Goal: Task Accomplishment & Management: Manage account settings

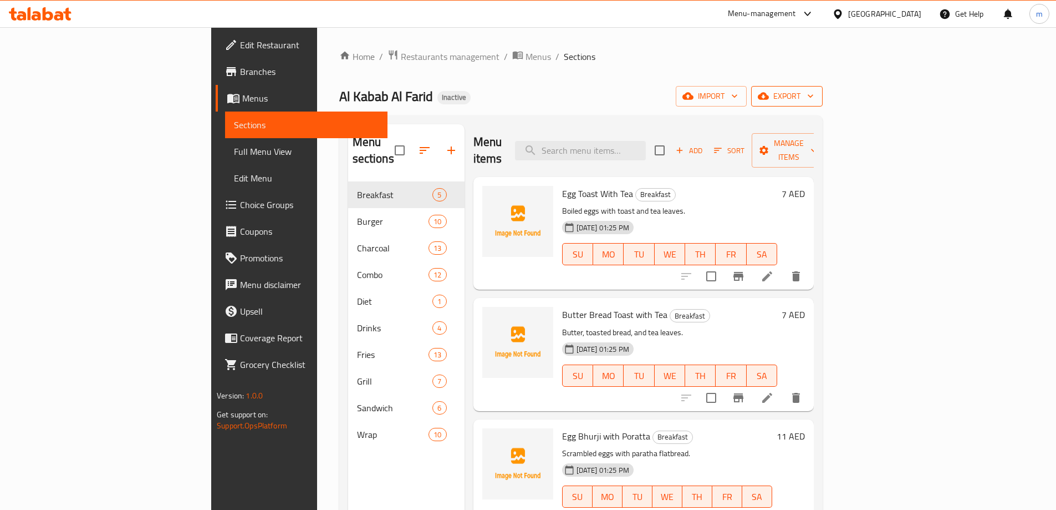
click at [814, 103] on span "export" at bounding box center [787, 96] width 54 height 14
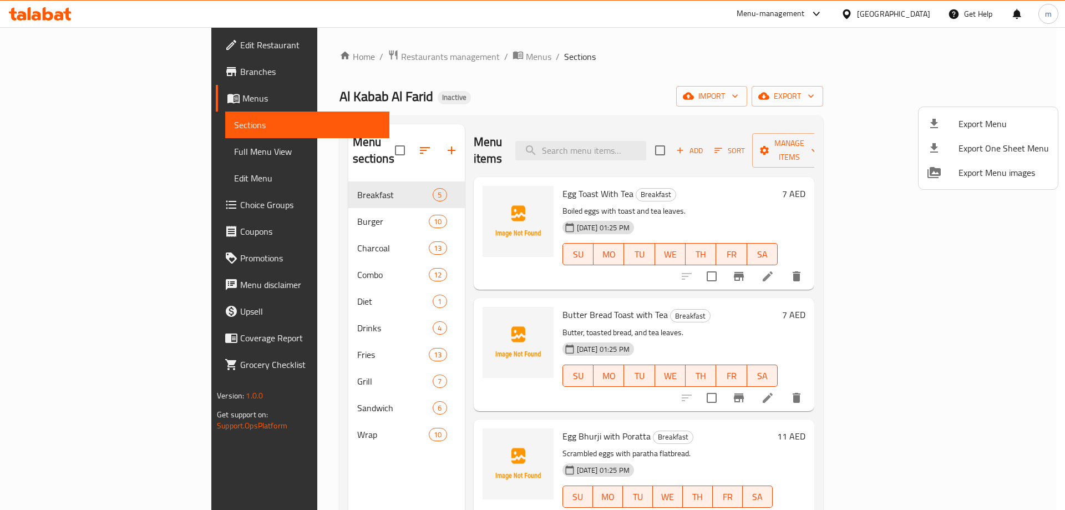
click at [580, 68] on div at bounding box center [532, 255] width 1065 height 510
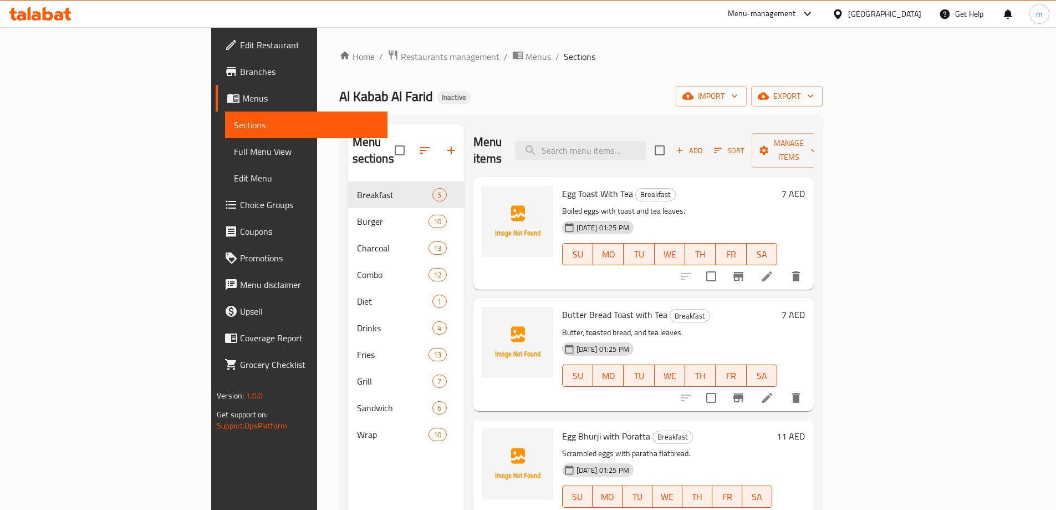
click at [234, 151] on span "Full Menu View" at bounding box center [306, 151] width 145 height 13
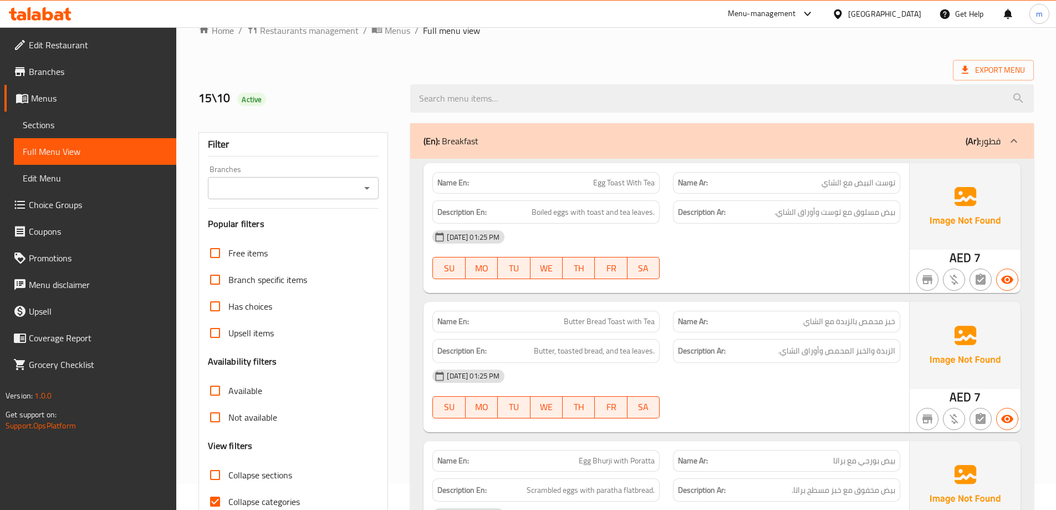
scroll to position [222, 0]
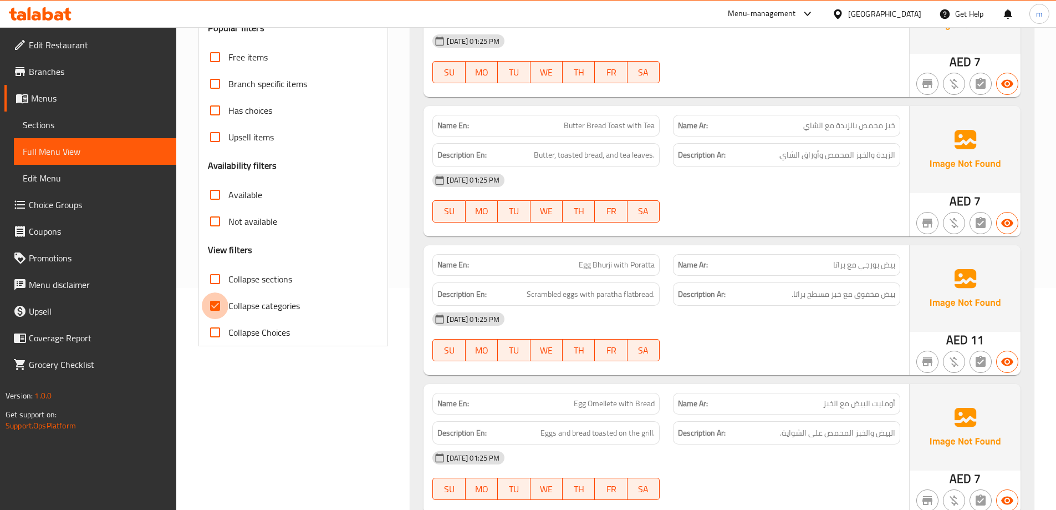
click at [215, 312] on input "Collapse categories" at bounding box center [215, 305] width 27 height 27
checkbox input "false"
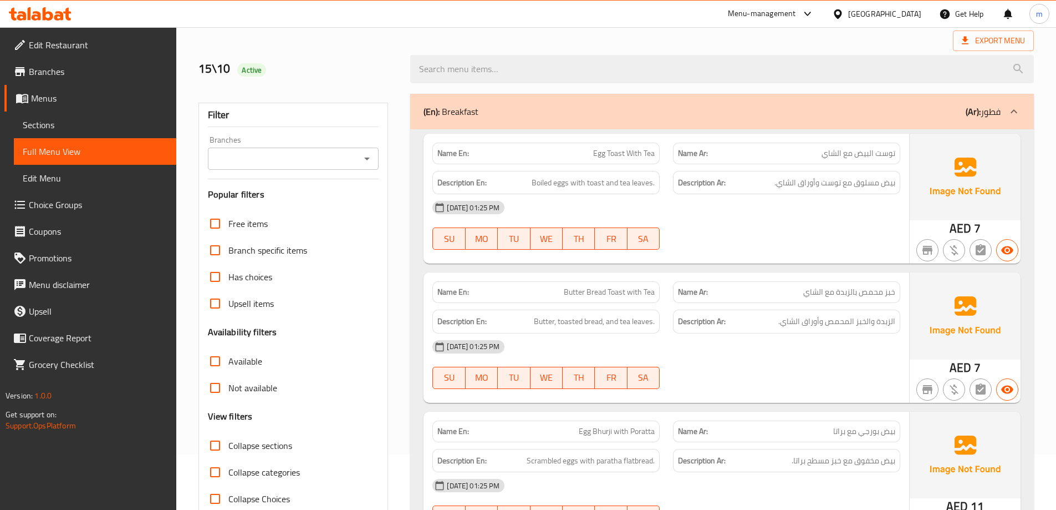
scroll to position [0, 0]
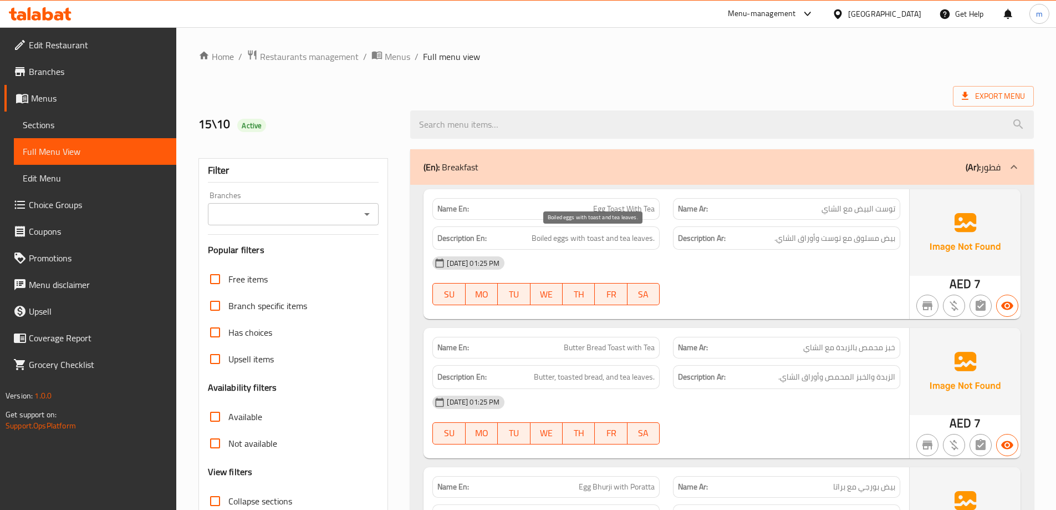
click at [567, 239] on span "Boiled eggs with toast and tea leaves." at bounding box center [593, 238] width 123 height 14
click at [550, 236] on span "Boiled eggs with toast and tea leaves." at bounding box center [593, 238] width 123 height 14
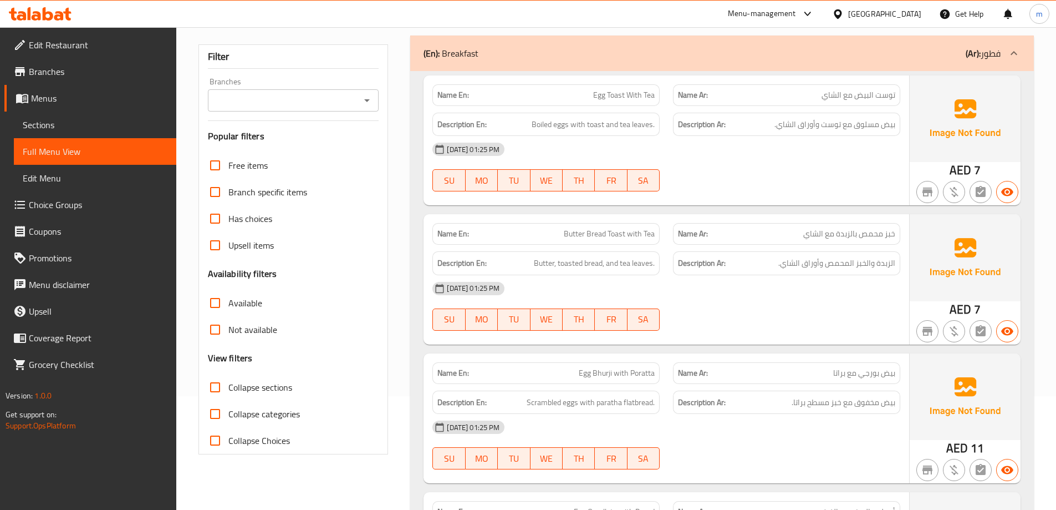
scroll to position [111, 0]
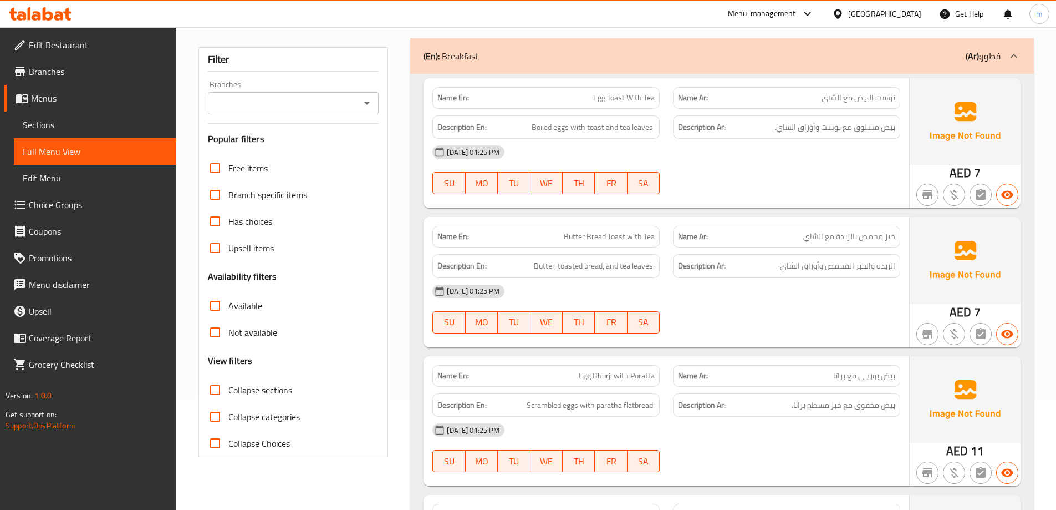
click at [618, 238] on span "Butter Bread Toast with Tea" at bounding box center [609, 237] width 91 height 12
click at [885, 94] on span "توست البيض مع الشاي" at bounding box center [859, 98] width 74 height 12
click at [878, 242] on span "خبز محمص بالزبدة مع الشاي" at bounding box center [849, 237] width 92 height 12
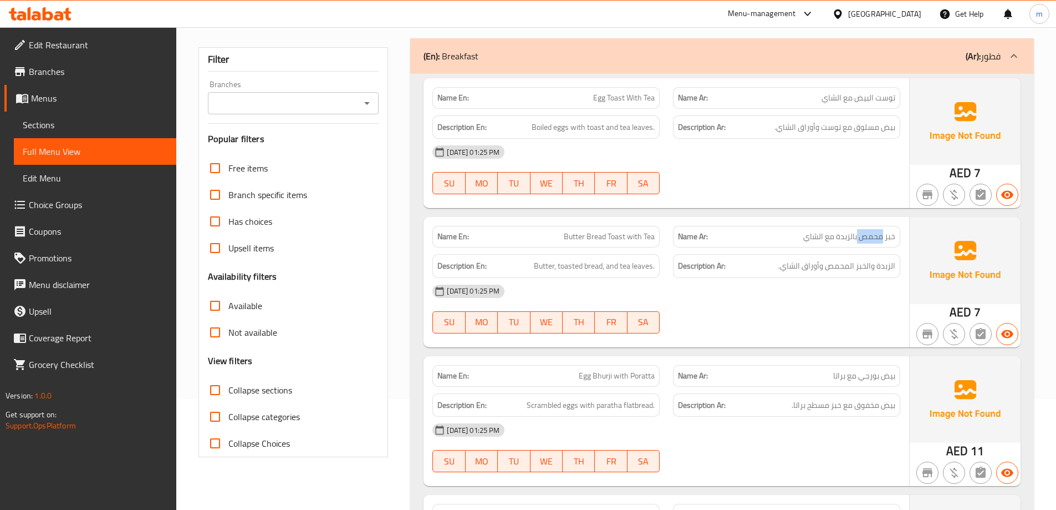
click at [878, 242] on span "خبز محمص بالزبدة مع الشاي" at bounding box center [849, 237] width 92 height 12
click at [874, 242] on span "خبز محمص بالزبدة مع الشاي" at bounding box center [849, 237] width 92 height 12
drag, startPoint x: 867, startPoint y: 235, endPoint x: 900, endPoint y: 241, distance: 33.3
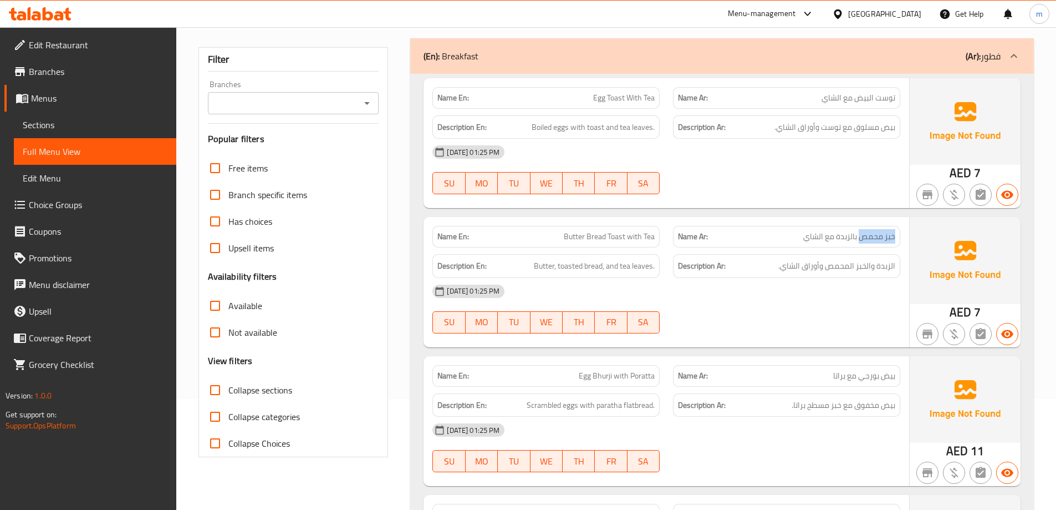
click at [900, 241] on div "Name Ar: خبز محمص بالزبدة مع الشاي" at bounding box center [786, 237] width 227 height 22
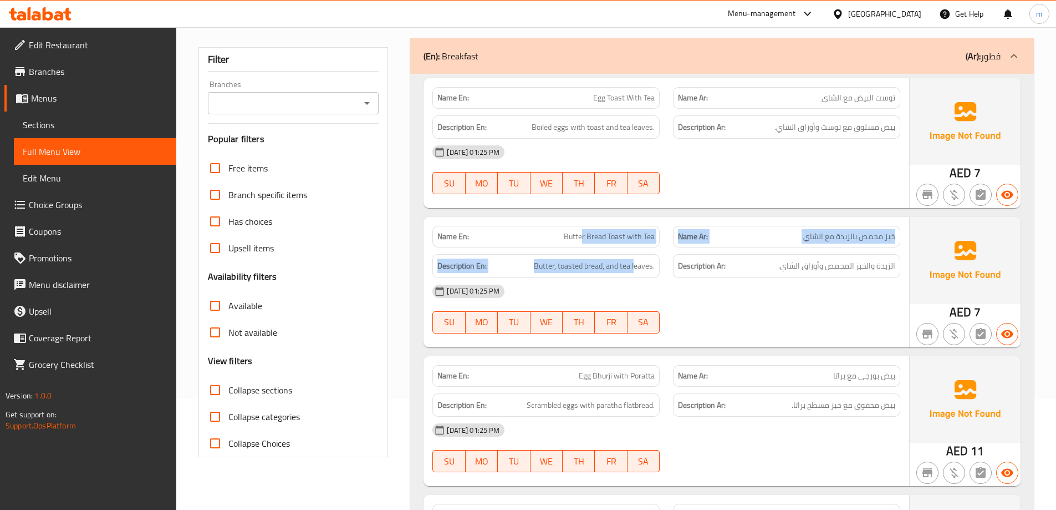
drag, startPoint x: 581, startPoint y: 241, endPoint x: 634, endPoint y: 255, distance: 55.2
click at [634, 255] on div "Name En: Butter Bread Toast with Tea Name Ar: خبز محمص بالزبدة مع الشاي Descrip…" at bounding box center [667, 282] width 486 height 130
click at [623, 224] on div "Name En: Butter Bread Toast with Tea" at bounding box center [546, 236] width 241 height 35
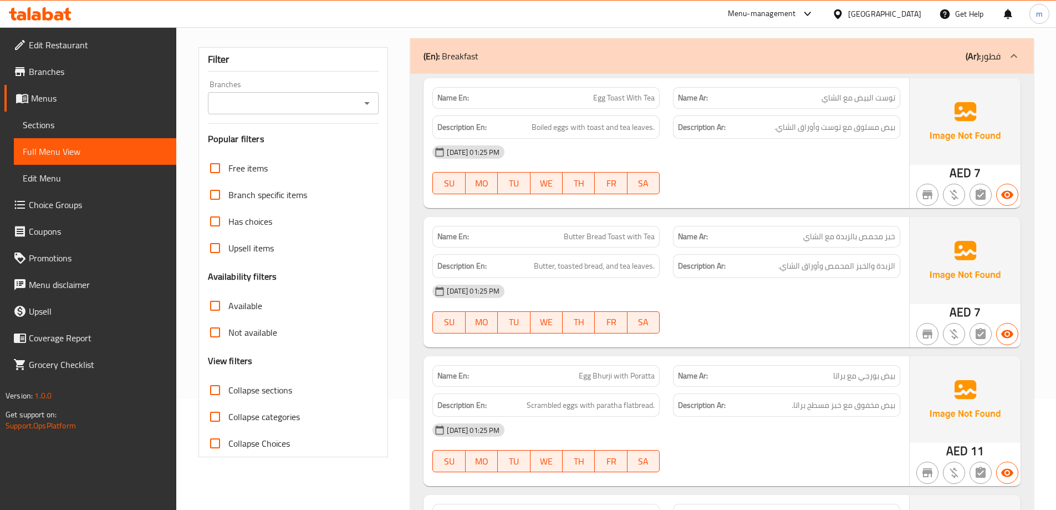
click at [629, 233] on span "Butter Bread Toast with Tea" at bounding box center [609, 237] width 91 height 12
click at [627, 242] on span "Butter Bread Toast with Tea" at bounding box center [609, 237] width 91 height 12
drag, startPoint x: 588, startPoint y: 236, endPoint x: 625, endPoint y: 238, distance: 36.7
click at [625, 238] on span "Butter Bread Toast with Tea" at bounding box center [609, 237] width 91 height 12
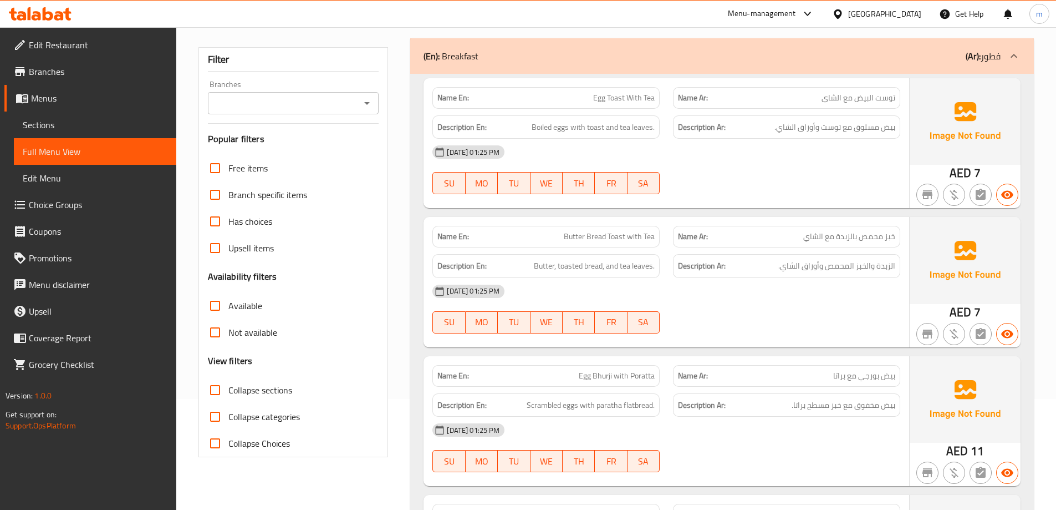
click at [851, 231] on span "خبز محمص بالزبدة مع الشاي" at bounding box center [849, 237] width 92 height 12
drag, startPoint x: 564, startPoint y: 235, endPoint x: 635, endPoint y: 240, distance: 71.2
click at [635, 240] on p "Name En: Butter Bread Toast with Tea" at bounding box center [546, 237] width 217 height 12
click at [635, 240] on span "Butter Bread Toast with Tea" at bounding box center [609, 237] width 91 height 12
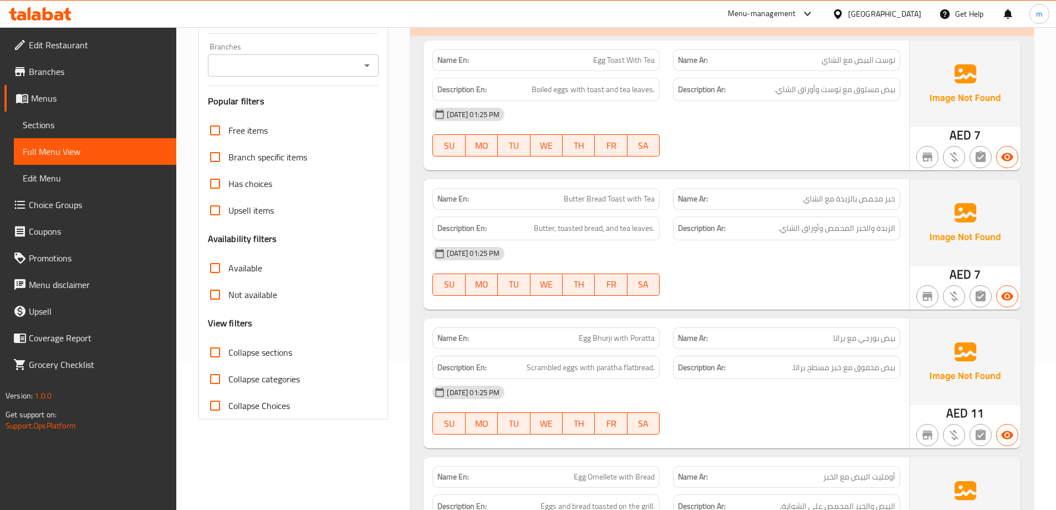
scroll to position [166, 0]
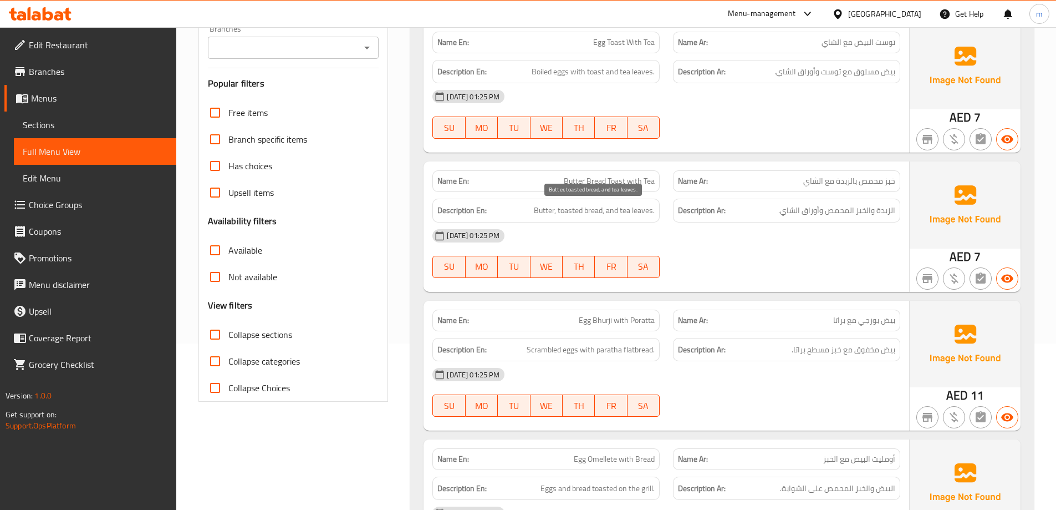
click at [546, 211] on span "Butter, toasted bread, and tea leaves." at bounding box center [594, 211] width 121 height 14
click at [578, 213] on span "Butter, toasted bread, and tea leaves." at bounding box center [594, 211] width 121 height 14
drag, startPoint x: 607, startPoint y: 208, endPoint x: 557, endPoint y: 206, distance: 49.4
click at [557, 206] on span "Butter, toasted bread, and tea leaves." at bounding box center [594, 211] width 121 height 14
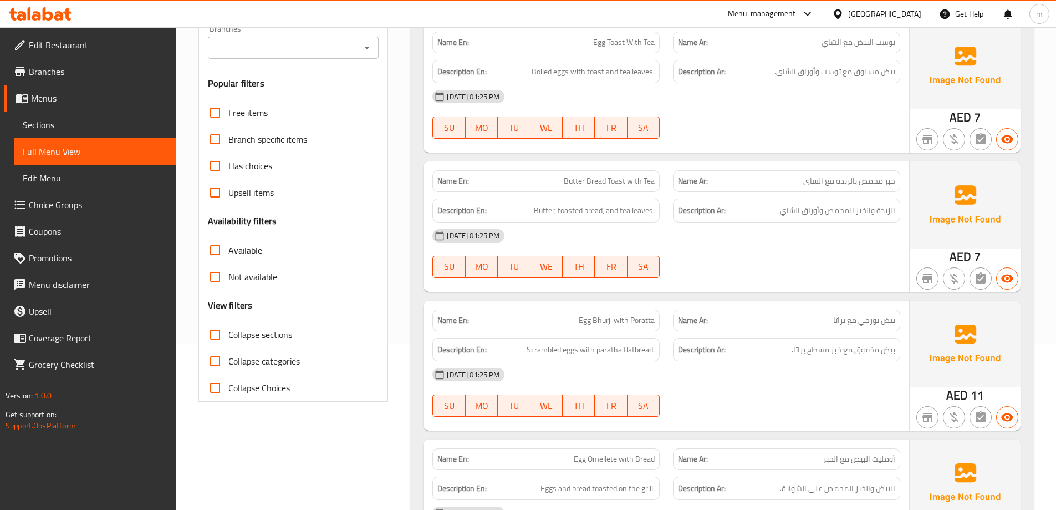
click at [776, 266] on div "15-10-2025 01:25 PM SU MO TU WE TH FR SA" at bounding box center [666, 253] width 481 height 62
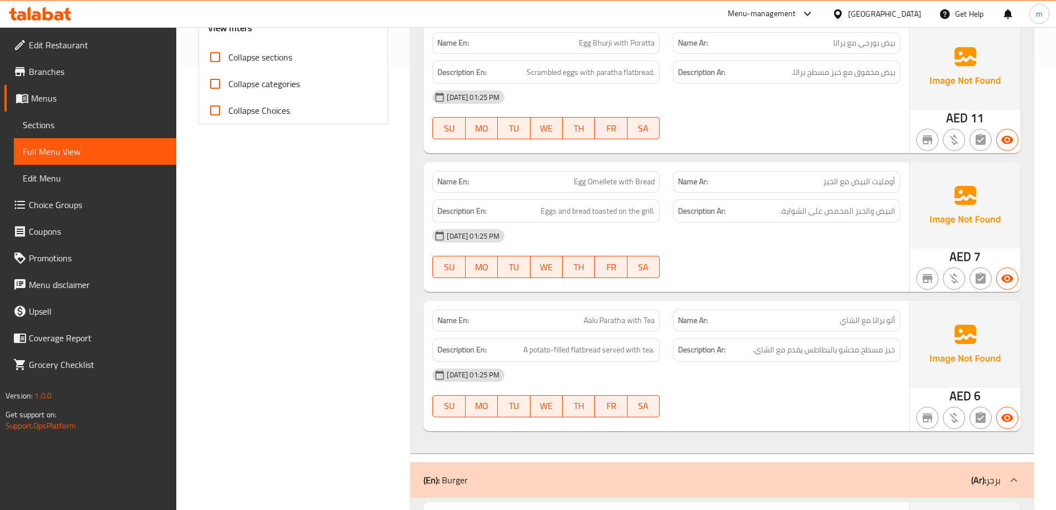
scroll to position [499, 0]
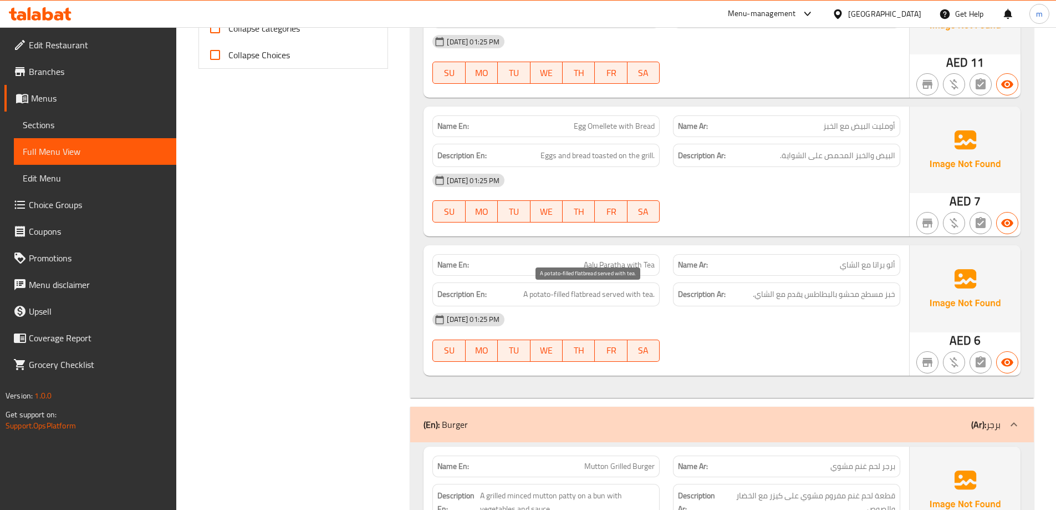
click at [559, 290] on span "A potato-filled flatbread served with tea." at bounding box center [588, 294] width 131 height 14
click at [525, 290] on span "A potato-filled flatbread served with tea." at bounding box center [588, 294] width 131 height 14
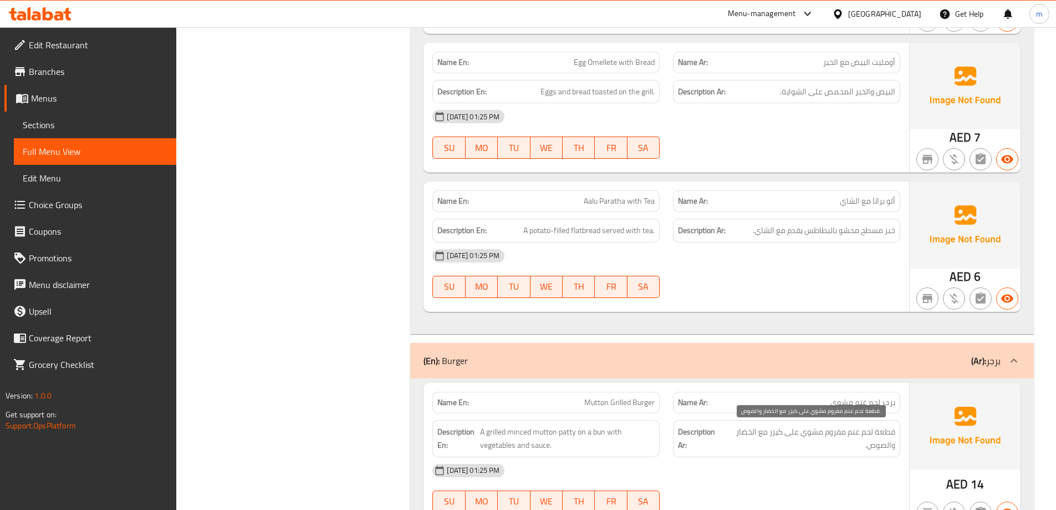
scroll to position [721, 0]
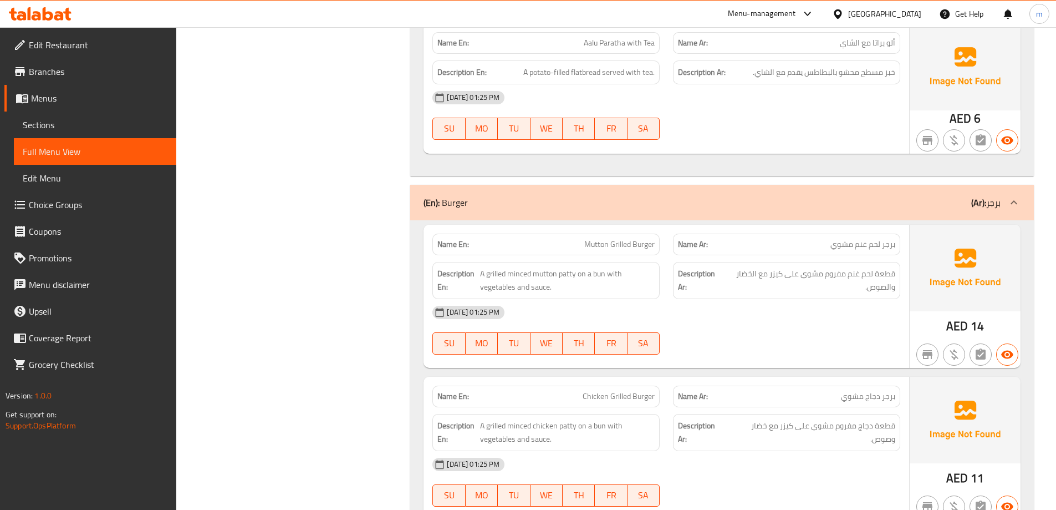
click at [599, 245] on span "Mutton Grilled Burger" at bounding box center [619, 244] width 70 height 12
copy span "Mutton"
click at [572, 272] on span "A grilled minced mutton patty on a bun with vegetables and sauce." at bounding box center [567, 280] width 175 height 27
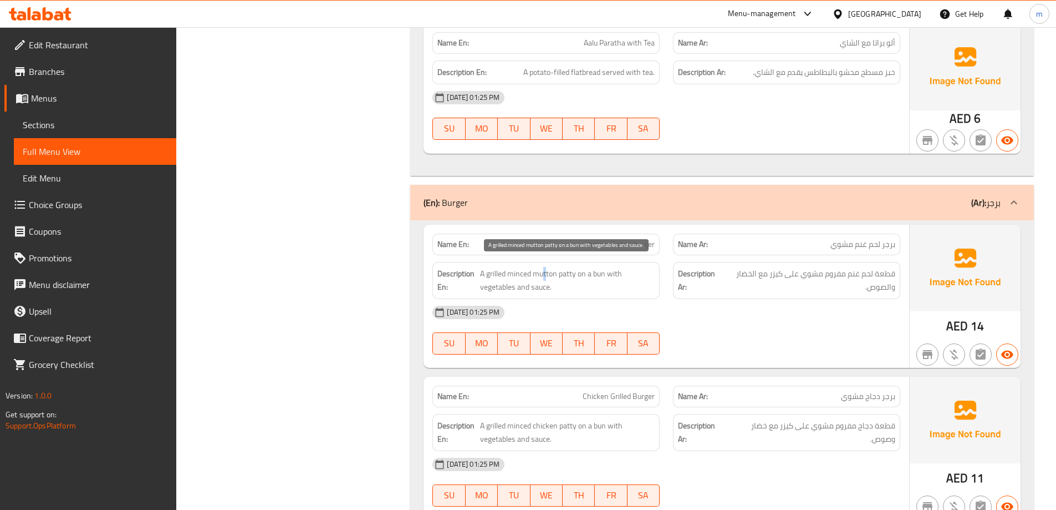
click at [545, 273] on span "A grilled minced mutton patty on a bun with vegetables and sauce." at bounding box center [567, 280] width 175 height 27
click at [585, 286] on span "A grilled minced mutton patty on a bun with vegetables and sauce." at bounding box center [567, 280] width 175 height 27
click at [864, 247] on span "برجر لحم غنم مشوي" at bounding box center [863, 244] width 65 height 12
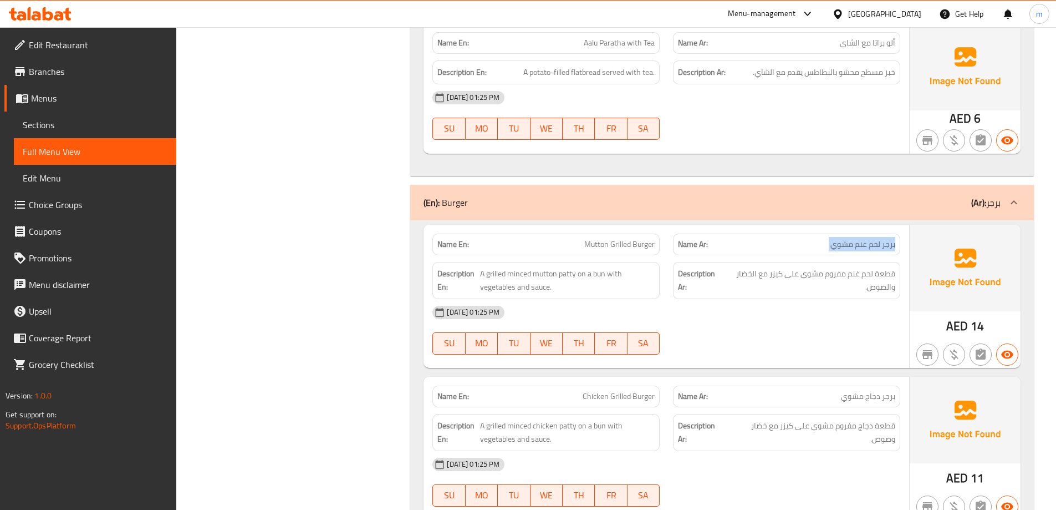
click at [864, 247] on span "برجر لحم غنم مشوي" at bounding box center [863, 244] width 65 height 12
click at [776, 241] on p "Name Ar: برجر لحم غنم مشوي" at bounding box center [786, 244] width 217 height 12
click at [566, 272] on span "A grilled minced mutton patty on a bun with vegetables and sauce." at bounding box center [567, 280] width 175 height 27
click at [552, 273] on span "A grilled minced mutton patty on a bun with vegetables and sauce." at bounding box center [567, 280] width 175 height 27
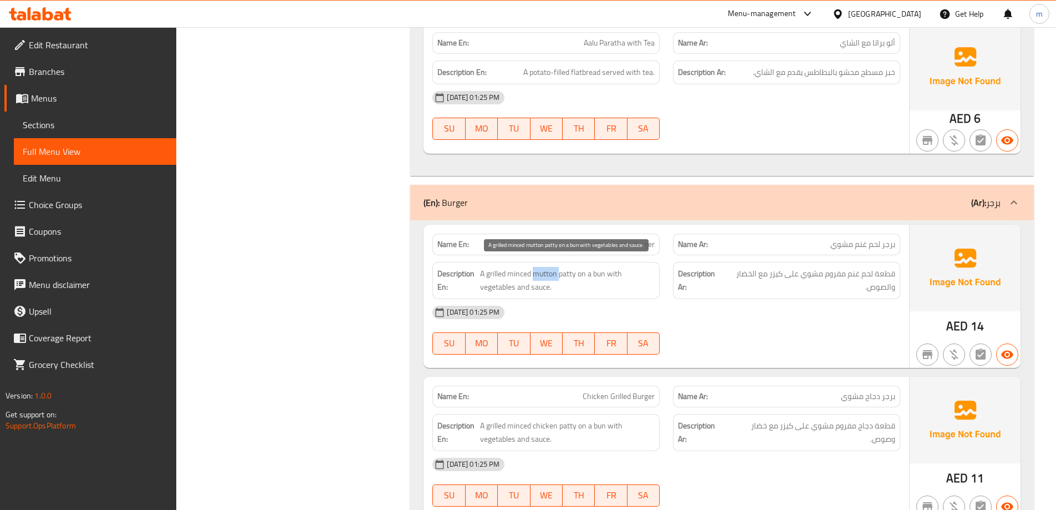
click at [552, 273] on span "A grilled minced mutton patty on a bun with vegetables and sauce." at bounding box center [567, 280] width 175 height 27
click at [553, 278] on span "A grilled minced mutton patty on a bun with vegetables and sauce." at bounding box center [567, 280] width 175 height 27
click at [522, 272] on span "A grilled minced mutton patty on a bun with vegetables and sauce." at bounding box center [567, 280] width 175 height 27
click at [487, 266] on div "Description En: A grilled minced mutton patty on a bun with vegetables and sauc…" at bounding box center [546, 280] width 227 height 37
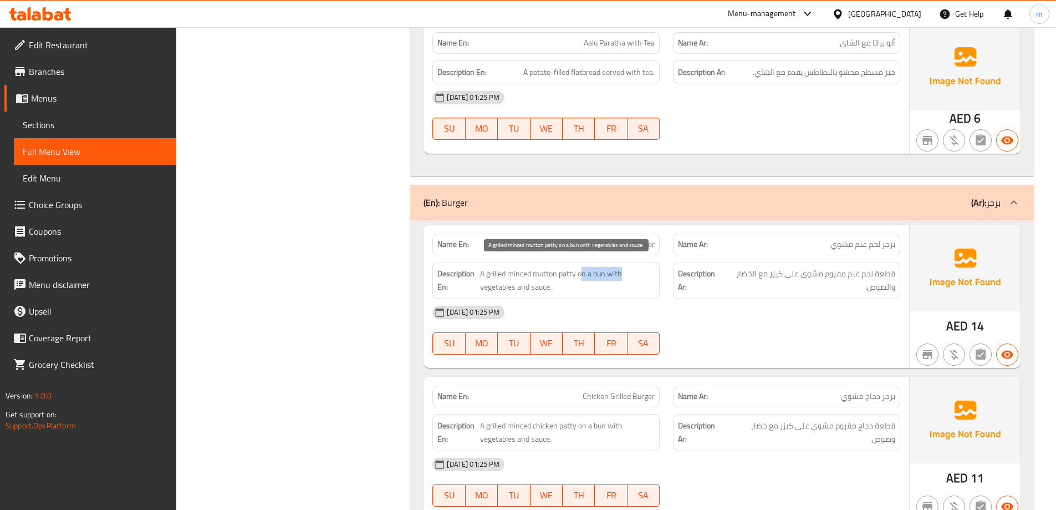
drag, startPoint x: 583, startPoint y: 272, endPoint x: 628, endPoint y: 278, distance: 45.4
click at [628, 278] on span "A grilled minced mutton patty on a bun with vegetables and sauce." at bounding box center [567, 280] width 175 height 27
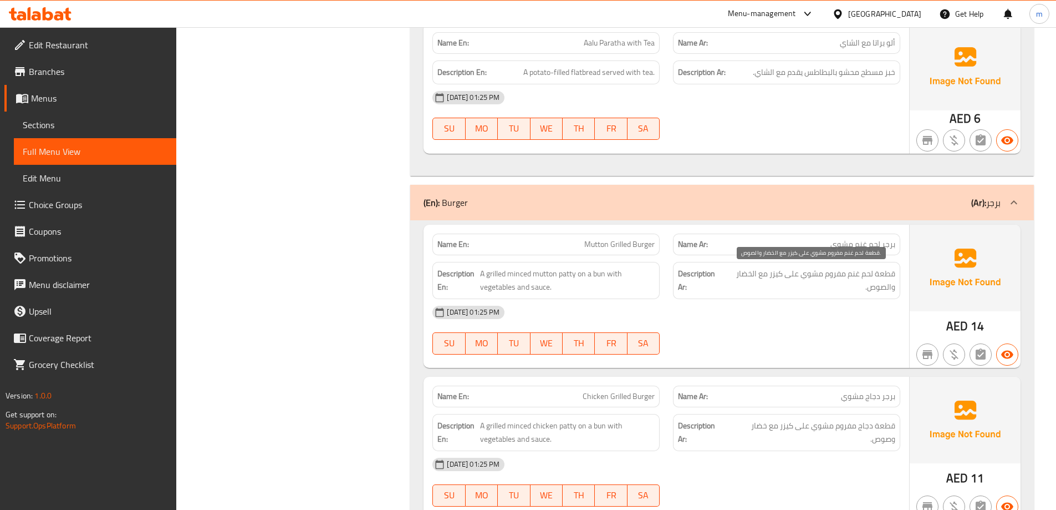
click at [776, 271] on span "قطعة لحم غنم مفروم مشوي على كيزر مع الخضار والصوص." at bounding box center [810, 280] width 172 height 27
click at [802, 279] on span "قطعة لحم غنم مفروم مشوي على كيزر مع الخضار والصوص." at bounding box center [810, 280] width 172 height 27
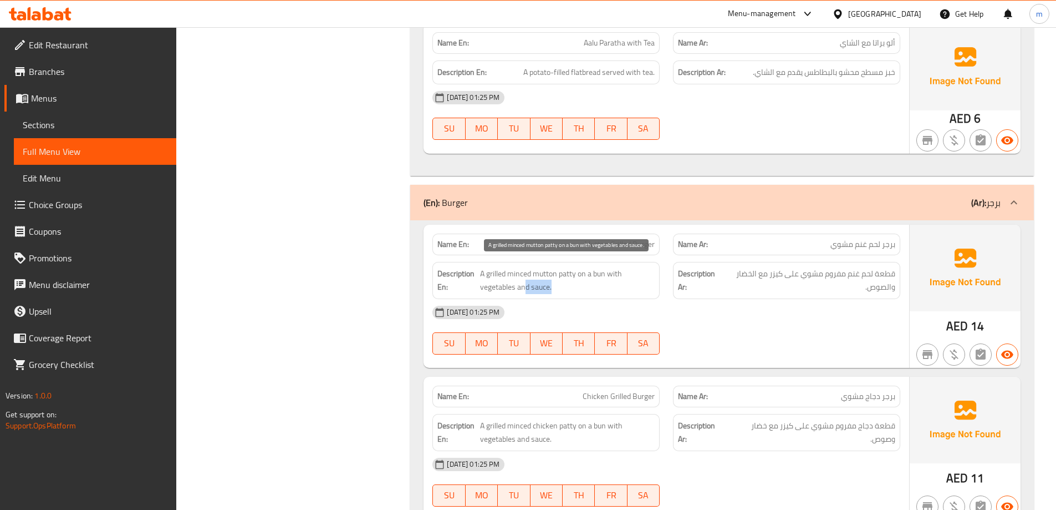
drag, startPoint x: 525, startPoint y: 287, endPoint x: 578, endPoint y: 289, distance: 53.3
click at [578, 289] on span "A grilled minced mutton patty on a bun with vegetables and sauce." at bounding box center [567, 280] width 175 height 27
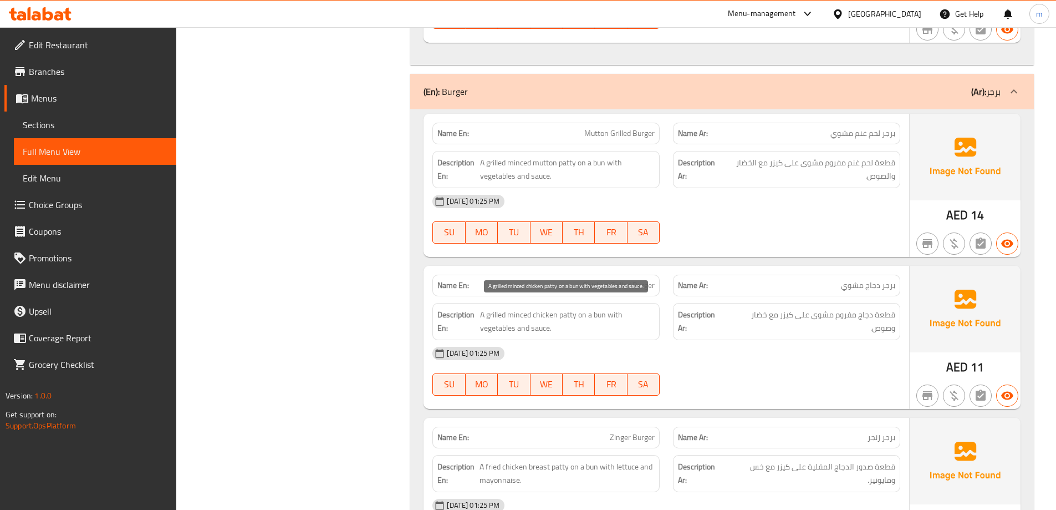
click at [567, 311] on span "A grilled minced chicken patty on a bun with vegetables and sauce." at bounding box center [567, 321] width 175 height 27
click at [548, 315] on span "A grilled minced chicken patty on a bun with vegetables and sauce." at bounding box center [567, 321] width 175 height 27
click at [526, 315] on span "A grilled minced chicken patty on a bun with vegetables and sauce." at bounding box center [567, 321] width 175 height 27
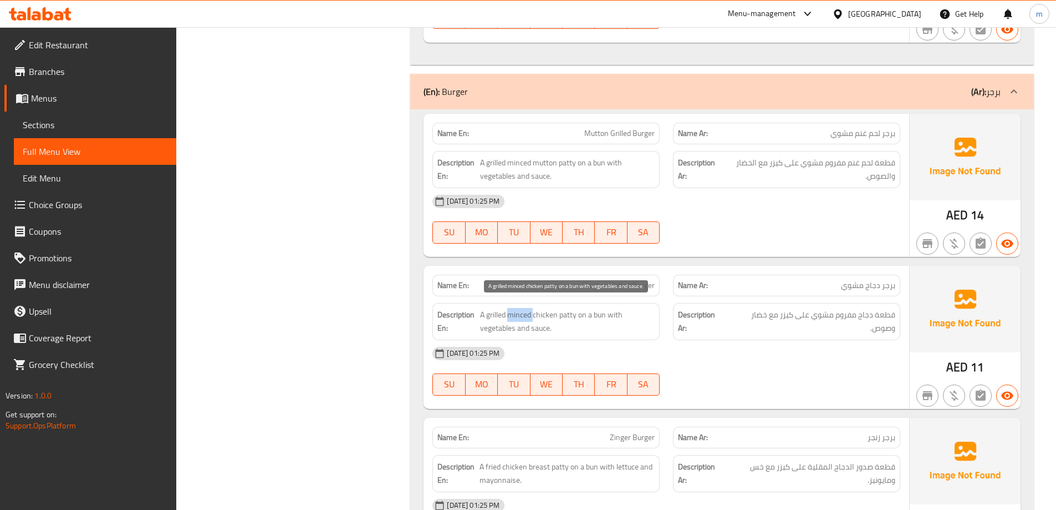
click at [526, 315] on span "A grilled minced chicken patty on a bun with vegetables and sauce." at bounding box center [567, 321] width 175 height 27
click at [501, 314] on span "A grilled minced chicken patty on a bun with vegetables and sauce." at bounding box center [567, 321] width 175 height 27
click at [586, 309] on span "A grilled minced chicken patty on a bun with vegetables and sauce." at bounding box center [567, 321] width 175 height 27
drag, startPoint x: 582, startPoint y: 316, endPoint x: 596, endPoint y: 318, distance: 14.0
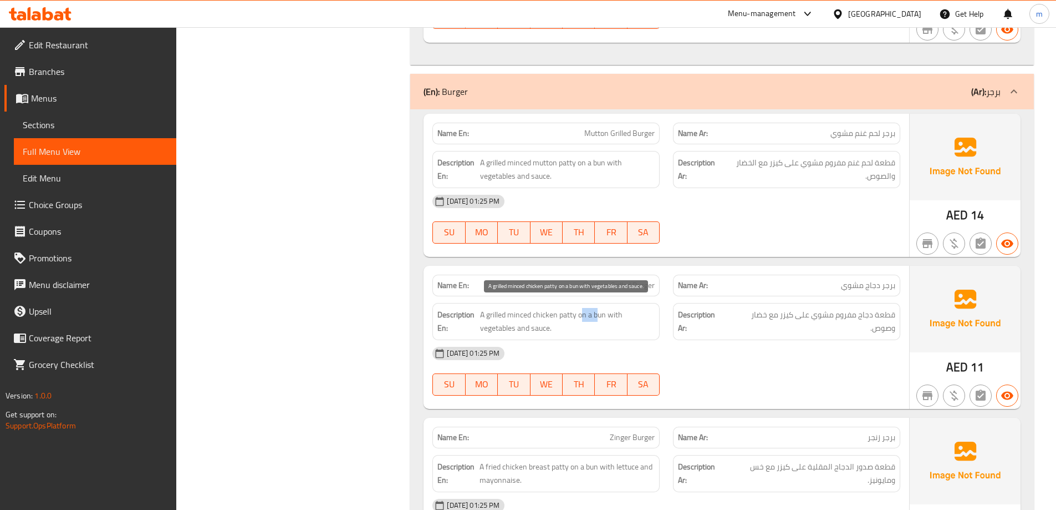
click at [596, 318] on span "A grilled minced chicken patty on a bun with vegetables and sauce." at bounding box center [567, 321] width 175 height 27
drag, startPoint x: 597, startPoint y: 322, endPoint x: 604, endPoint y: 321, distance: 7.4
click at [602, 321] on span "A grilled minced chicken patty on a bun with vegetables and sauce." at bounding box center [567, 321] width 175 height 27
click at [606, 313] on span "A grilled minced chicken patty on a bun with vegetables and sauce." at bounding box center [567, 321] width 175 height 27
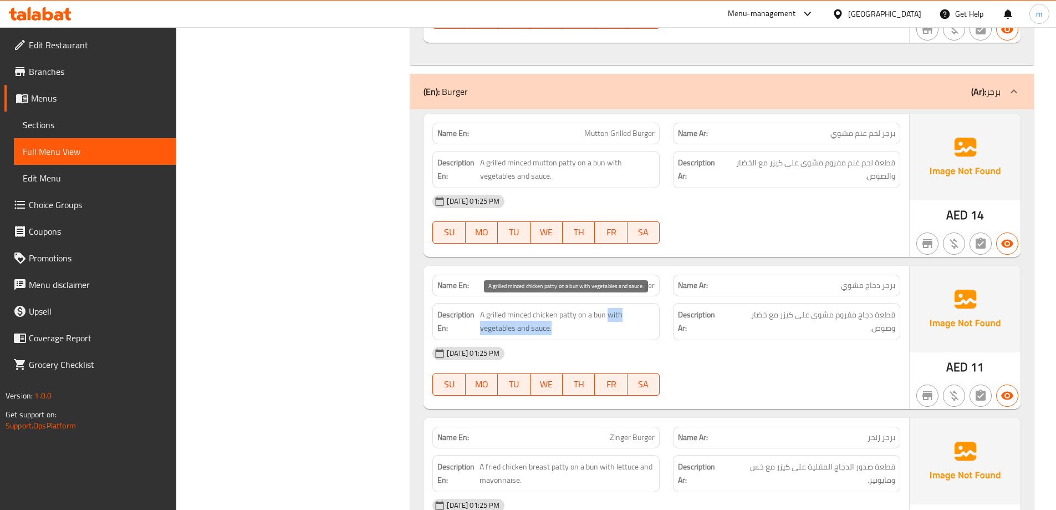
drag, startPoint x: 609, startPoint y: 313, endPoint x: 622, endPoint y: 322, distance: 16.0
click at [622, 322] on span "A grilled minced chicken patty on a bun with vegetables and sauce." at bounding box center [567, 321] width 175 height 27
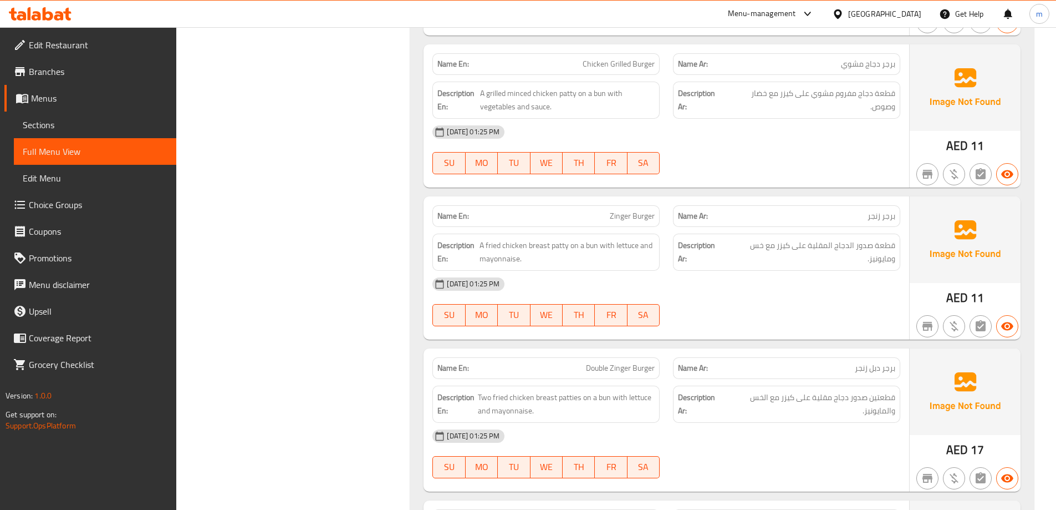
scroll to position [1054, 0]
click at [548, 249] on span "A fried chicken breast patty on a bun with lettuce and mayonnaise." at bounding box center [567, 251] width 175 height 27
drag, startPoint x: 572, startPoint y: 244, endPoint x: 586, endPoint y: 246, distance: 14.0
click at [586, 246] on span "A fried chicken breast patty on a bun with lettuce and mayonnaise." at bounding box center [567, 251] width 175 height 27
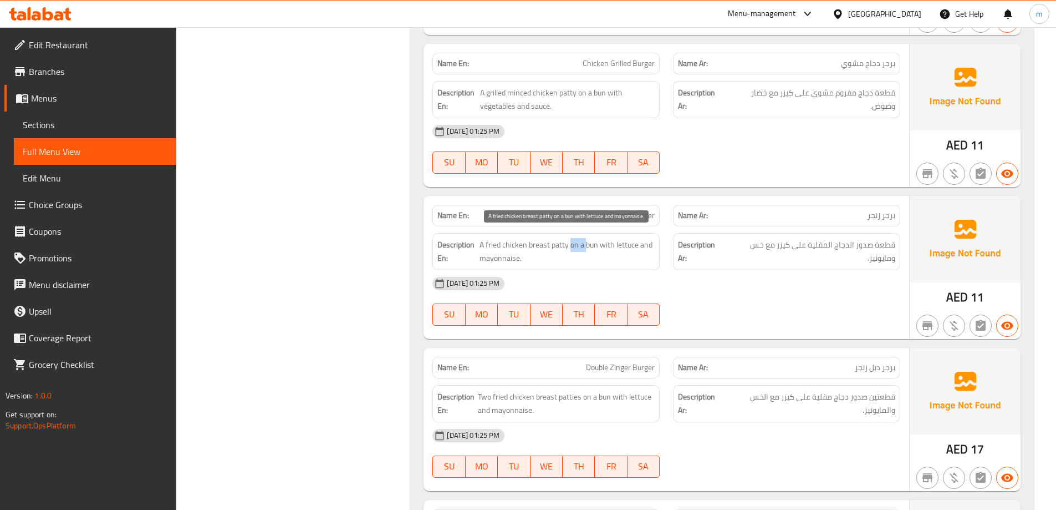
click at [586, 246] on span "A fried chicken breast patty on a bun with lettuce and mayonnaise." at bounding box center [567, 251] width 175 height 27
drag, startPoint x: 596, startPoint y: 240, endPoint x: 648, endPoint y: 257, distance: 54.4
click at [648, 257] on span "A fried chicken breast patty on a bun with lettuce and mayonnaise." at bounding box center [567, 251] width 175 height 27
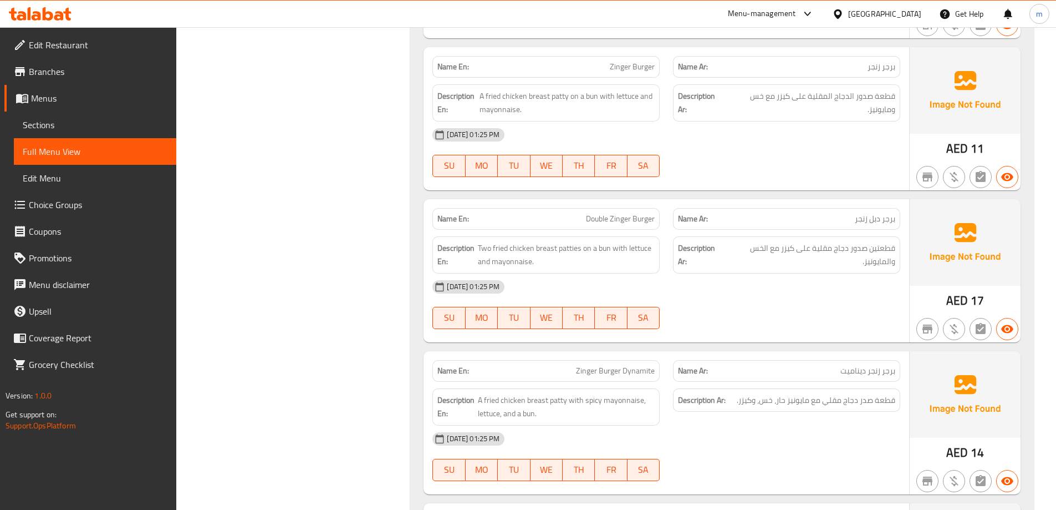
scroll to position [1220, 0]
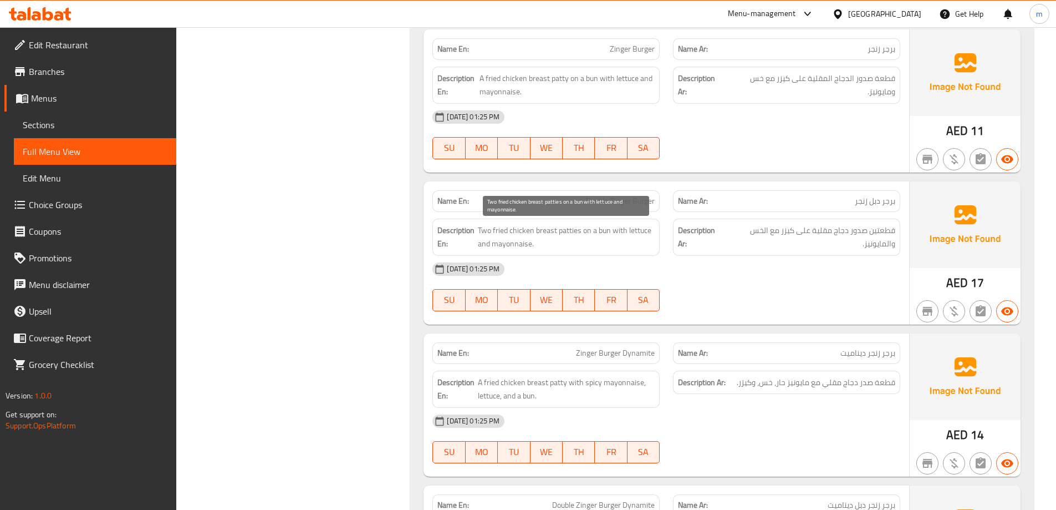
click at [496, 225] on span "Two fried chicken breast patties on a bun with lettuce and mayonnaise." at bounding box center [566, 236] width 177 height 27
click at [502, 225] on span "Two fried chicken breast patties on a bun with lettuce and mayonnaise." at bounding box center [566, 236] width 177 height 27
click at [537, 231] on span "Two fried chicken breast patties on a bun with lettuce and mayonnaise." at bounding box center [566, 236] width 177 height 27
click at [538, 231] on span "Two fried chicken breast patties on a bun with lettuce and mayonnaise." at bounding box center [566, 236] width 177 height 27
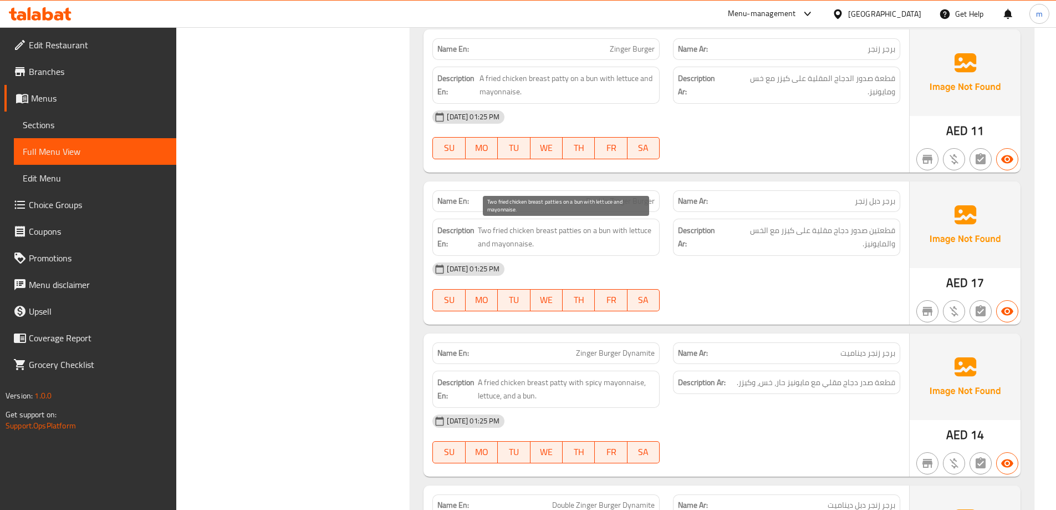
click at [520, 231] on span "Two fried chicken breast patties on a bun with lettuce and mayonnaise." at bounding box center [566, 236] width 177 height 27
click at [499, 231] on span "Two fried chicken breast patties on a bun with lettuce and mayonnaise." at bounding box center [566, 236] width 177 height 27
click at [591, 231] on span "Two fried chicken breast patties on a bun with lettuce and mayonnaise." at bounding box center [566, 236] width 177 height 27
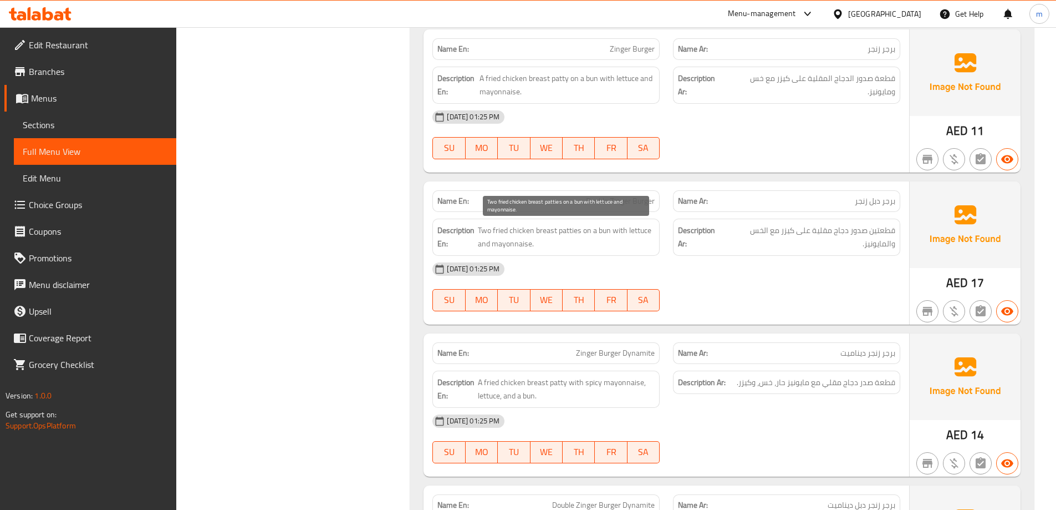
click at [570, 231] on span "Two fried chicken breast patties on a bun with lettuce and mayonnaise." at bounding box center [566, 236] width 177 height 27
click at [599, 238] on span "Two fried chicken breast patties on a bun with lettuce and mayonnaise." at bounding box center [566, 236] width 177 height 27
click at [573, 231] on span "Two fried chicken breast patties on a bun with lettuce and mayonnaise." at bounding box center [566, 236] width 177 height 27
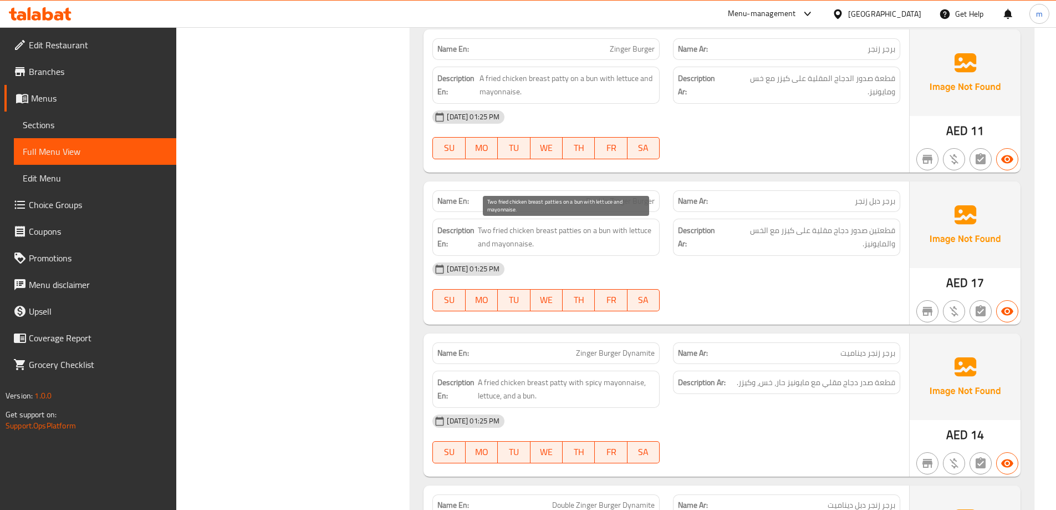
click at [611, 231] on span "Two fried chicken breast patties on a bun with lettuce and mayonnaise." at bounding box center [566, 236] width 177 height 27
drag, startPoint x: 589, startPoint y: 238, endPoint x: 607, endPoint y: 245, distance: 19.0
click at [607, 245] on span "Two fried chicken breast patties on a bun with lettuce and mayonnaise." at bounding box center [566, 236] width 177 height 27
drag, startPoint x: 606, startPoint y: 231, endPoint x: 653, endPoint y: 245, distance: 49.3
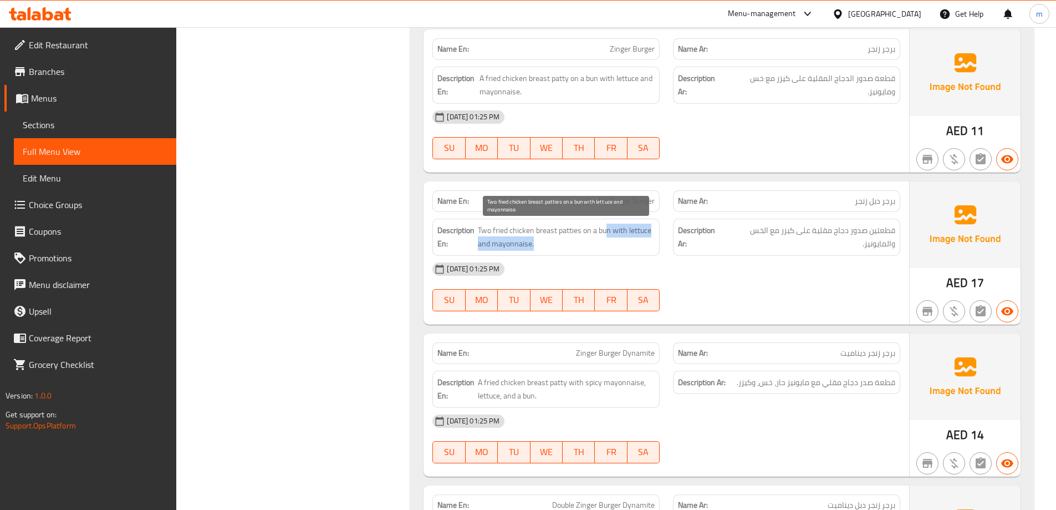
click at [653, 245] on span "Two fried chicken breast patties on a bun with lettuce and mayonnaise." at bounding box center [566, 236] width 177 height 27
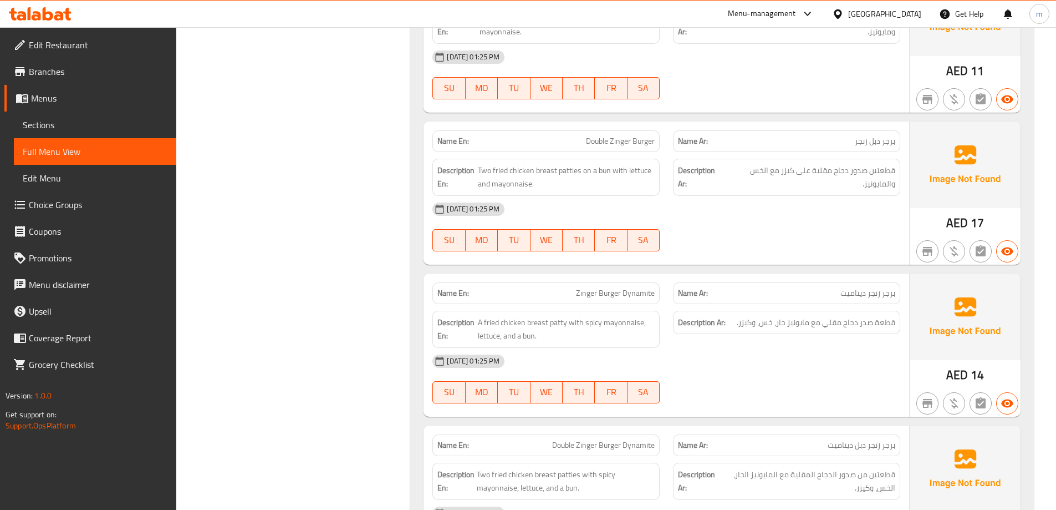
scroll to position [1275, 0]
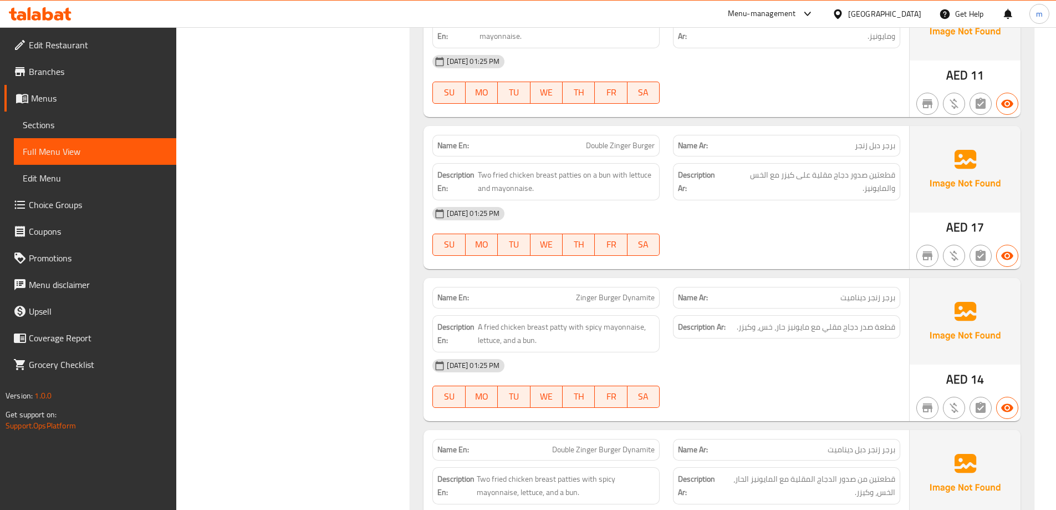
click at [574, 292] on p "Name En: Zinger Burger Dynamite" at bounding box center [546, 298] width 217 height 12
click at [643, 293] on span "Zinger Burger Dynamite" at bounding box center [615, 298] width 79 height 12
click at [561, 328] on span "A fried chicken breast patty with spicy mayonnaise, lettuce, and a bun." at bounding box center [566, 333] width 177 height 27
click at [571, 342] on span "A fried chicken breast patty with spicy mayonnaise, lettuce, and a bun." at bounding box center [566, 333] width 177 height 27
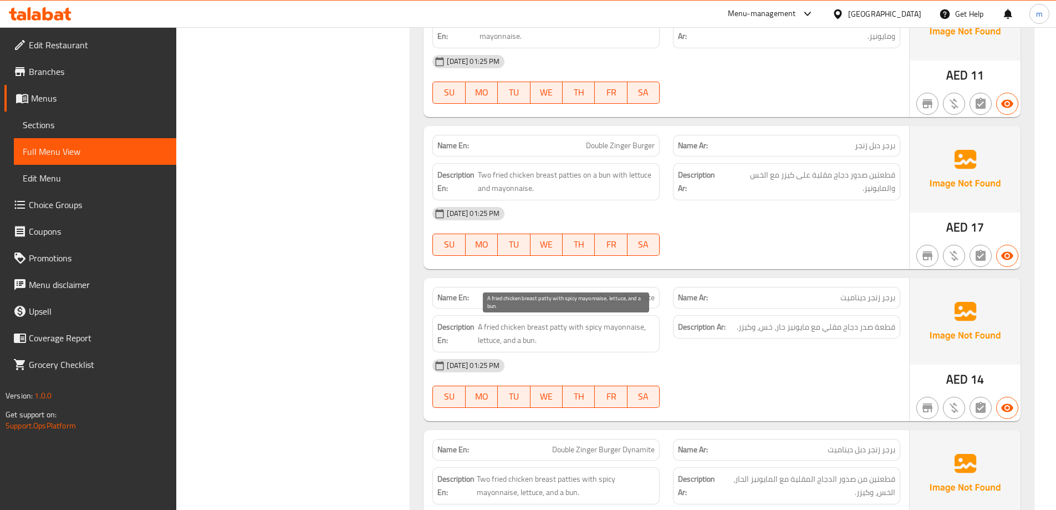
click at [538, 327] on span "A fried chicken breast patty with spicy mayonnaise, lettuce, and a bun." at bounding box center [566, 333] width 177 height 27
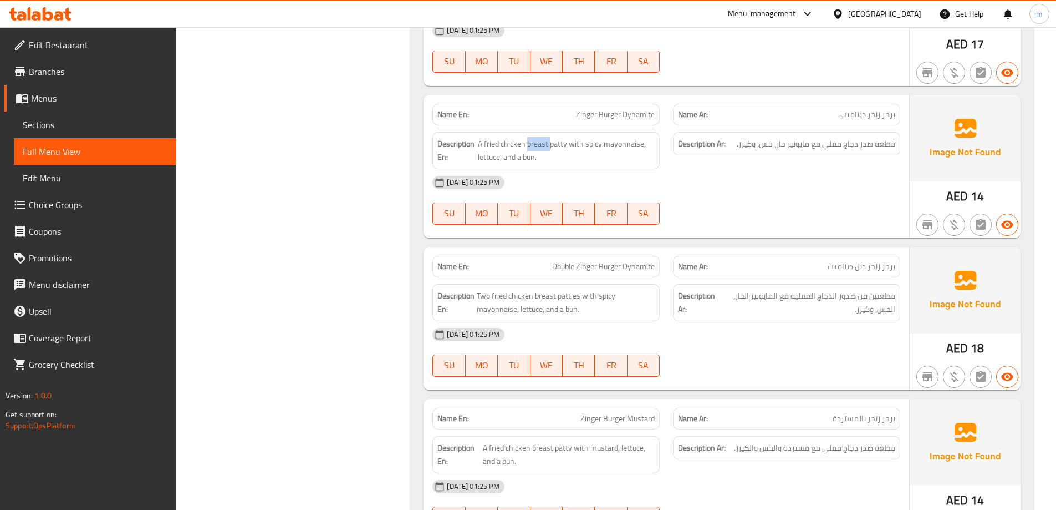
scroll to position [1442, 0]
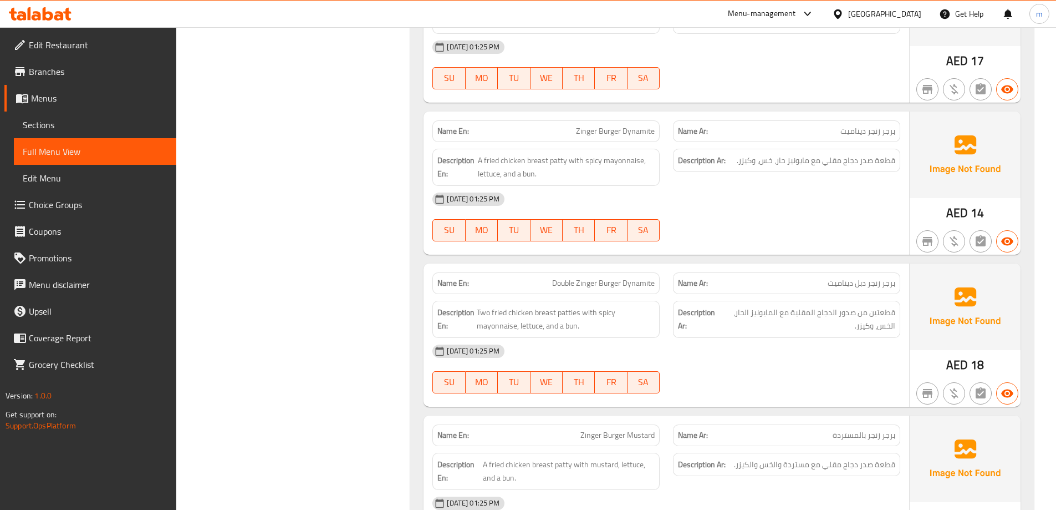
click at [608, 282] on span "Double Zinger Burger Dynamite" at bounding box center [603, 283] width 103 height 12
click at [587, 279] on span "Double Zinger Burger Dynamite" at bounding box center [603, 283] width 103 height 12
click at [574, 280] on span "Double Zinger Burger Dynamite" at bounding box center [603, 283] width 103 height 12
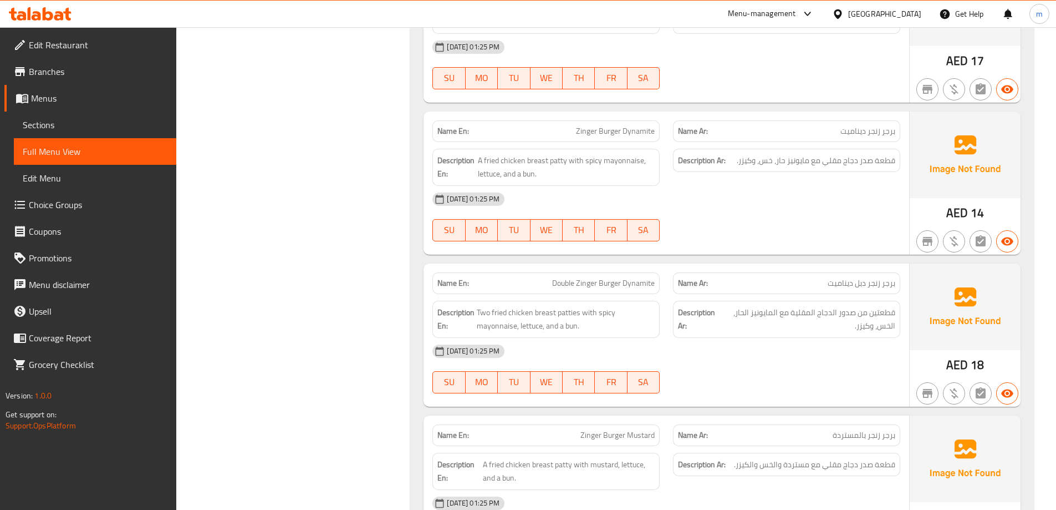
click at [632, 288] on span "Double Zinger Burger Dynamite" at bounding box center [603, 283] width 103 height 12
click at [640, 291] on div "Name En: Double Zinger Burger Dynamite" at bounding box center [546, 283] width 227 height 22
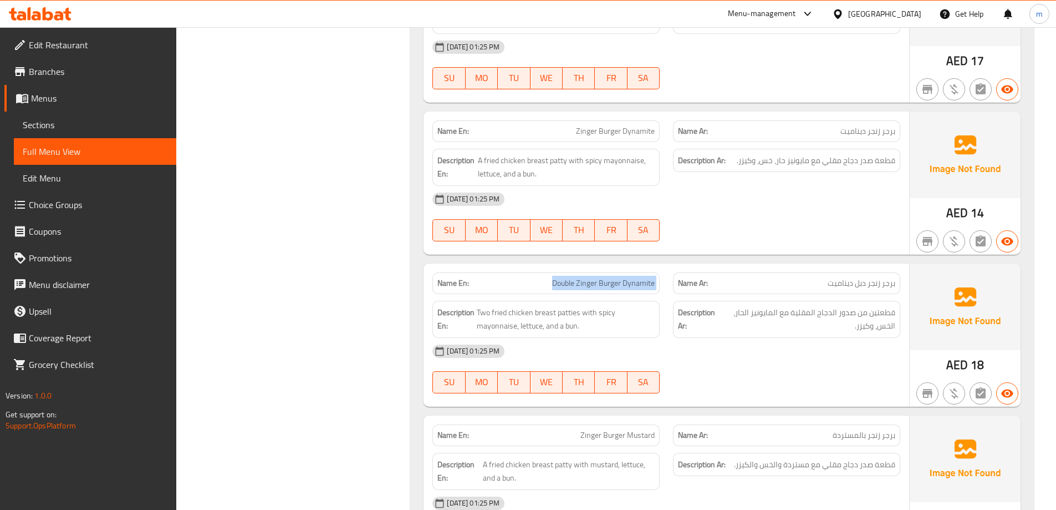
click at [638, 284] on span "Double Zinger Burger Dynamite" at bounding box center [603, 283] width 103 height 12
click at [658, 291] on div "Name En: Double Zinger Burger Dynamite" at bounding box center [546, 283] width 227 height 22
click at [559, 311] on span "Two fried chicken breast patties with spicy mayonnaise, lettuce, and a bun." at bounding box center [566, 319] width 178 height 27
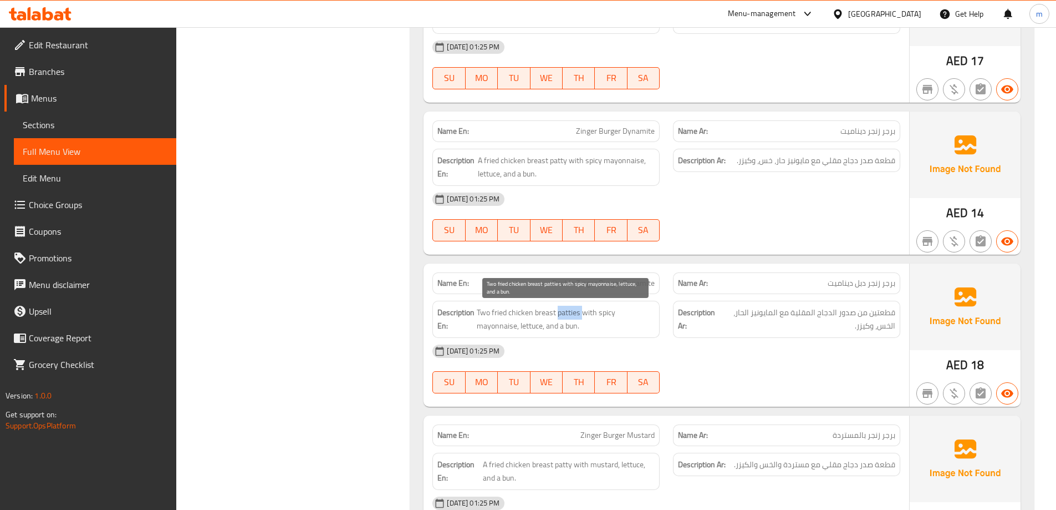
click at [559, 311] on span "Two fried chicken breast patties with spicy mayonnaise, lettuce, and a bun." at bounding box center [566, 319] width 178 height 27
click at [555, 313] on span "Two fried chicken breast patties with spicy mayonnaise, lettuce, and a bun." at bounding box center [566, 319] width 178 height 27
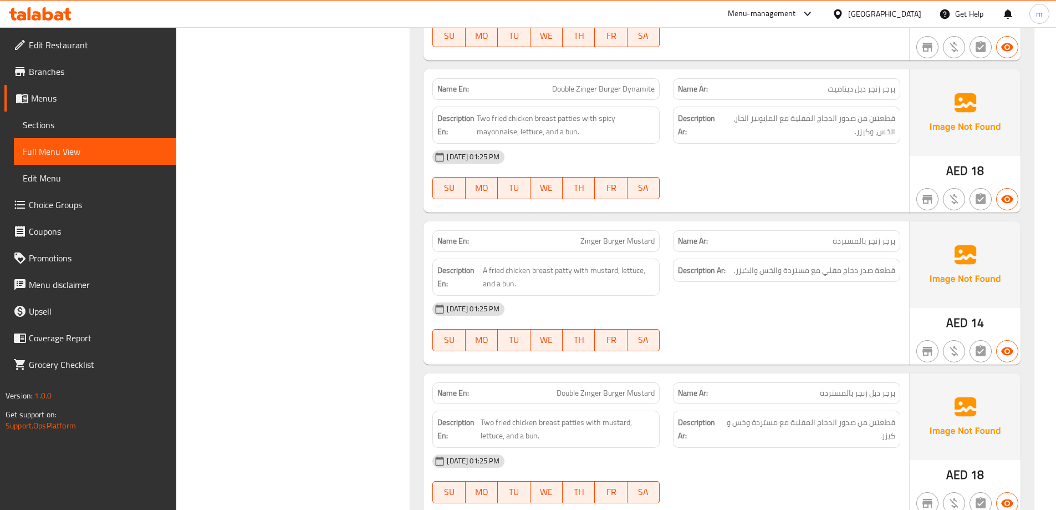
scroll to position [1608, 0]
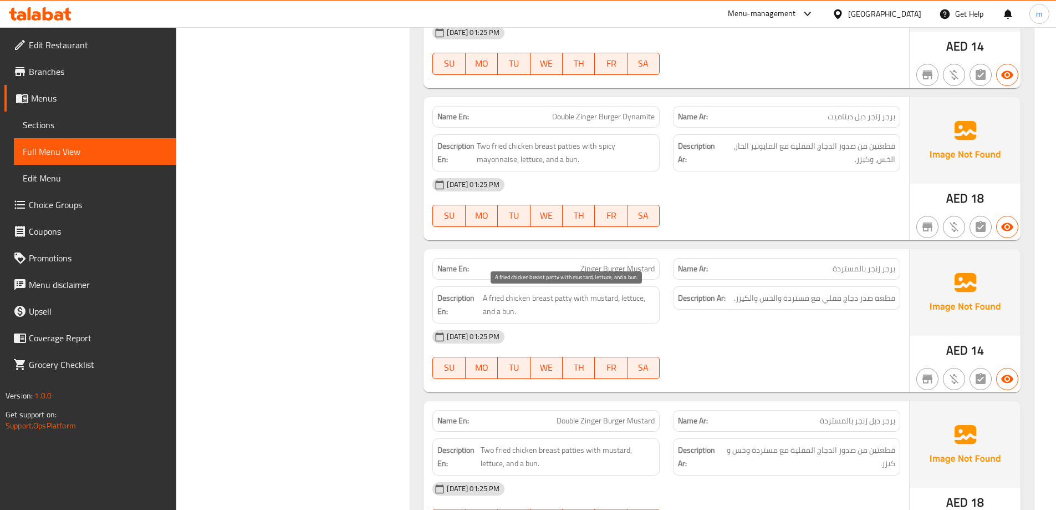
click at [543, 298] on span "A fried chicken breast patty with mustard, lettuce, and a bun." at bounding box center [569, 304] width 172 height 27
click at [525, 298] on span "A fried chicken breast patty with mustard, lettuce, and a bun." at bounding box center [569, 304] width 172 height 27
drag, startPoint x: 495, startPoint y: 298, endPoint x: 567, endPoint y: 303, distance: 72.3
click at [567, 303] on span "A fried chicken breast patty with mustard, lettuce, and a bun." at bounding box center [569, 304] width 172 height 27
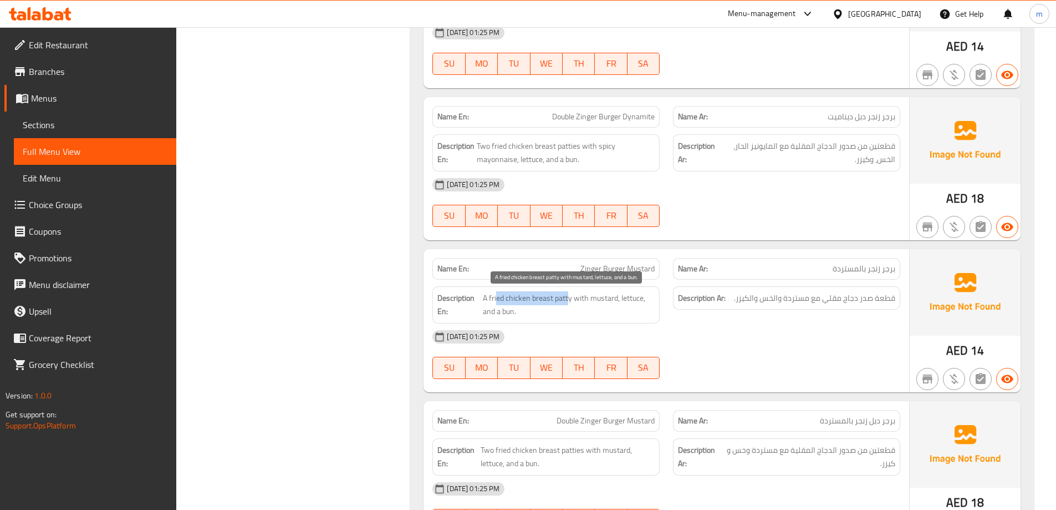
click at [567, 303] on span "A fried chicken breast patty with mustard, lettuce, and a bun." at bounding box center [569, 304] width 172 height 27
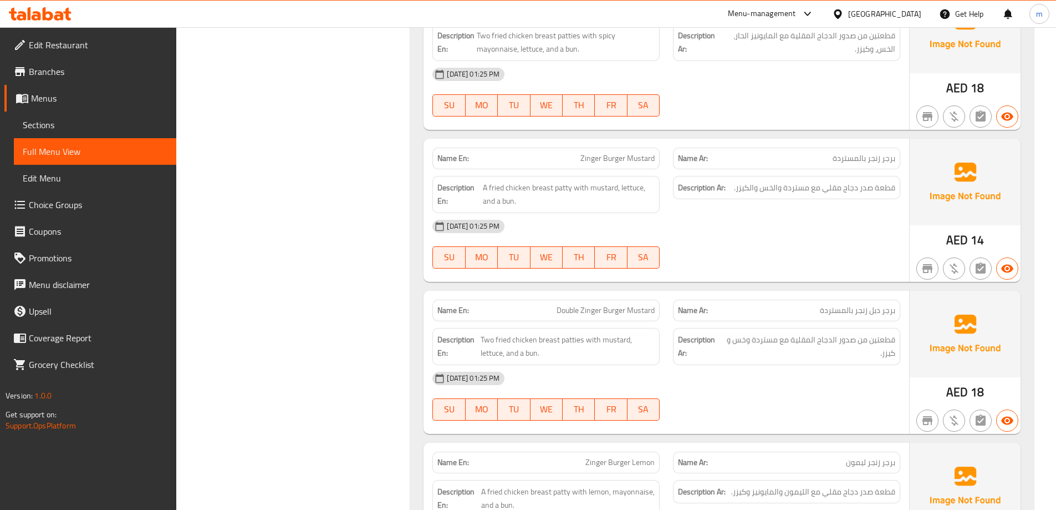
scroll to position [1719, 0]
click at [565, 342] on span "Two fried chicken breast patties with mustard, lettuce, and a bun." at bounding box center [568, 345] width 175 height 27
click at [545, 340] on span "Two fried chicken breast patties with mustard, lettuce, and a bun." at bounding box center [568, 345] width 175 height 27
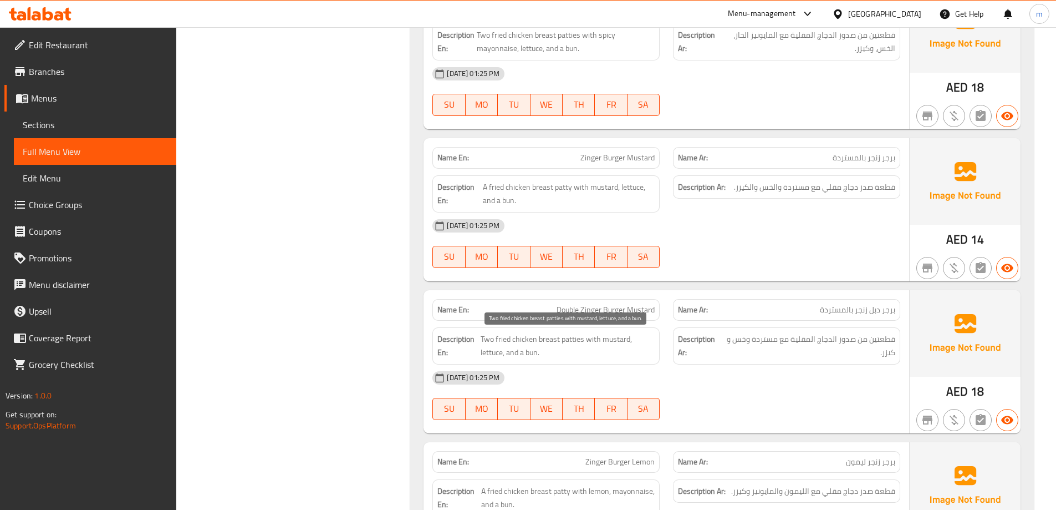
click at [525, 336] on span "Two fried chicken breast patties with mustard, lettuce, and a bun." at bounding box center [568, 345] width 175 height 27
click at [517, 336] on span "Two fried chicken breast patties with mustard, lettuce, and a bun." at bounding box center [568, 345] width 175 height 27
click at [504, 334] on span "Two fried chicken breast patties with mustard, lettuce, and a bun." at bounding box center [568, 345] width 175 height 27
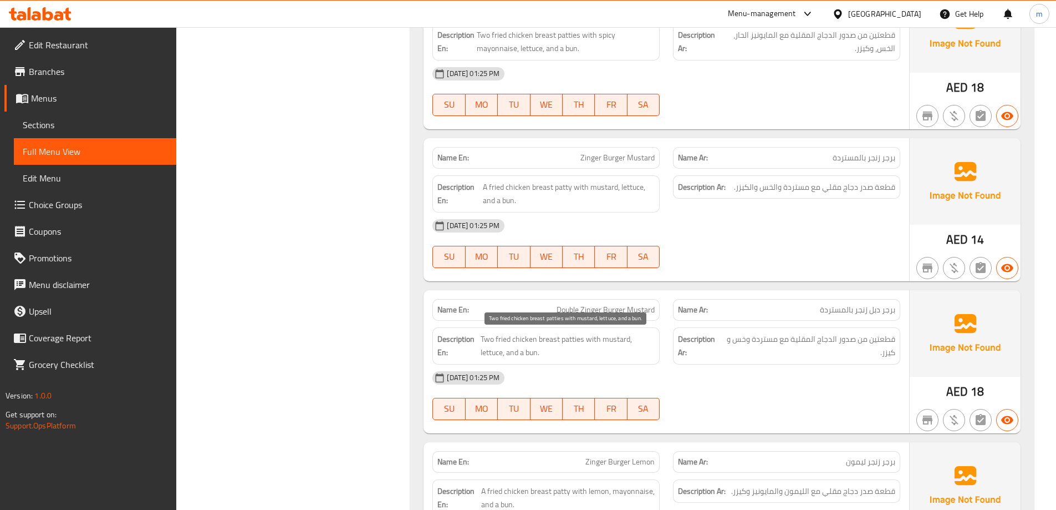
click at [491, 334] on span "Two fried chicken breast patties with mustard, lettuce, and a bun." at bounding box center [568, 345] width 175 height 27
drag, startPoint x: 601, startPoint y: 333, endPoint x: 635, endPoint y: 352, distance: 39.2
click at [635, 352] on span "Two fried chicken breast patties with mustard, lettuce, and a bun." at bounding box center [568, 345] width 175 height 27
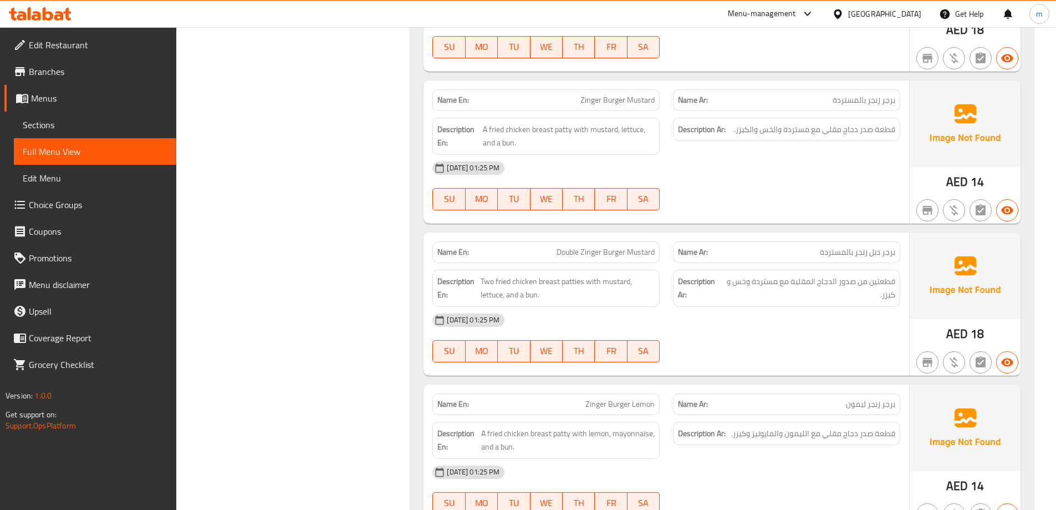
scroll to position [1885, 0]
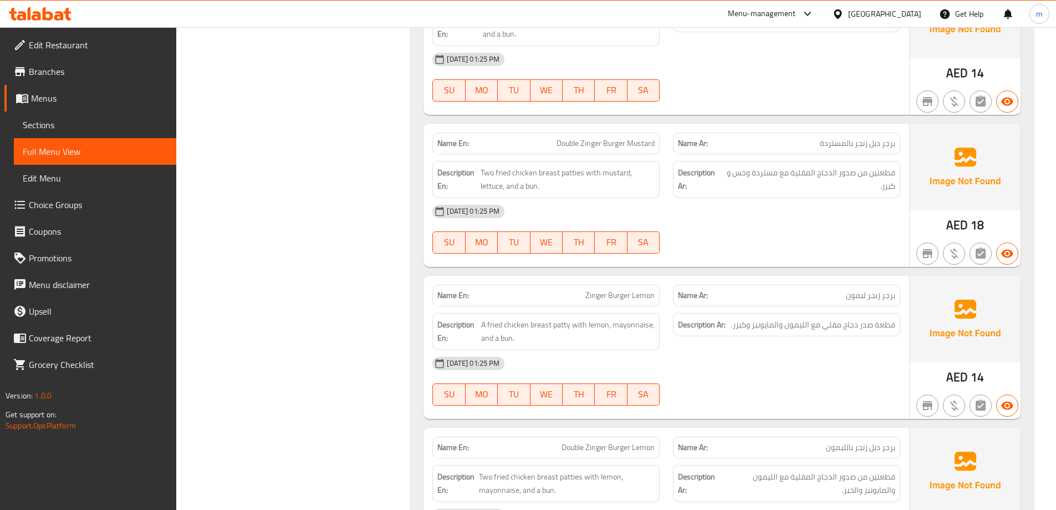
click at [622, 294] on span "Zinger Burger Lemon" at bounding box center [620, 295] width 69 height 12
click at [595, 294] on span "Zinger Burger Lemon" at bounding box center [620, 295] width 69 height 12
click at [875, 335] on div "Description Ar: قطعة صدر دجاج مقلي مع الليمون والمايونيز وكيزر." at bounding box center [786, 325] width 227 height 24
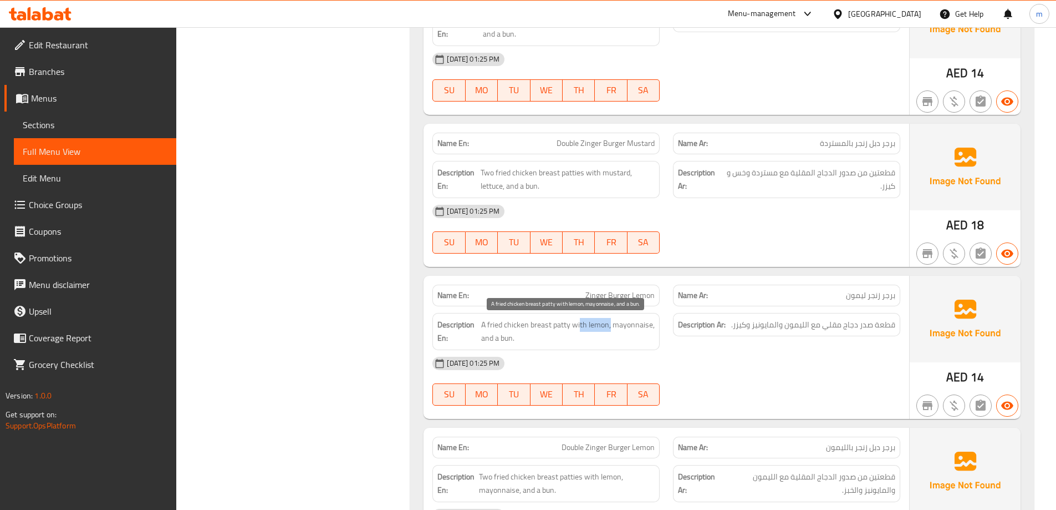
drag, startPoint x: 580, startPoint y: 319, endPoint x: 611, endPoint y: 326, distance: 31.2
click at [611, 326] on span "A fried chicken breast patty with lemon, mayonnaise, and a bun." at bounding box center [568, 331] width 174 height 27
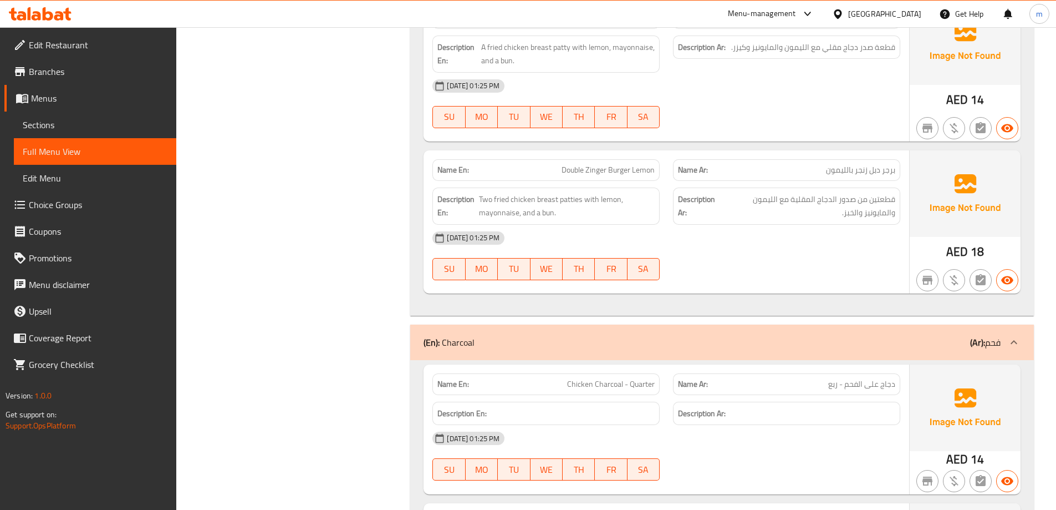
scroll to position [2052, 0]
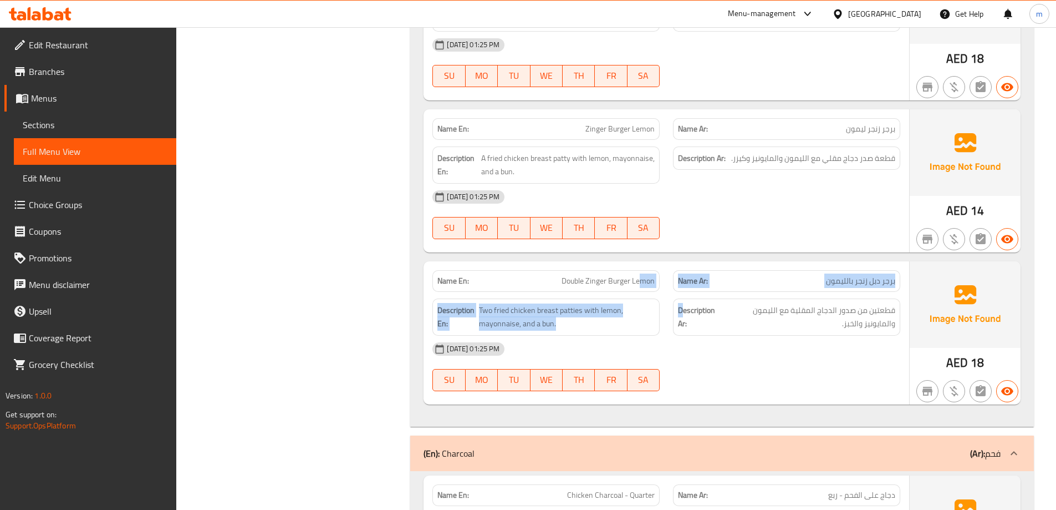
drag, startPoint x: 657, startPoint y: 290, endPoint x: 683, endPoint y: 296, distance: 27.2
click at [681, 296] on div "Name En: Double Zinger Burger Lemon Name Ar: برجر دبل زنجر بالليمون Description…" at bounding box center [667, 332] width 486 height 143
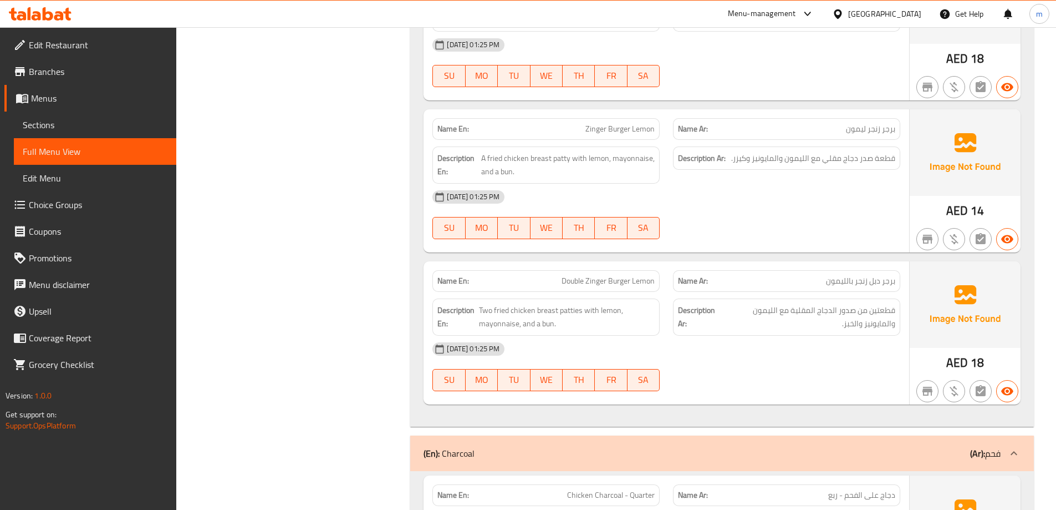
click at [818, 319] on span "قطعتين من صدور الدجاج المقلية مع الليمون والمايونيز والخبز." at bounding box center [809, 316] width 173 height 27
click at [625, 283] on span "Double Zinger Burger Lemon" at bounding box center [608, 281] width 93 height 12
click at [608, 276] on span "Double Zinger Burger Lemon" at bounding box center [608, 281] width 93 height 12
drag, startPoint x: 629, startPoint y: 282, endPoint x: 647, endPoint y: 283, distance: 17.8
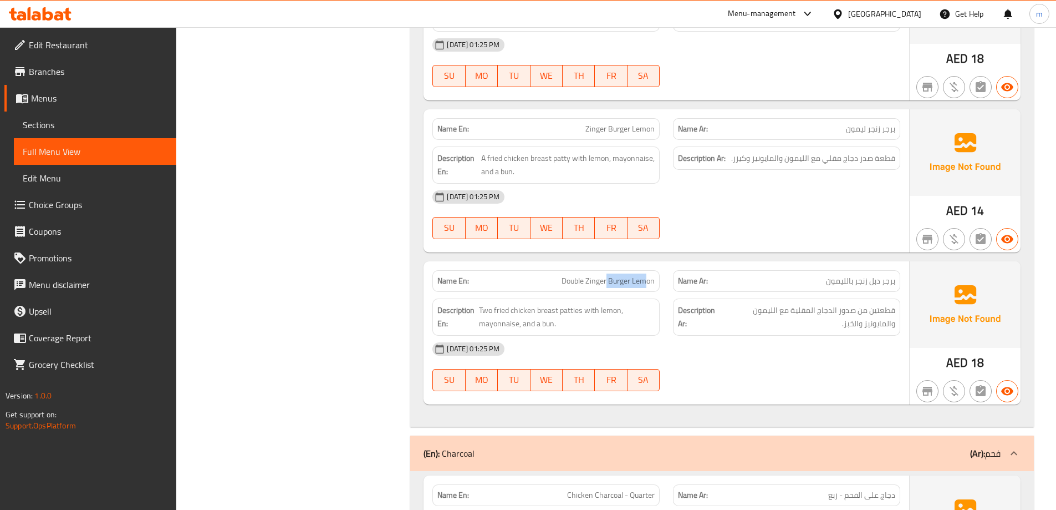
click at [647, 283] on span "Double Zinger Burger Lemon" at bounding box center [608, 281] width 93 height 12
drag, startPoint x: 578, startPoint y: 308, endPoint x: 619, endPoint y: 313, distance: 41.3
click at [619, 313] on span "Two fried chicken breast patties with lemon, mayonnaise, and a bun." at bounding box center [567, 316] width 176 height 27
click at [620, 317] on span "Two fried chicken breast patties with lemon, mayonnaise, and a bun." at bounding box center [567, 316] width 176 height 27
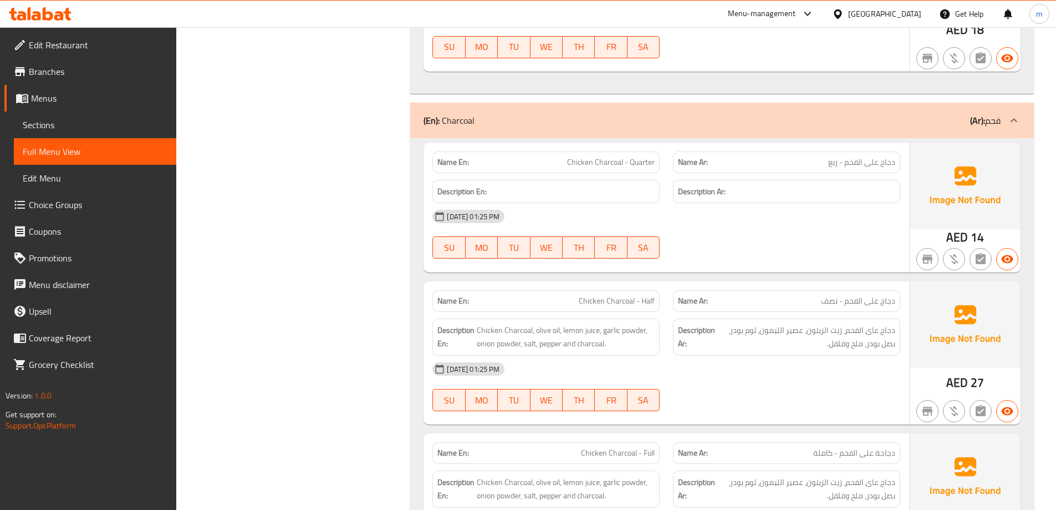
scroll to position [2440, 0]
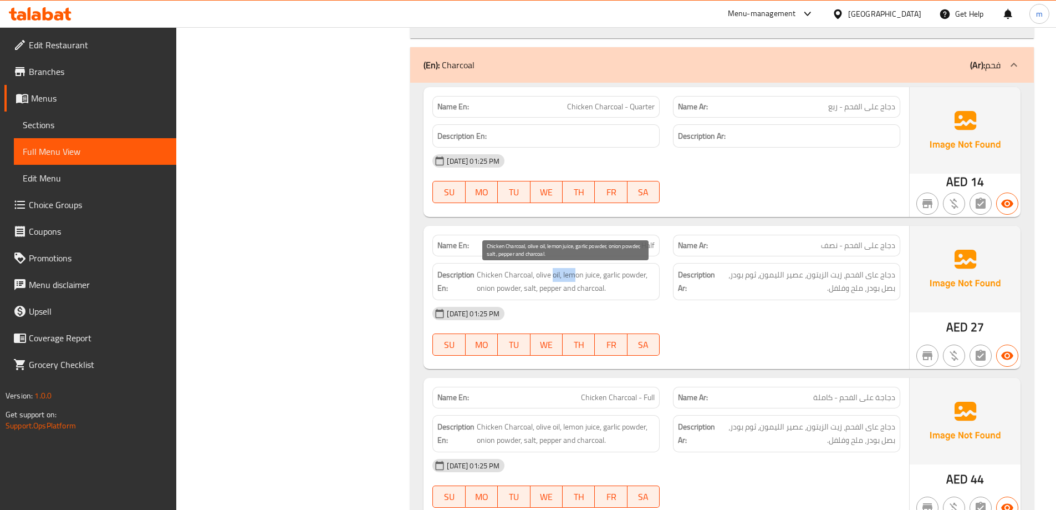
drag, startPoint x: 553, startPoint y: 267, endPoint x: 573, endPoint y: 274, distance: 21.2
click at [573, 274] on span "Chicken Charcoal, olive oil, lemon juice, garlic powder, onion powder, salt, pe…" at bounding box center [566, 281] width 178 height 27
drag, startPoint x: 568, startPoint y: 269, endPoint x: 598, endPoint y: 276, distance: 30.6
click at [598, 276] on span "Chicken Charcoal, olive oil, lemon juice, garlic powder, onion powder, salt, pe…" at bounding box center [566, 281] width 178 height 27
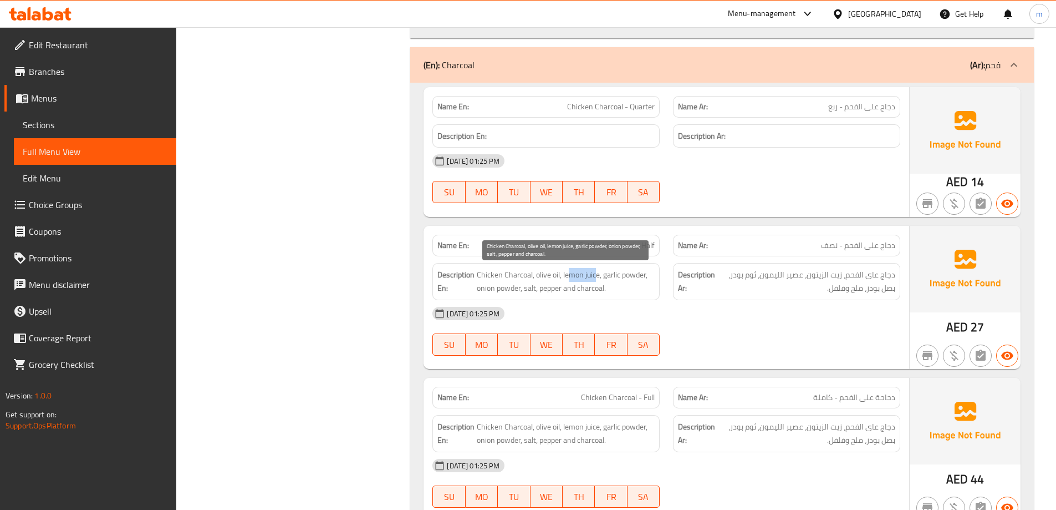
click at [598, 276] on span "Chicken Charcoal, olive oil, lemon juice, garlic powder, onion powder, salt, pe…" at bounding box center [566, 281] width 178 height 27
drag, startPoint x: 608, startPoint y: 274, endPoint x: 649, endPoint y: 284, distance: 42.1
click at [649, 284] on span "Chicken Charcoal, olive oil, lemon juice, garlic powder, onion powder, salt, pe…" at bounding box center [566, 281] width 178 height 27
drag, startPoint x: 486, startPoint y: 289, endPoint x: 596, endPoint y: 288, distance: 110.4
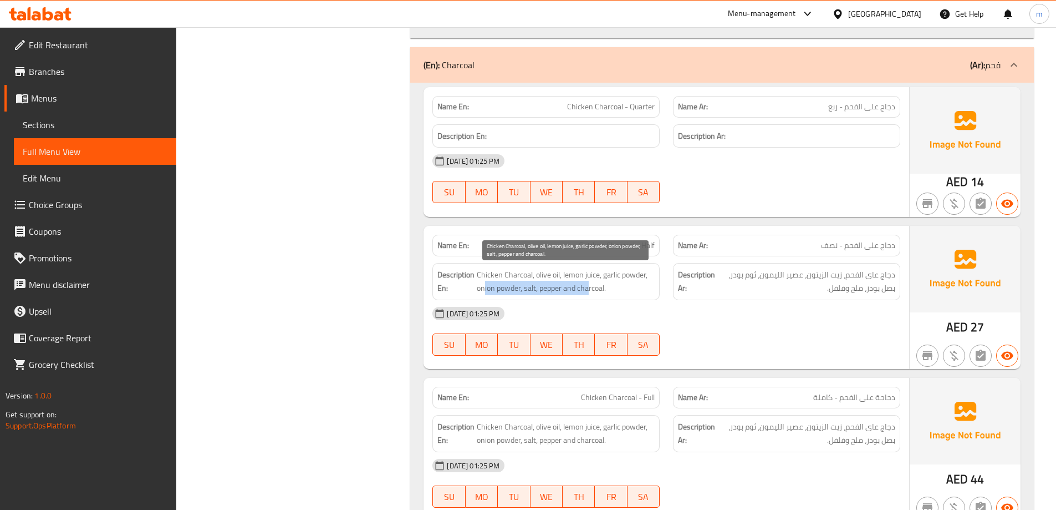
click at [595, 287] on span "Chicken Charcoal, olive oil, lemon juice, garlic powder, onion powder, salt, pe…" at bounding box center [566, 281] width 178 height 27
click at [597, 288] on span "Chicken Charcoal, olive oil, lemon juice, garlic powder, onion powder, salt, pe…" at bounding box center [566, 281] width 178 height 27
click at [597, 293] on span "Chicken Charcoal, olive oil, lemon juice, garlic powder, onion powder, salt, pe…" at bounding box center [566, 281] width 178 height 27
drag, startPoint x: 597, startPoint y: 293, endPoint x: 607, endPoint y: 296, distance: 10.0
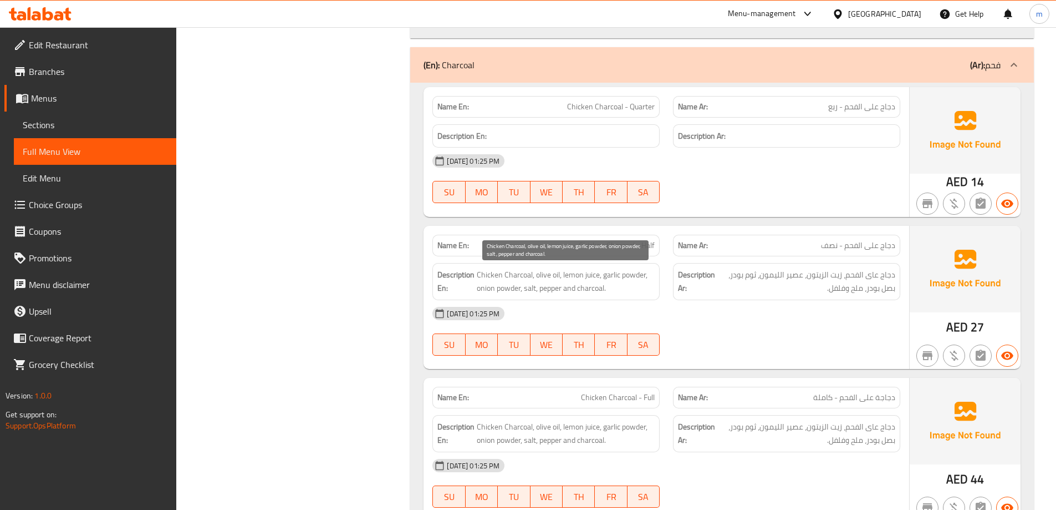
click at [607, 296] on div "Description En: Chicken Charcoal, olive oil, lemon juice, garlic powder, onion …" at bounding box center [546, 281] width 227 height 37
click at [597, 290] on span "Chicken Charcoal, olive oil, lemon juice, garlic powder, onion powder, salt, pe…" at bounding box center [566, 281] width 178 height 27
copy span "charcoal"
click at [612, 289] on span "Chicken Charcoal, olive oil, lemon juice, garlic powder, onion powder, salt, pe…" at bounding box center [566, 281] width 178 height 27
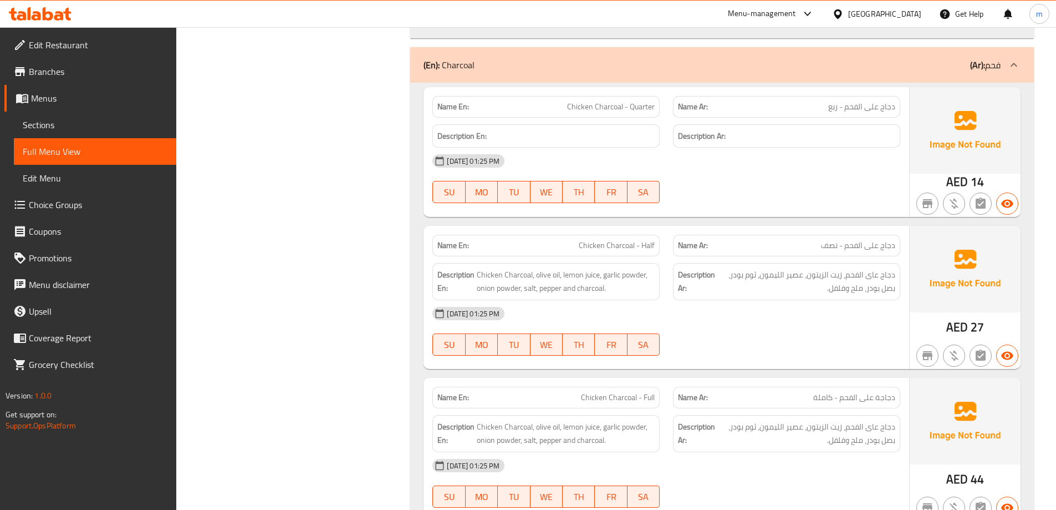
click at [629, 242] on span "Chicken Charcoal - Half" at bounding box center [617, 246] width 76 height 12
copy span "Chicken Charcoal - Half"
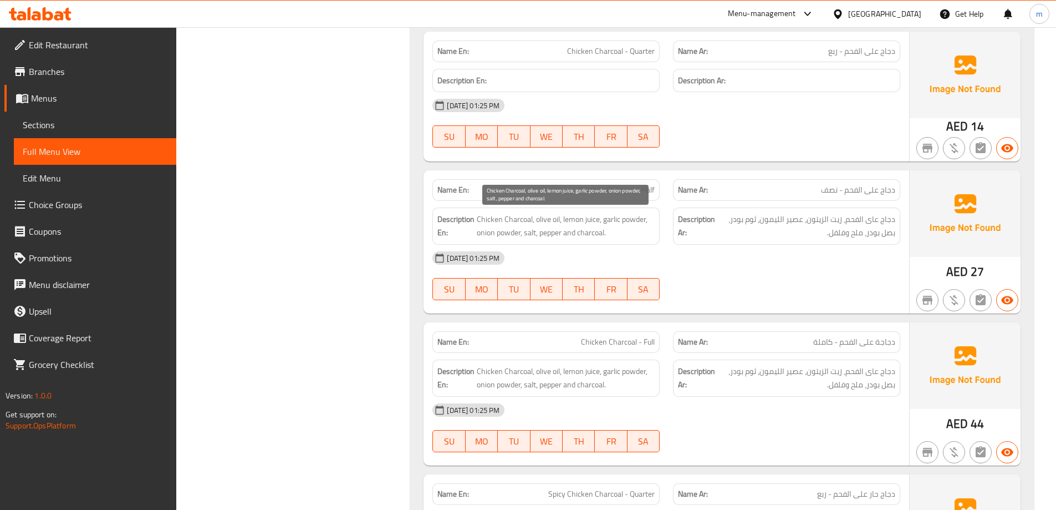
click at [579, 236] on span "Chicken Charcoal, olive oil, lemon juice, garlic powder, onion powder, salt, pe…" at bounding box center [566, 225] width 178 height 27
click at [598, 231] on span "Chicken Charcoal, olive oil, lemon juice, garlic powder, onion powder, salt, pe…" at bounding box center [566, 225] width 178 height 27
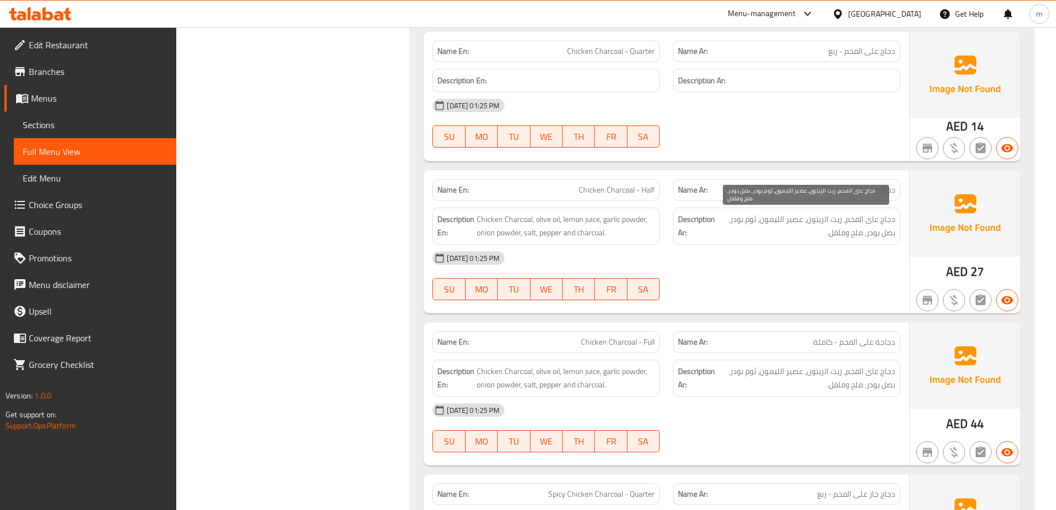
click at [823, 235] on span "دجاج عاى الفحم، زيت الزيتون، عصير الليمون، ثوم بودر، بصل بودر، ملح وفلفل." at bounding box center [807, 225] width 178 height 27
click at [831, 233] on span "دجاج عاى الفحم، زيت الزيتون، عصير الليمون، ثوم بودر، بصل بودر، ملح وفلفل." at bounding box center [807, 225] width 178 height 27
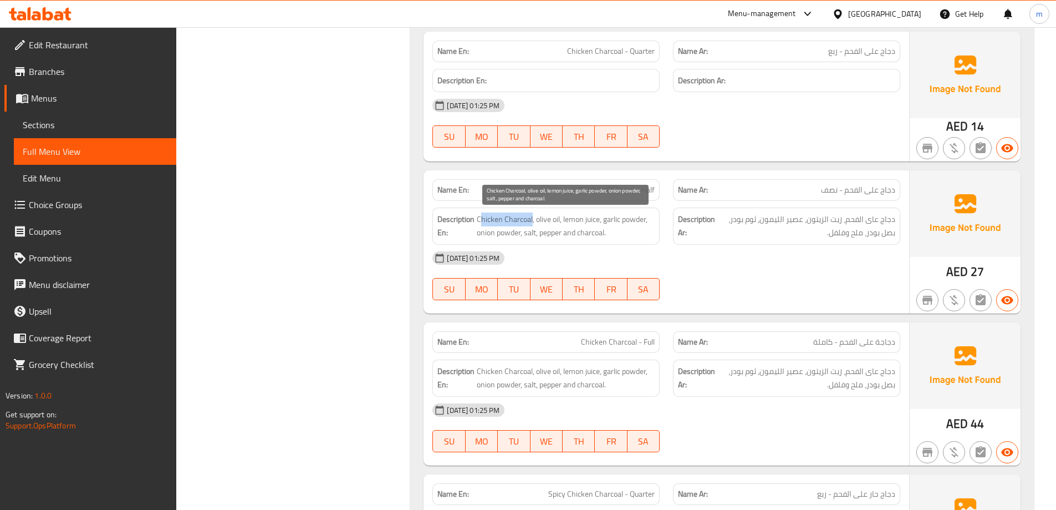
drag, startPoint x: 479, startPoint y: 215, endPoint x: 531, endPoint y: 222, distance: 52.6
click at [531, 222] on span "Chicken Charcoal, olive oil, lemon juice, garlic powder, onion powder, salt, pe…" at bounding box center [566, 225] width 178 height 27
click at [593, 236] on span "Chicken Charcoal, olive oil, lemon juice, garlic powder, onion powder, salt, pe…" at bounding box center [566, 225] width 178 height 27
click at [769, 287] on div "15-10-2025 01:25 PM SU MO TU WE TH FR SA" at bounding box center [666, 276] width 481 height 62
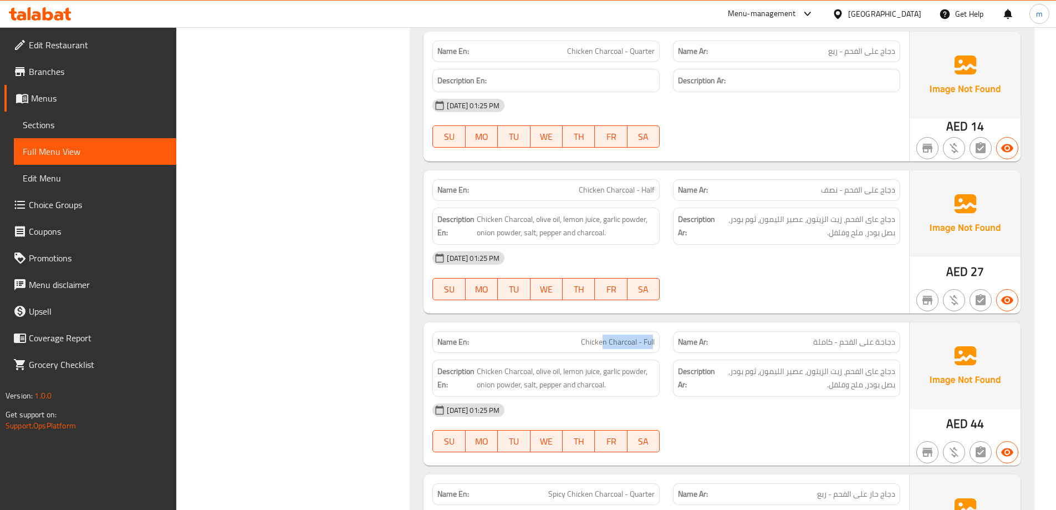
drag, startPoint x: 603, startPoint y: 342, endPoint x: 653, endPoint y: 344, distance: 50.0
click at [653, 344] on span "Chicken Charcoal - Full" at bounding box center [618, 342] width 74 height 12
drag, startPoint x: 532, startPoint y: 371, endPoint x: 574, endPoint y: 376, distance: 42.4
click at [574, 376] on span "Chicken Charcoal, olive oil, lemon juice, garlic powder, onion powder, salt, pe…" at bounding box center [566, 377] width 178 height 27
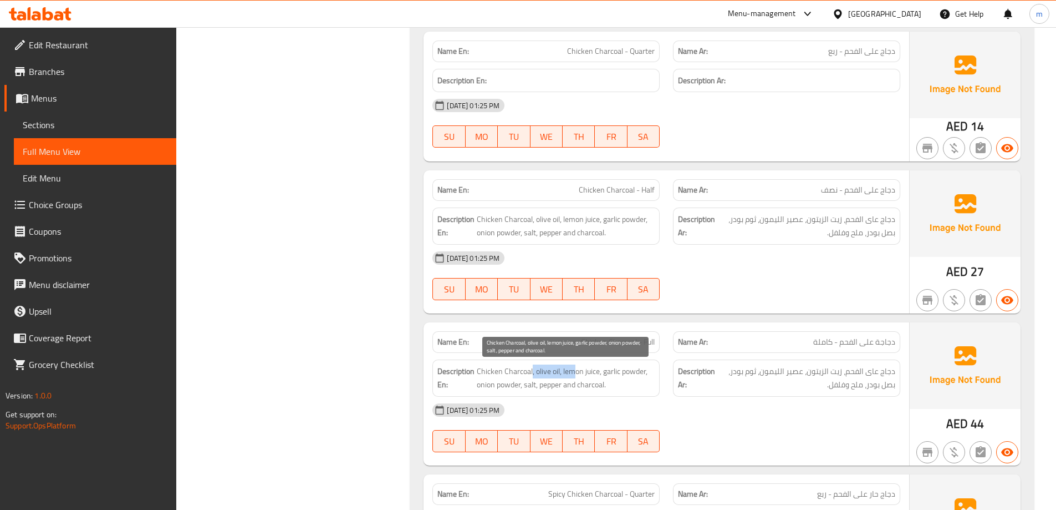
click at [574, 376] on span "Chicken Charcoal, olive oil, lemon juice, garlic powder, onion powder, salt, pe…" at bounding box center [566, 377] width 178 height 27
drag, startPoint x: 574, startPoint y: 376, endPoint x: 619, endPoint y: 378, distance: 44.9
click at [619, 378] on span "Chicken Charcoal, olive oil, lemon juice, garlic powder, onion powder, salt, pe…" at bounding box center [566, 377] width 178 height 27
drag, startPoint x: 472, startPoint y: 387, endPoint x: 512, endPoint y: 389, distance: 40.0
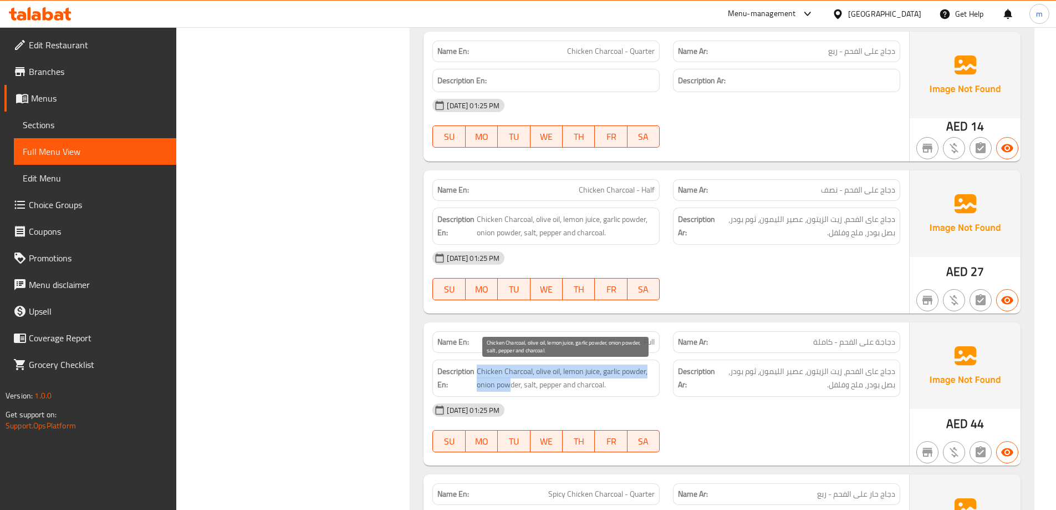
click at [512, 389] on h6 "Description En: Chicken Charcoal, olive oil, lemon juice, garlic powder, onion …" at bounding box center [546, 377] width 217 height 27
click at [512, 389] on span "Chicken Charcoal, olive oil, lemon juice, garlic powder, onion powder, salt, pe…" at bounding box center [566, 377] width 178 height 27
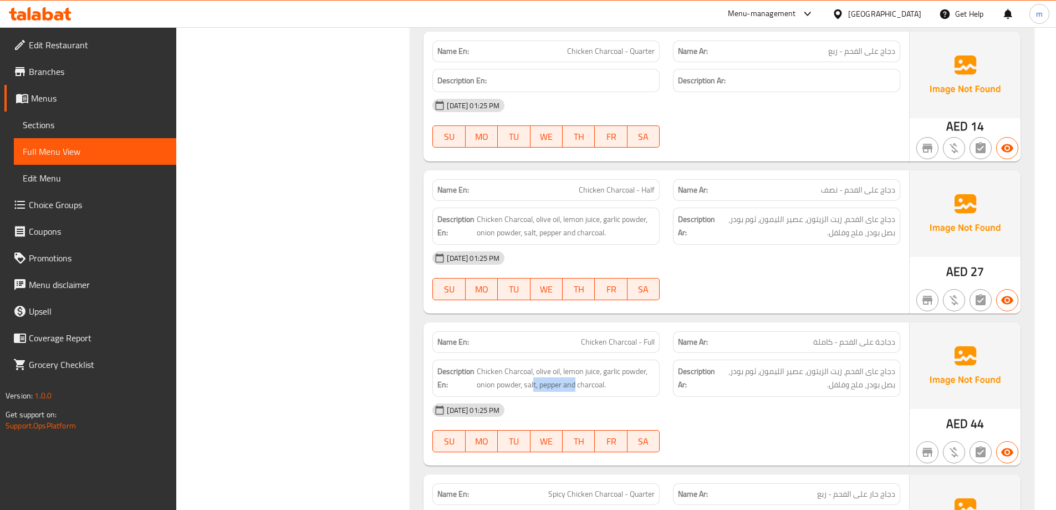
drag, startPoint x: 533, startPoint y: 389, endPoint x: 576, endPoint y: 394, distance: 42.5
click at [576, 394] on div "Description En: Chicken Charcoal, olive oil, lemon juice, garlic powder, onion …" at bounding box center [546, 377] width 227 height 37
drag, startPoint x: 574, startPoint y: 390, endPoint x: 640, endPoint y: 401, distance: 66.9
click at [640, 401] on div "Name En: Chicken Charcoal - Full Name Ar: دجاجة على الفحم - كاملة Description E…" at bounding box center [667, 393] width 486 height 143
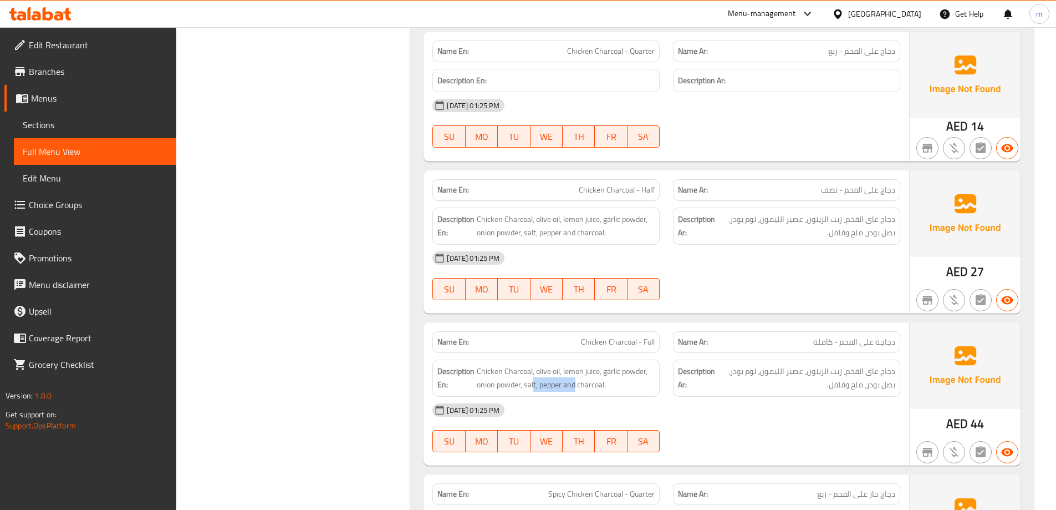
click at [640, 401] on div "[DATE] 01:25 PM" at bounding box center [666, 409] width 481 height 27
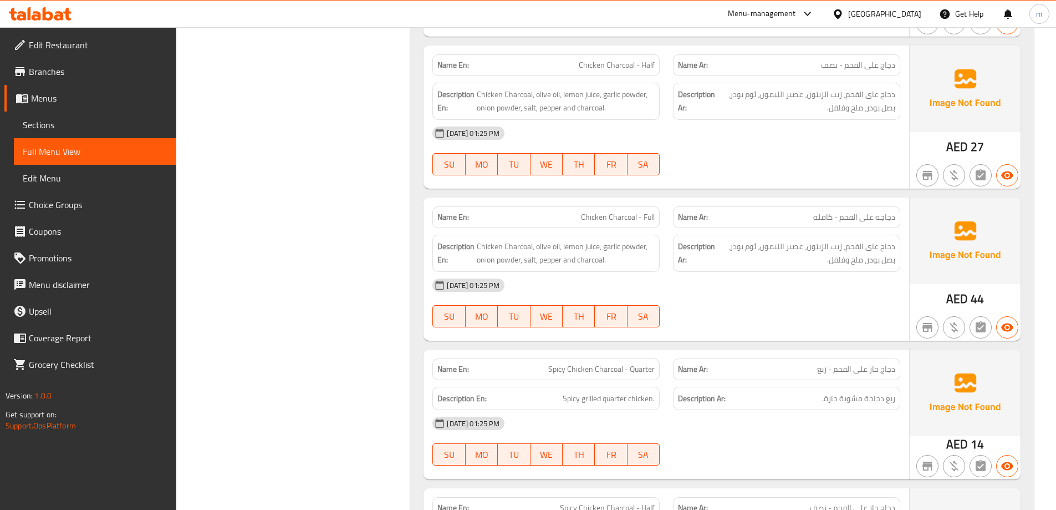
scroll to position [2717, 0]
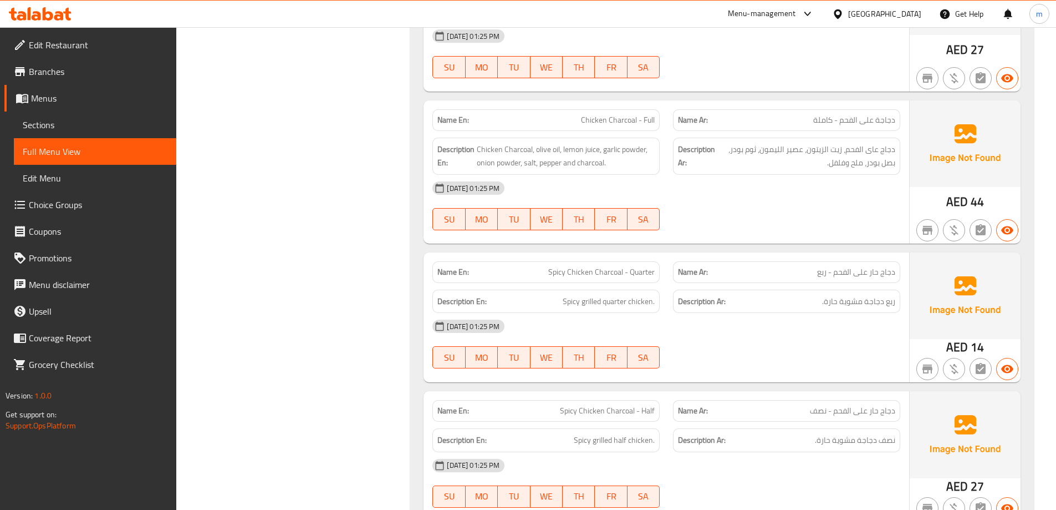
click at [587, 273] on span "Spicy Chicken Charcoal - Quarter" at bounding box center [601, 272] width 106 height 12
click at [553, 267] on span "Spicy Chicken Charcoal - Quarter" at bounding box center [601, 272] width 106 height 12
click at [609, 272] on span "Spicy Chicken Charcoal - Quarter" at bounding box center [601, 272] width 106 height 12
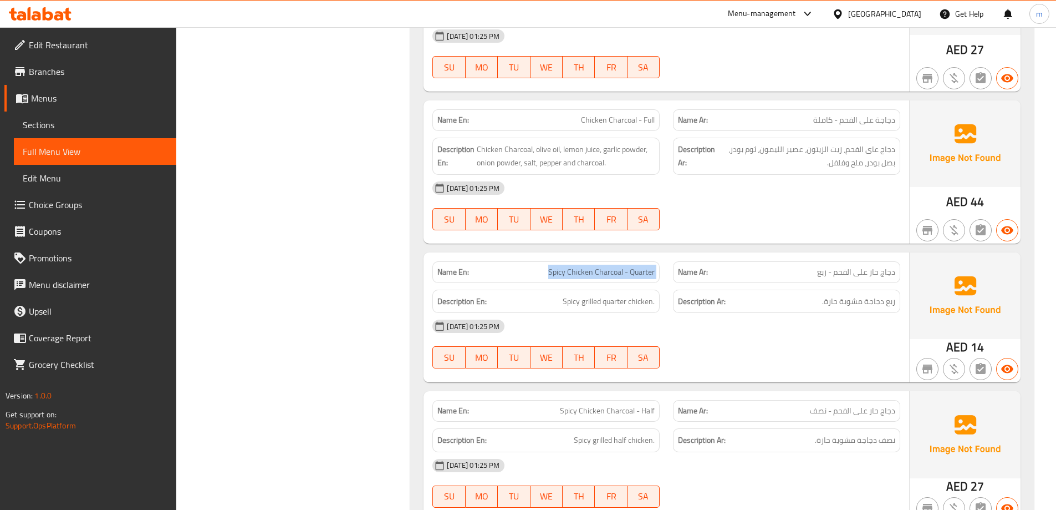
click at [609, 272] on span "Spicy Chicken Charcoal - Quarter" at bounding box center [601, 272] width 106 height 12
click at [621, 286] on div "Description En: Spicy grilled quarter chicken." at bounding box center [546, 301] width 241 height 37
drag, startPoint x: 560, startPoint y: 298, endPoint x: 630, endPoint y: 304, distance: 70.1
click at [630, 304] on h6 "Description En: Spicy grilled quarter chicken." at bounding box center [546, 301] width 217 height 14
click at [630, 304] on span "Spicy grilled quarter chicken." at bounding box center [609, 301] width 92 height 14
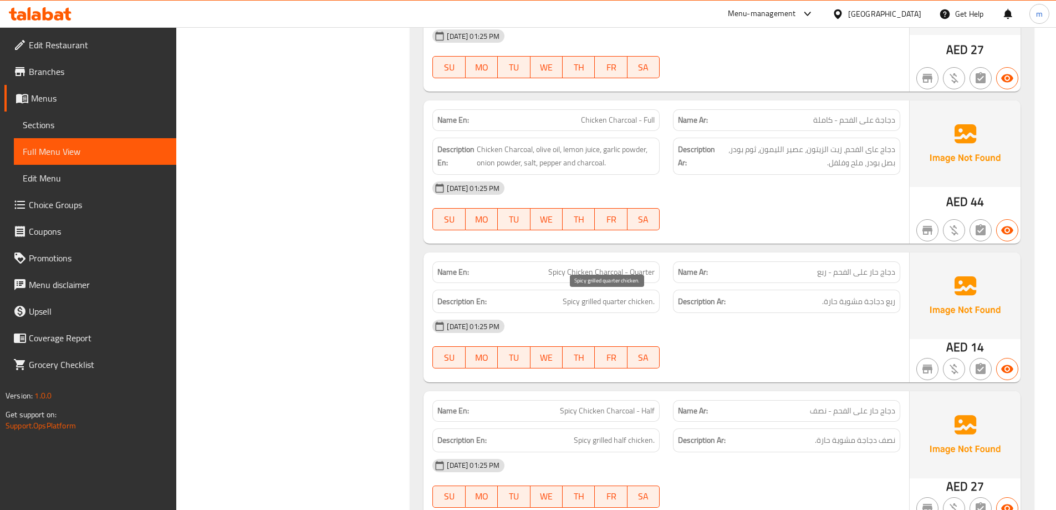
click at [566, 300] on span "Spicy grilled quarter chicken." at bounding box center [609, 301] width 92 height 14
click at [654, 321] on div "[DATE] 01:25 PM" at bounding box center [666, 326] width 481 height 27
click at [853, 303] on span "ربع دجاجة مشوية حارة." at bounding box center [858, 301] width 73 height 14
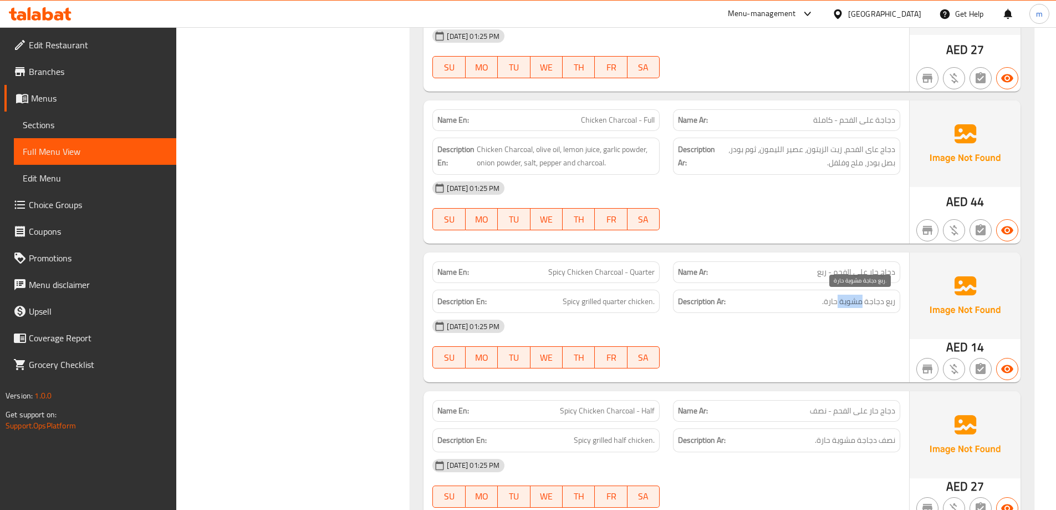
click at [853, 303] on span "ربع دجاجة مشوية حارة." at bounding box center [858, 301] width 73 height 14
click at [856, 334] on div "[DATE] 01:25 PM" at bounding box center [666, 326] width 481 height 27
click at [630, 277] on span "Spicy Chicken Charcoal - Quarter" at bounding box center [601, 272] width 106 height 12
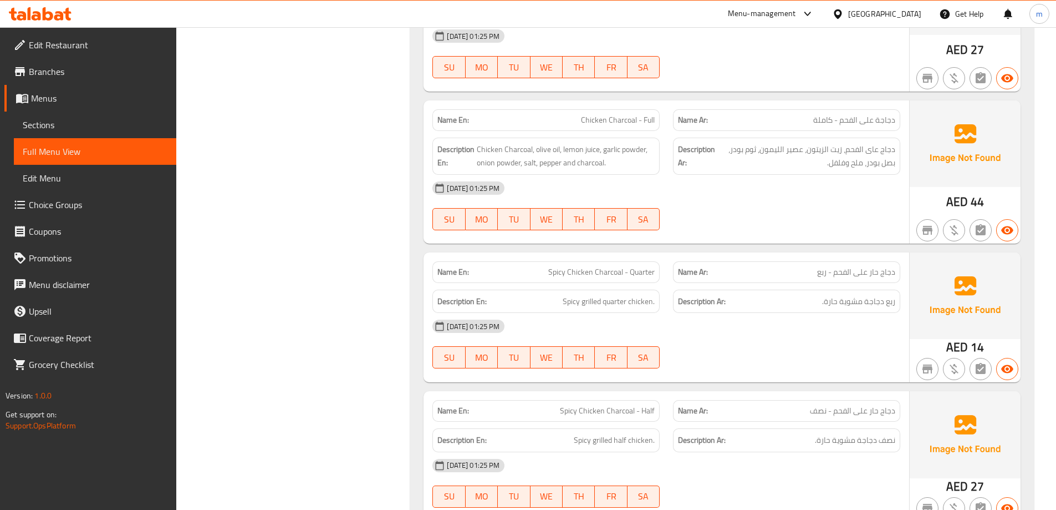
click at [650, 284] on div "Description En: Spicy grilled quarter chicken." at bounding box center [546, 301] width 241 height 37
click at [650, 272] on span "Spicy Chicken Charcoal - Quarter" at bounding box center [601, 272] width 106 height 12
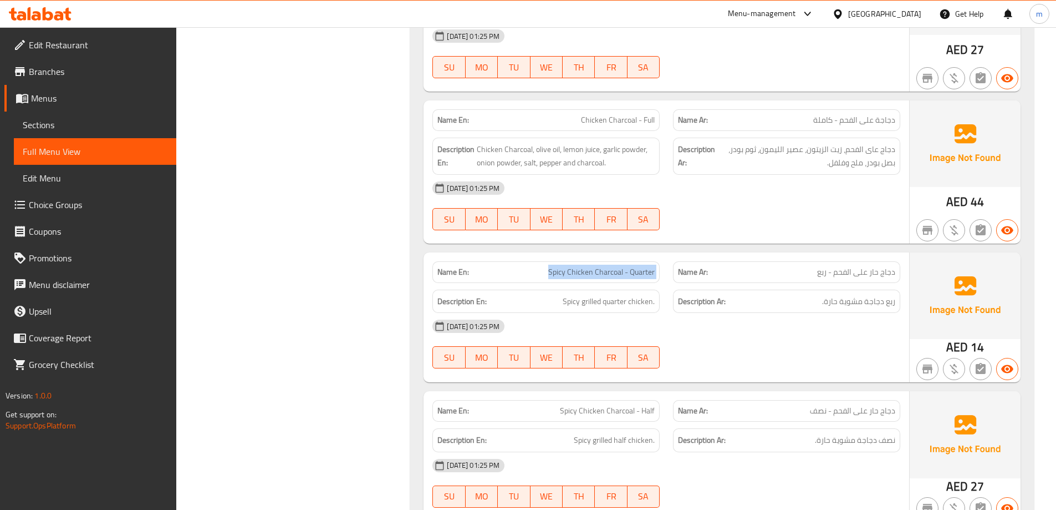
click at [657, 279] on div "Name En: Spicy Chicken Charcoal - Quarter" at bounding box center [546, 272] width 227 height 22
click at [648, 274] on span "Spicy Chicken Charcoal - Quarter" at bounding box center [601, 272] width 106 height 12
click at [673, 277] on div "Name Ar: دجاج حار على الفحم - ربع" at bounding box center [787, 272] width 241 height 35
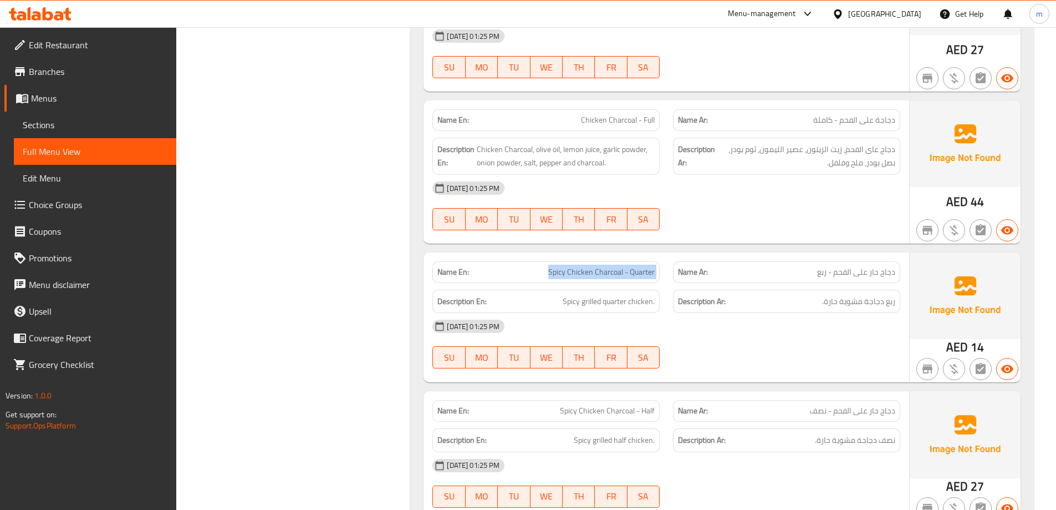
click at [661, 274] on div "Name En: Spicy Chicken Charcoal - Quarter" at bounding box center [546, 272] width 241 height 35
click at [658, 275] on div "Name En: Spicy Chicken Charcoal - Quarter" at bounding box center [546, 272] width 227 height 22
click at [656, 275] on div "Name En: Spicy Chicken Charcoal - Quarter" at bounding box center [546, 272] width 227 height 22
click at [650, 272] on span "Spicy Chicken Charcoal - Quarter" at bounding box center [601, 272] width 106 height 12
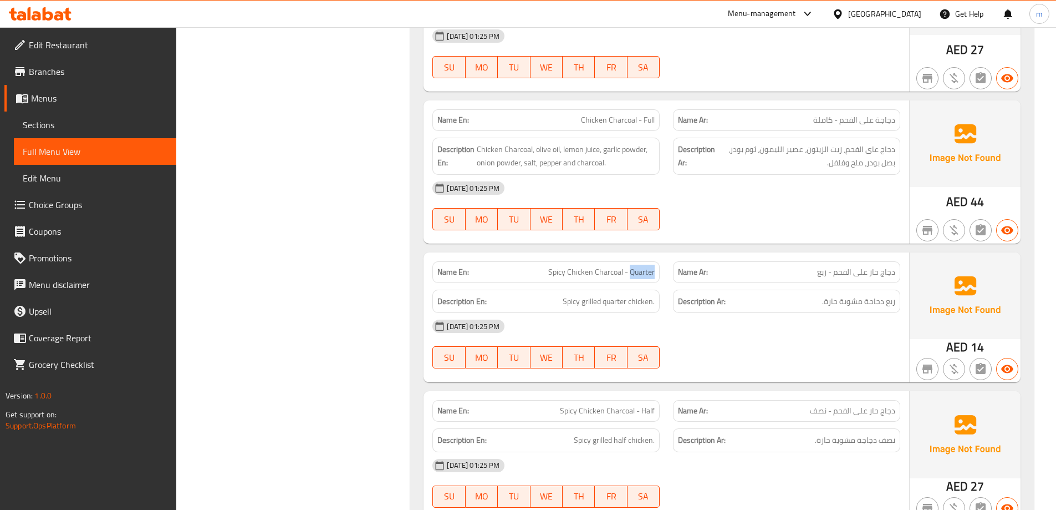
click at [650, 272] on span "Spicy Chicken Charcoal - Quarter" at bounding box center [601, 272] width 106 height 12
click at [670, 283] on div "Description Ar: ربع دجاجة مشوية حارة." at bounding box center [787, 301] width 241 height 37
click at [630, 295] on span "Spicy grilled quarter chicken." at bounding box center [609, 301] width 92 height 14
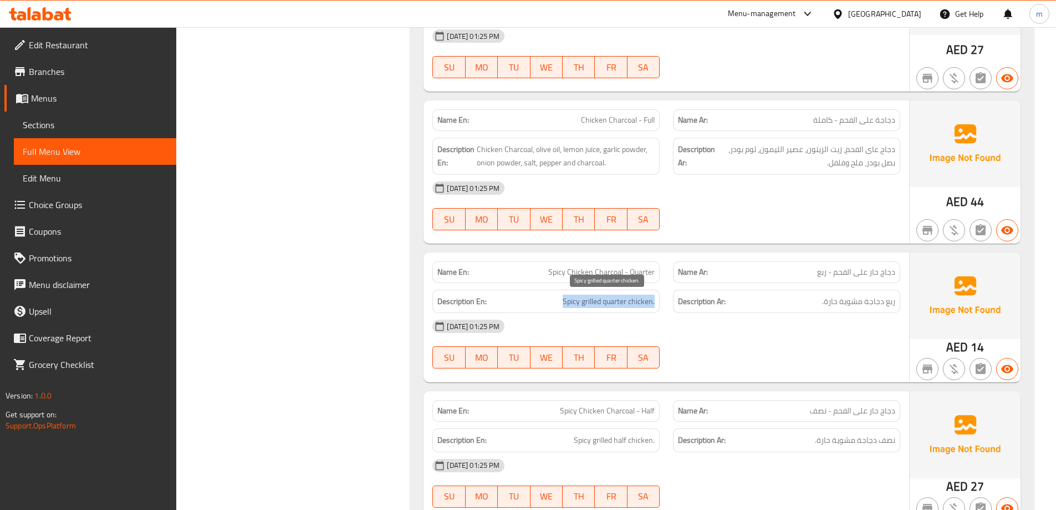
click at [630, 295] on span "Spicy grilled quarter chicken." at bounding box center [609, 301] width 92 height 14
click at [657, 295] on div "Description En: Spicy grilled quarter chicken." at bounding box center [546, 301] width 227 height 24
click at [604, 304] on span "Spicy grilled quarter chicken." at bounding box center [609, 301] width 92 height 14
click at [616, 309] on div "Description En: Spicy grilled quarter chicken." at bounding box center [546, 301] width 227 height 24
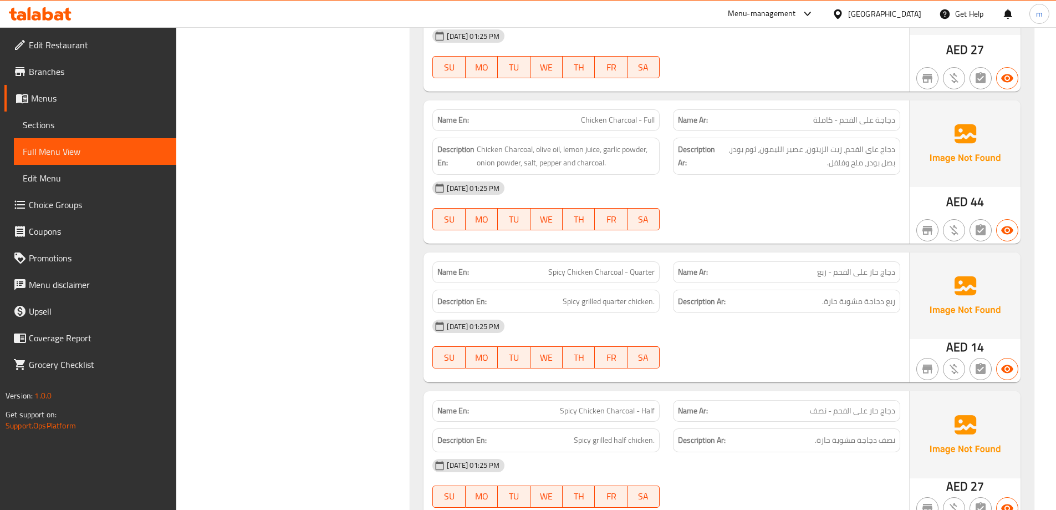
click at [608, 286] on div "Description En: Spicy grilled quarter chicken." at bounding box center [546, 301] width 241 height 37
click at [614, 283] on div "Description En: Spicy grilled quarter chicken." at bounding box center [546, 301] width 241 height 37
click at [594, 299] on span "Spicy grilled quarter chicken." at bounding box center [609, 301] width 92 height 14
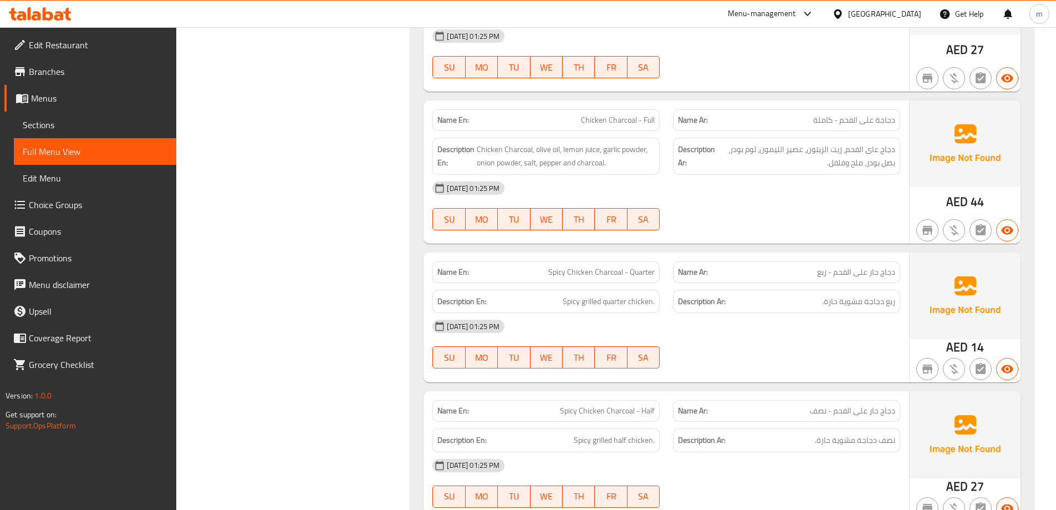
click at [612, 274] on span "Spicy Chicken Charcoal - Quarter" at bounding box center [601, 272] width 106 height 12
click at [659, 342] on div "SU MO TU WE TH FR SA" at bounding box center [546, 356] width 241 height 35
click at [648, 313] on div "[DATE] 01:25 PM" at bounding box center [666, 326] width 481 height 27
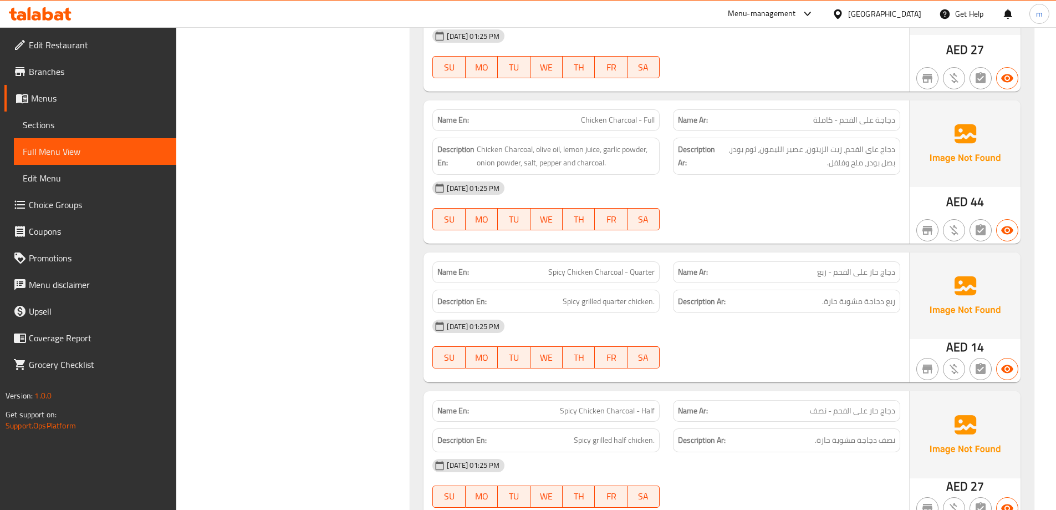
click at [646, 311] on div "Description En: Spicy grilled quarter chicken." at bounding box center [546, 301] width 227 height 24
click at [640, 303] on span "Spicy grilled quarter chicken." at bounding box center [609, 301] width 92 height 14
click at [710, 326] on div "[DATE] 01:25 PM" at bounding box center [666, 326] width 481 height 27
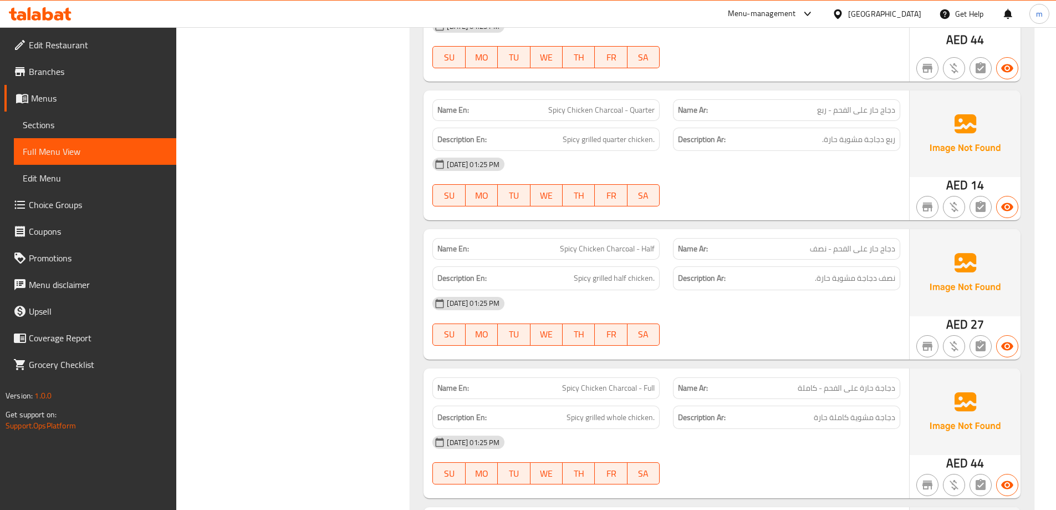
scroll to position [2939, 0]
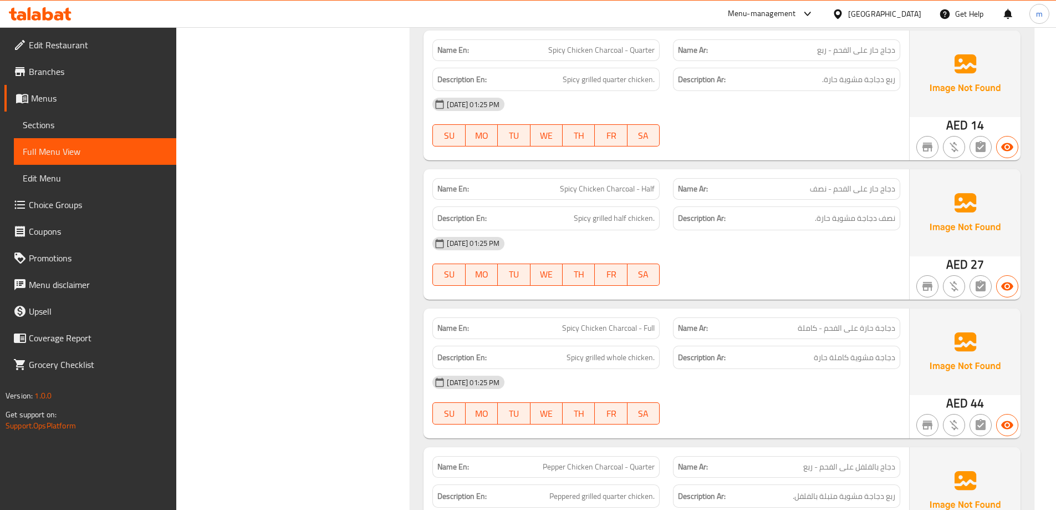
click at [619, 330] on span "Spicy Chicken Charcoal - Full" at bounding box center [608, 328] width 93 height 12
click at [602, 330] on span "Spicy Chicken Charcoal - Full" at bounding box center [608, 328] width 93 height 12
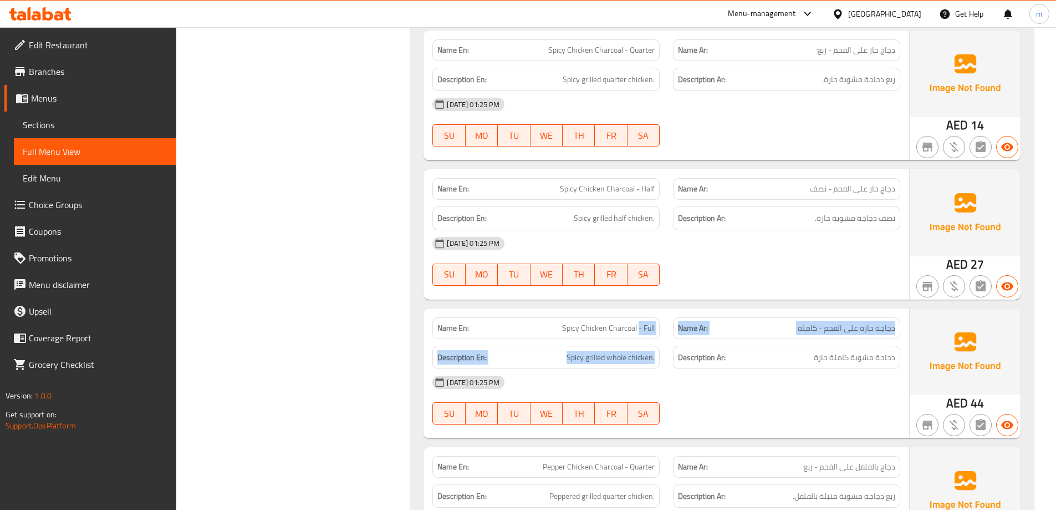
drag, startPoint x: 642, startPoint y: 338, endPoint x: 657, endPoint y: 344, distance: 15.7
click at [657, 344] on div "Name En: Spicy Chicken Charcoal - Full Name Ar: دجاجة حارة على الفحم - كاملة De…" at bounding box center [667, 373] width 486 height 130
click at [657, 344] on div "Description En: Spicy grilled whole chicken." at bounding box center [546, 357] width 241 height 37
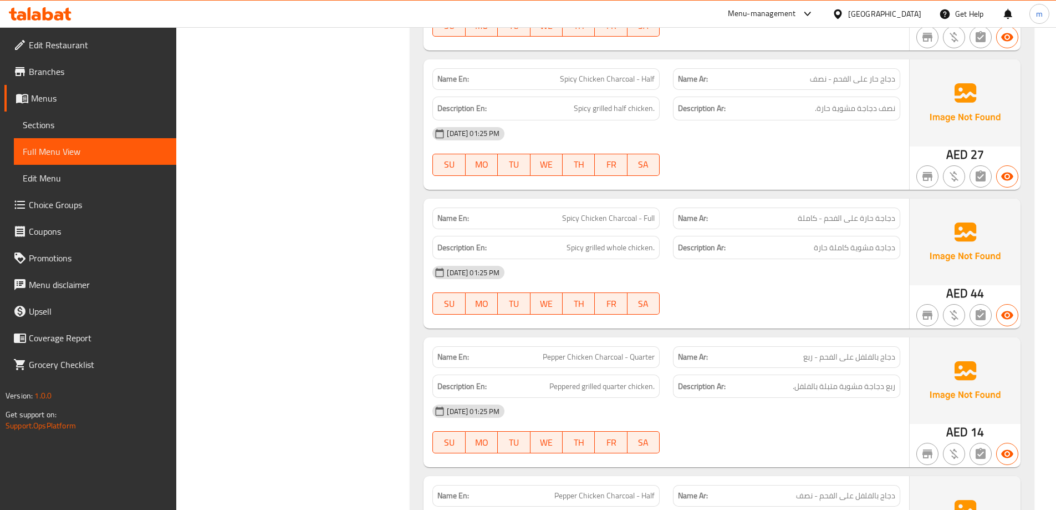
scroll to position [3050, 0]
click at [572, 358] on span "Pepper Chicken Charcoal - Quarter" at bounding box center [599, 356] width 112 height 12
click at [579, 357] on span "Pepper Chicken Charcoal - Quarter" at bounding box center [599, 356] width 112 height 12
drag, startPoint x: 624, startPoint y: 349, endPoint x: 655, endPoint y: 363, distance: 34.0
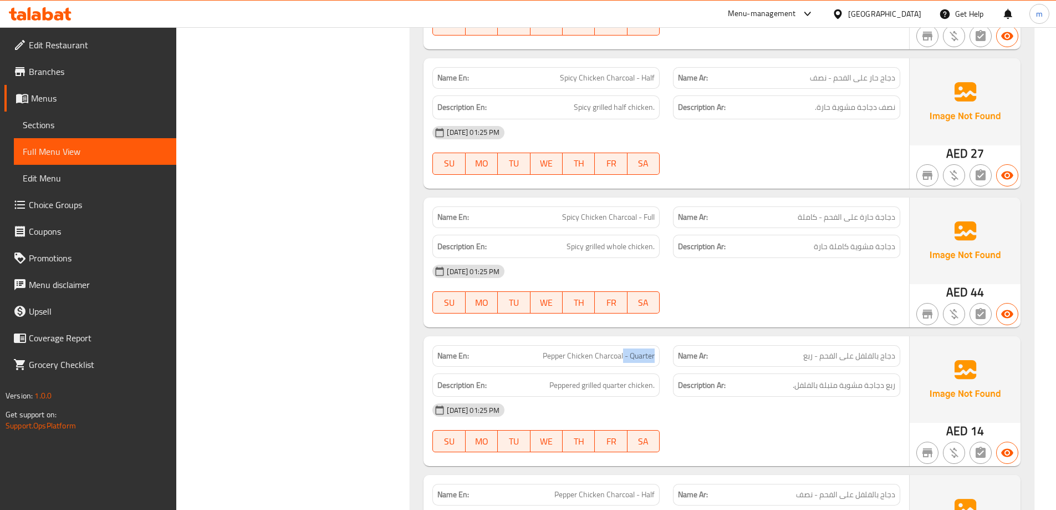
click at [655, 363] on div "Name En: Pepper Chicken Charcoal - Quarter" at bounding box center [546, 356] width 227 height 22
click at [609, 359] on span "Pepper Chicken Charcoal - Quarter" at bounding box center [599, 356] width 112 height 12
click at [616, 357] on span "Pepper Chicken Charcoal - Quarter" at bounding box center [599, 356] width 112 height 12
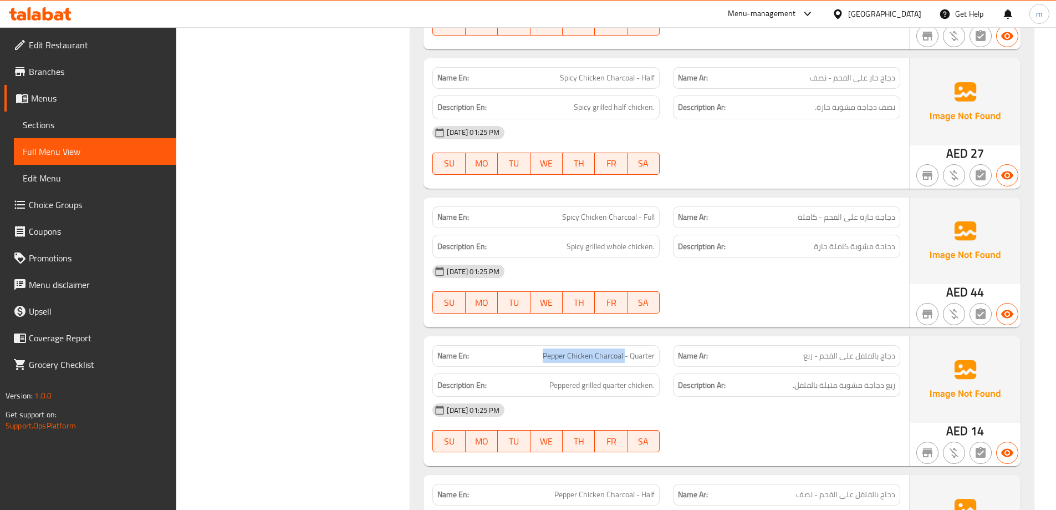
drag, startPoint x: 625, startPoint y: 357, endPoint x: 547, endPoint y: 348, distance: 78.6
click at [543, 350] on span "Pepper Chicken Charcoal - Quarter" at bounding box center [599, 356] width 112 height 12
copy span "Pepper Chicken Charcoal"
click at [730, 288] on div "15-10-2025 01:25 PM SU MO TU WE TH FR SA" at bounding box center [666, 289] width 481 height 62
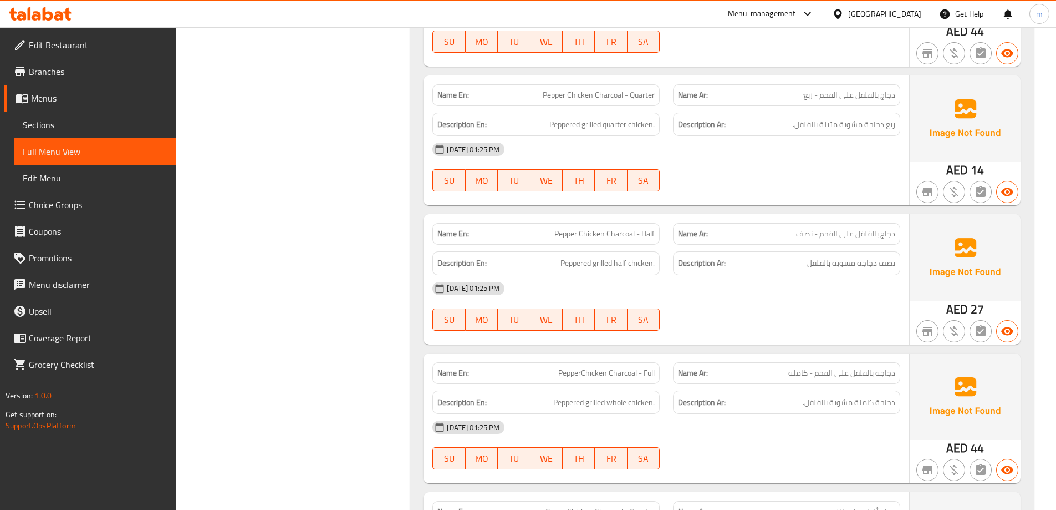
scroll to position [3327, 0]
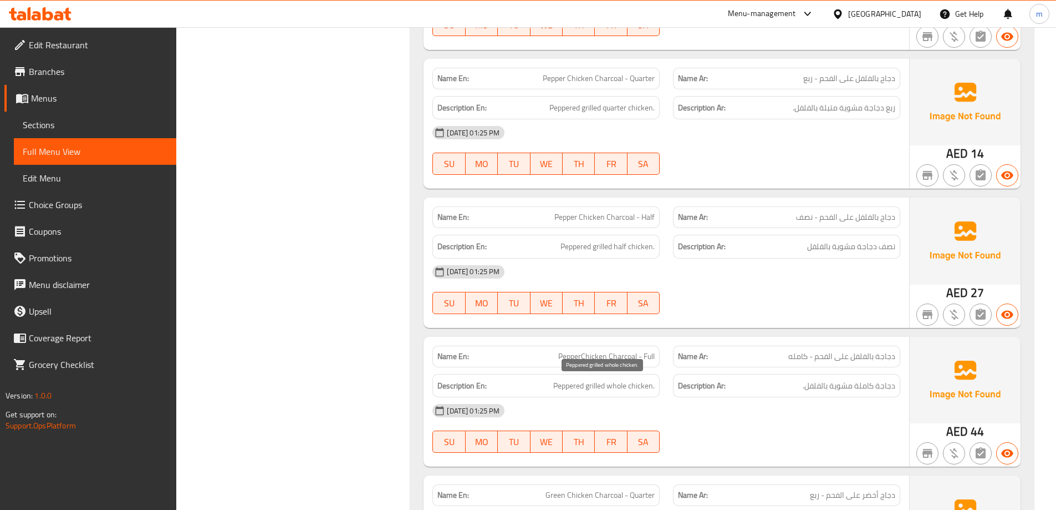
click at [587, 387] on span "Peppered grilled whole chicken." at bounding box center [603, 386] width 101 height 14
click at [567, 384] on span "Peppered grilled whole chicken." at bounding box center [603, 386] width 101 height 14
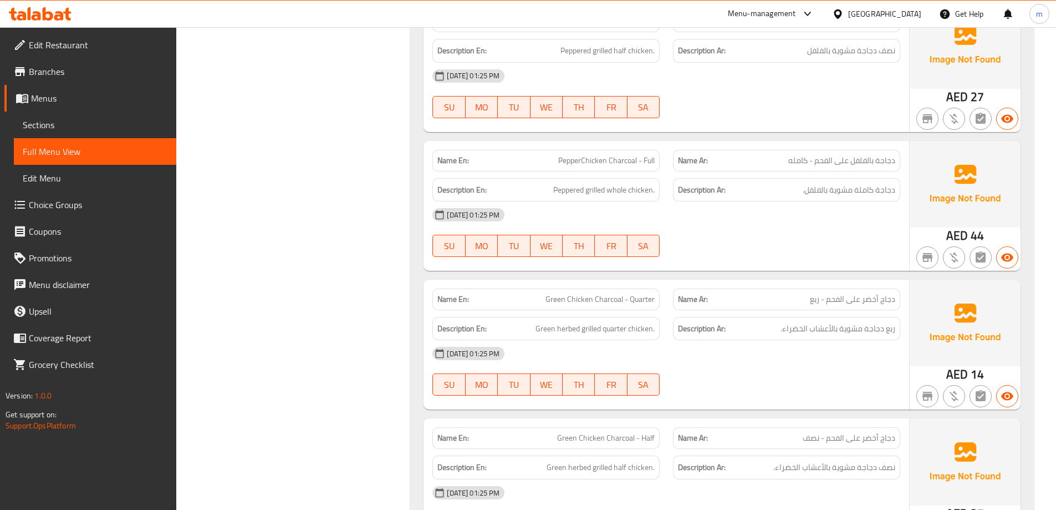
scroll to position [3549, 0]
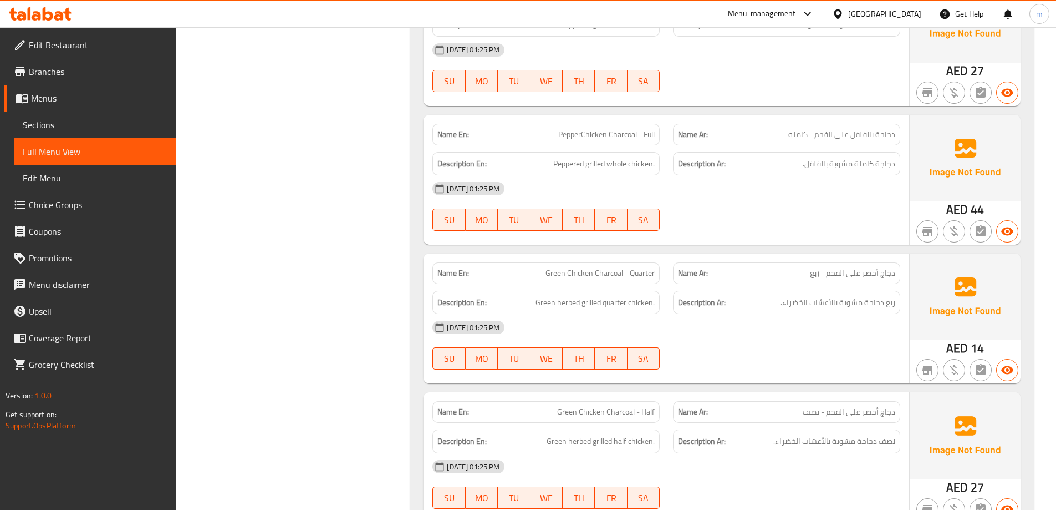
click at [587, 308] on span "Green herbed grilled quarter chicken." at bounding box center [595, 303] width 119 height 14
click at [566, 303] on span "Green herbed grilled quarter chicken." at bounding box center [595, 303] width 119 height 14
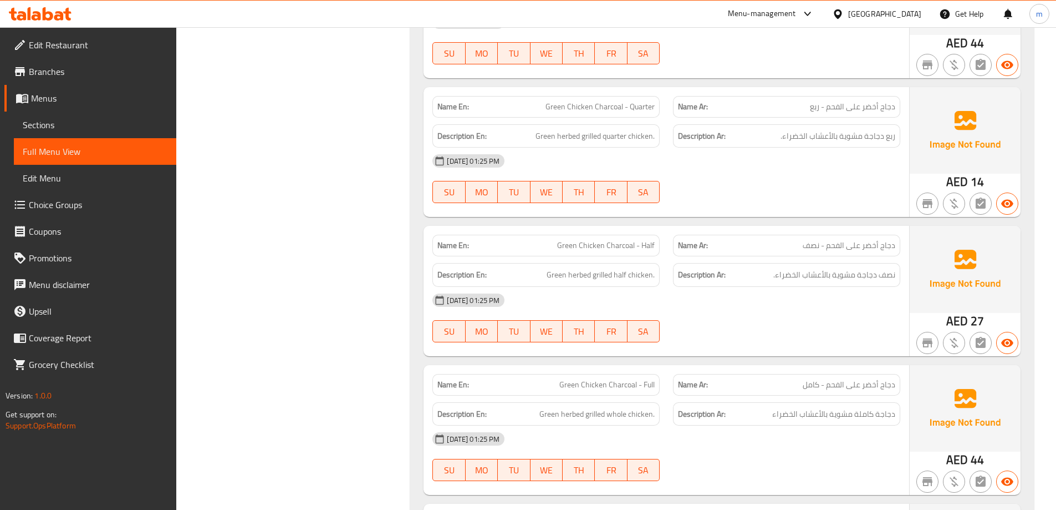
click at [817, 313] on div "15-10-2025 01:25 PM SU MO TU WE TH FR SA" at bounding box center [666, 318] width 481 height 62
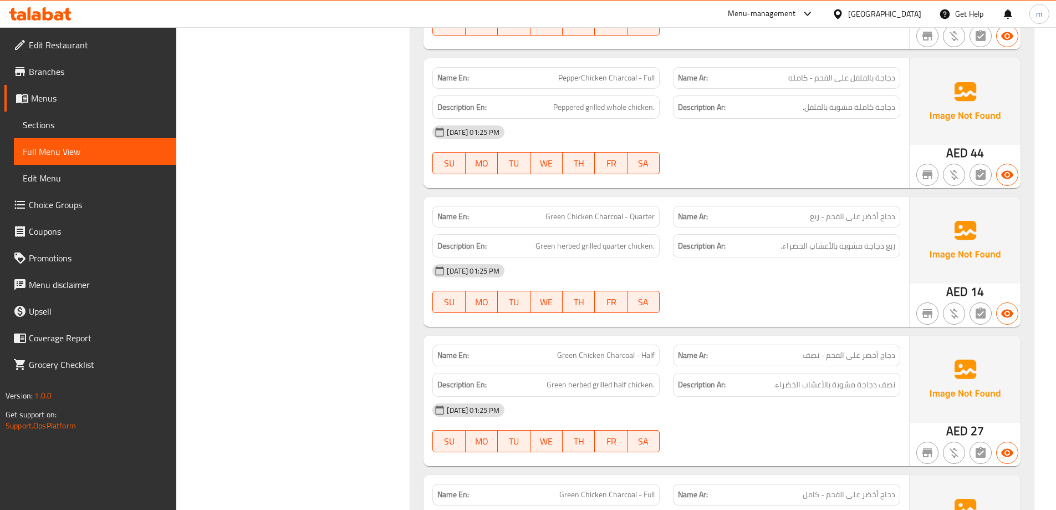
scroll to position [3604, 0]
drag, startPoint x: 632, startPoint y: 355, endPoint x: 681, endPoint y: 362, distance: 49.2
click at [681, 362] on div "Name En: Green Chicken Charcoal - Half Name Ar: دجاج أخضر على الفحم - نصف" at bounding box center [666, 356] width 481 height 35
click at [653, 362] on span "Green Chicken Charcoal - Half" at bounding box center [606, 356] width 98 height 12
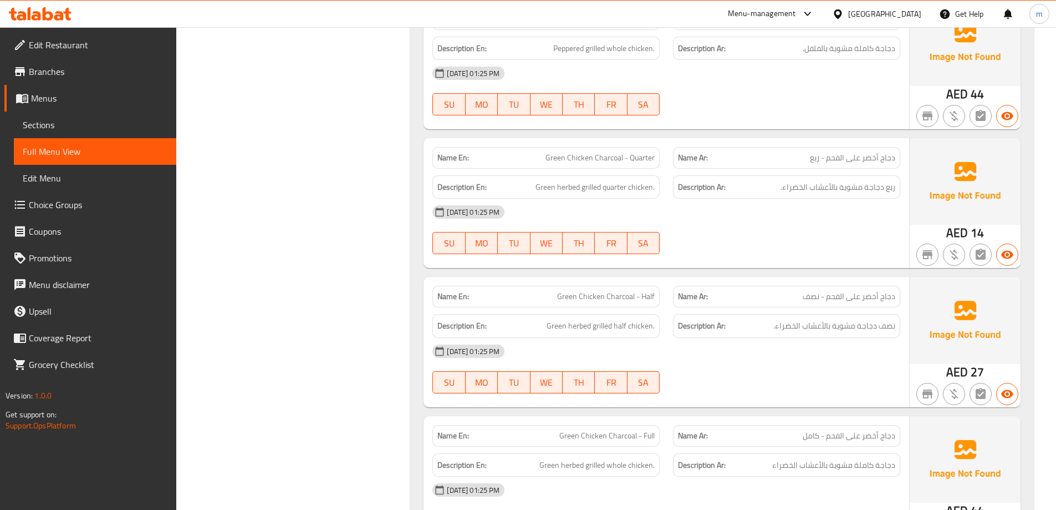
scroll to position [3715, 0]
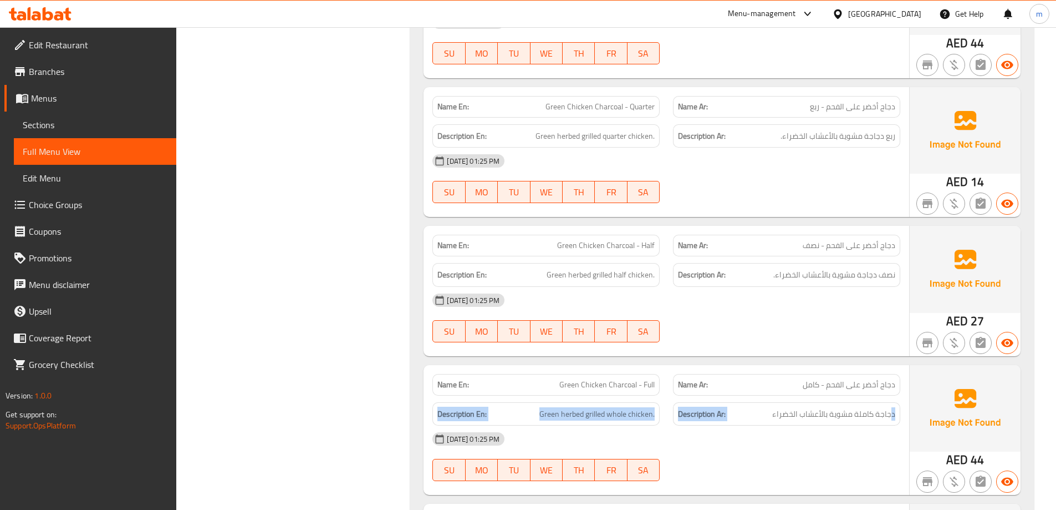
drag, startPoint x: 794, startPoint y: 384, endPoint x: 893, endPoint y: 396, distance: 99.5
click at [893, 396] on div "Name En: Green Chicken Charcoal - Full Name Ar: دجاج أخضر على الفحم - كامل Desc…" at bounding box center [667, 430] width 486 height 130
click at [888, 393] on div "Name Ar: دجاج أخضر على الفحم - كامل" at bounding box center [786, 385] width 227 height 22
click at [893, 383] on span "دجاج أخضر على الفحم - كامل" at bounding box center [849, 385] width 93 height 12
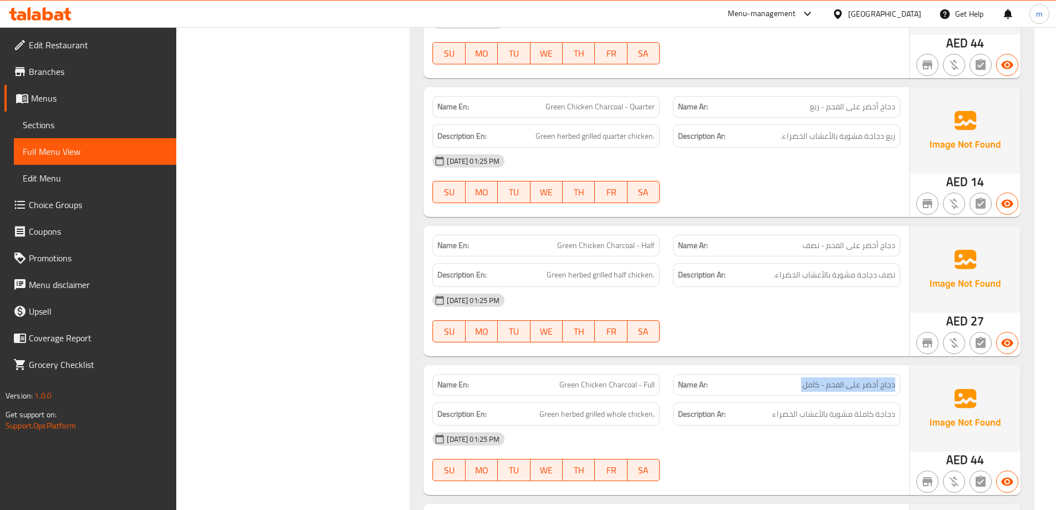
click at [893, 383] on span "دجاج أخضر على الفحم - كامل" at bounding box center [849, 385] width 93 height 12
click at [871, 389] on span "دجاج أخضر على الفحم - كامل" at bounding box center [849, 385] width 93 height 12
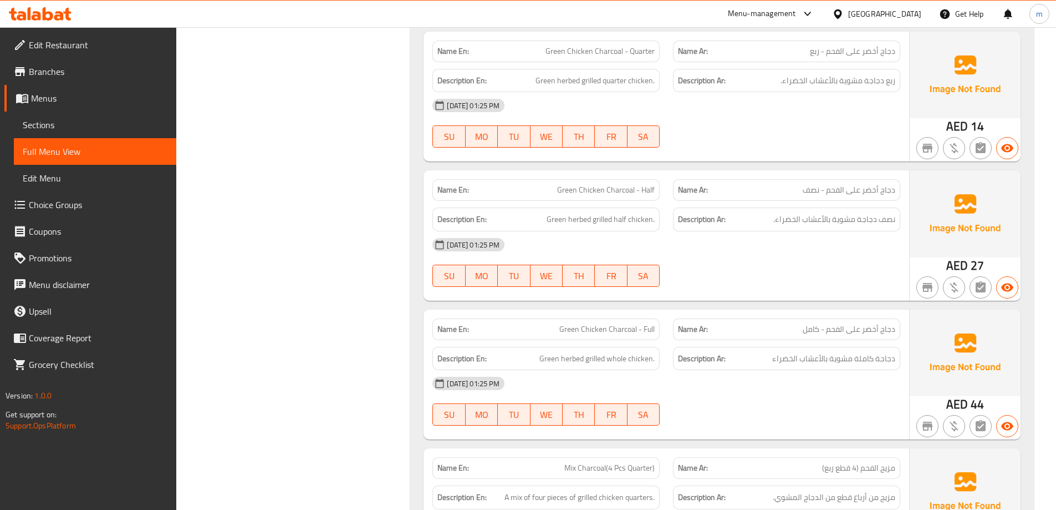
scroll to position [3826, 0]
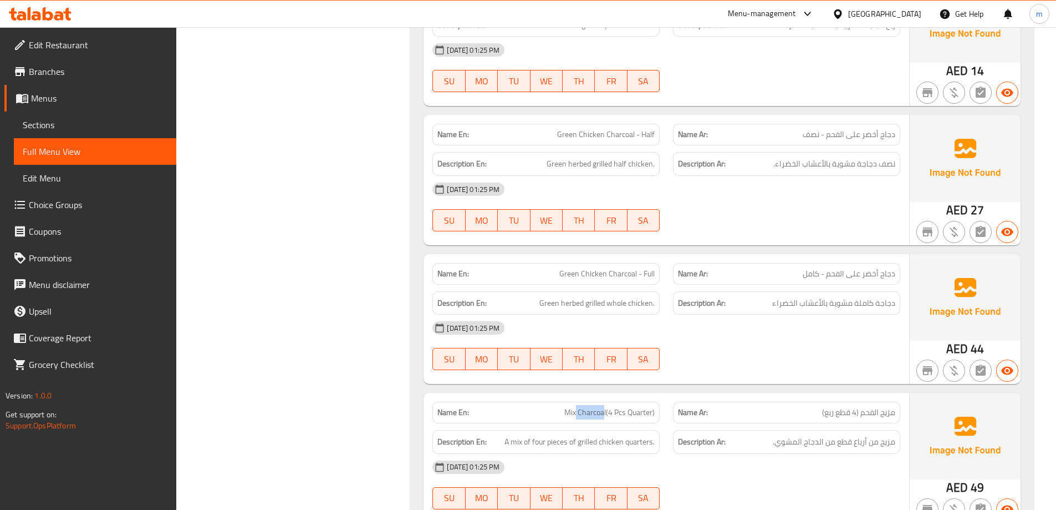
drag, startPoint x: 575, startPoint y: 411, endPoint x: 604, endPoint y: 412, distance: 28.8
click at [604, 412] on span "Mix Charcoal(4 Pcs Quarter)" at bounding box center [609, 412] width 90 height 12
drag, startPoint x: 610, startPoint y: 408, endPoint x: 667, endPoint y: 414, distance: 57.0
click at [667, 414] on div "Name En: Mix Charcoal(4 Pcs Quarter) Name Ar: مزيج الفحم (4 قطع ربع)" at bounding box center [666, 412] width 481 height 35
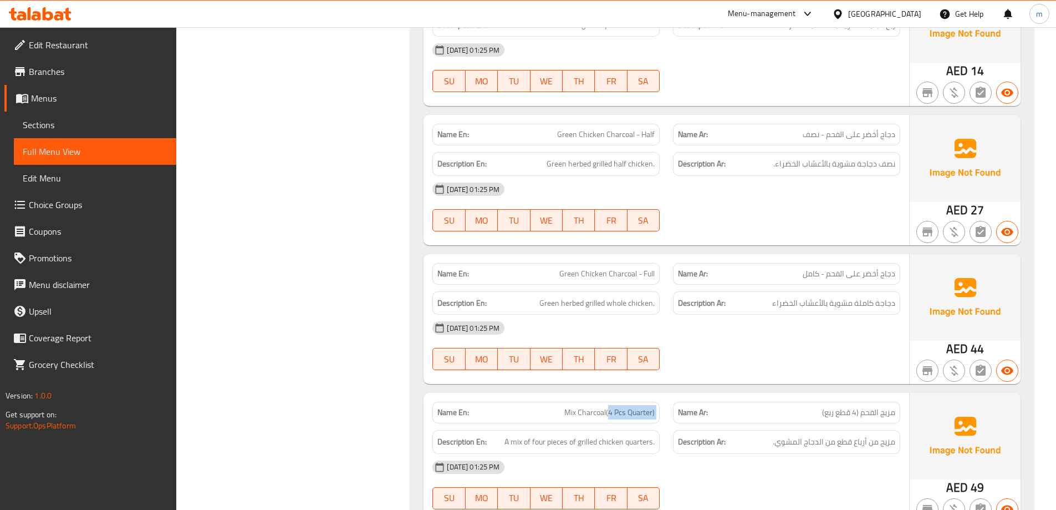
click at [663, 413] on div "Name En: Mix Charcoal(4 Pcs Quarter)" at bounding box center [546, 412] width 241 height 35
drag, startPoint x: 530, startPoint y: 441, endPoint x: 603, endPoint y: 447, distance: 72.9
click at [603, 447] on span "A mix of four pieces of grilled chicken quarters." at bounding box center [580, 442] width 150 height 14
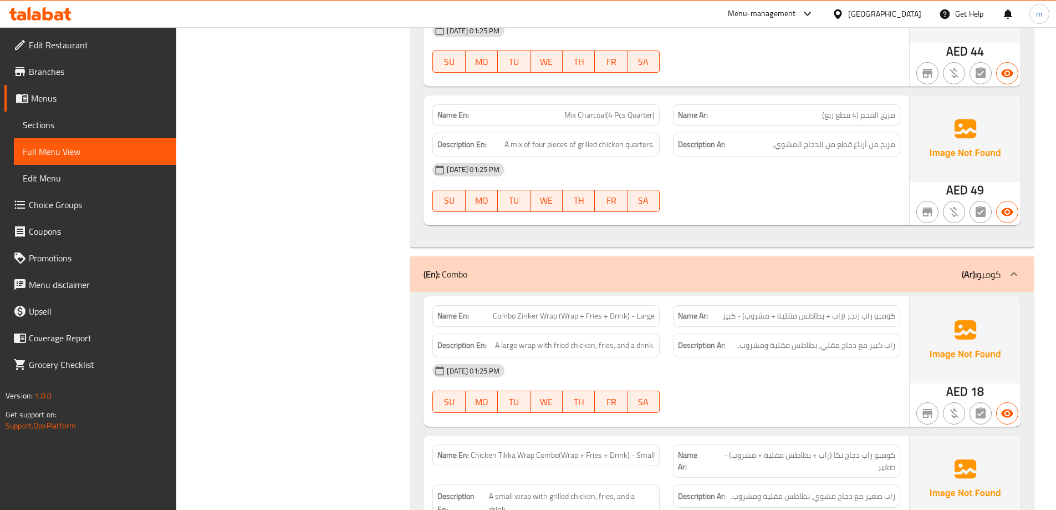
scroll to position [4103, 0]
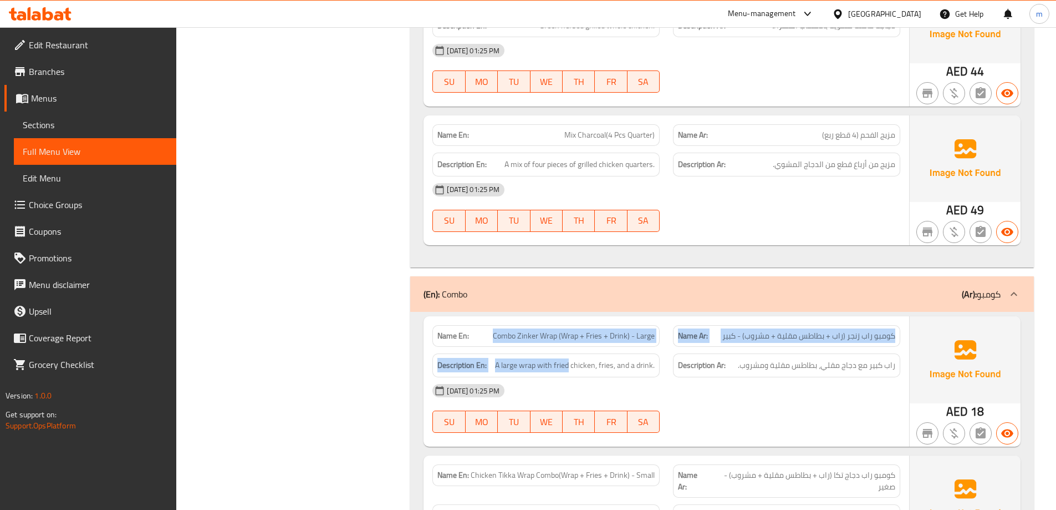
drag, startPoint x: 472, startPoint y: 334, endPoint x: 568, endPoint y: 350, distance: 97.9
click at [568, 350] on div "Name En: Combo Zinker Wrap (Wrap + Fries + Drink) - Large Name Ar: كومبو راب زن…" at bounding box center [667, 381] width 486 height 130
click at [565, 339] on span "Combo Zinker Wrap (Wrap + Fries + Drink) - Large" at bounding box center [574, 336] width 162 height 12
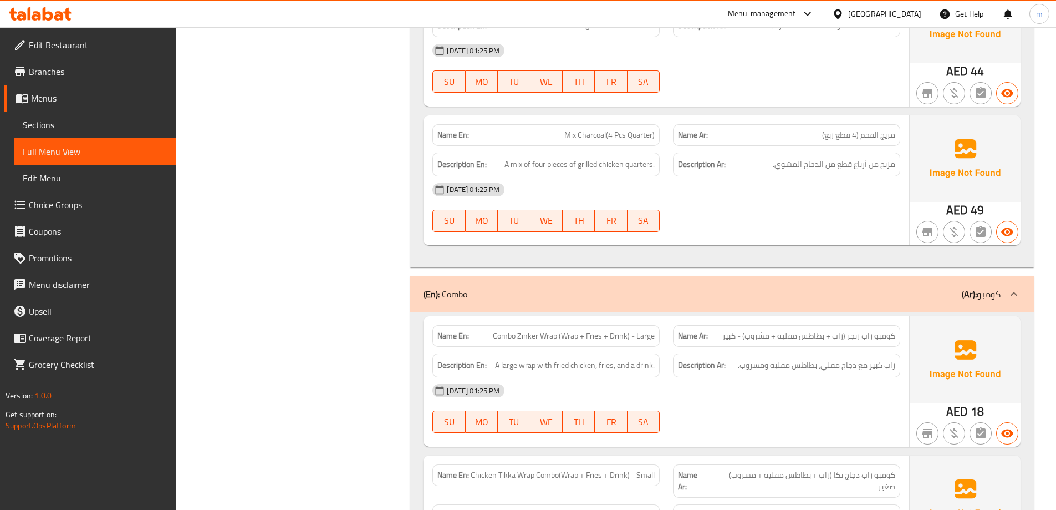
click at [893, 344] on div "Name Ar: كومبو راب زنجر (راب + بطاطس مقلية + مشروب) - كبير" at bounding box center [786, 336] width 227 height 22
click at [892, 343] on div "Name Ar: كومبو راب زنجر (راب + بطاطس مقلية + مشروب) - كبير" at bounding box center [786, 336] width 227 height 22
click at [586, 330] on span "Combo Zinker Wrap (Wrap + Fries + Drink) - Large" at bounding box center [574, 336] width 162 height 12
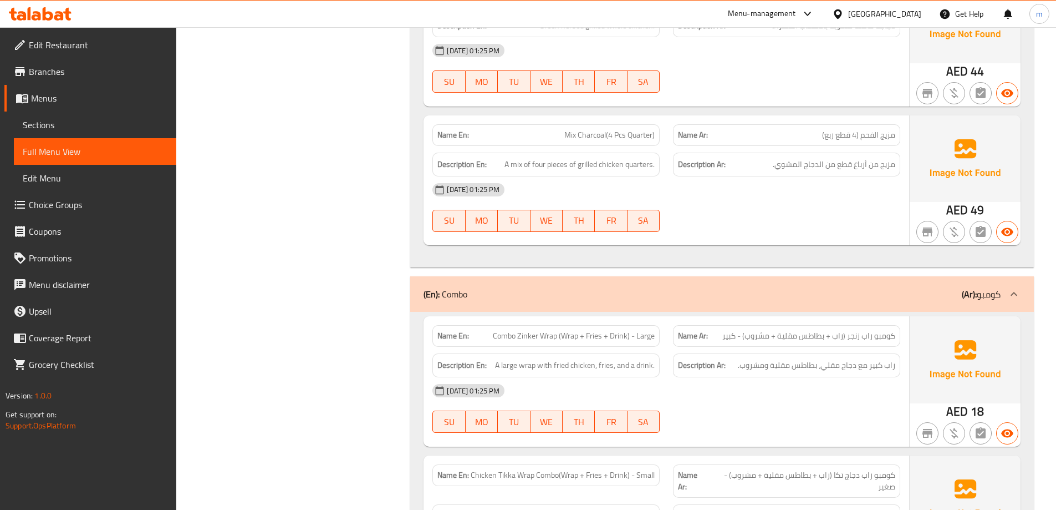
click at [593, 333] on span "Combo Zinker Wrap (Wrap + Fries + Drink) - Large" at bounding box center [574, 336] width 162 height 12
click at [651, 343] on div "Name En: Combo Zinker Wrap (Wrap + Fries + Drink) - Large" at bounding box center [546, 336] width 227 height 22
drag, startPoint x: 546, startPoint y: 364, endPoint x: 594, endPoint y: 367, distance: 48.8
click at [594, 367] on span "A large wrap with fried chicken, fries, and a drink." at bounding box center [575, 365] width 160 height 14
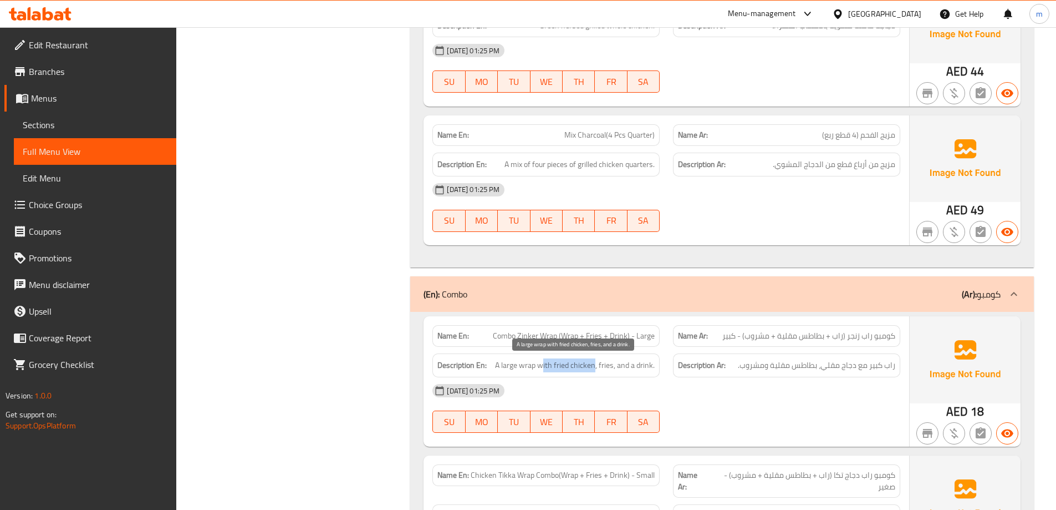
click at [594, 367] on span "A large wrap with fried chicken, fries, and a drink." at bounding box center [575, 365] width 160 height 14
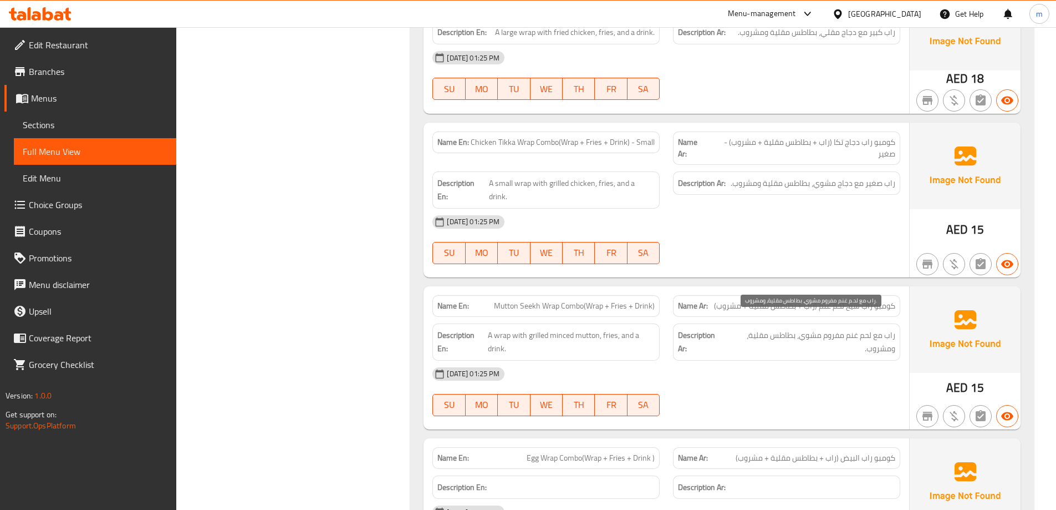
scroll to position [4492, 0]
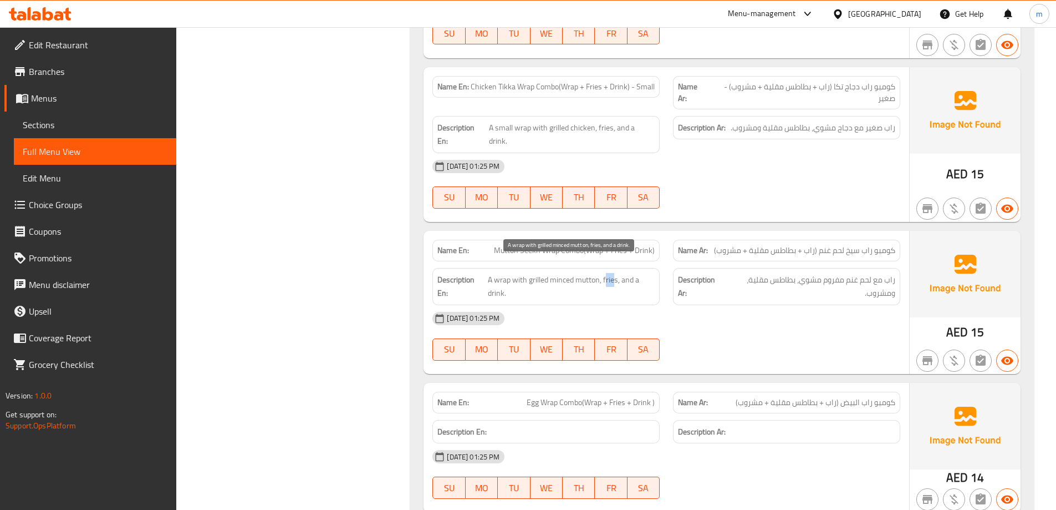
drag, startPoint x: 606, startPoint y: 269, endPoint x: 614, endPoint y: 268, distance: 8.3
click at [614, 273] on span "A wrap with grilled minced mutton, fries, and a drink." at bounding box center [571, 286] width 167 height 27
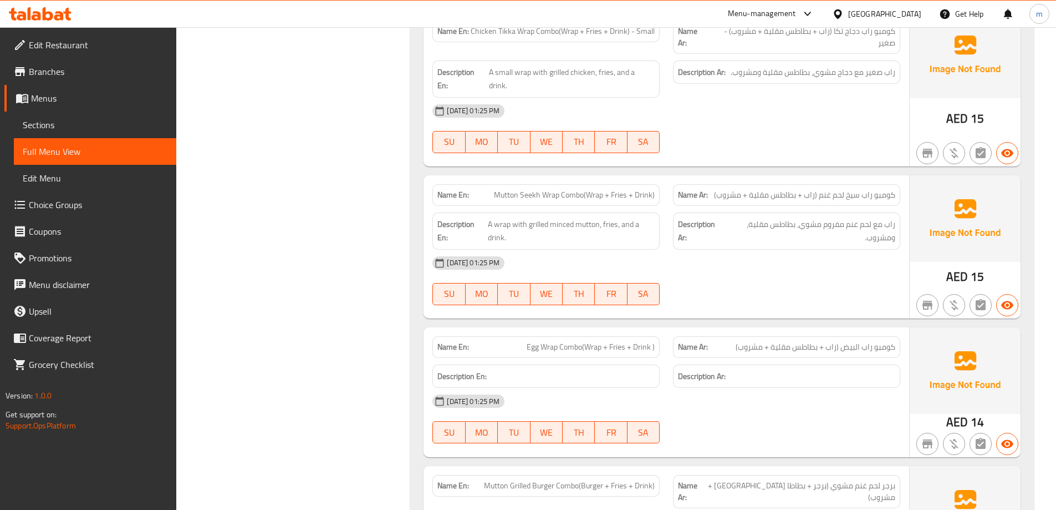
click at [568, 341] on span "Egg Wrap Combo(Wrap + Fries + Drink )" at bounding box center [591, 347] width 128 height 12
click at [579, 341] on span "Egg Wrap Combo(Wrap + Fries + Drink )" at bounding box center [591, 347] width 128 height 12
click at [606, 336] on div "Name En: Egg Wrap Combo(Wrap + Fries + Drink )" at bounding box center [546, 347] width 227 height 22
click at [592, 341] on span "Egg Wrap Combo(Wrap + Fries + Drink )" at bounding box center [591, 347] width 128 height 12
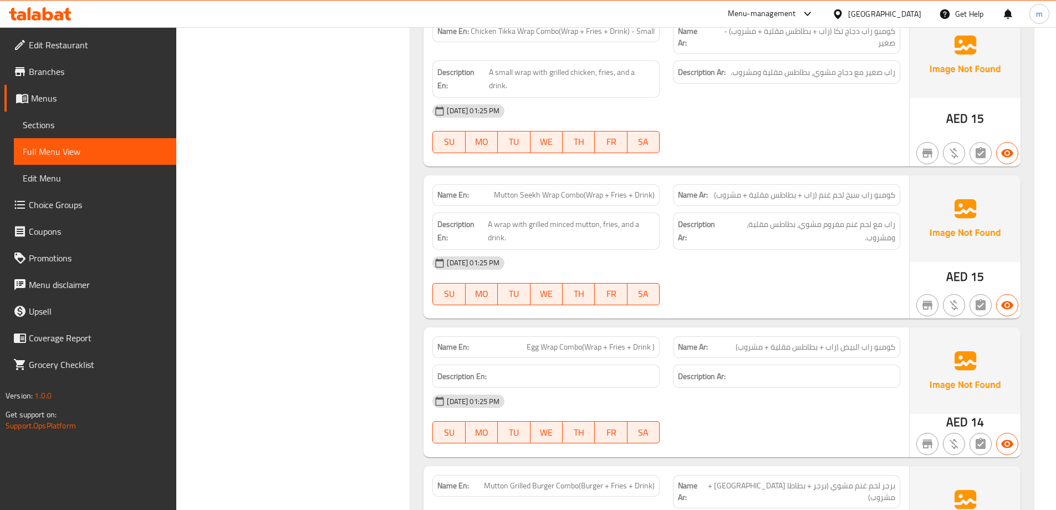
click at [601, 341] on span "Egg Wrap Combo(Wrap + Fries + Drink )" at bounding box center [591, 347] width 128 height 12
click at [646, 341] on span "Egg Wrap Combo(Wrap + Fries + Drink )" at bounding box center [591, 347] width 128 height 12
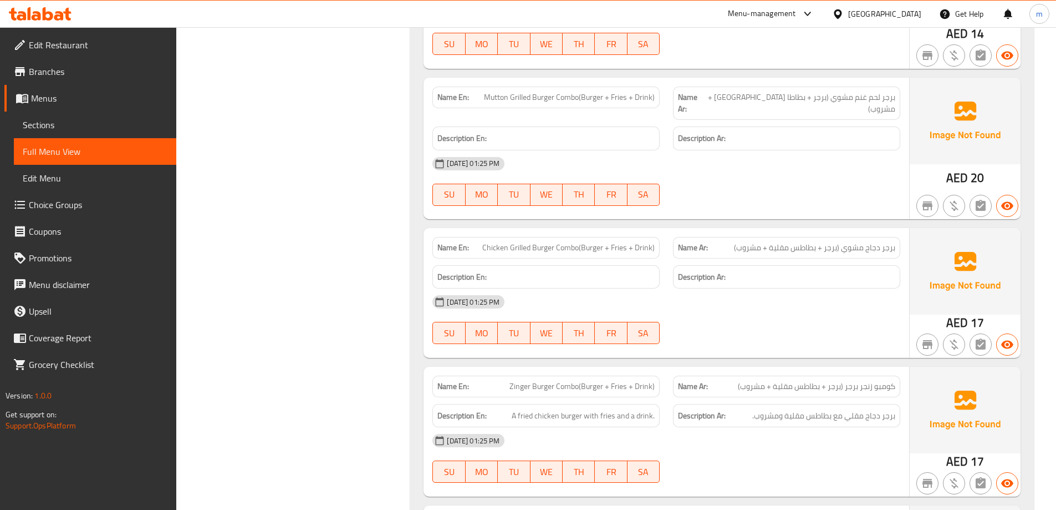
scroll to position [4824, 0]
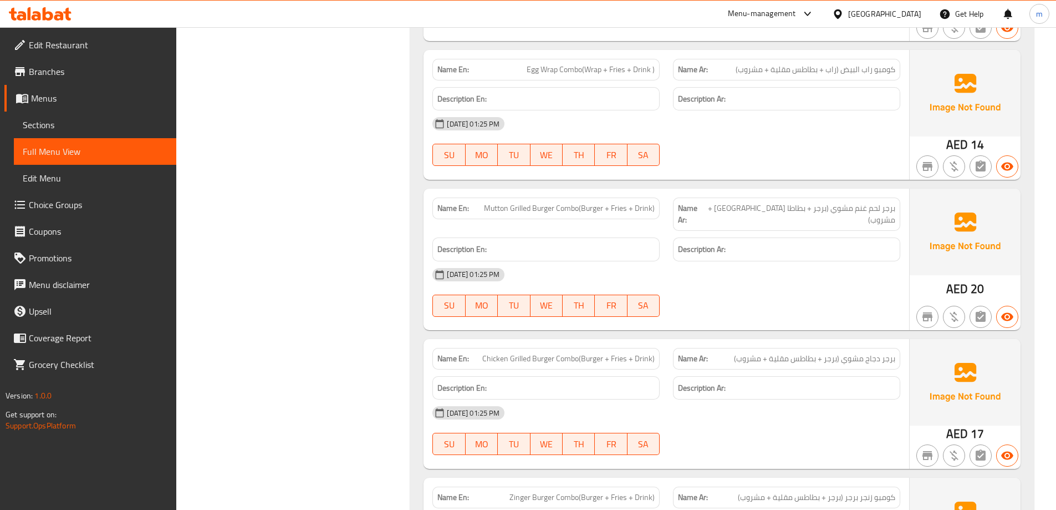
click at [541, 353] on span "Chicken Grilled Burger Combo(Burger + Fries + Drink)" at bounding box center [568, 359] width 172 height 12
drag, startPoint x: 582, startPoint y: 335, endPoint x: 599, endPoint y: 337, distance: 17.2
click at [599, 353] on span "Chicken Grilled Burger Combo(Burger + Fries + Drink)" at bounding box center [568, 359] width 172 height 12
click at [596, 353] on span "Chicken Grilled Burger Combo(Burger + Fries + Drink)" at bounding box center [568, 359] width 172 height 12
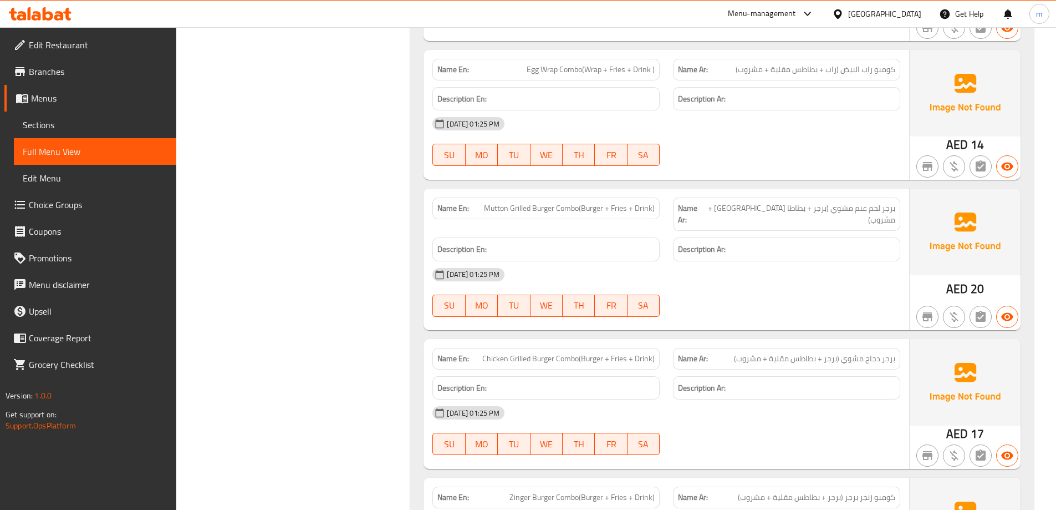
click at [564, 353] on span "Chicken Grilled Burger Combo(Burger + Fries + Drink)" at bounding box center [568, 359] width 172 height 12
drag, startPoint x: 564, startPoint y: 333, endPoint x: 609, endPoint y: 345, distance: 47.1
click at [604, 353] on span "Chicken Grilled Burger Combo(Burger + Fries + Drink)" at bounding box center [568, 359] width 172 height 12
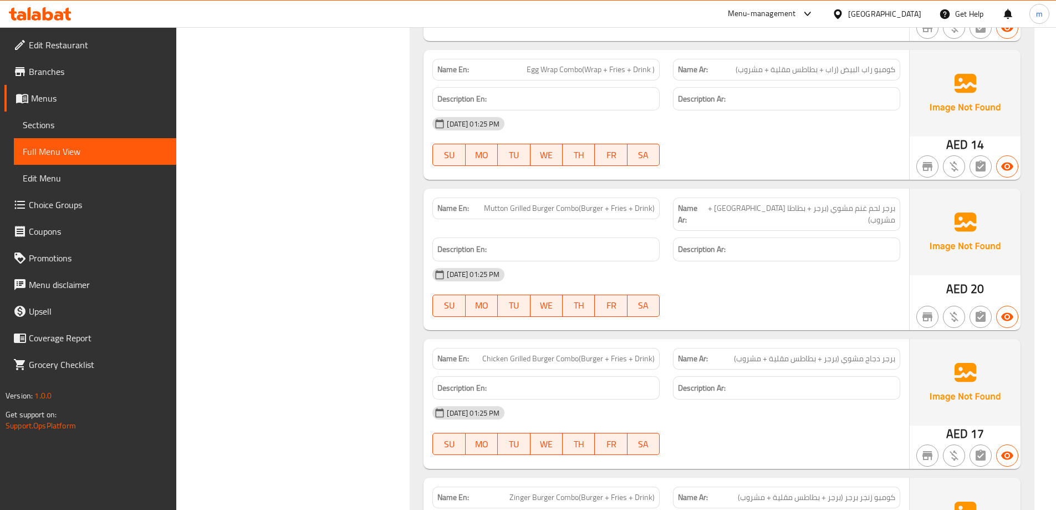
click at [590, 353] on span "Chicken Grilled Burger Combo(Burger + Fries + Drink)" at bounding box center [568, 359] width 172 height 12
copy span "Chicken Grilled Burger Combo(Burger + Fries + Drink)"
click at [774, 381] on h6 "Description Ar:" at bounding box center [786, 388] width 217 height 14
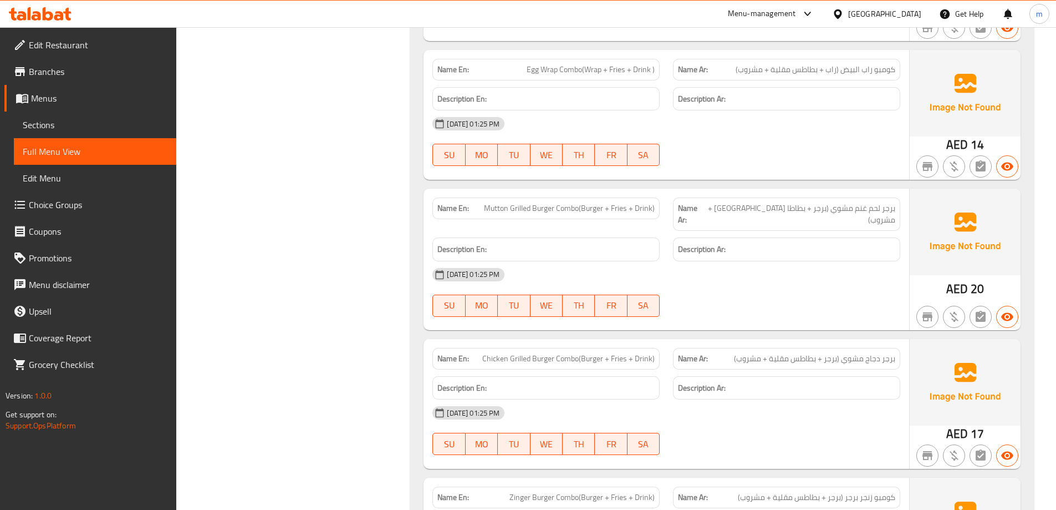
click at [540, 353] on span "Chicken Grilled Burger Combo(Burger + Fries + Drink)" at bounding box center [568, 359] width 172 height 12
drag, startPoint x: 540, startPoint y: 330, endPoint x: 874, endPoint y: 273, distance: 338.7
click at [874, 273] on div "15-10-2025 01:25 PM SU MO TU WE TH FR SA" at bounding box center [666, 292] width 481 height 62
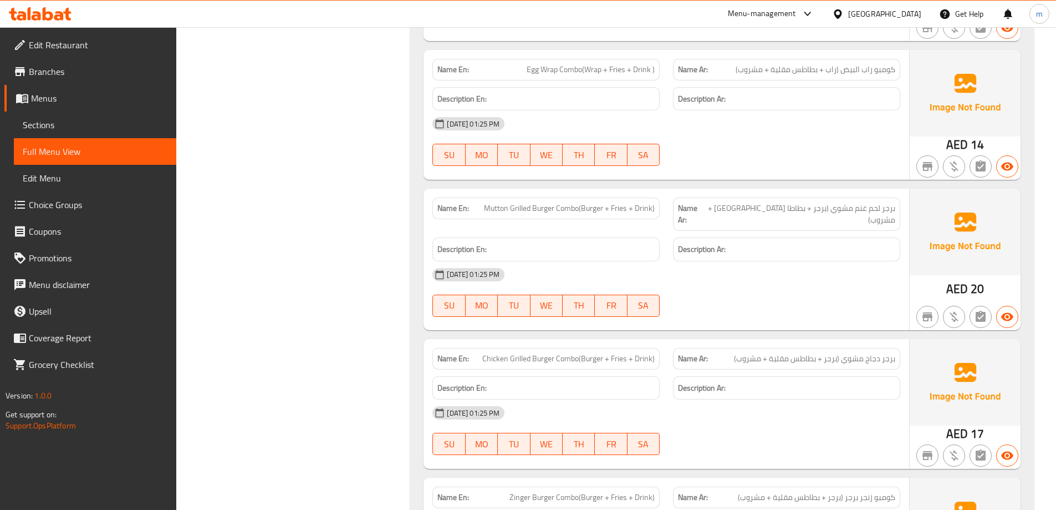
click at [601, 348] on div "Name En: Chicken Grilled Burger Combo(Burger + Fries + Drink)" at bounding box center [546, 359] width 227 height 22
click at [596, 353] on span "Chicken Grilled Burger Combo(Burger + Fries + Drink)" at bounding box center [568, 359] width 172 height 12
copy span "Chicken Grilled Burger Combo(Burger + Fries + Drink)"
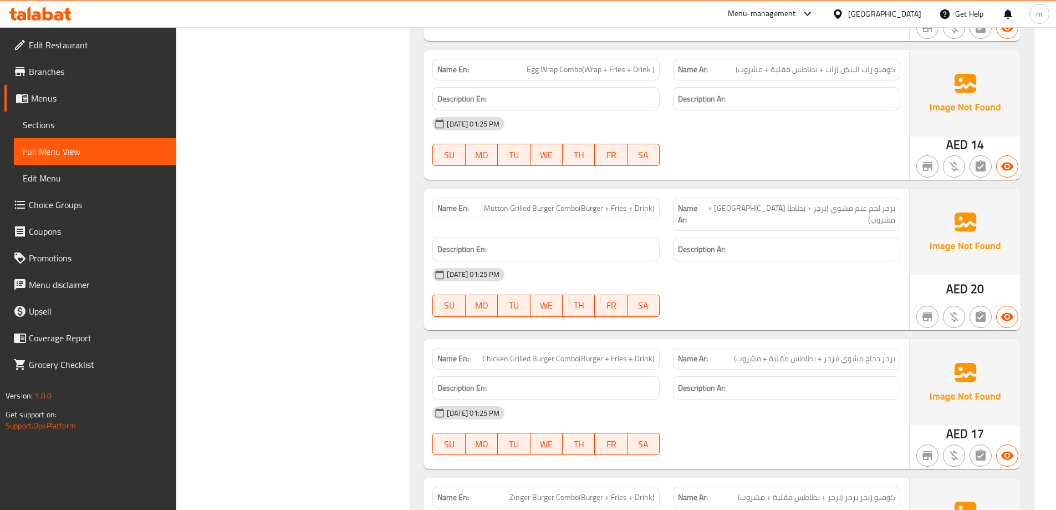
click at [690, 381] on strong "Description Ar:" at bounding box center [702, 388] width 48 height 14
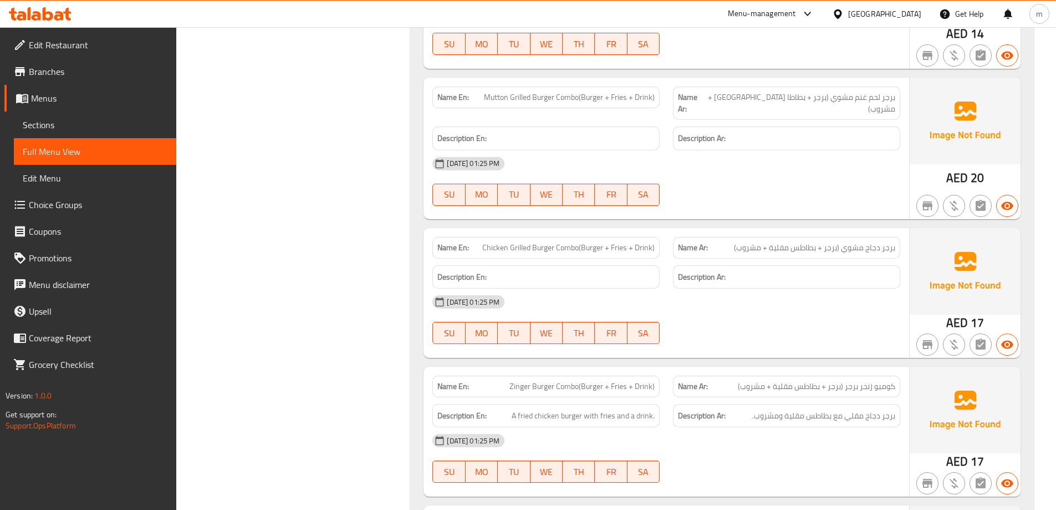
scroll to position [4991, 0]
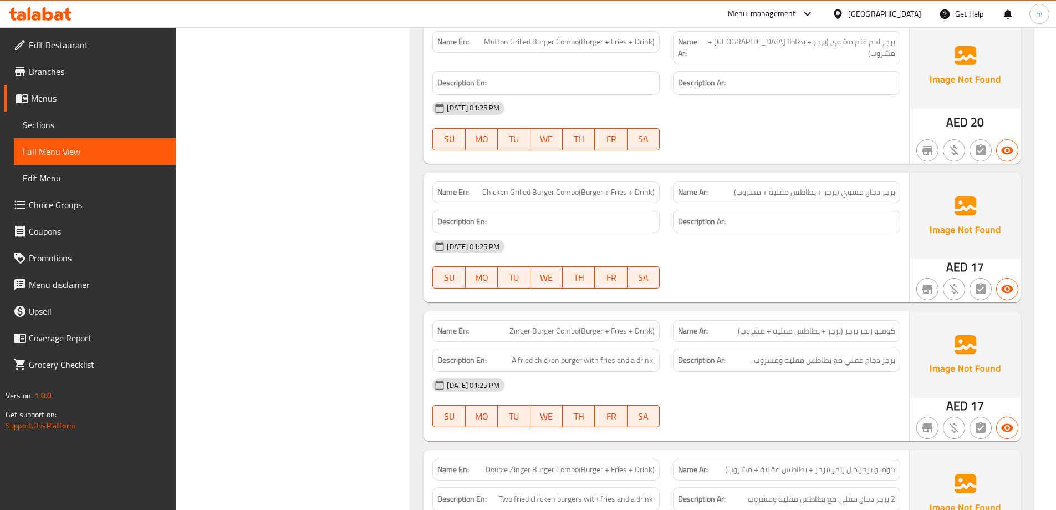
click at [625, 325] on span "Zinger Burger Combo(Burger + Fries + Drink)" at bounding box center [582, 331] width 145 height 12
drag, startPoint x: 584, startPoint y: 334, endPoint x: 595, endPoint y: 333, distance: 11.1
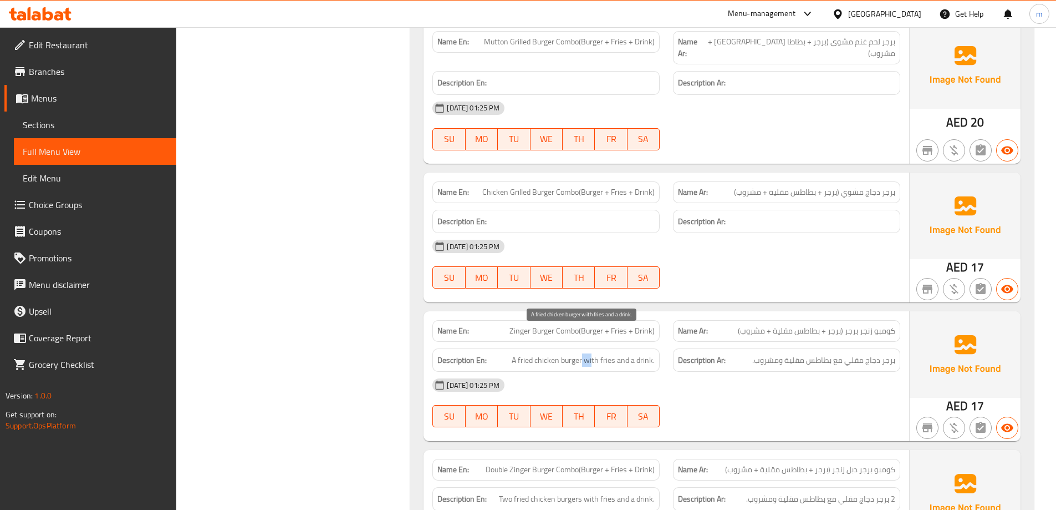
click at [595, 353] on span "A fried chicken burger with fries and a drink." at bounding box center [583, 360] width 143 height 14
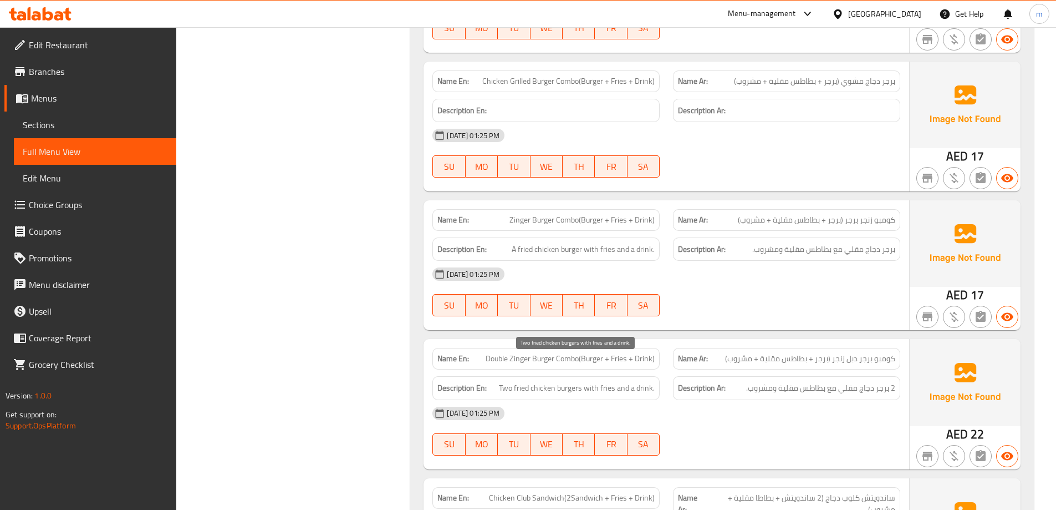
click at [558, 381] on span "Two fried chicken burgers with fries and a drink." at bounding box center [577, 388] width 156 height 14
click at [535, 381] on span "Two fried chicken burgers with fries and a drink." at bounding box center [577, 388] width 156 height 14
click at [562, 381] on span "Two fried chicken burgers with fries and a drink." at bounding box center [577, 388] width 156 height 14
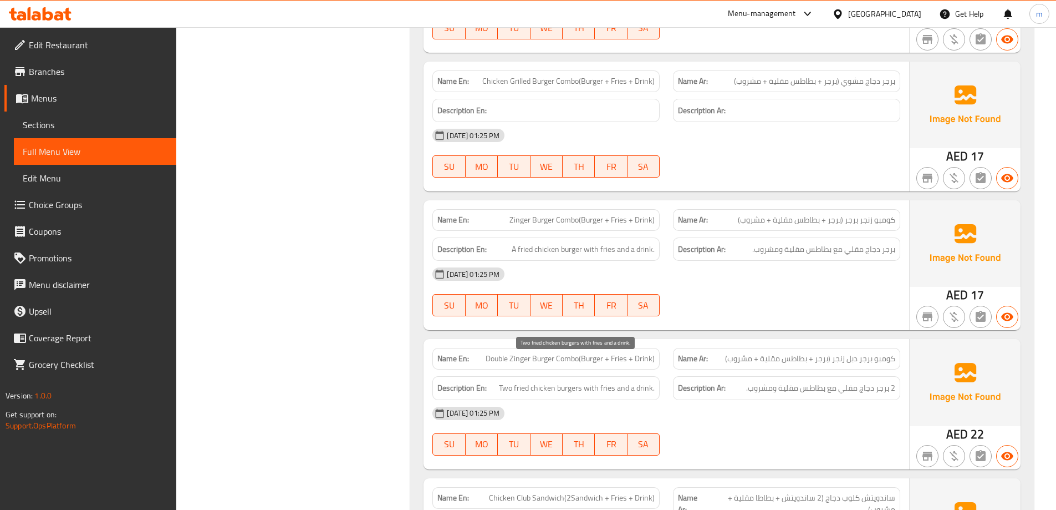
click at [542, 381] on span "Two fried chicken burgers with fries and a drink." at bounding box center [577, 388] width 156 height 14
drag, startPoint x: 582, startPoint y: 356, endPoint x: 634, endPoint y: 361, distance: 52.4
click at [634, 381] on span "Two fried chicken burgers with fries and a drink." at bounding box center [577, 388] width 156 height 14
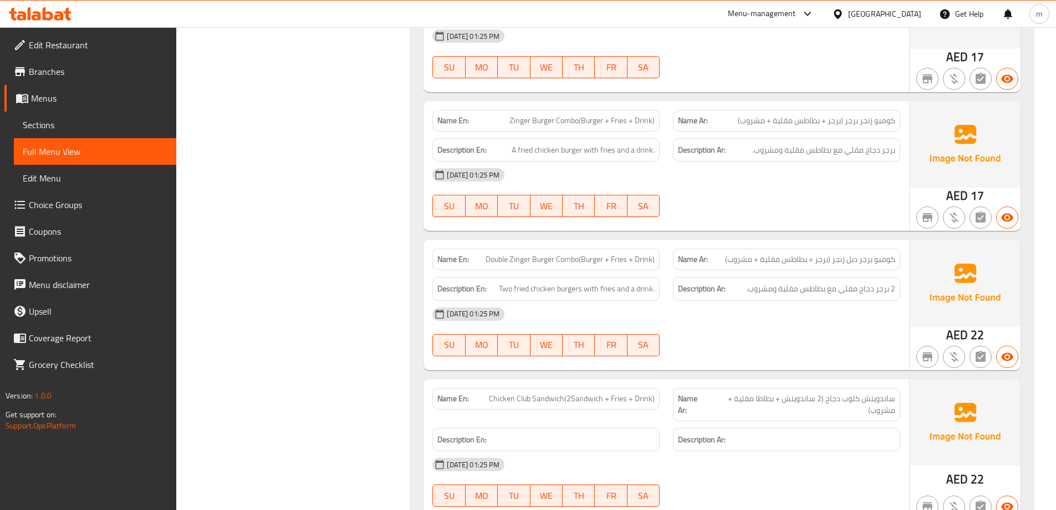
scroll to position [5212, 0]
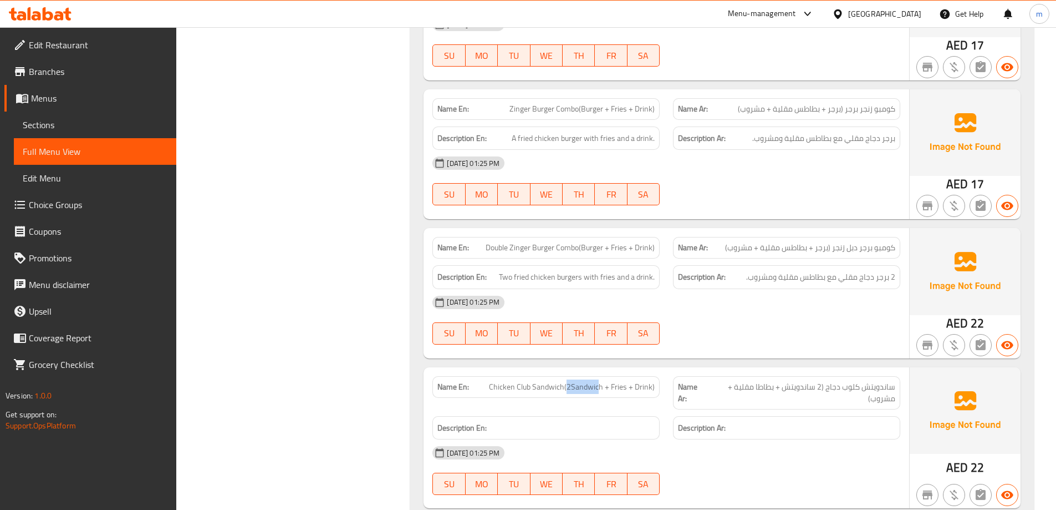
drag, startPoint x: 569, startPoint y: 361, endPoint x: 600, endPoint y: 362, distance: 31.1
click at [600, 381] on span "Chicken Club Sandwich(2Sandwich + Fries + Drink)" at bounding box center [572, 387] width 166 height 12
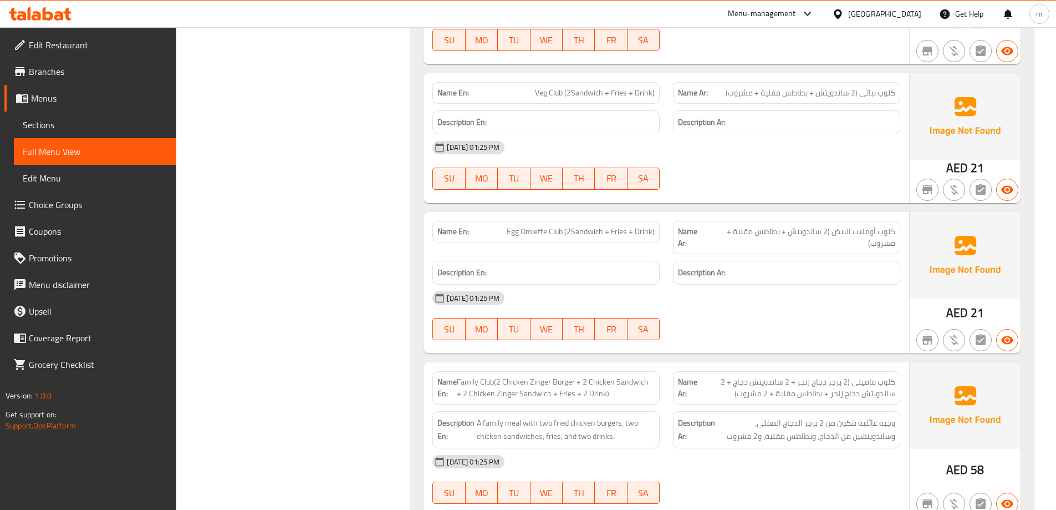
scroll to position [5711, 0]
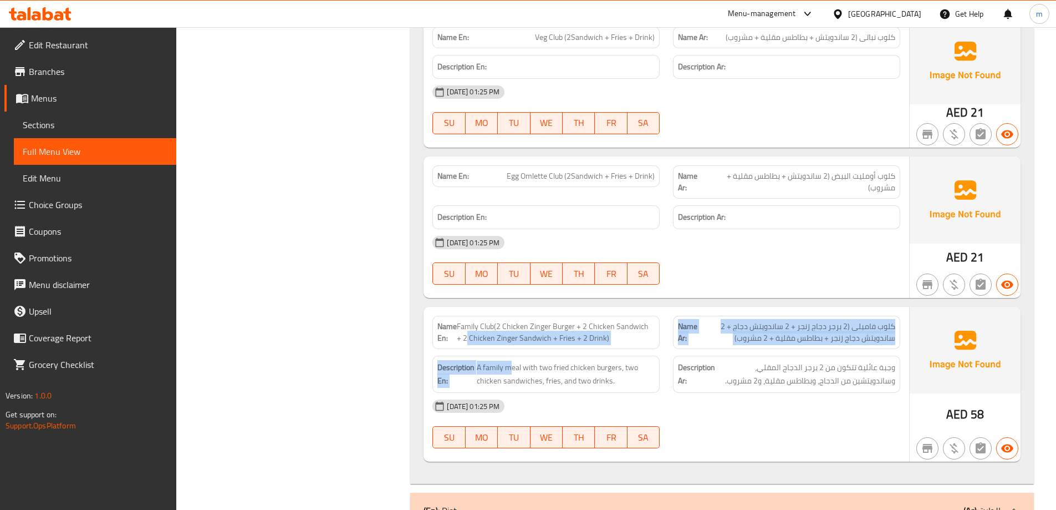
drag, startPoint x: 467, startPoint y: 313, endPoint x: 510, endPoint y: 324, distance: 43.6
click at [510, 324] on div "Name En: Family Club(2 Chicken Zinger Burger + 2 Chicken Sandwich + 2 Chicken Z…" at bounding box center [667, 384] width 486 height 155
click at [510, 321] on div "Name En: Family Club(2 Chicken Zinger Burger + 2 Chicken Sandwich + 2 Chicken Z…" at bounding box center [546, 332] width 227 height 33
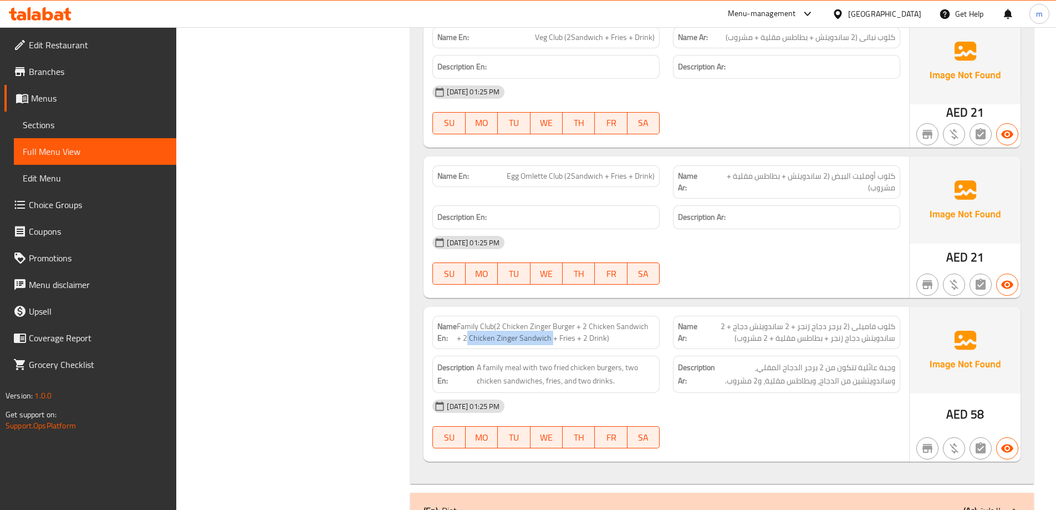
drag, startPoint x: 545, startPoint y: 313, endPoint x: 462, endPoint y: 319, distance: 82.8
click at [462, 321] on span "Family Club(2 Chicken Zinger Burger + 2 Chicken Sandwich + 2 Chicken Zinger San…" at bounding box center [556, 332] width 198 height 23
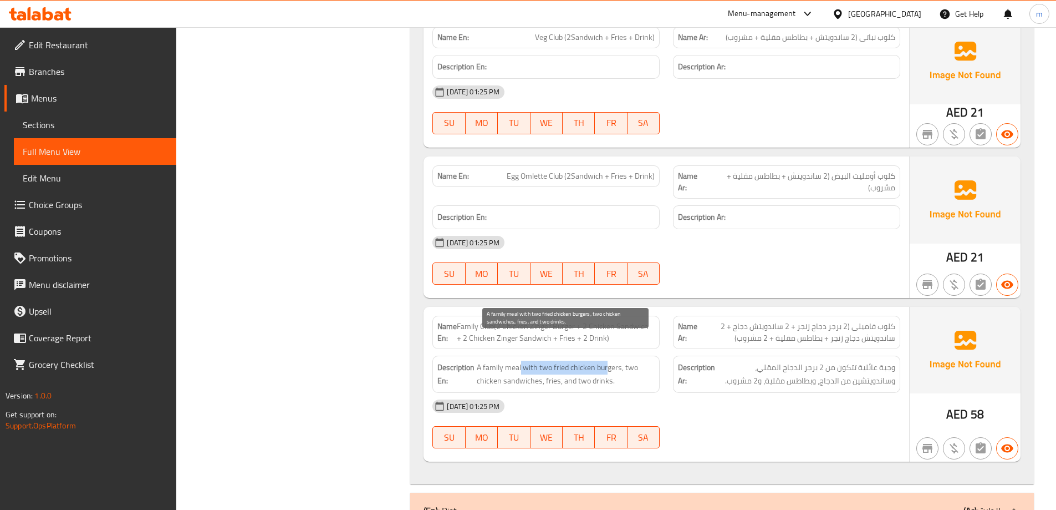
drag, startPoint x: 521, startPoint y: 342, endPoint x: 607, endPoint y: 347, distance: 86.1
click at [607, 360] on span "A family meal with two fried chicken burgers, two chicken sandwiches, fries, an…" at bounding box center [566, 373] width 178 height 27
drag, startPoint x: 521, startPoint y: 345, endPoint x: 638, endPoint y: 353, distance: 117.9
click at [638, 360] on span "A family meal with two fried chicken burgers, two chicken sandwiches, fries, an…" at bounding box center [566, 373] width 178 height 27
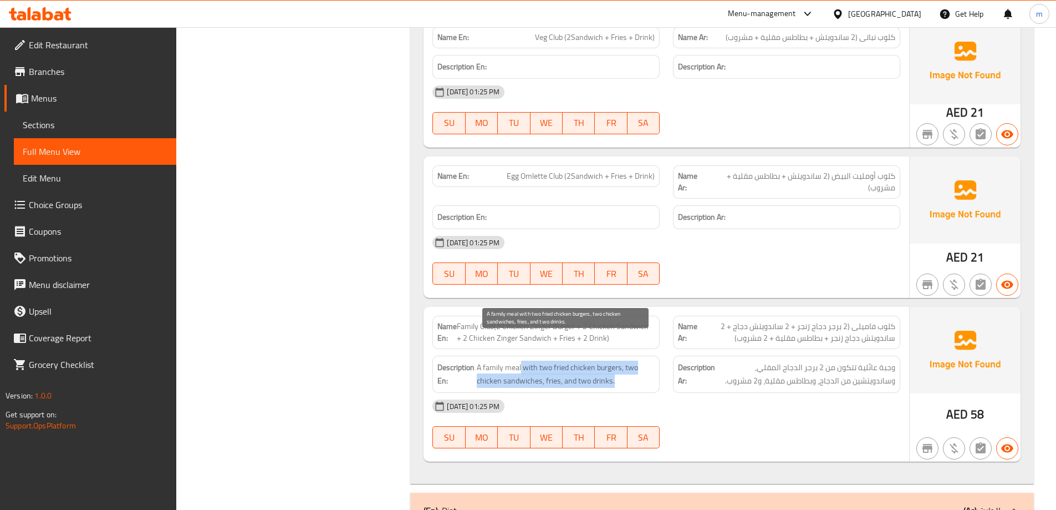
click at [638, 360] on span "A family meal with two fried chicken burgers, two chicken sandwiches, fries, an…" at bounding box center [566, 373] width 178 height 27
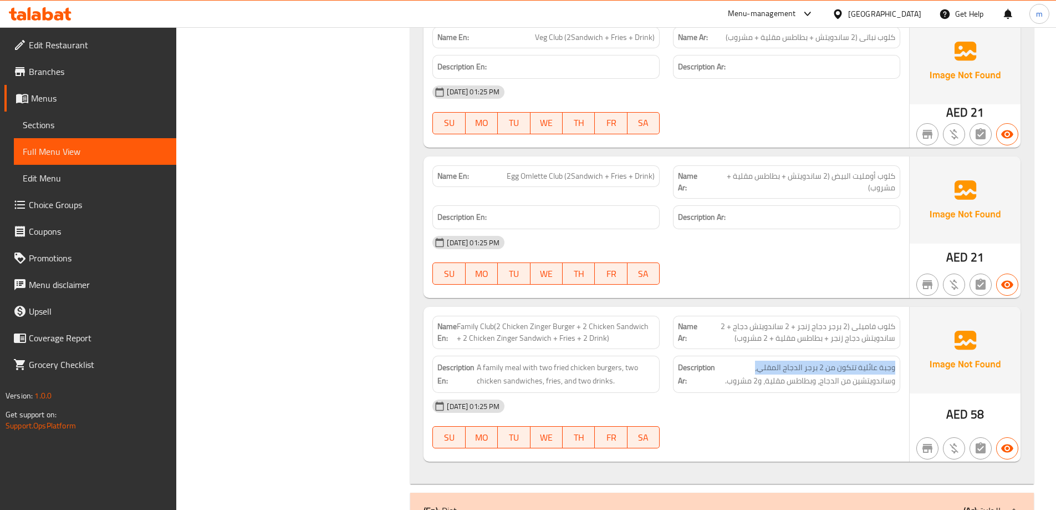
drag, startPoint x: 757, startPoint y: 345, endPoint x: 897, endPoint y: 347, distance: 139.7
click at [897, 355] on div "Description Ar: وجبة عائلية تتكون من 2 برجر الدجاج المقلي، وساندويتشين من الدجا…" at bounding box center [786, 373] width 227 height 37
copy span "وجبة عائلية تتكون من 2 برجر الدجاج المقلي،"
click at [726, 321] on span "كلوب فاميلى (2 برجر دجاج زنجر + 2 ساندويتش دجاج + 2 ساندويتش دجاج زنجر + بطاطس …" at bounding box center [797, 332] width 198 height 23
click at [609, 316] on div "Name En: Family Club(2 Chicken Zinger Burger + 2 Chicken Sandwich + 2 Chicken Z…" at bounding box center [546, 332] width 227 height 33
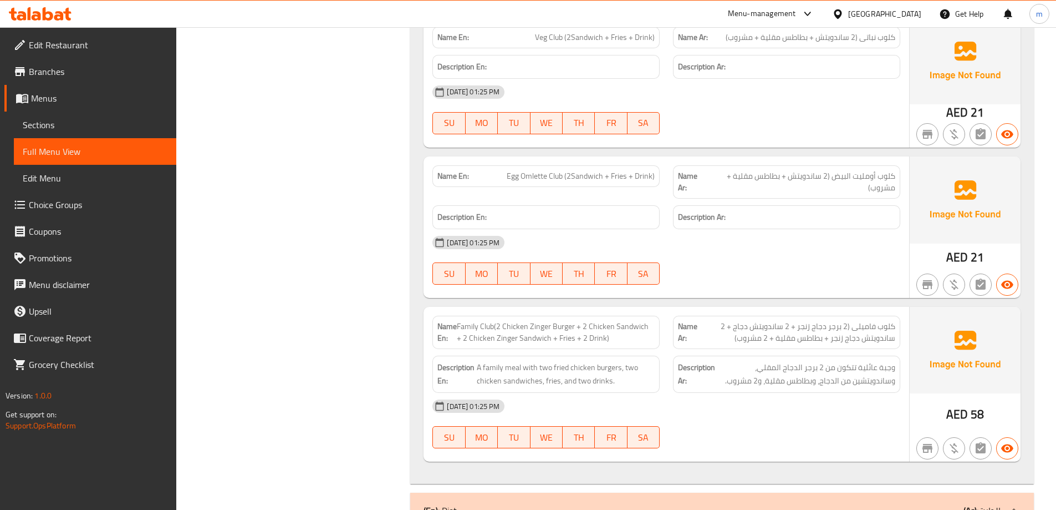
click at [609, 321] on span "Family Club(2 Chicken Zinger Burger + 2 Chicken Sandwich + 2 Chicken Zinger San…" at bounding box center [556, 332] width 198 height 23
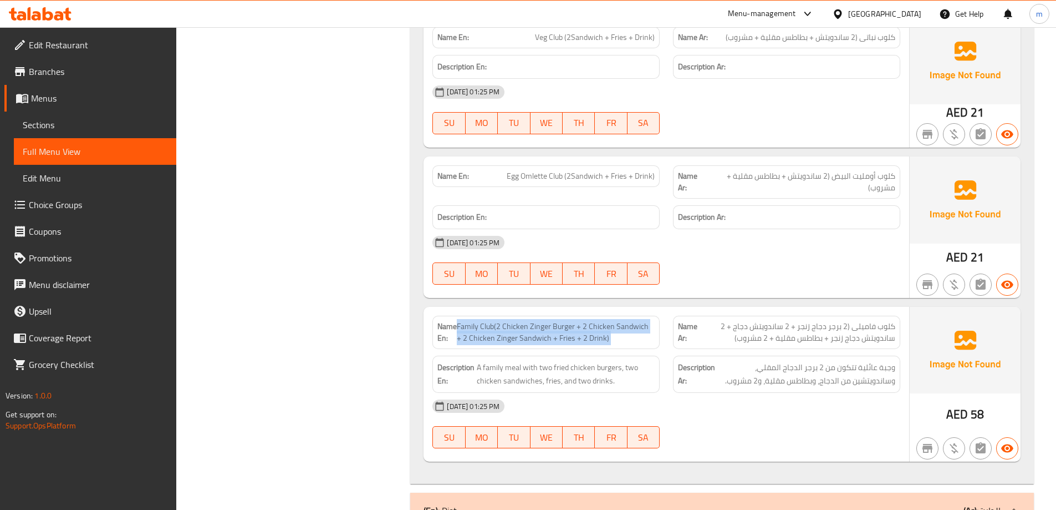
click at [609, 321] on span "Family Club(2 Chicken Zinger Burger + 2 Chicken Sandwich + 2 Chicken Zinger San…" at bounding box center [556, 332] width 198 height 23
copy span "Family Club(2 Chicken Zinger Burger + 2 Chicken Sandwich + 2 Chicken Zinger San…"
click at [629, 321] on span "Family Club(2 Chicken Zinger Burger + 2 Chicken Sandwich + 2 Chicken Zinger San…" at bounding box center [556, 332] width 198 height 23
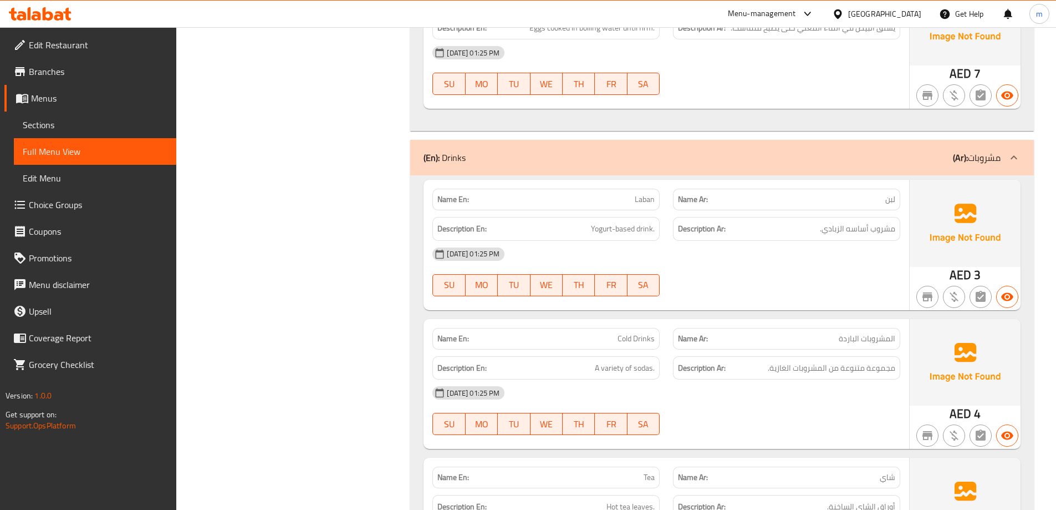
scroll to position [6266, 0]
drag, startPoint x: 606, startPoint y: 317, endPoint x: 638, endPoint y: 321, distance: 33.0
click at [638, 327] on div "Name En: Cold Drinks" at bounding box center [546, 338] width 227 height 22
drag, startPoint x: 837, startPoint y: 339, endPoint x: 898, endPoint y: 343, distance: 61.1
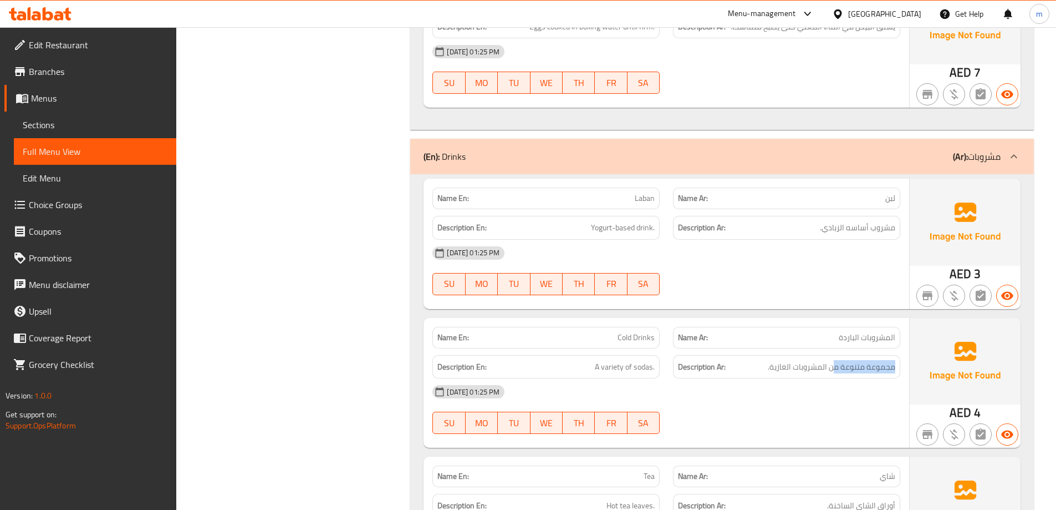
click at [898, 355] on div "Description Ar: مجموعة متنوعة من المشروبات الغازية." at bounding box center [786, 367] width 227 height 24
copy span "مجموعة متنوعة م"
click at [754, 360] on h6 "Description Ar: مجموعة متنوعة من المشروبات الغازية." at bounding box center [786, 367] width 217 height 14
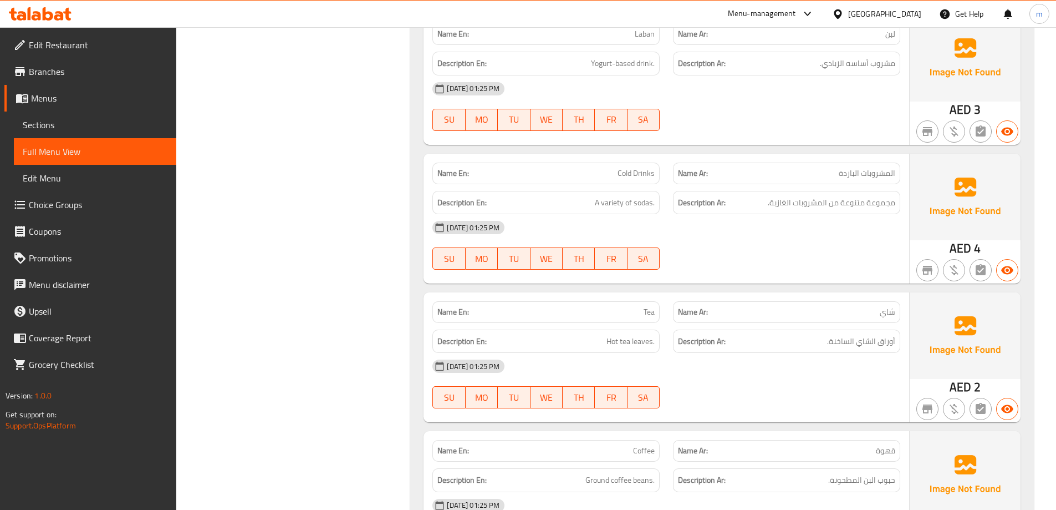
scroll to position [6488, 0]
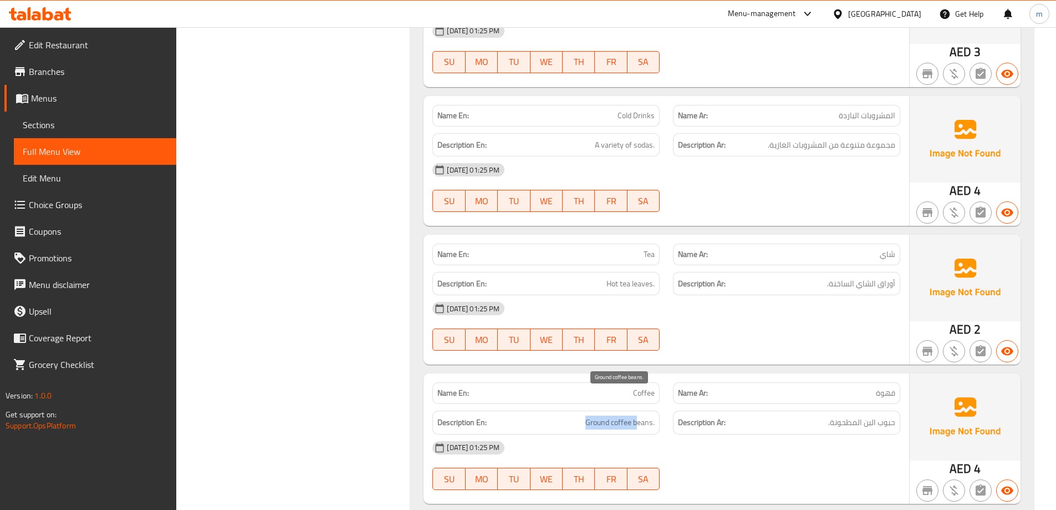
drag, startPoint x: 574, startPoint y: 400, endPoint x: 639, endPoint y: 402, distance: 64.9
click at [639, 415] on h6 "Description En: Ground coffee beans." at bounding box center [546, 422] width 217 height 14
click at [639, 415] on span "Ground coffee beans." at bounding box center [620, 422] width 69 height 14
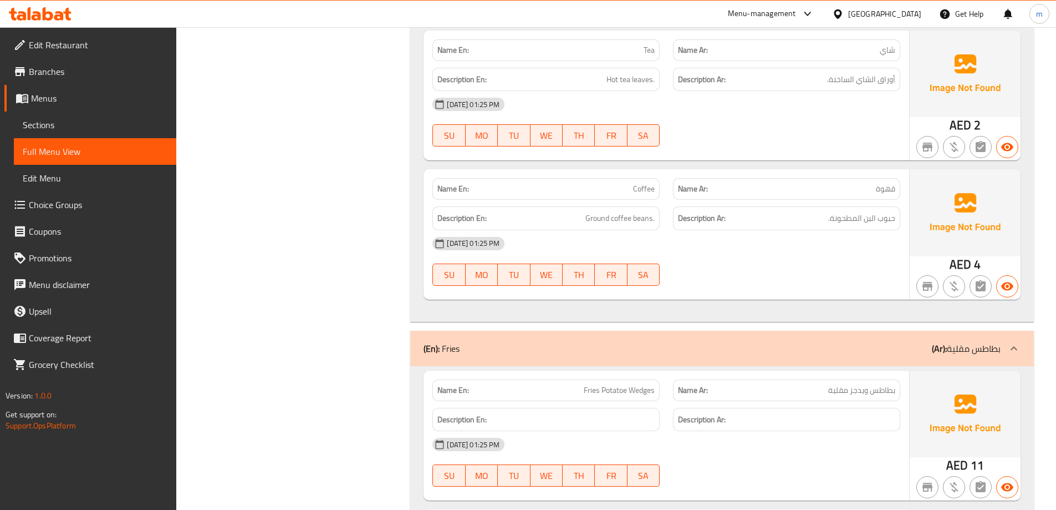
scroll to position [6710, 0]
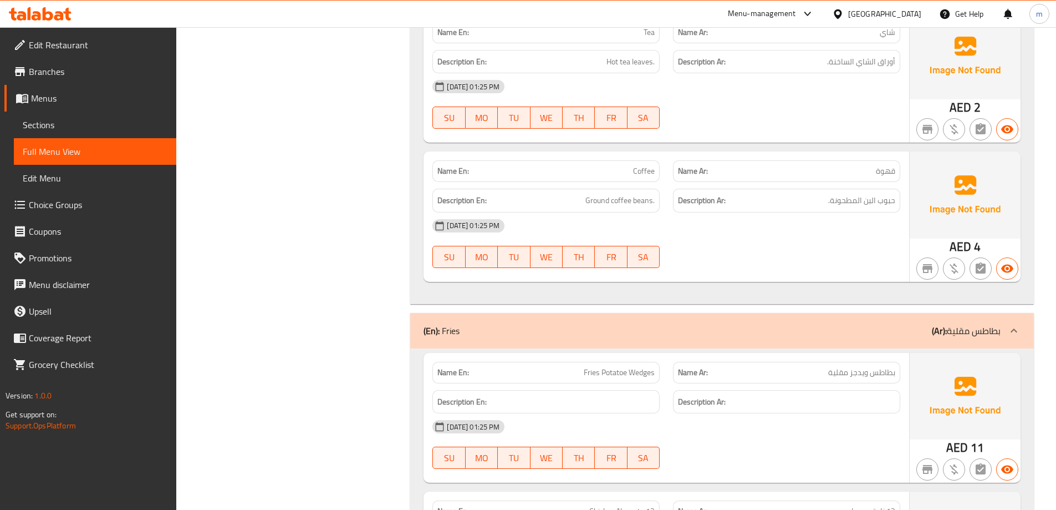
click at [589, 367] on span "Fries Potatoe Wedges" at bounding box center [619, 373] width 71 height 12
click at [596, 367] on span "Fries Potatoe Wedges" at bounding box center [619, 373] width 71 height 12
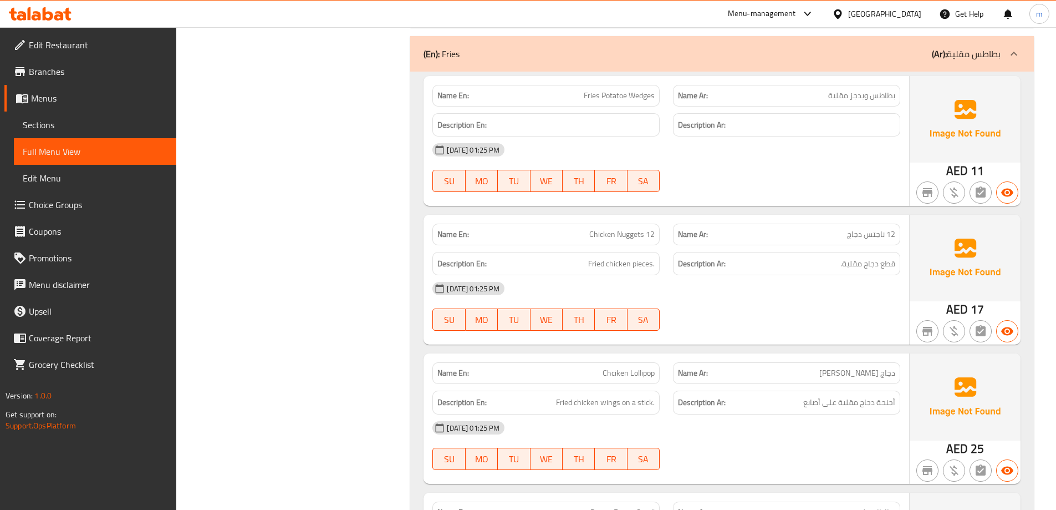
scroll to position [6987, 0]
drag, startPoint x: 628, startPoint y: 367, endPoint x: 657, endPoint y: 374, distance: 30.1
click at [657, 390] on div "Description En: Fried chicken wings on a stick." at bounding box center [546, 402] width 227 height 24
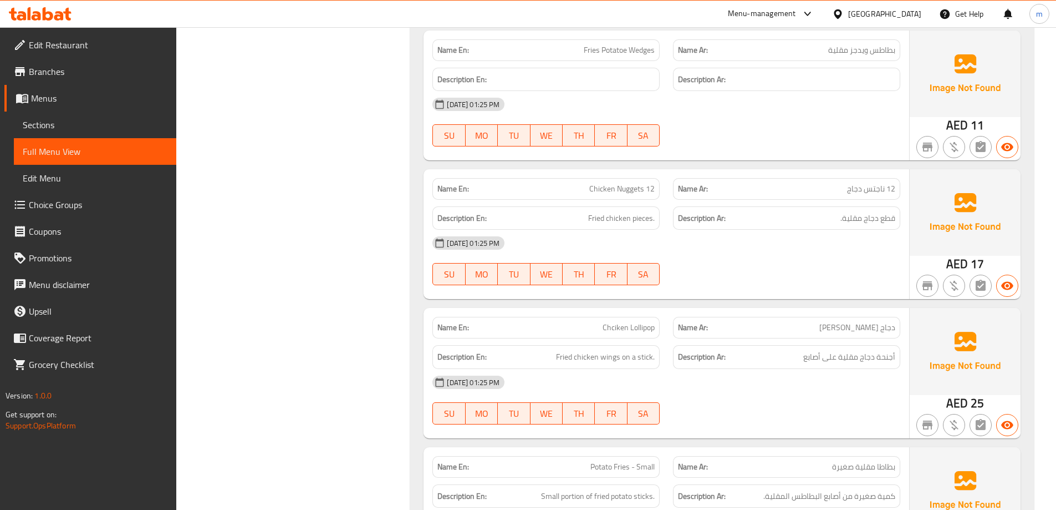
scroll to position [7098, 0]
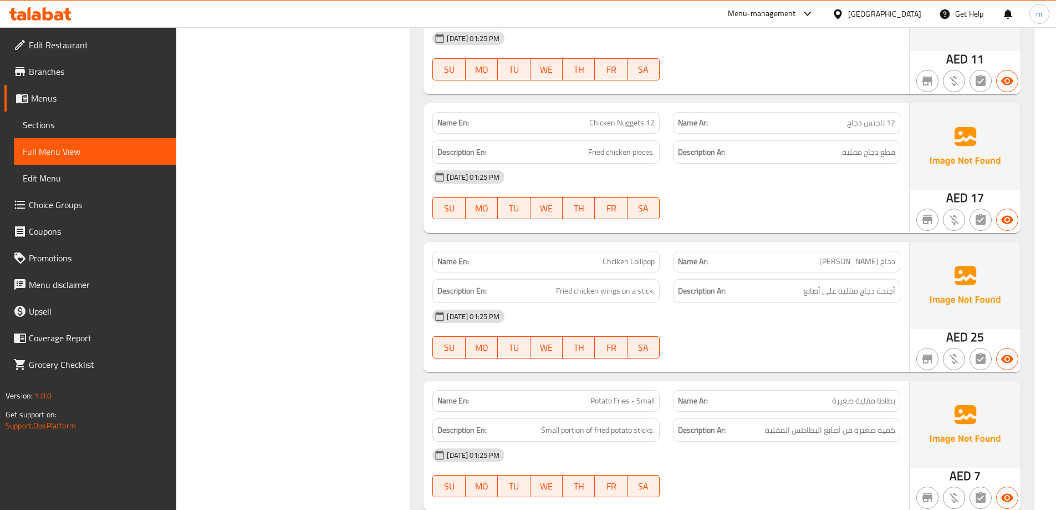
click at [626, 395] on span "Potato Fries - Small" at bounding box center [623, 401] width 64 height 12
click at [641, 411] on div "Description En: Small portion of fried potato sticks." at bounding box center [546, 429] width 241 height 37
drag, startPoint x: 570, startPoint y: 378, endPoint x: 660, endPoint y: 384, distance: 90.0
click at [660, 384] on div "Name En: Potato Fries - Small" at bounding box center [546, 400] width 241 height 35
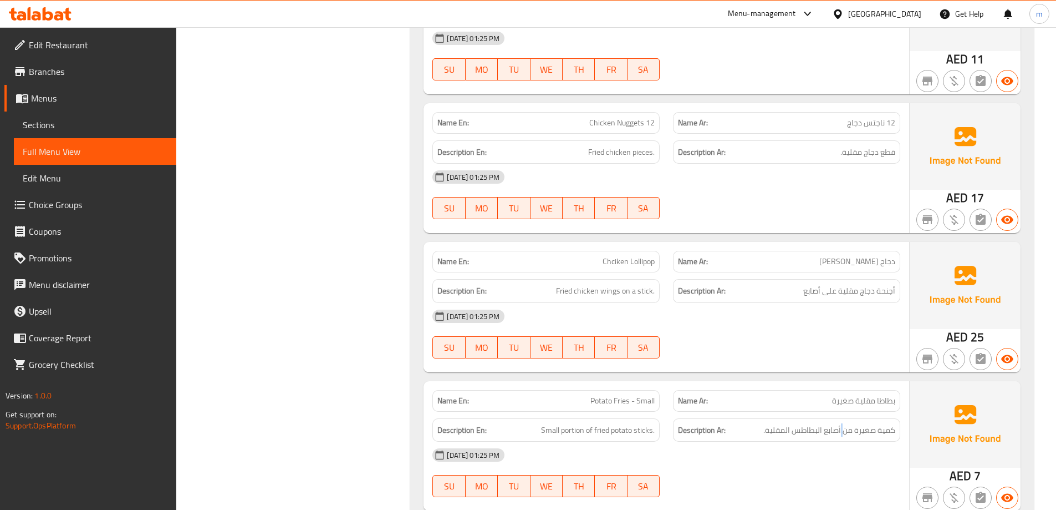
click at [842, 418] on div "Description Ar: كمية صغيرة من أصابع البطاطس المقلية." at bounding box center [786, 430] width 227 height 24
click at [877, 395] on span "بطاطا مقلية صغيرة" at bounding box center [863, 401] width 63 height 12
click at [614, 395] on span "Potato Fries - Small" at bounding box center [623, 401] width 64 height 12
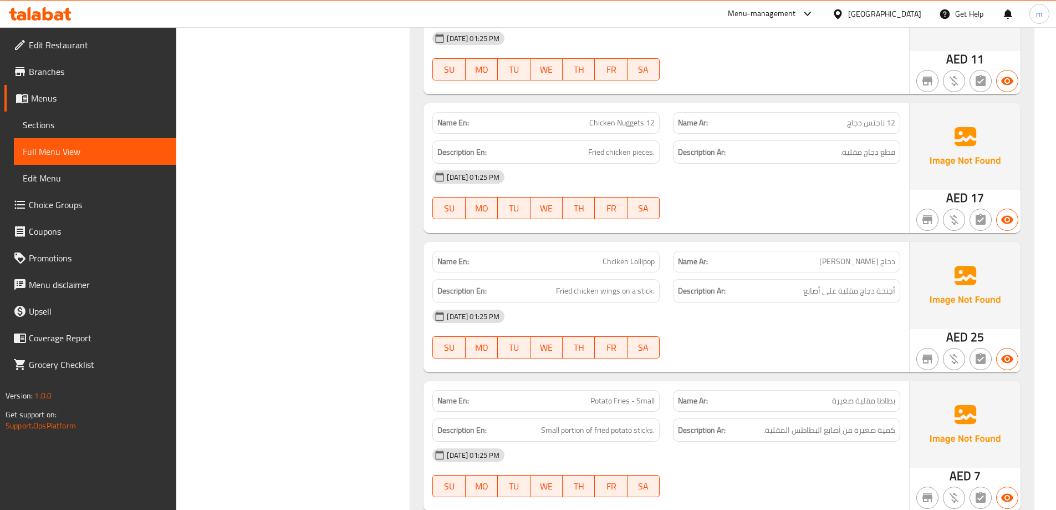
click at [606, 395] on span "Potato Fries - Small" at bounding box center [623, 401] width 64 height 12
click at [624, 395] on span "Potato Fries - Small" at bounding box center [623, 401] width 64 height 12
click at [615, 395] on span "Potato Fries - Small" at bounding box center [623, 401] width 64 height 12
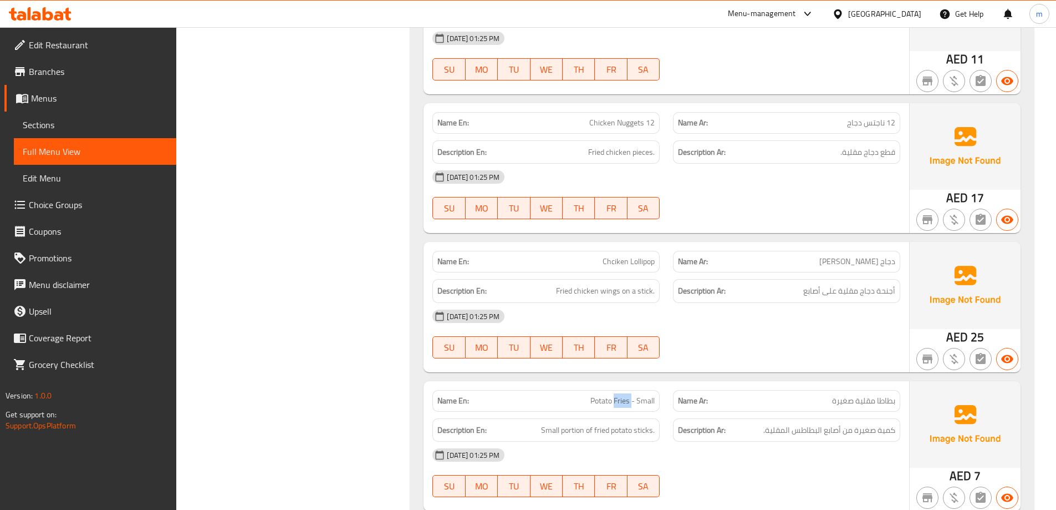
click at [615, 395] on span "Potato Fries - Small" at bounding box center [623, 401] width 64 height 12
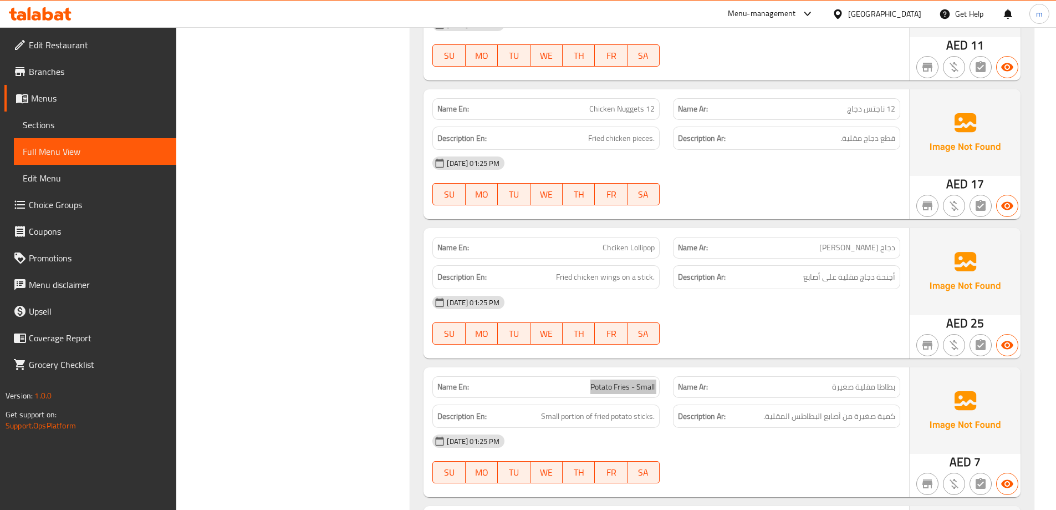
scroll to position [7209, 0]
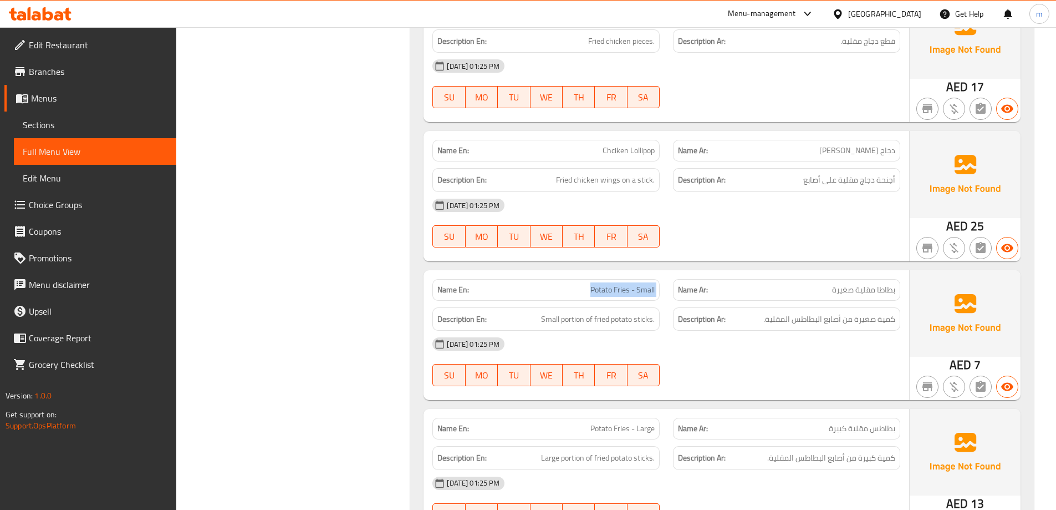
click at [578, 312] on span "Small portion of fried potato sticks." at bounding box center [598, 319] width 114 height 14
drag, startPoint x: 540, startPoint y: 296, endPoint x: 605, endPoint y: 285, distance: 65.8
click at [647, 312] on h6 "Description En: Small portion of fried potato sticks." at bounding box center [546, 319] width 217 height 14
drag, startPoint x: 605, startPoint y: 285, endPoint x: 849, endPoint y: 335, distance: 249.1
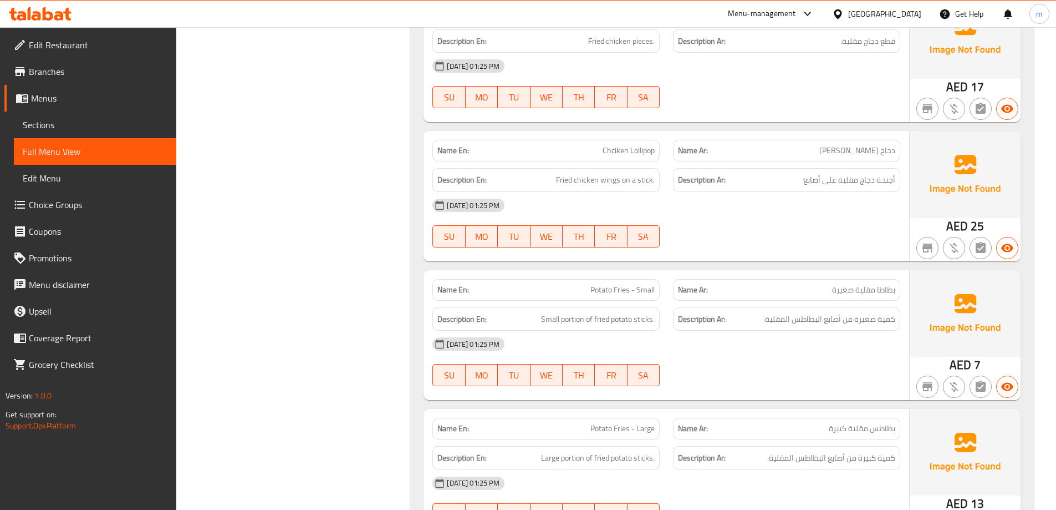
click at [849, 335] on div "15-10-2025 01:25 PM SU MO TU WE TH FR SA" at bounding box center [666, 361] width 481 height 62
click at [607, 312] on span "Small portion of fried potato sticks." at bounding box center [598, 319] width 114 height 14
copy span "Small portion of fried potato sticks."
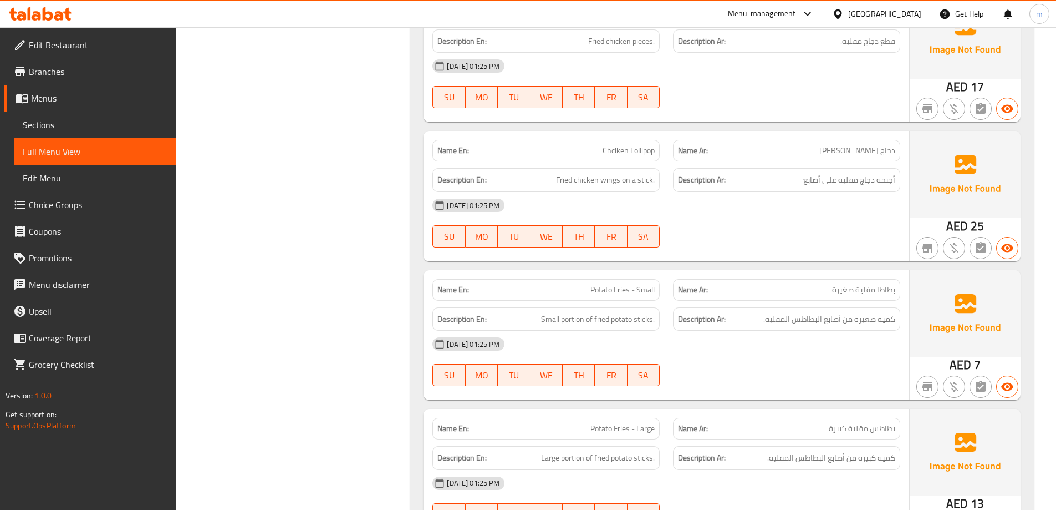
click at [863, 330] on div "[DATE] 01:25 PM" at bounding box center [666, 343] width 481 height 27
click at [646, 312] on span "Small portion of fried potato sticks." at bounding box center [598, 319] width 114 height 14
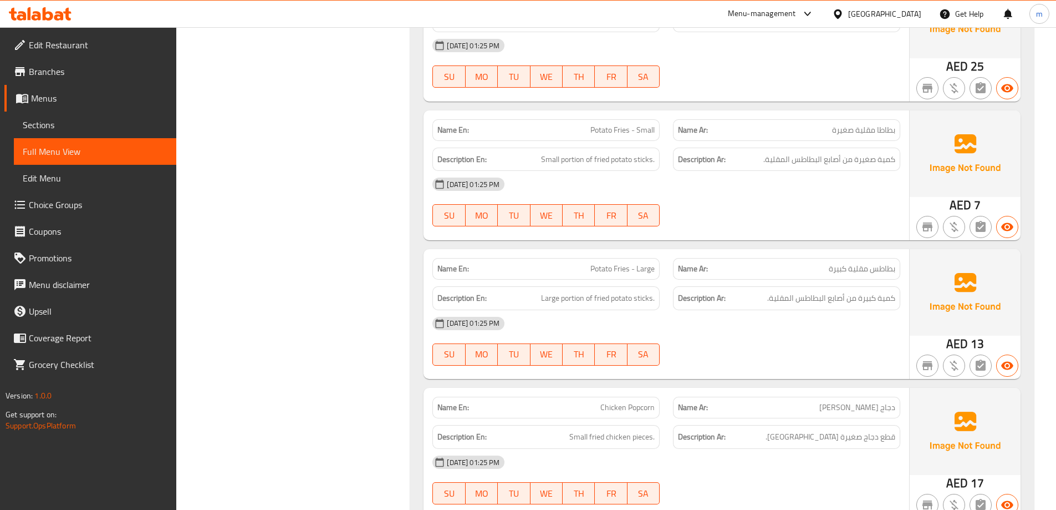
scroll to position [7375, 0]
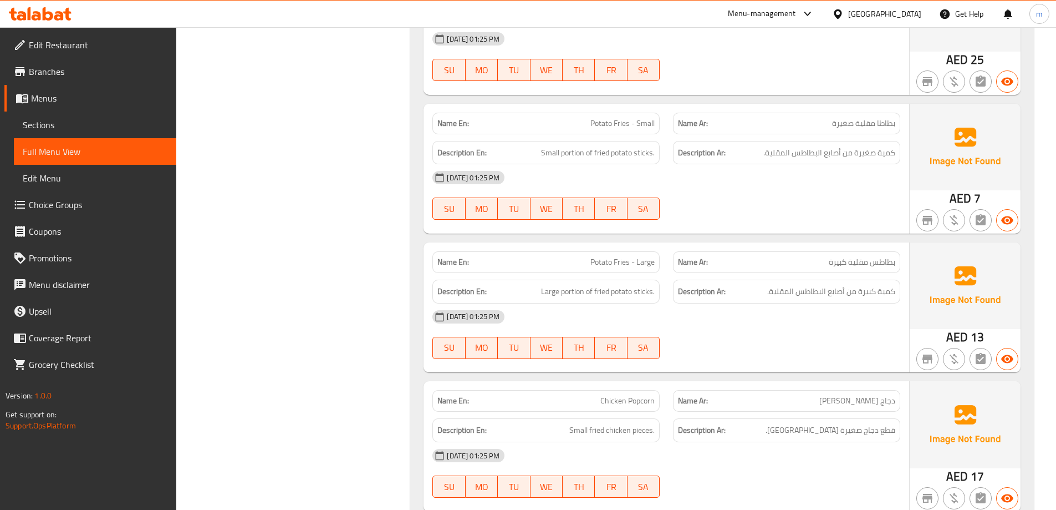
click at [613, 256] on span "Potato Fries - Large" at bounding box center [623, 262] width 64 height 12
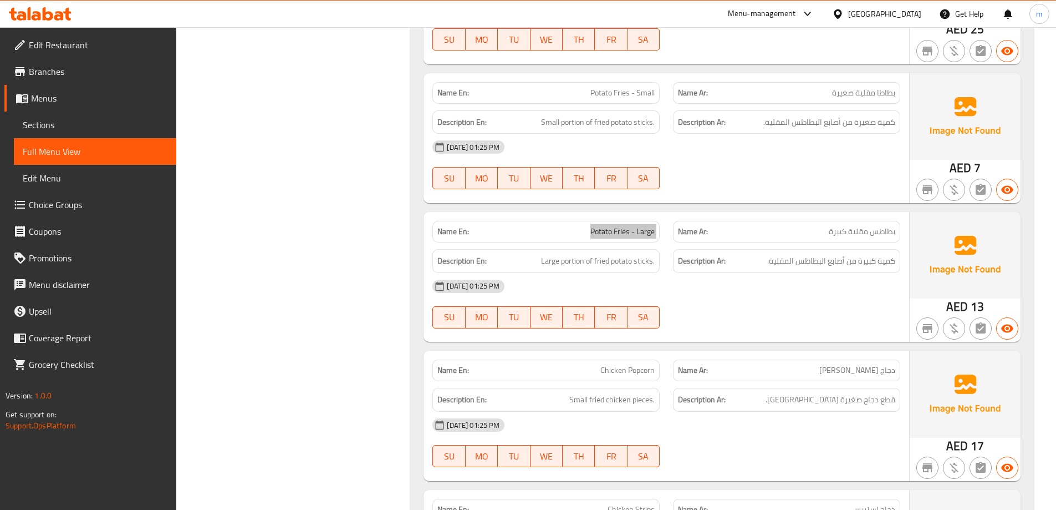
scroll to position [7430, 0]
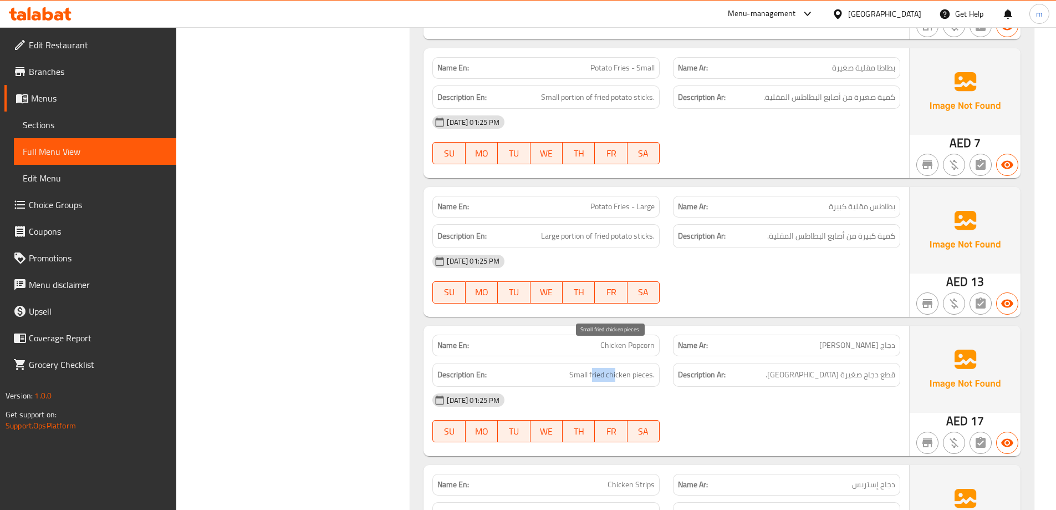
drag, startPoint x: 594, startPoint y: 348, endPoint x: 619, endPoint y: 352, distance: 25.7
click at [618, 368] on span "Small fried chicken pieces." at bounding box center [611, 375] width 85 height 14
click at [619, 368] on span "Small fried chicken pieces." at bounding box center [611, 375] width 85 height 14
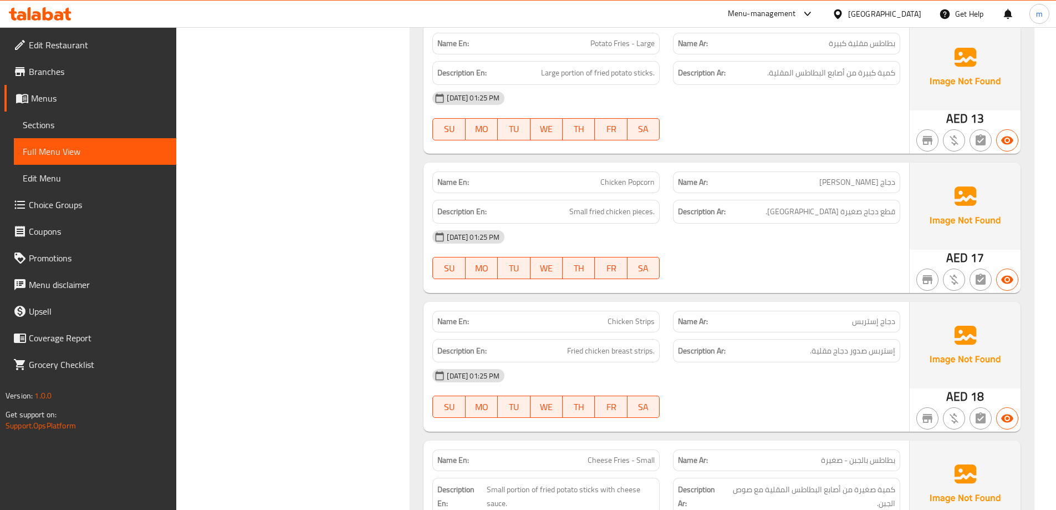
scroll to position [7652, 0]
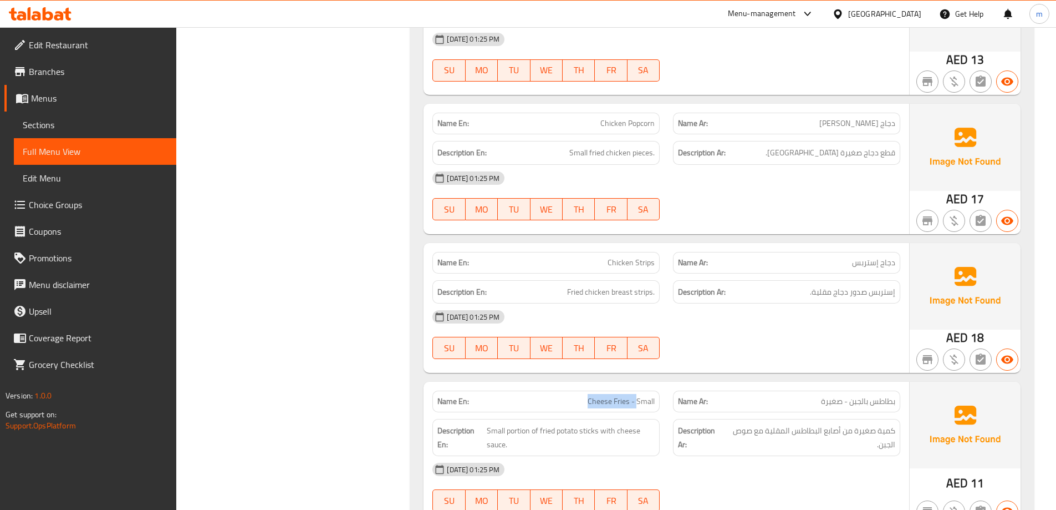
drag, startPoint x: 585, startPoint y: 379, endPoint x: 637, endPoint y: 384, distance: 52.4
click at [637, 390] on div "Name En: Cheese Fries - Small" at bounding box center [546, 401] width 227 height 22
click at [638, 390] on div "Name En: Cheese Fries - Small" at bounding box center [546, 401] width 227 height 22
drag, startPoint x: 614, startPoint y: 409, endPoint x: 643, endPoint y: 411, distance: 28.4
click at [643, 424] on span "Small portion of fried potato sticks with cheese sauce." at bounding box center [571, 437] width 168 height 27
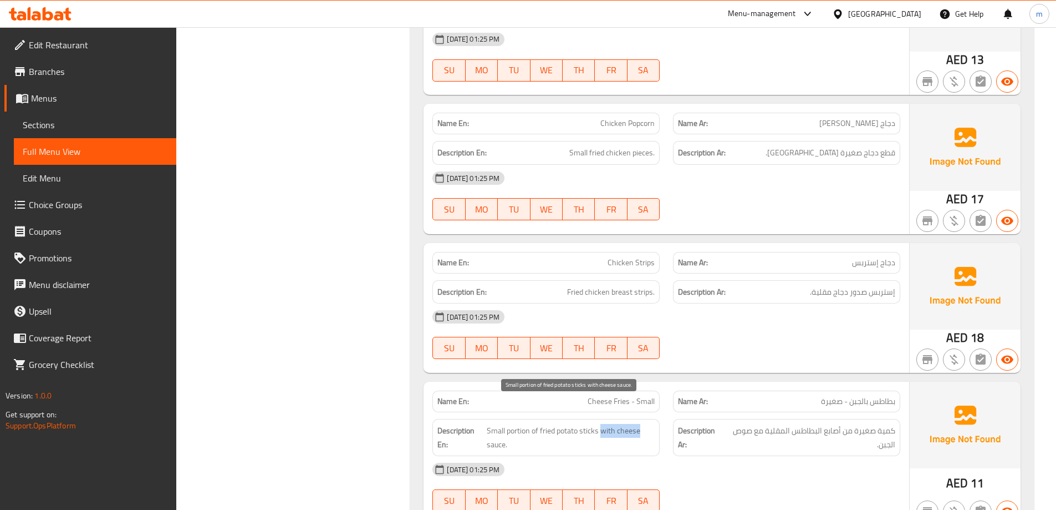
click at [643, 424] on span "Small portion of fried potato sticks with cheese sauce." at bounding box center [571, 437] width 168 height 27
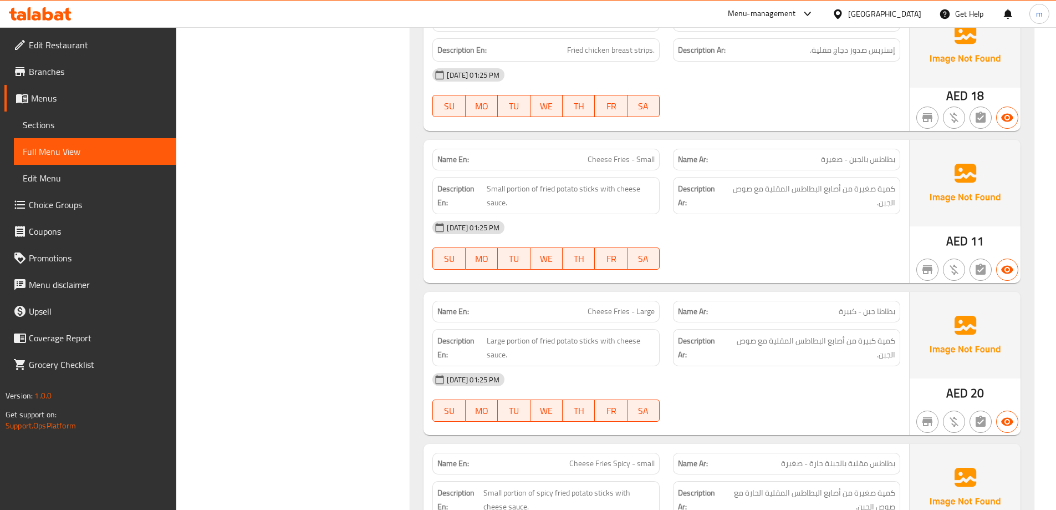
scroll to position [7874, 0]
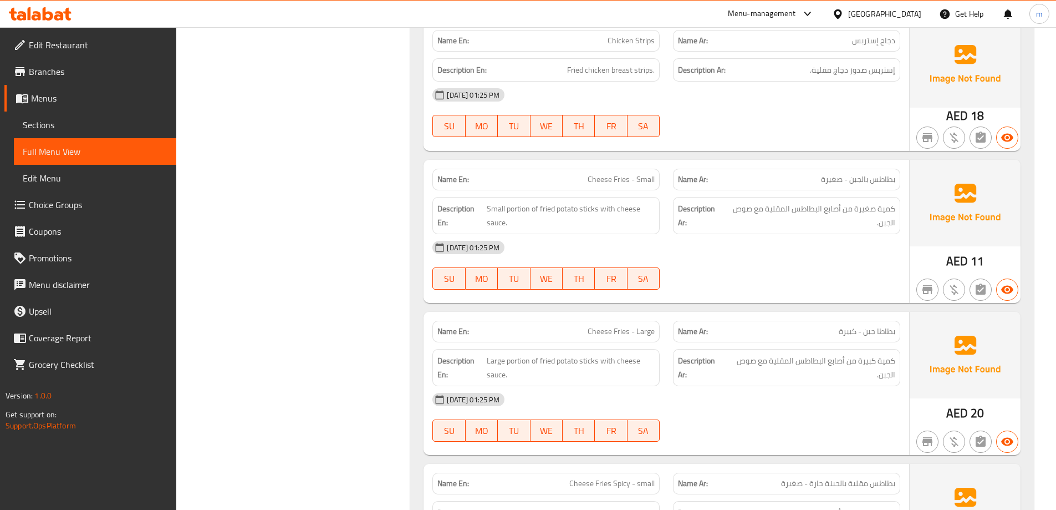
click at [621, 325] on span "Cheese Fries - Large" at bounding box center [621, 331] width 67 height 12
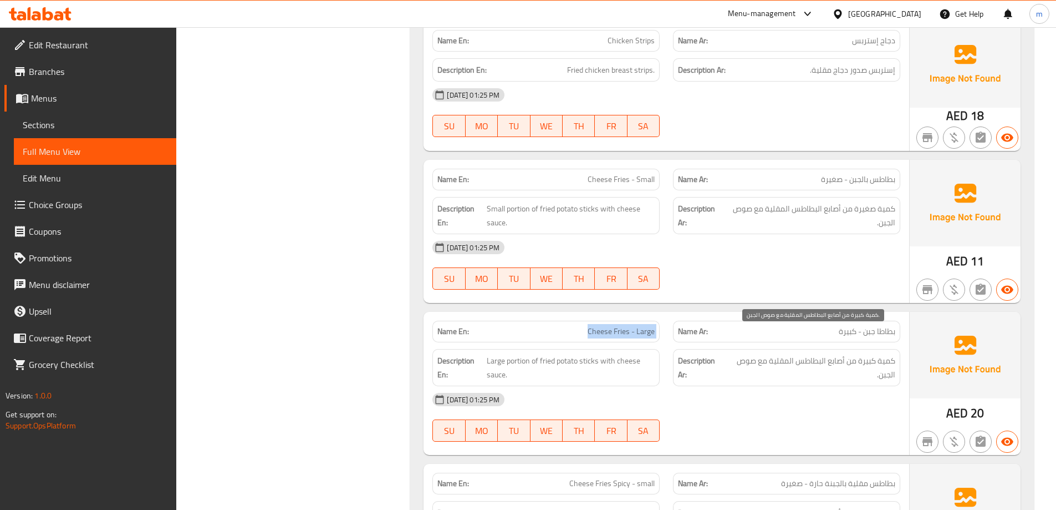
click at [848, 354] on span "كمية كبيرة من أصابع البطاطس المقلية مع صوص الجبن." at bounding box center [811, 367] width 170 height 27
click at [742, 386] on div "[DATE] 01:25 PM" at bounding box center [666, 399] width 481 height 27
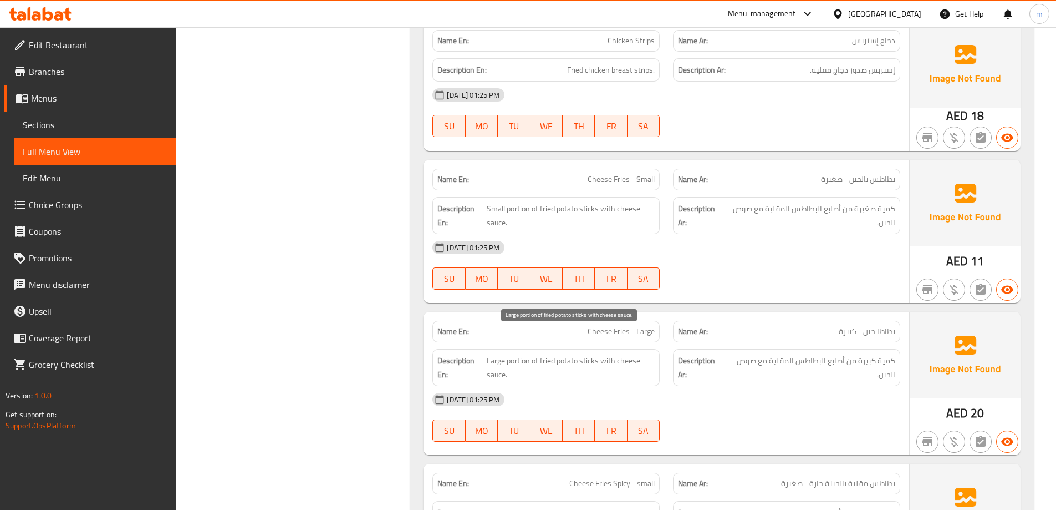
click at [593, 354] on span "Large portion of fried potato sticks with cheese sauce." at bounding box center [571, 367] width 168 height 27
click at [577, 354] on span "Large portion of fried potato sticks with cheese sauce." at bounding box center [571, 367] width 168 height 27
click at [571, 354] on span "Large portion of fried potato sticks with cheese sauce." at bounding box center [571, 367] width 168 height 27
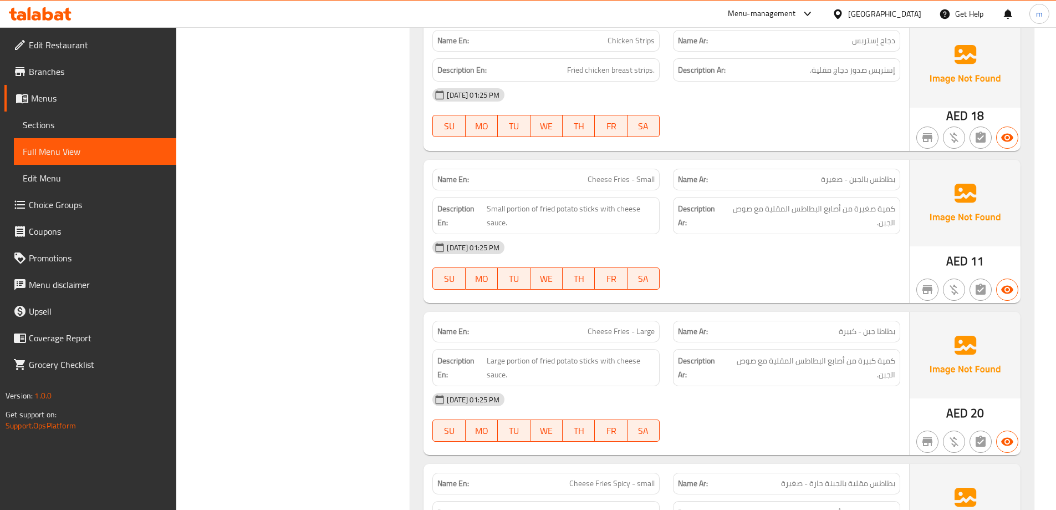
click at [661, 349] on div "Description En: Large portion of fried potato sticks with cheese sauce." at bounding box center [546, 367] width 241 height 50
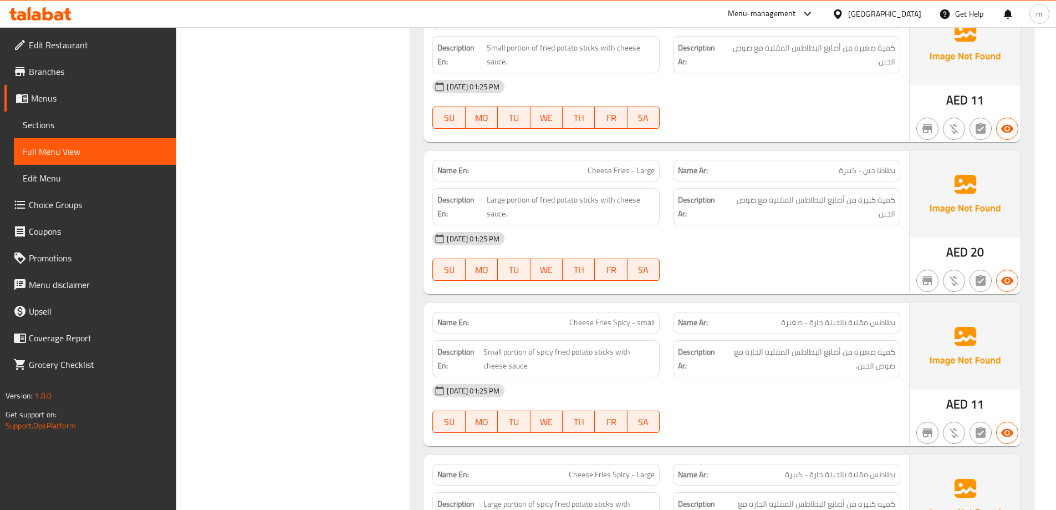
scroll to position [8040, 0]
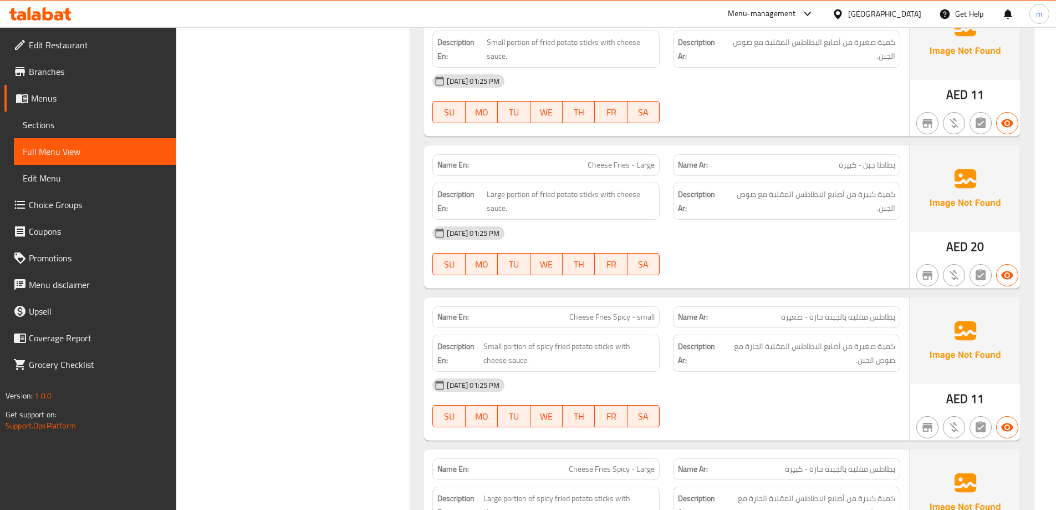
click at [604, 311] on span "Cheese Fries Spicy - small" at bounding box center [611, 317] width 85 height 12
click at [613, 334] on div "Description En: Small portion of spicy fried potato sticks with cheese sauce." at bounding box center [546, 352] width 227 height 37
click at [578, 339] on span "Small portion of spicy fried potato sticks with cheese sauce." at bounding box center [569, 352] width 171 height 27
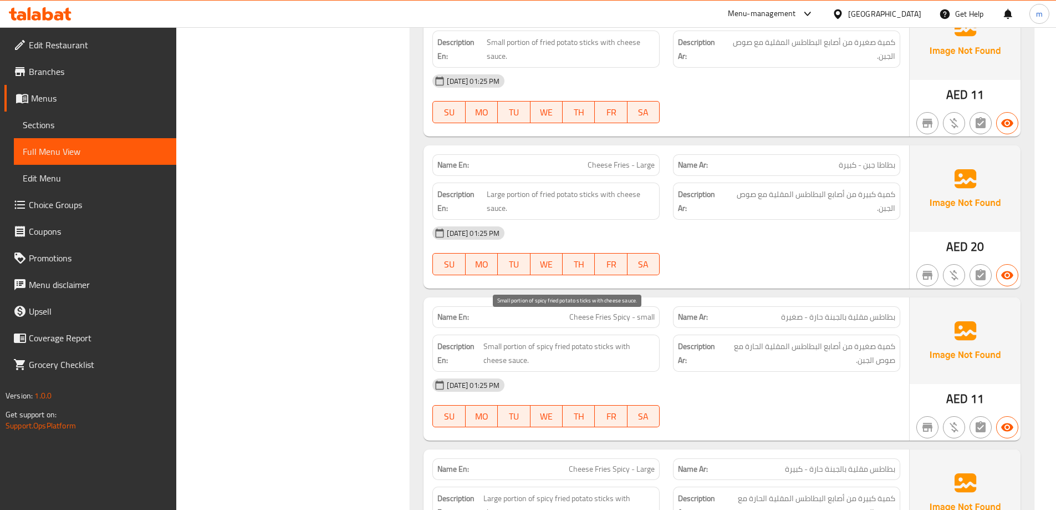
click at [564, 339] on span "Small portion of spicy fried potato sticks with cheese sauce." at bounding box center [569, 352] width 171 height 27
click at [542, 339] on span "Small portion of spicy fried potato sticks with cheese sauce." at bounding box center [569, 352] width 171 height 27
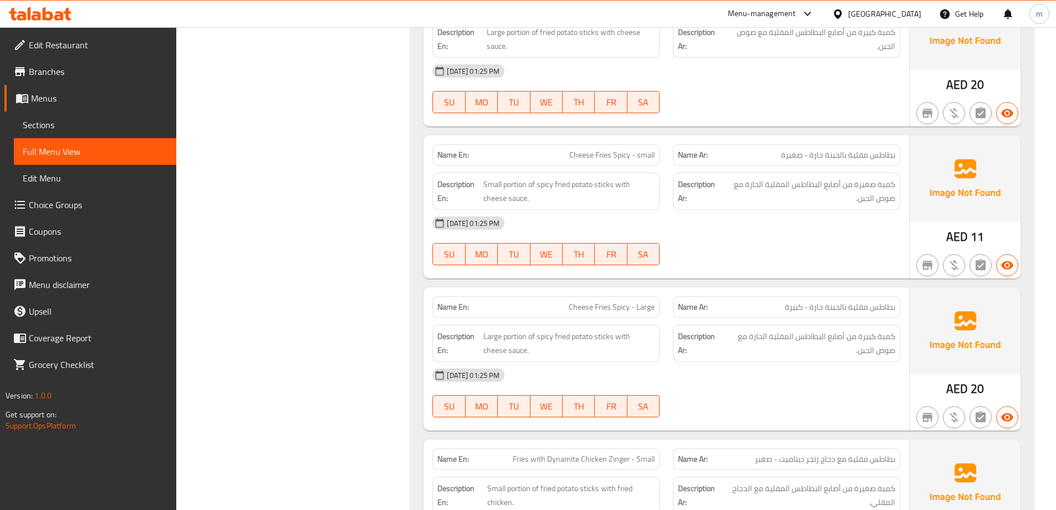
scroll to position [8207, 0]
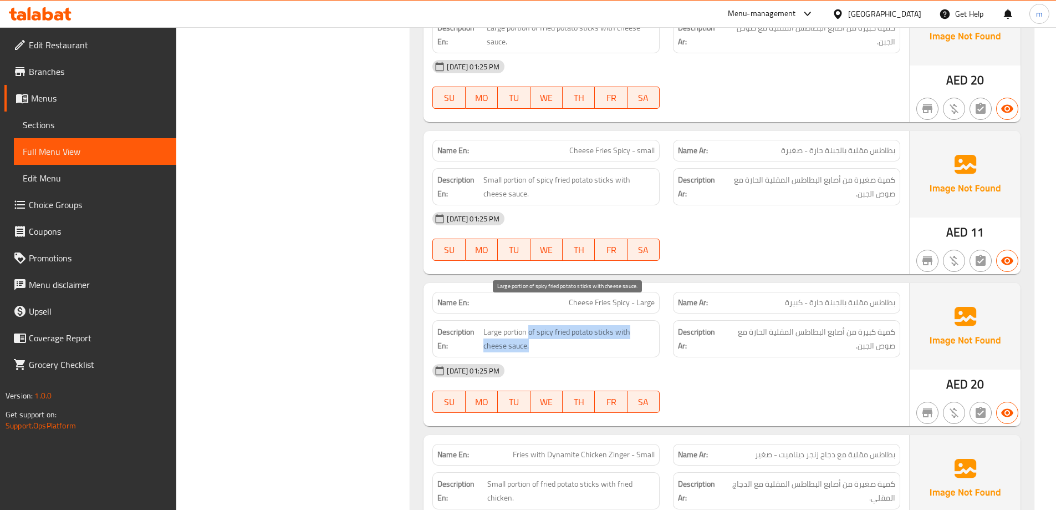
drag, startPoint x: 528, startPoint y: 310, endPoint x: 553, endPoint y: 317, distance: 26.0
click at [553, 325] on span "Large portion of spicy fried potato sticks with cheese sauce." at bounding box center [569, 338] width 171 height 27
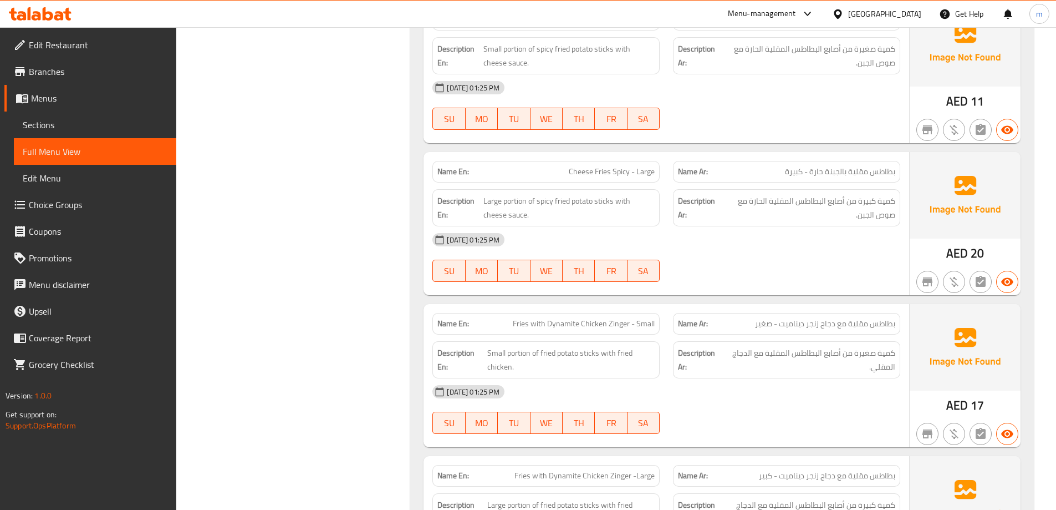
scroll to position [8318, 0]
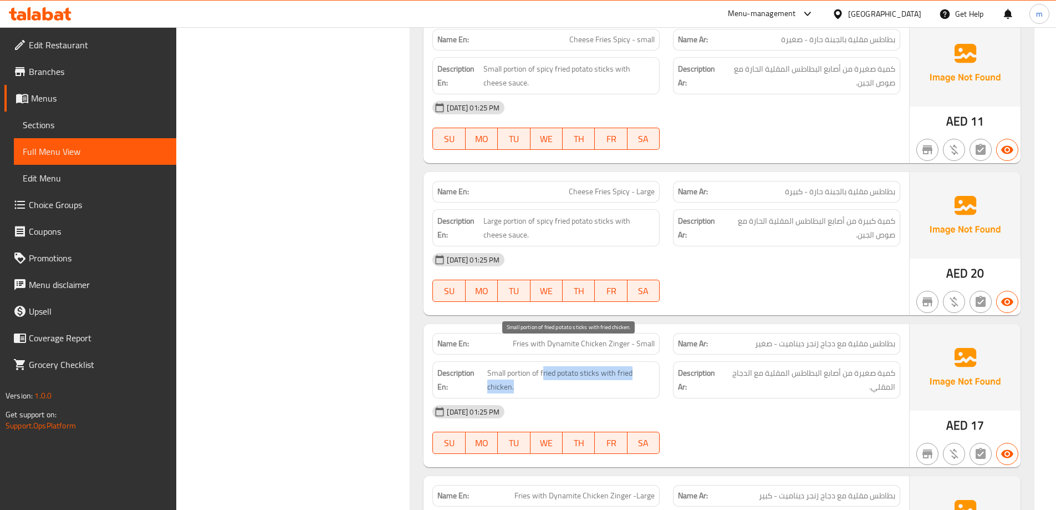
drag, startPoint x: 543, startPoint y: 350, endPoint x: 612, endPoint y: 356, distance: 69.0
click at [612, 366] on span "Small portion of fried potato sticks with fried chicken." at bounding box center [570, 379] width 167 height 27
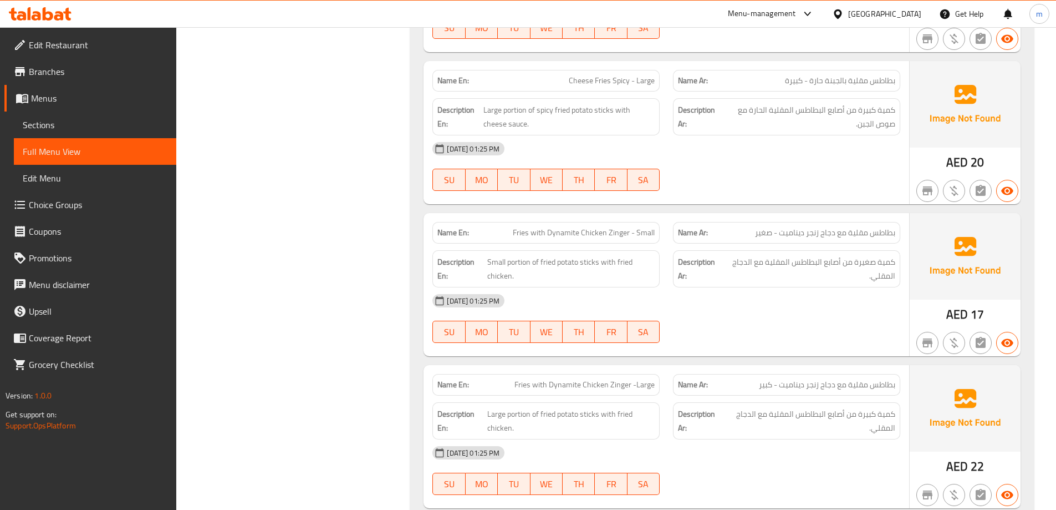
scroll to position [8484, 0]
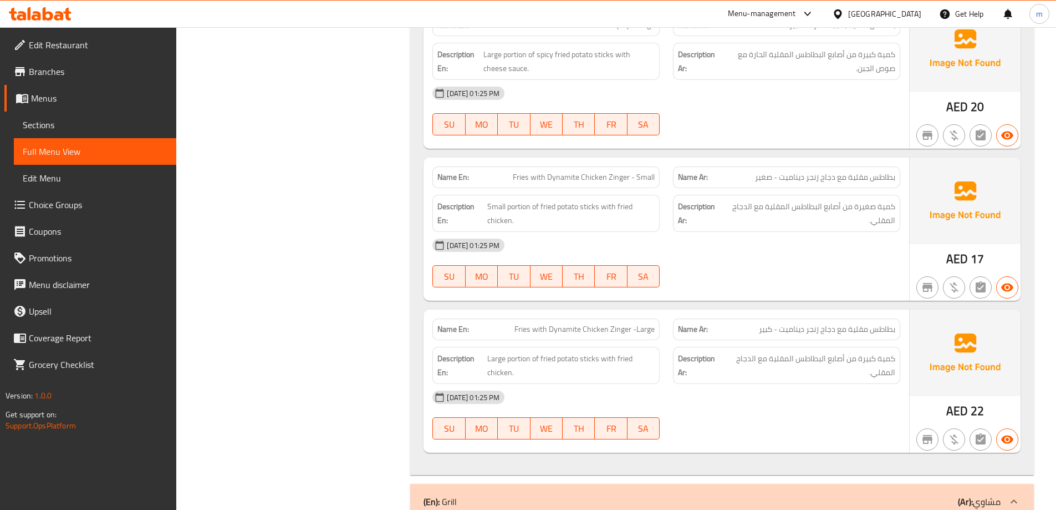
click at [534, 323] on span "Fries with Dynamite Chicken Zinger -Large" at bounding box center [585, 329] width 140 height 12
click at [537, 323] on span "Fries with Dynamite Chicken Zinger -Large" at bounding box center [585, 329] width 140 height 12
drag, startPoint x: 551, startPoint y: 302, endPoint x: 596, endPoint y: 308, distance: 45.3
click at [596, 323] on span "Fries with Dynamite Chicken Zinger -Large" at bounding box center [585, 329] width 140 height 12
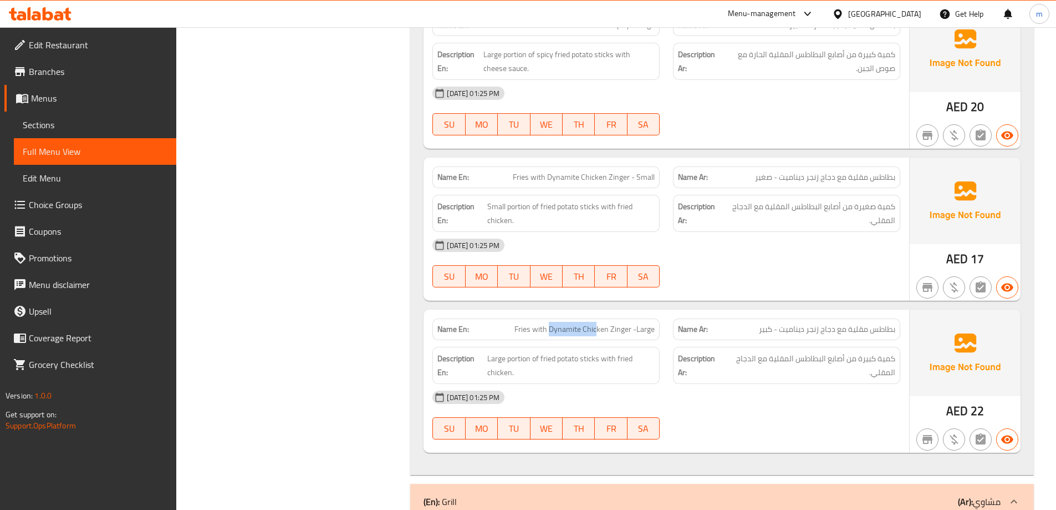
click at [596, 323] on span "Fries with Dynamite Chicken Zinger -Large" at bounding box center [585, 329] width 140 height 12
drag, startPoint x: 637, startPoint y: 303, endPoint x: 660, endPoint y: 309, distance: 24.1
click at [660, 318] on div "Name En: Fries with Dynamite Chicken Zinger -Large" at bounding box center [546, 329] width 227 height 22
drag, startPoint x: 530, startPoint y: 333, endPoint x: 490, endPoint y: 331, distance: 39.4
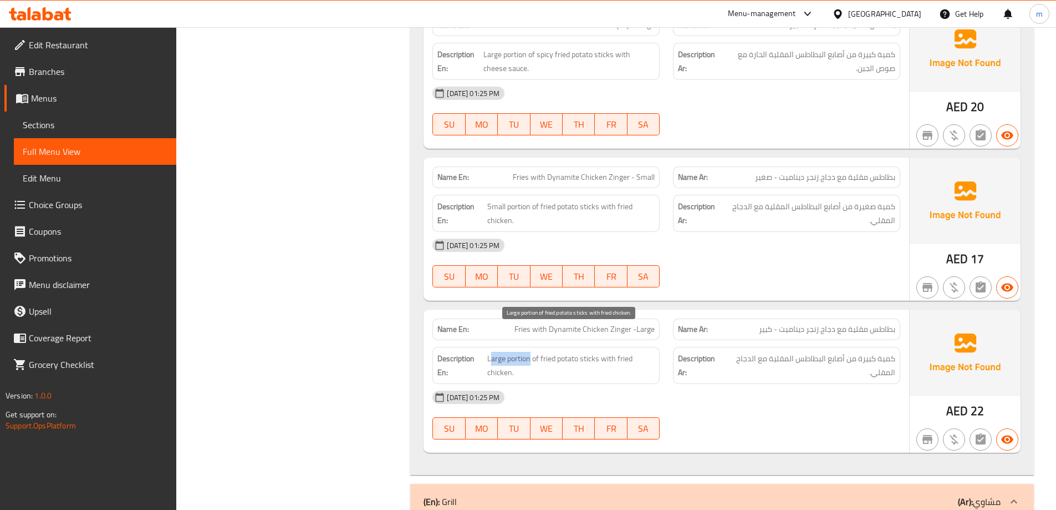
click at [490, 352] on span "Large portion of fried potato sticks with fried chicken." at bounding box center [570, 365] width 167 height 27
click at [508, 347] on div "Description En: Large portion of fried potato sticks with fried chicken." at bounding box center [546, 365] width 227 height 37
drag, startPoint x: 591, startPoint y: 332, endPoint x: 650, endPoint y: 342, distance: 59.6
click at [650, 352] on span "Large portion of fried potato sticks with fried chicken." at bounding box center [570, 365] width 167 height 27
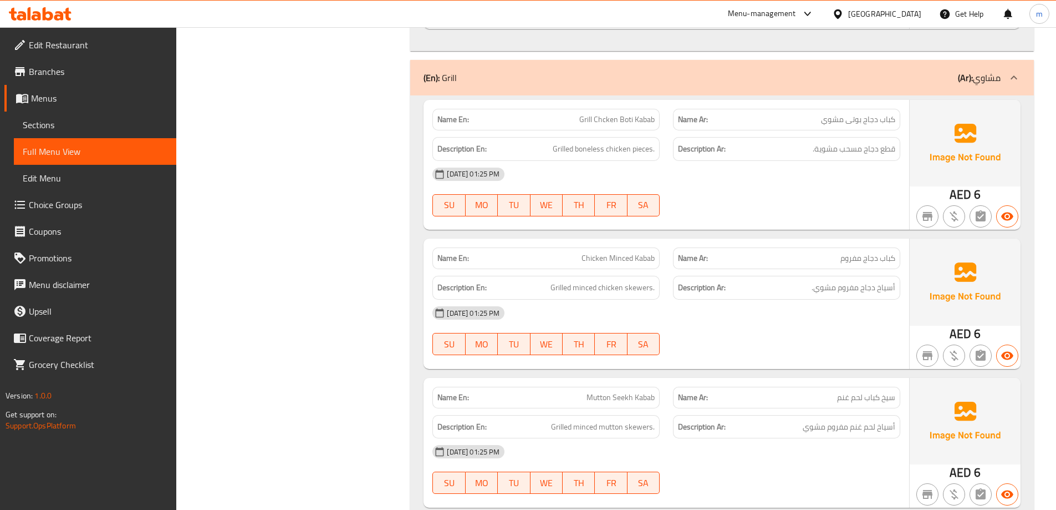
scroll to position [8928, 0]
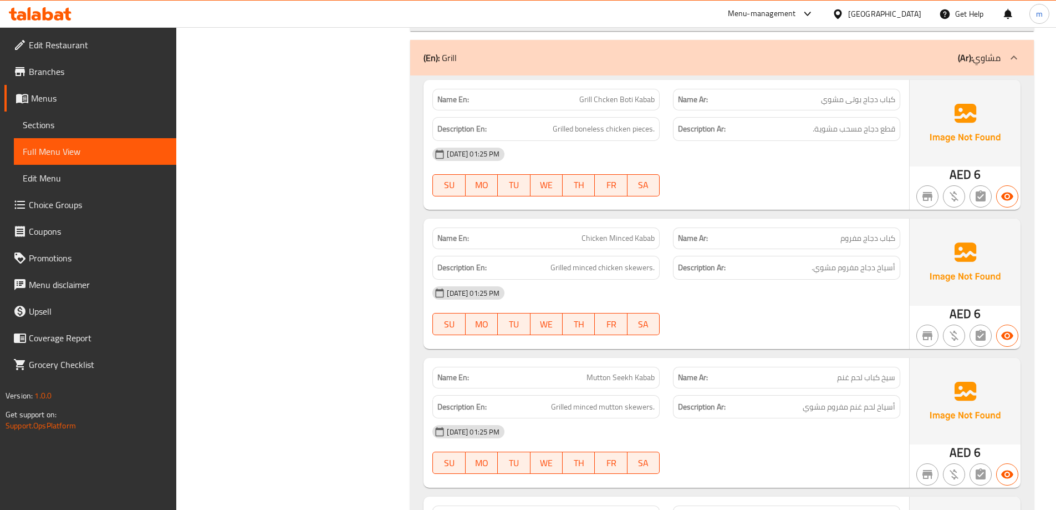
click at [594, 372] on span "Mutton Seekh Kabab" at bounding box center [621, 378] width 68 height 12
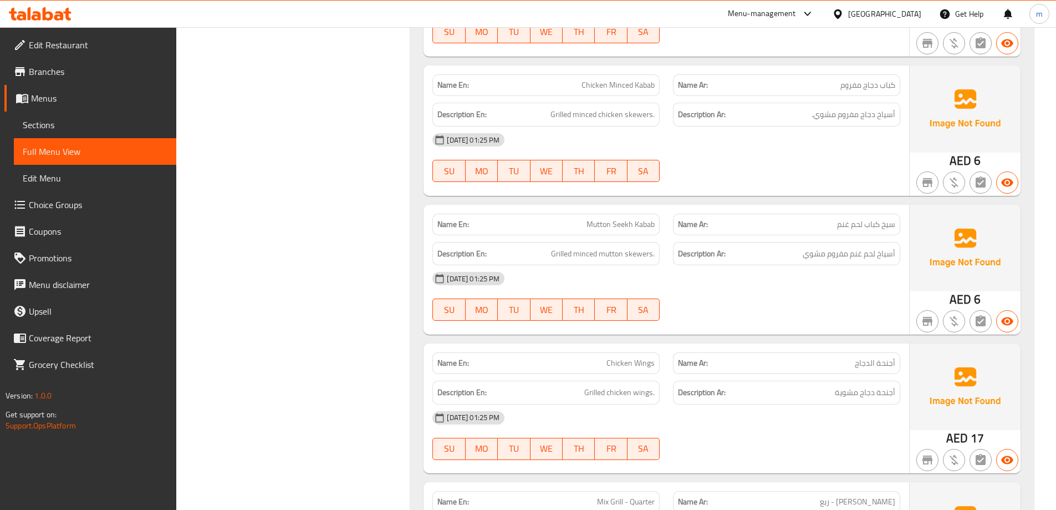
scroll to position [9205, 0]
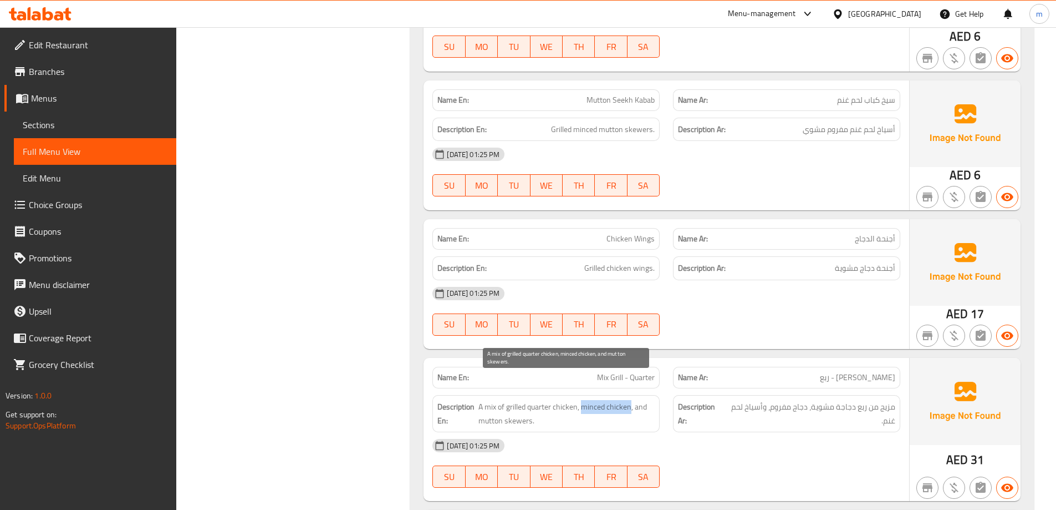
drag, startPoint x: 632, startPoint y: 382, endPoint x: 582, endPoint y: 385, distance: 50.0
click at [582, 400] on span "A mix of grilled quarter chicken, minced chicken, and mutton skewers." at bounding box center [567, 413] width 176 height 27
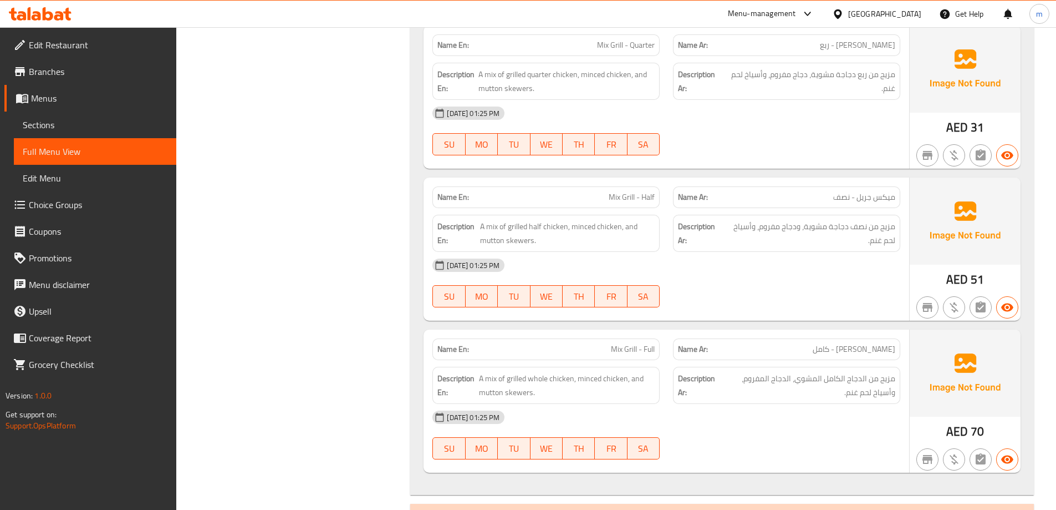
scroll to position [9538, 0]
drag, startPoint x: 608, startPoint y: 322, endPoint x: 647, endPoint y: 322, distance: 38.3
click at [647, 343] on p "Name En: Mix Grill - Full" at bounding box center [546, 349] width 217 height 12
click at [647, 343] on span "Mix Grill - Full" at bounding box center [633, 349] width 44 height 12
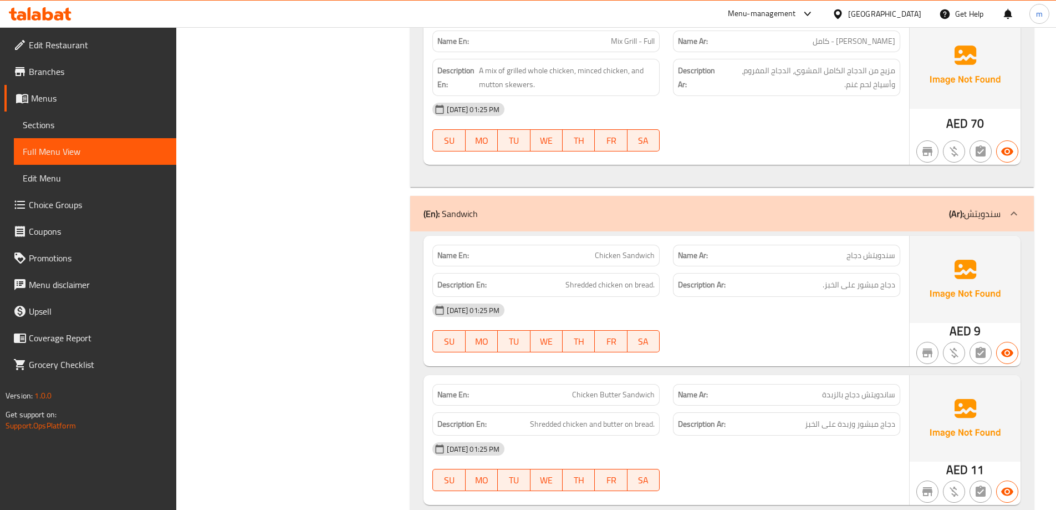
scroll to position [9870, 0]
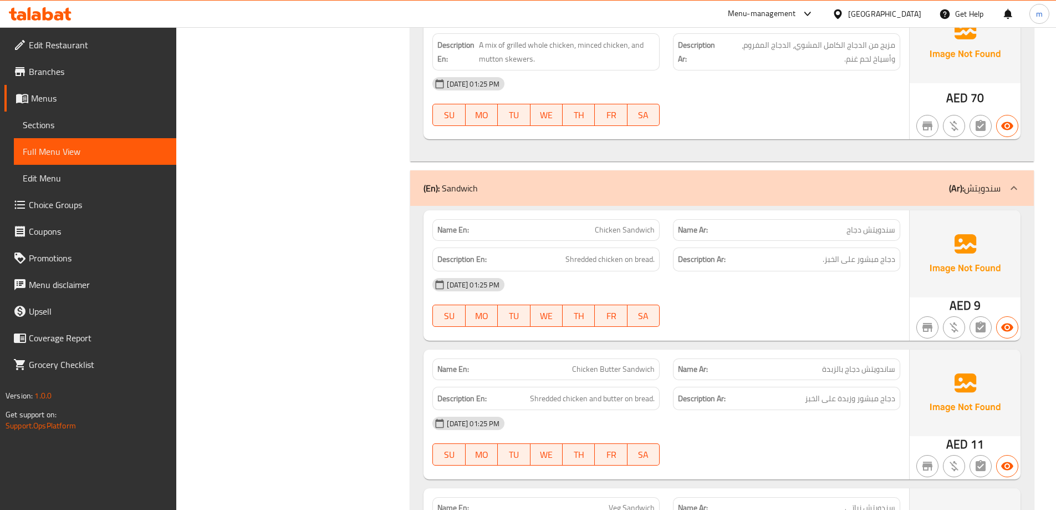
click at [624, 363] on span "Chicken Butter Sandwich" at bounding box center [613, 369] width 83 height 12
click at [572, 363] on p "Name En: Chicken Butter Sandwich" at bounding box center [546, 369] width 217 height 12
click at [566, 391] on span "Shredded chicken and butter on bread." at bounding box center [592, 398] width 125 height 14
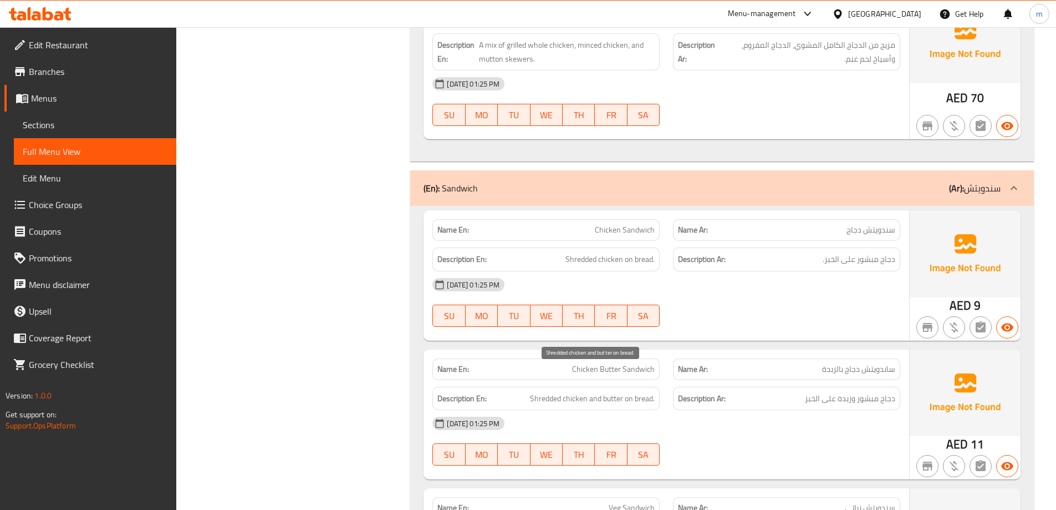
click at [551, 391] on span "Shredded chicken and butter on bread." at bounding box center [592, 398] width 125 height 14
drag, startPoint x: 568, startPoint y: 374, endPoint x: 654, endPoint y: 377, distance: 85.4
click at [654, 391] on span "Shredded chicken and butter on bread." at bounding box center [592, 398] width 125 height 14
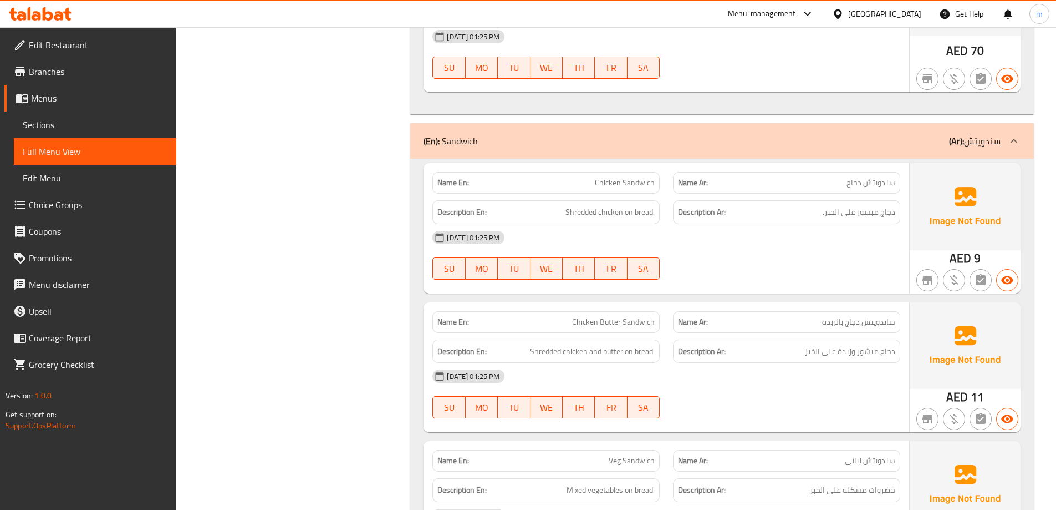
scroll to position [9981, 0]
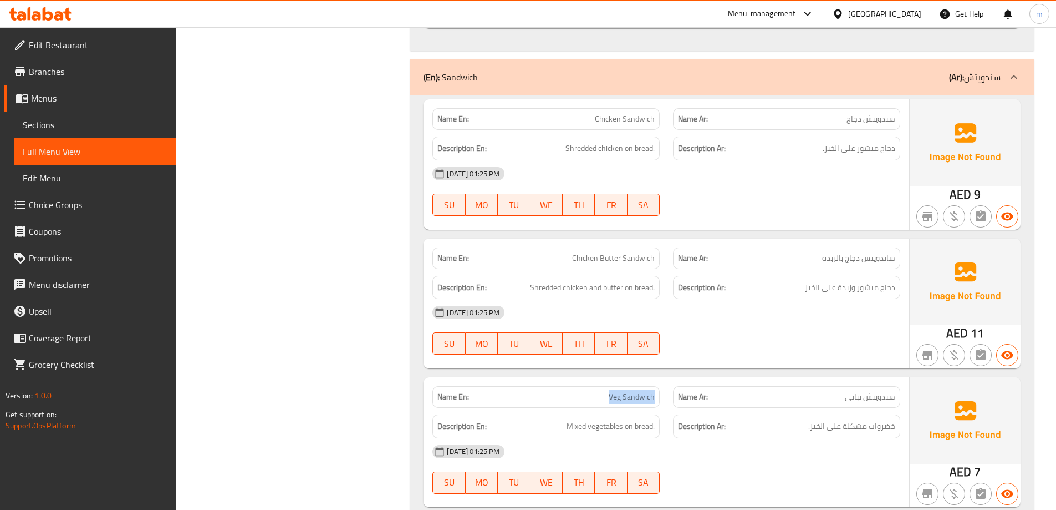
drag, startPoint x: 609, startPoint y: 372, endPoint x: 663, endPoint y: 373, distance: 53.8
click at [663, 379] on div "Name En: Veg Sandwich" at bounding box center [546, 396] width 241 height 35
click at [661, 379] on div "Name En: Veg Sandwich" at bounding box center [546, 396] width 241 height 35
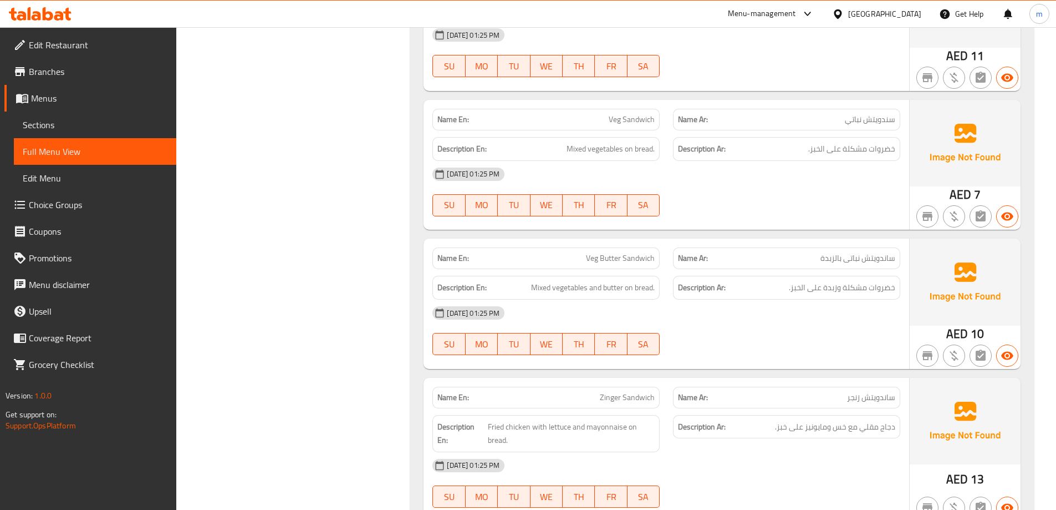
scroll to position [10148, 0]
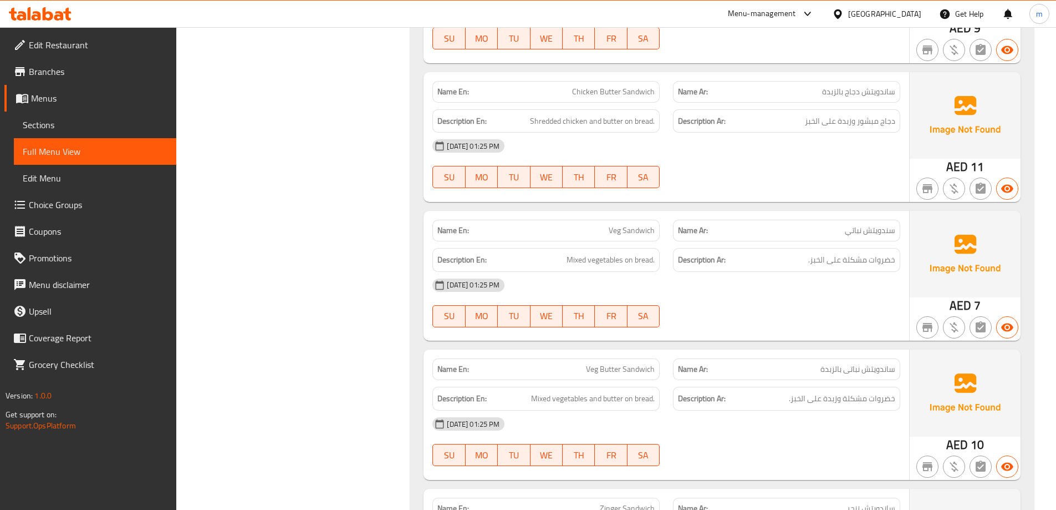
click at [609, 363] on span "Veg Butter Sandwich" at bounding box center [620, 369] width 69 height 12
click at [598, 363] on span "Veg Butter Sandwich" at bounding box center [620, 369] width 69 height 12
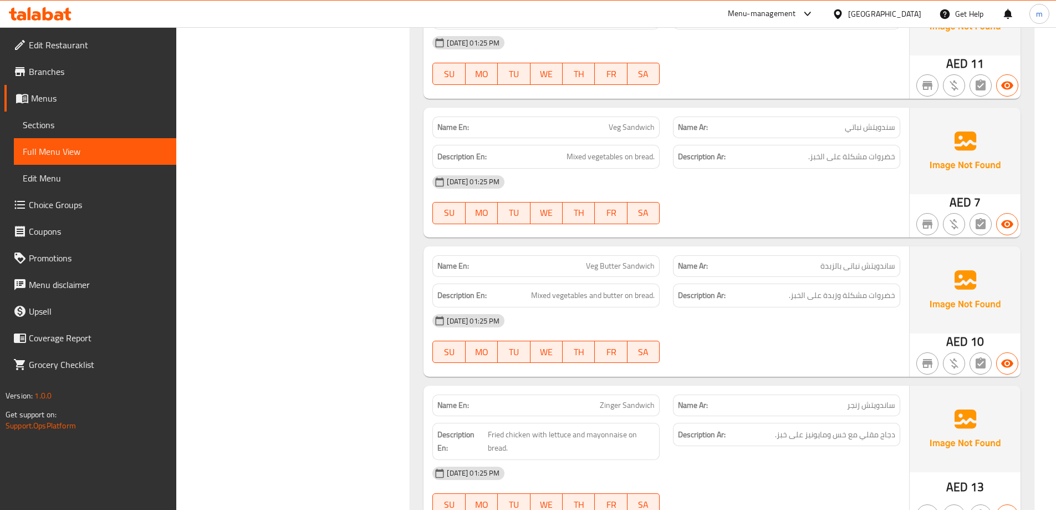
scroll to position [10259, 0]
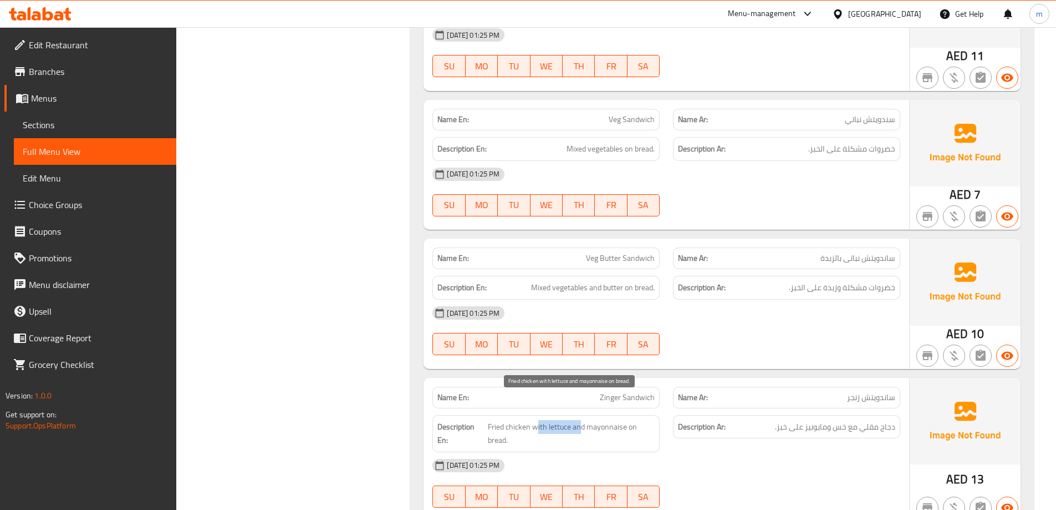
drag, startPoint x: 537, startPoint y: 400, endPoint x: 578, endPoint y: 398, distance: 41.1
click at [579, 420] on span "Fried chicken with lettuce and mayonnaise on bread." at bounding box center [571, 433] width 167 height 27
click at [578, 420] on span "Fried chicken with lettuce and mayonnaise on bread." at bounding box center [571, 433] width 167 height 27
drag, startPoint x: 594, startPoint y: 399, endPoint x: 629, endPoint y: 399, distance: 34.9
click at [629, 420] on span "Fried chicken with lettuce and mayonnaise on bread." at bounding box center [571, 433] width 167 height 27
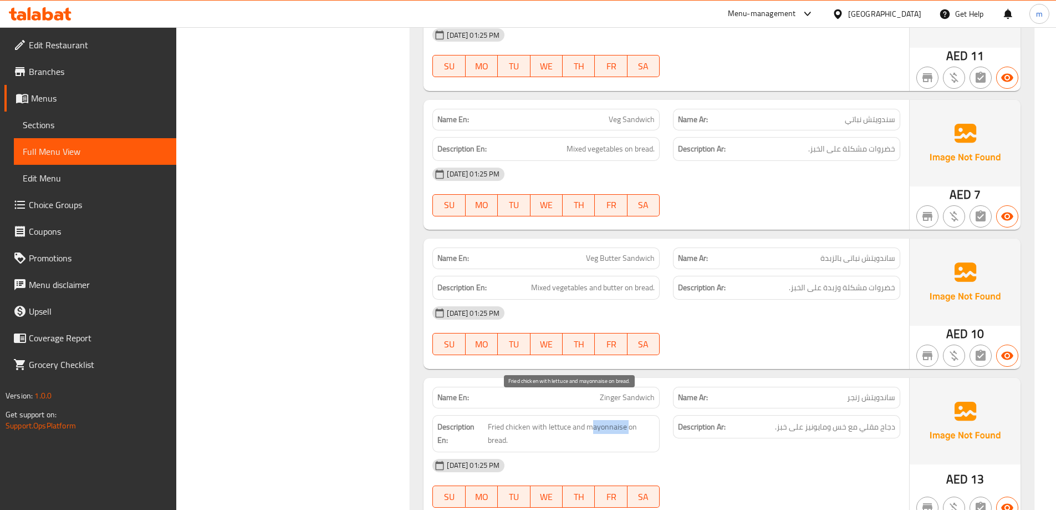
click at [629, 420] on span "Fried chicken with lettuce and mayonnaise on bread." at bounding box center [571, 433] width 167 height 27
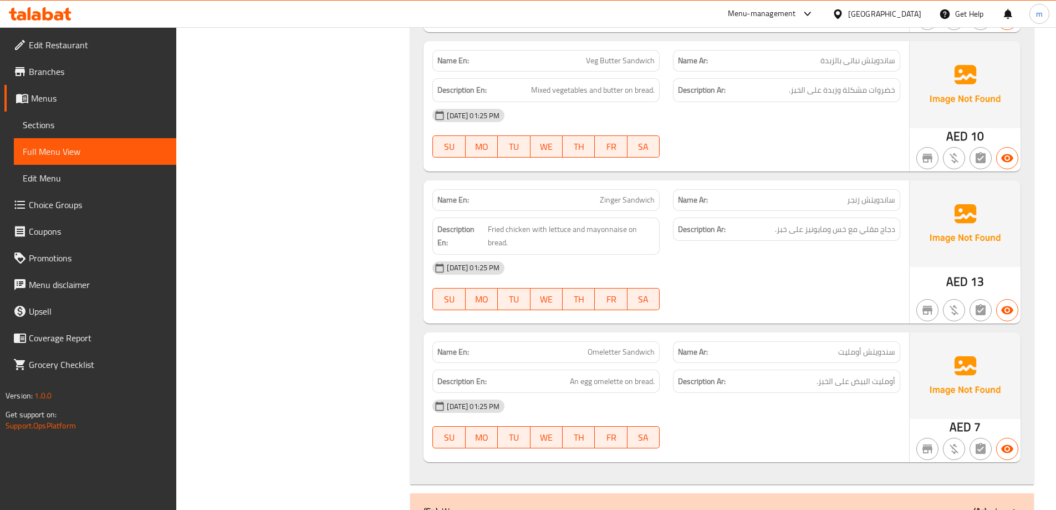
scroll to position [10480, 0]
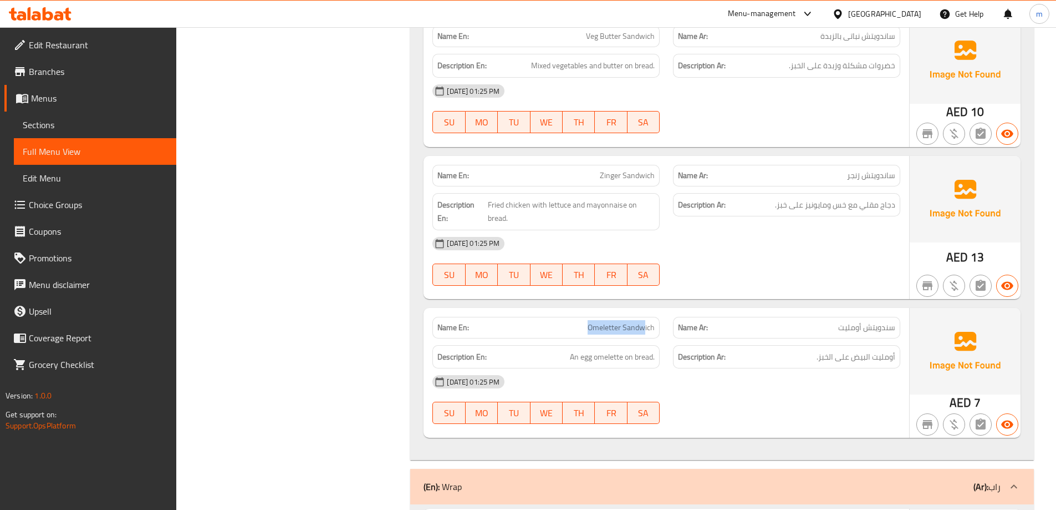
drag, startPoint x: 582, startPoint y: 299, endPoint x: 643, endPoint y: 306, distance: 61.4
click at [643, 322] on p "Name En: Omeletter Sandwich" at bounding box center [546, 328] width 217 height 12
click at [643, 322] on span "Omeletter Sandwich" at bounding box center [621, 328] width 67 height 12
drag, startPoint x: 572, startPoint y: 336, endPoint x: 624, endPoint y: 335, distance: 51.6
click at [624, 350] on span "An egg omelette on bread." at bounding box center [612, 357] width 85 height 14
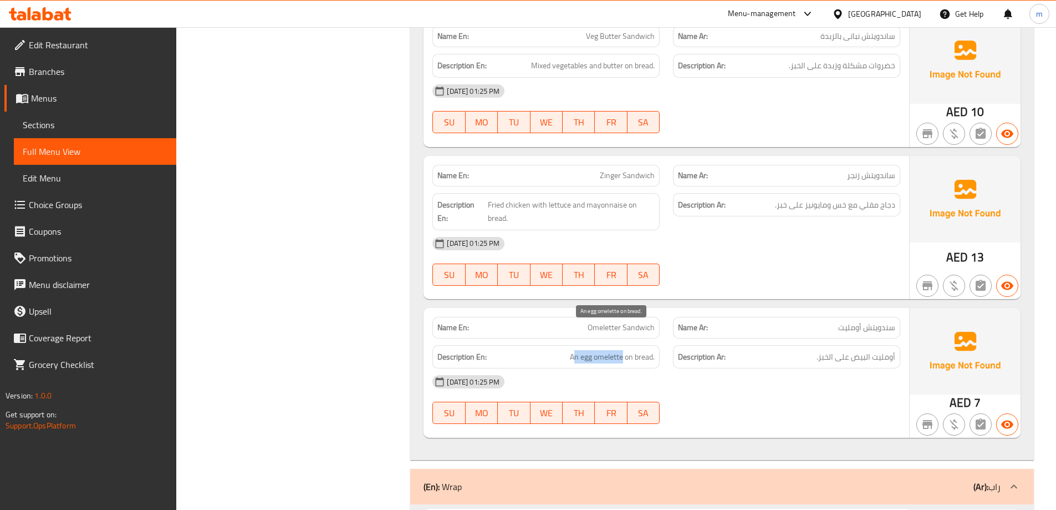
click at [624, 350] on span "An egg omelette on bread." at bounding box center [612, 357] width 85 height 14
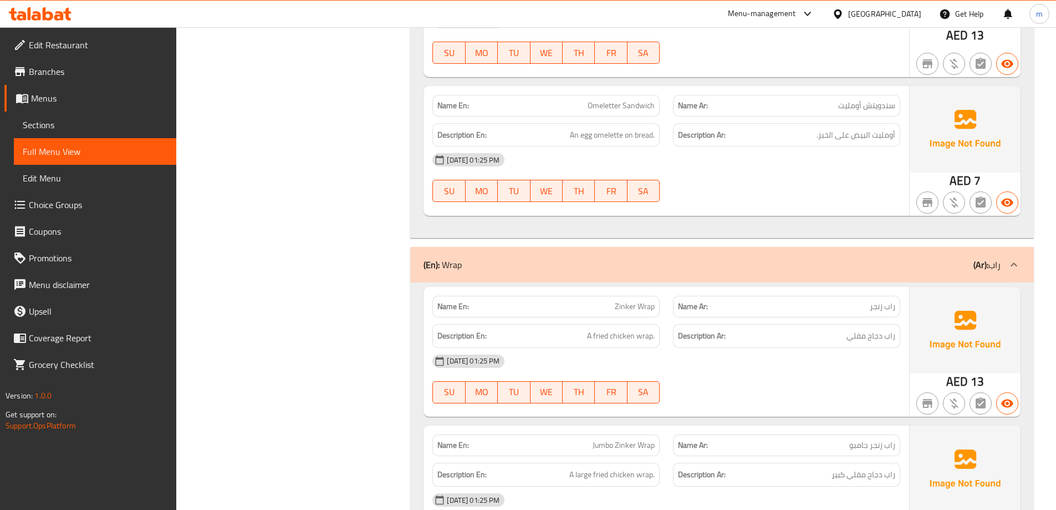
scroll to position [10758, 0]
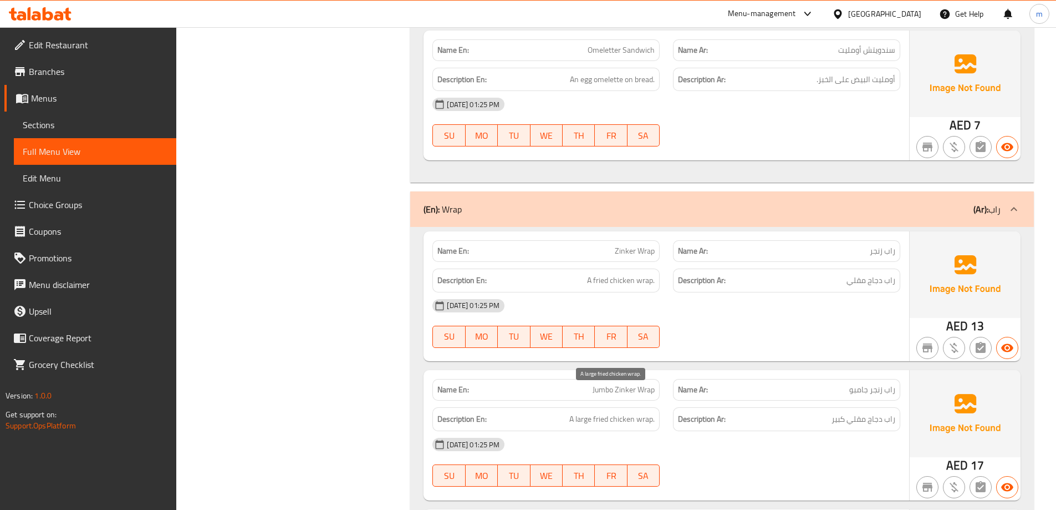
click at [650, 412] on span "A large fried chicken wrap." at bounding box center [611, 419] width 85 height 14
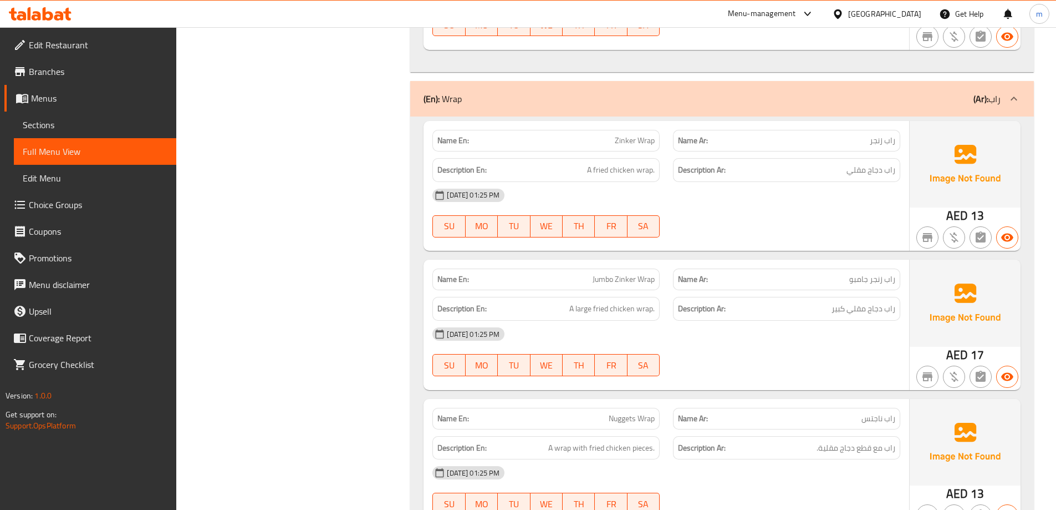
scroll to position [10868, 0]
drag, startPoint x: 606, startPoint y: 389, endPoint x: 653, endPoint y: 396, distance: 47.1
click at [673, 400] on div "Name En: Nuggets Wrap Name Ar: راب ناجتس" at bounding box center [666, 417] width 481 height 35
click at [642, 412] on span "Nuggets Wrap" at bounding box center [632, 418] width 46 height 12
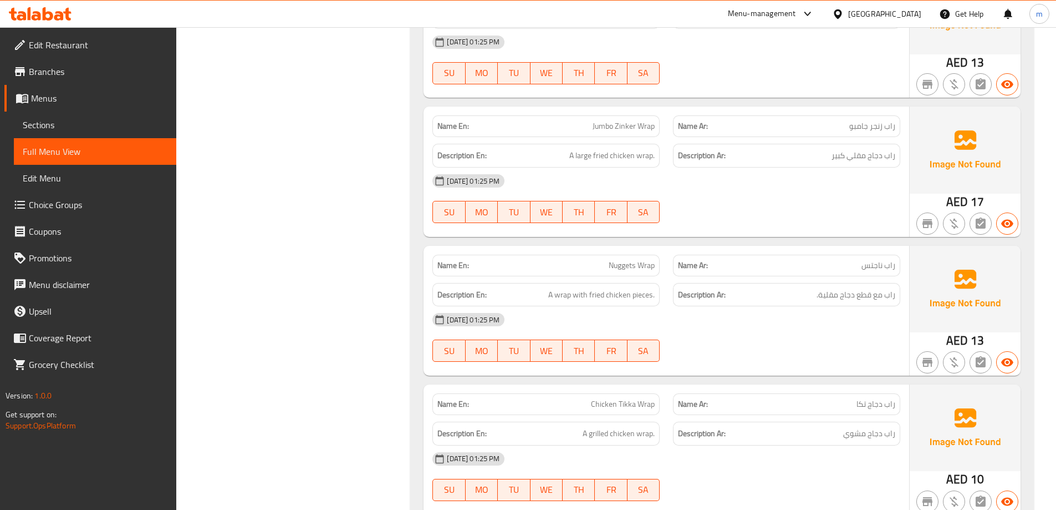
scroll to position [11035, 0]
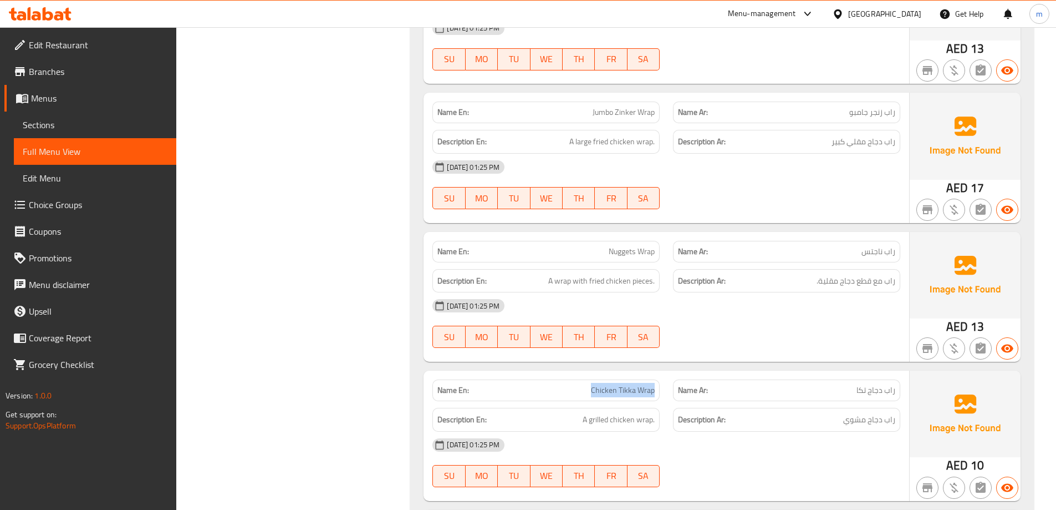
drag, startPoint x: 598, startPoint y: 367, endPoint x: 656, endPoint y: 374, distance: 58.7
click at [656, 379] on div "Name En: Chicken Tikka Wrap" at bounding box center [546, 390] width 227 height 22
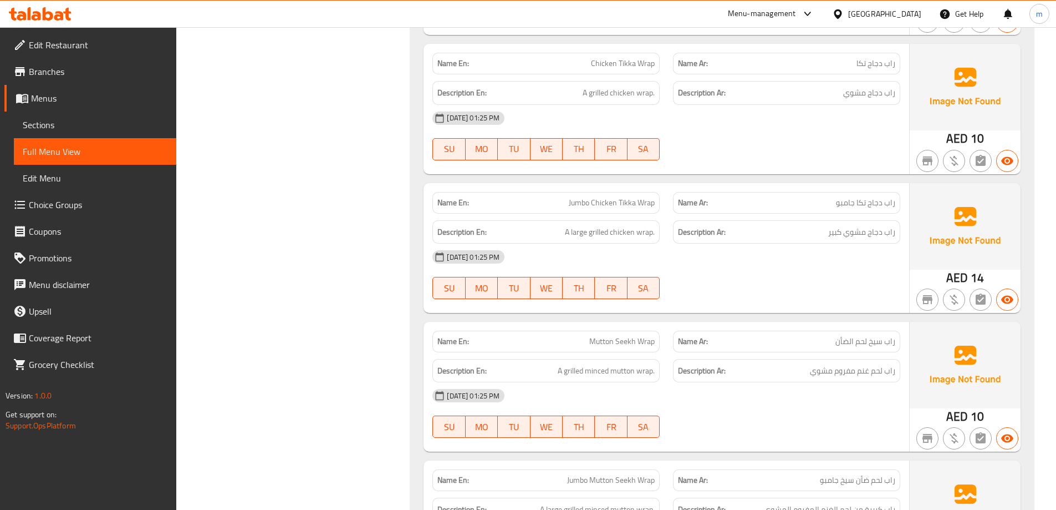
scroll to position [11368, 0]
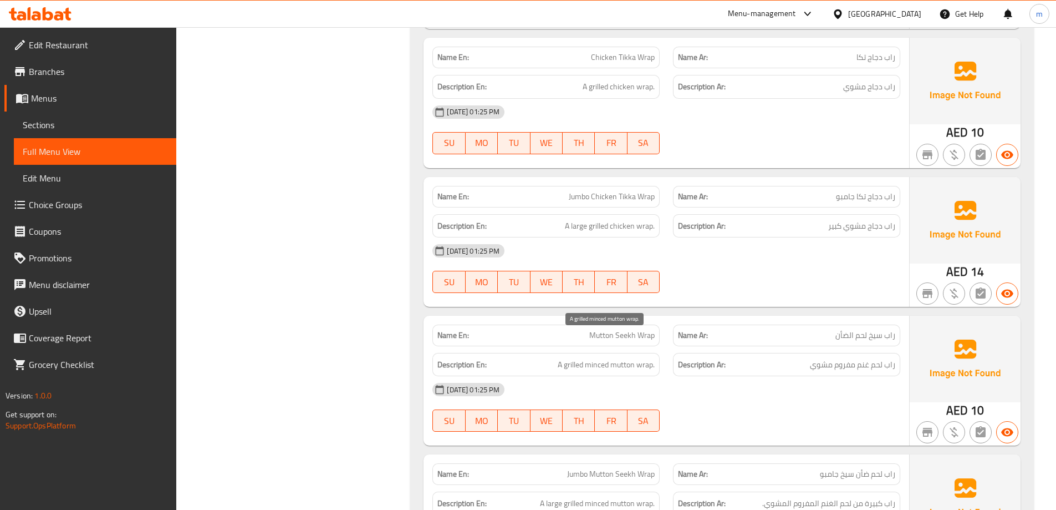
click at [625, 358] on span "A grilled minced mutton wrap." at bounding box center [606, 365] width 97 height 14
click at [616, 358] on span "A grilled minced mutton wrap." at bounding box center [606, 365] width 97 height 14
drag, startPoint x: 570, startPoint y: 343, endPoint x: 614, endPoint y: 350, distance: 44.4
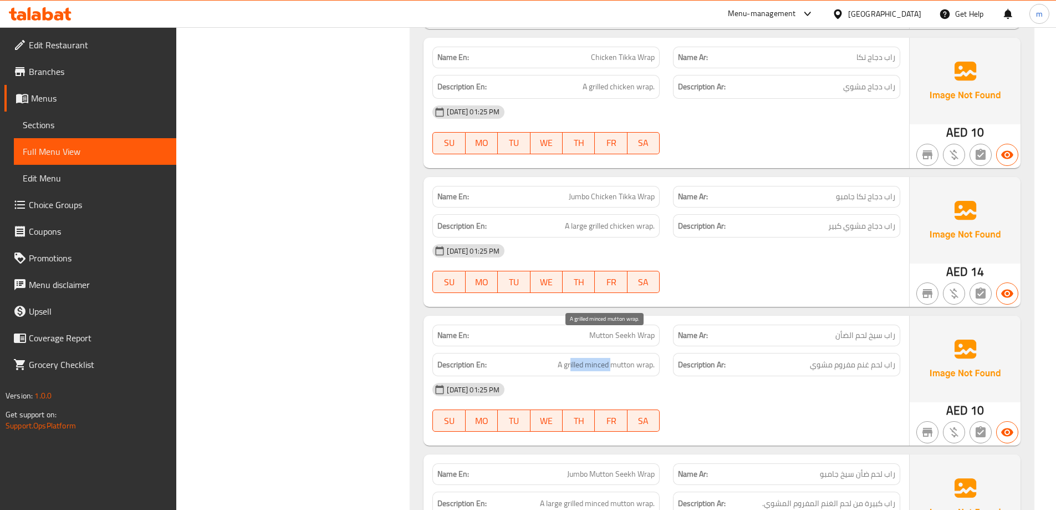
click at [614, 353] on div "Description En: A grilled minced mutton wrap." at bounding box center [546, 365] width 227 height 24
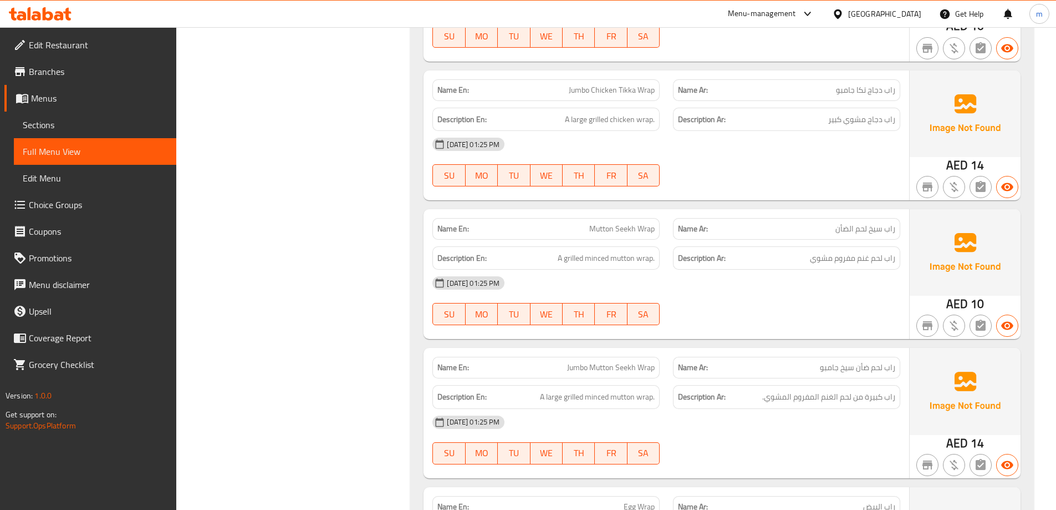
scroll to position [11478, 0]
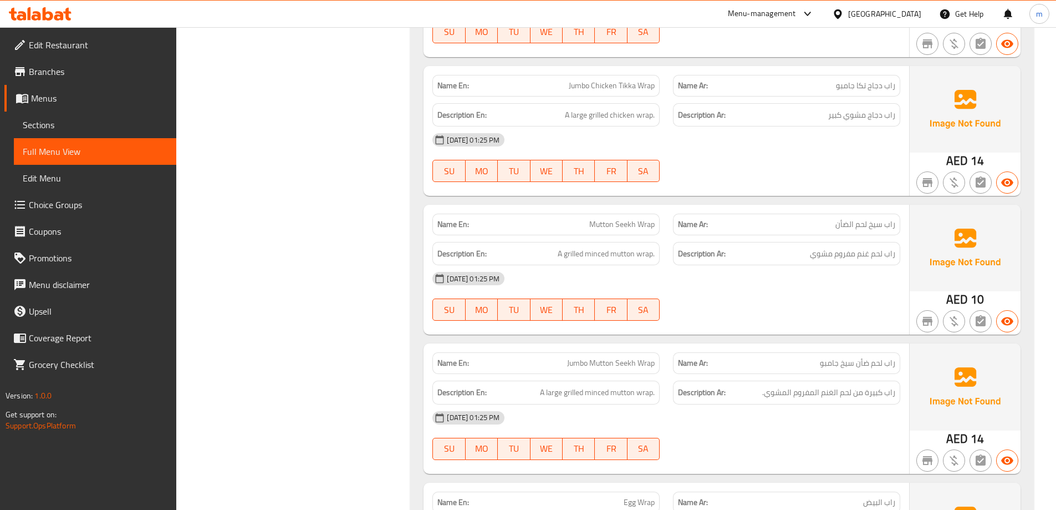
click at [627, 357] on span "Jumbo Mutton Seekh Wrap" at bounding box center [611, 363] width 88 height 12
click at [622, 357] on span "Jumbo Mutton Seekh Wrap" at bounding box center [611, 363] width 88 height 12
click at [603, 357] on span "Jumbo Mutton Seekh Wrap" at bounding box center [611, 363] width 88 height 12
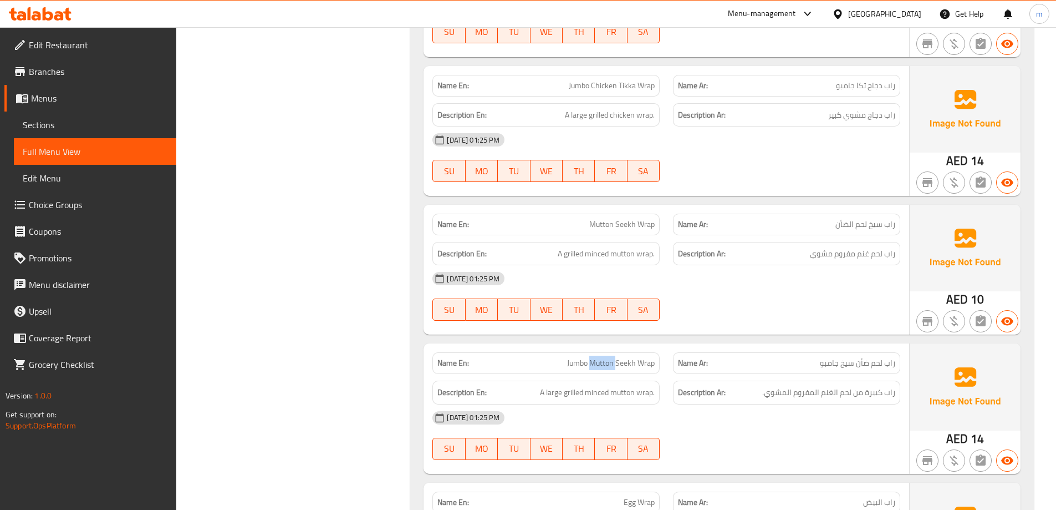
click at [603, 357] on span "Jumbo Mutton Seekh Wrap" at bounding box center [611, 363] width 88 height 12
click at [599, 218] on span "Mutton Seekh Wrap" at bounding box center [621, 224] width 65 height 12
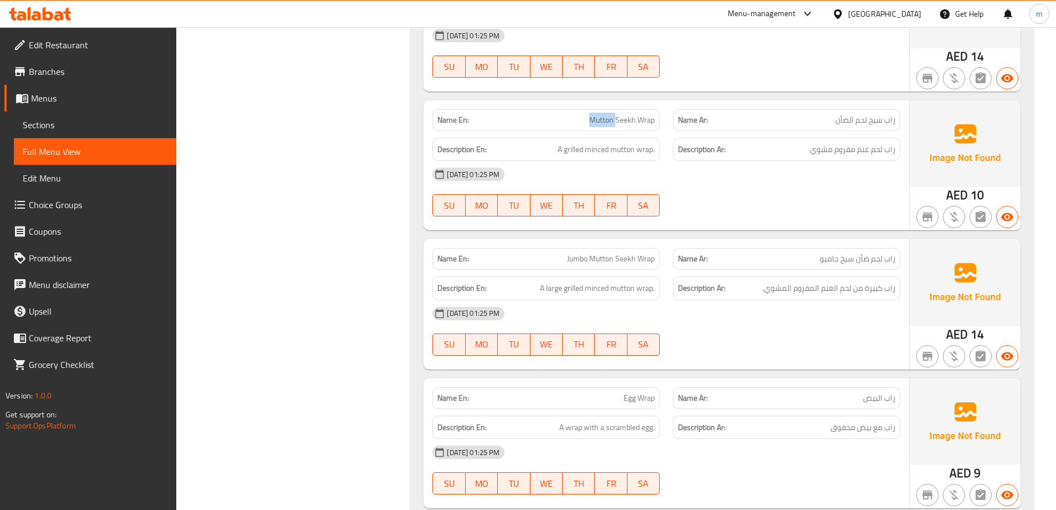
scroll to position [11589, 0]
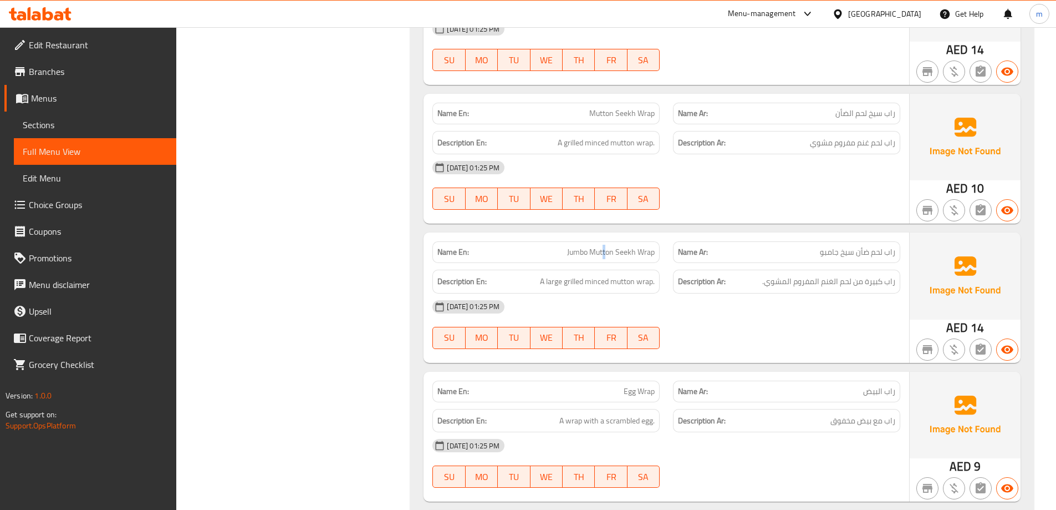
click at [604, 246] on span "Jumbo Mutton Seekh Wrap" at bounding box center [611, 252] width 88 height 12
click at [830, 246] on span "راب لحم ضأن سيخ جامبو" at bounding box center [857, 252] width 75 height 12
click at [855, 246] on span "راب لحم ضأن سيخ جامبو" at bounding box center [857, 252] width 75 height 12
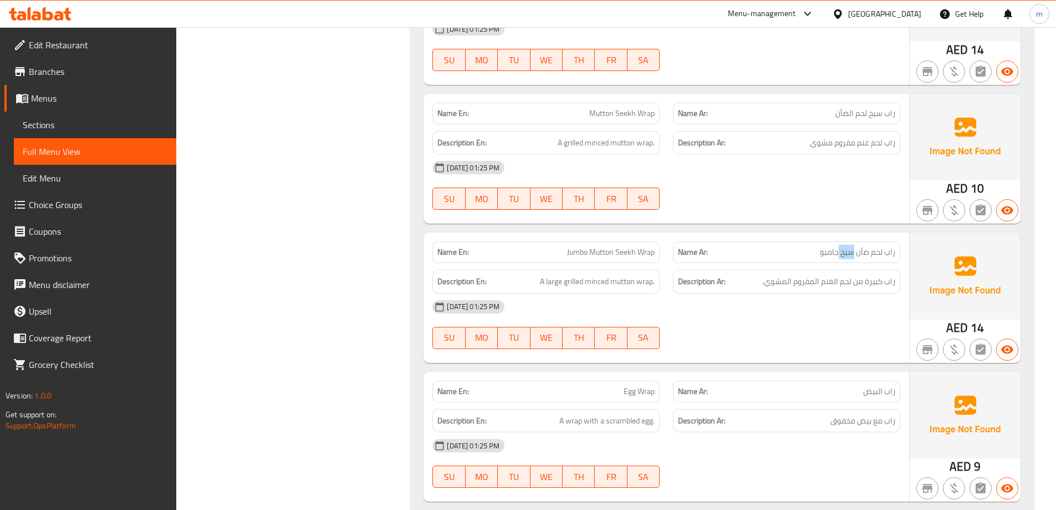
click at [855, 246] on span "راب لحم ضأن سيخ جامبو" at bounding box center [857, 252] width 75 height 12
click at [861, 246] on span "راب لحم ضأن سيخ جامبو" at bounding box center [857, 252] width 75 height 12
click at [801, 293] on div "[DATE] 01:25 PM" at bounding box center [666, 306] width 481 height 27
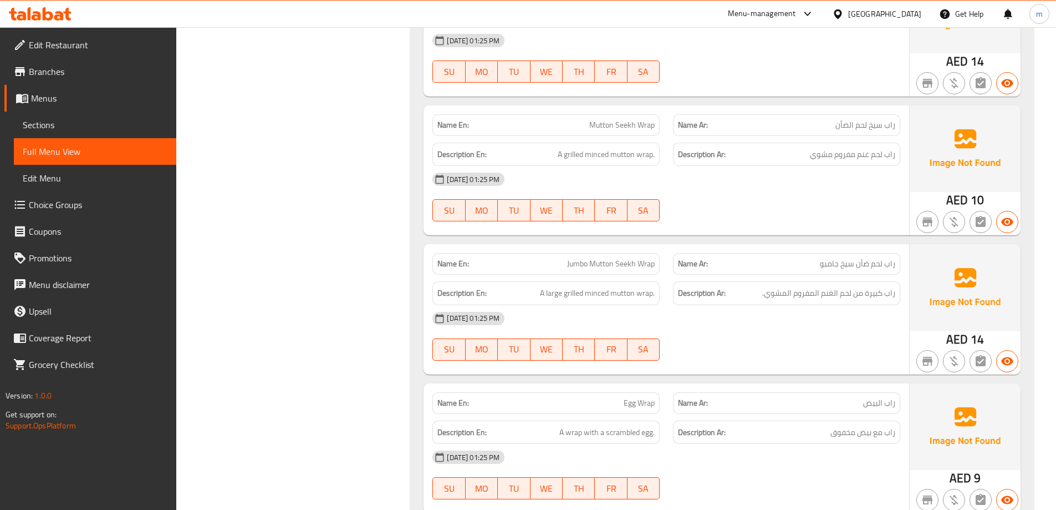
scroll to position [11478, 0]
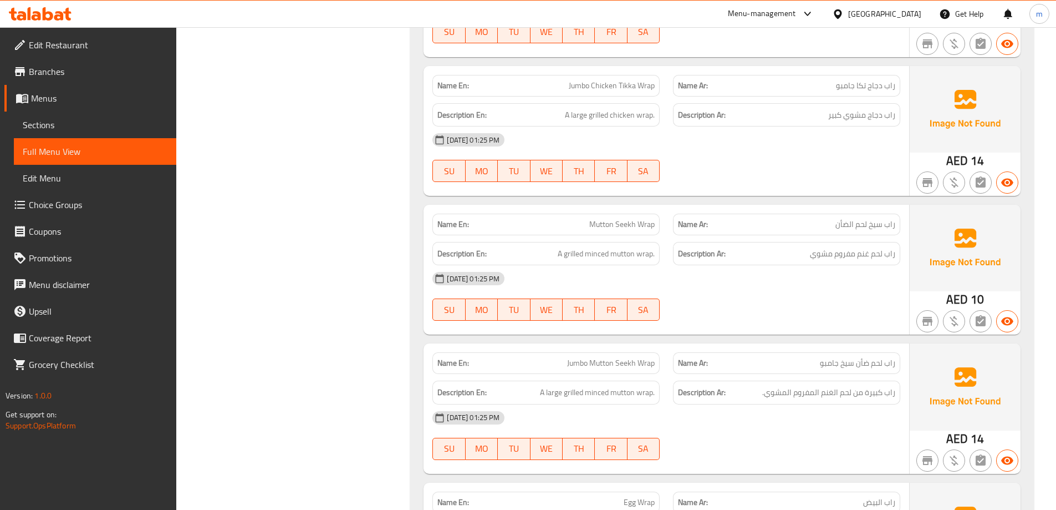
click at [790, 242] on div "Description Ar: راب لحم غنم مفروم مشوي" at bounding box center [786, 254] width 227 height 24
click at [782, 385] on span "راب كبيرة من لحم الغنم المفروم المشوي." at bounding box center [828, 392] width 133 height 14
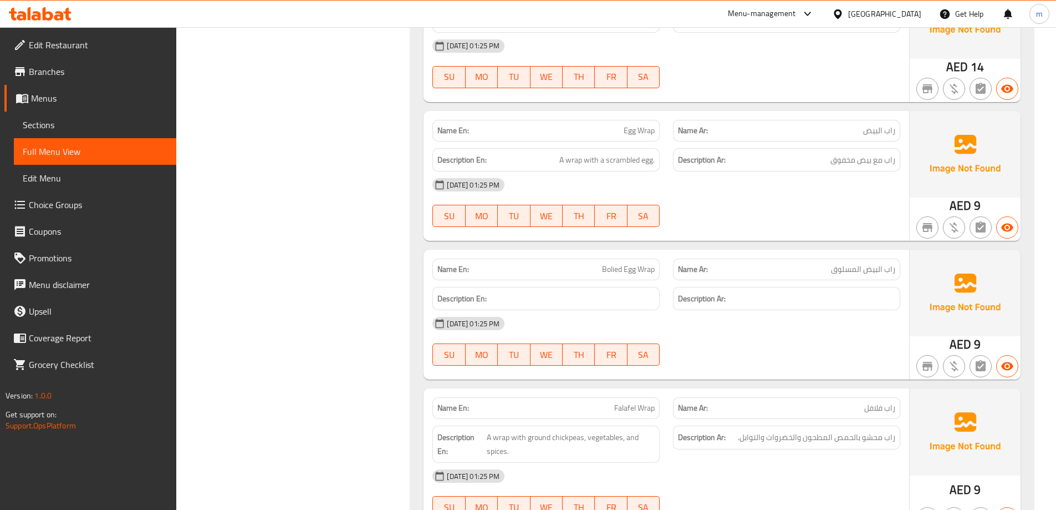
scroll to position [11867, 0]
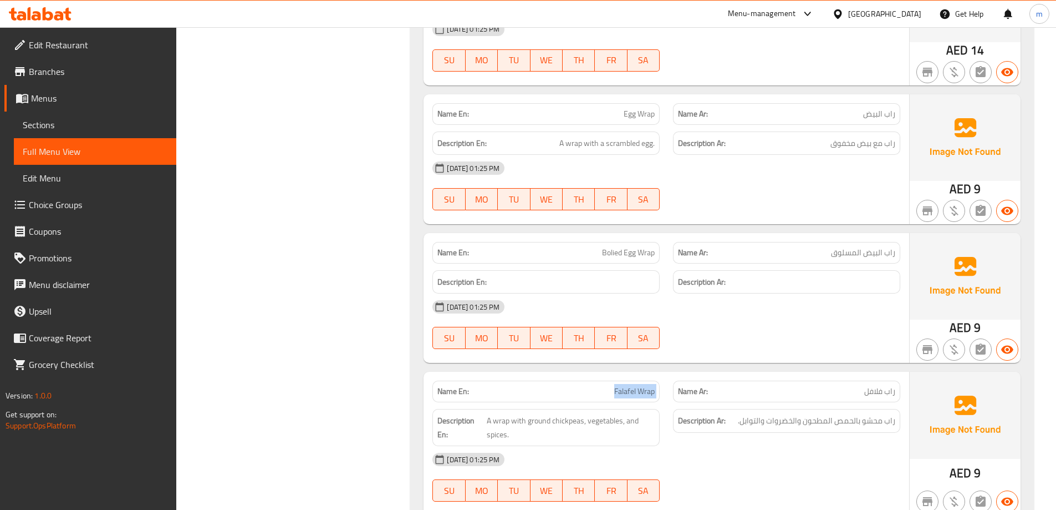
drag, startPoint x: 533, startPoint y: 358, endPoint x: 675, endPoint y: 367, distance: 142.2
click at [675, 374] on div "Name En: Falafel Wrap Name Ar: راب فلافل" at bounding box center [666, 391] width 481 height 35
click at [645, 385] on span "Falafel Wrap" at bounding box center [634, 391] width 40 height 12
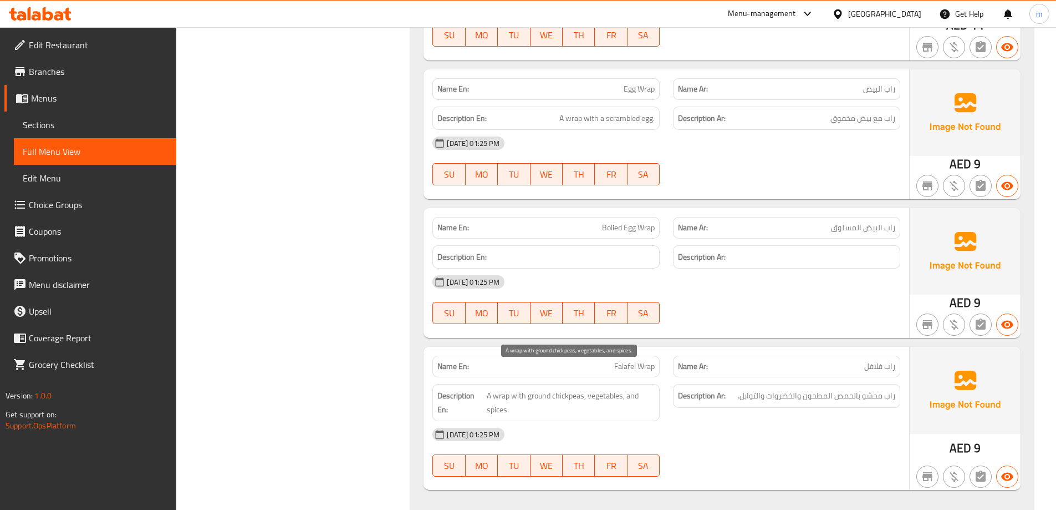
click at [577, 389] on span "A wrap with ground chickpeas, vegetables, and spices." at bounding box center [571, 402] width 168 height 27
click at [547, 389] on span "A wrap with ground chickpeas, vegetables, and spices." at bounding box center [571, 402] width 168 height 27
click at [589, 389] on span "A wrap with ground chickpeas, vegetables, and spices." at bounding box center [571, 402] width 168 height 27
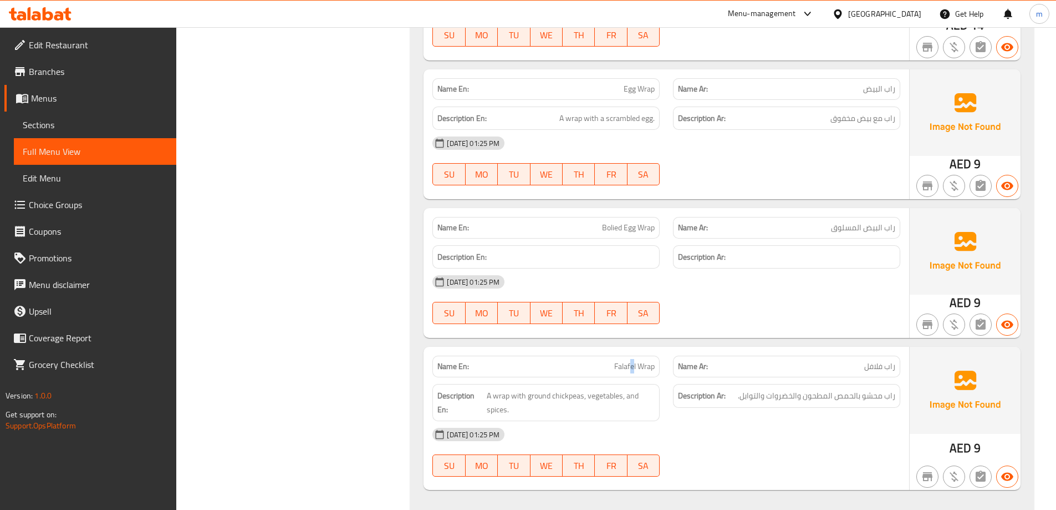
click at [632, 360] on span "Falafel Wrap" at bounding box center [634, 366] width 40 height 12
click at [797, 389] on span "راب محشو بالحمص المطحون والخضروات والتوابل." at bounding box center [816, 396] width 157 height 14
drag, startPoint x: 859, startPoint y: 372, endPoint x: 899, endPoint y: 376, distance: 40.7
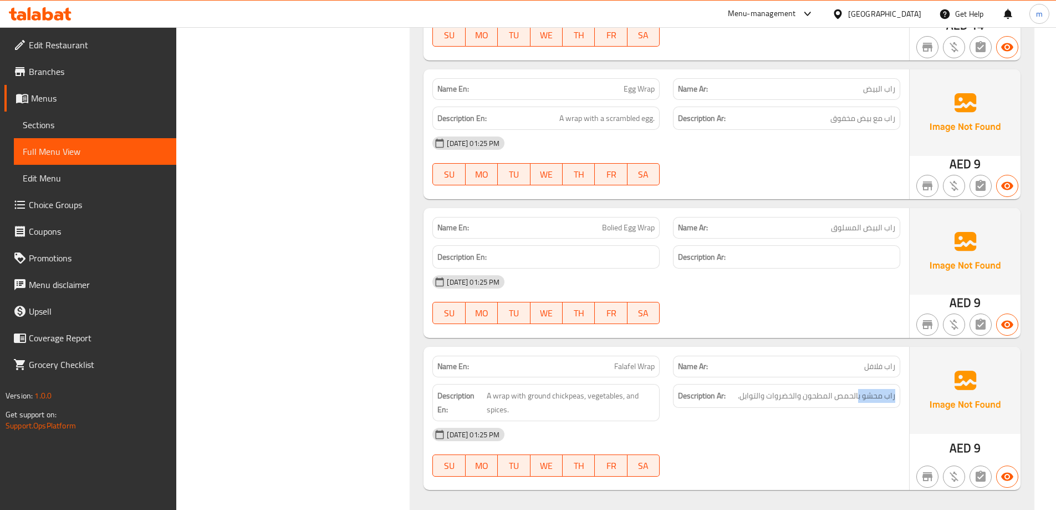
click at [899, 384] on div "Description Ar: راب محشو بالحمص المطحون والخضروات والتوابل." at bounding box center [786, 396] width 227 height 24
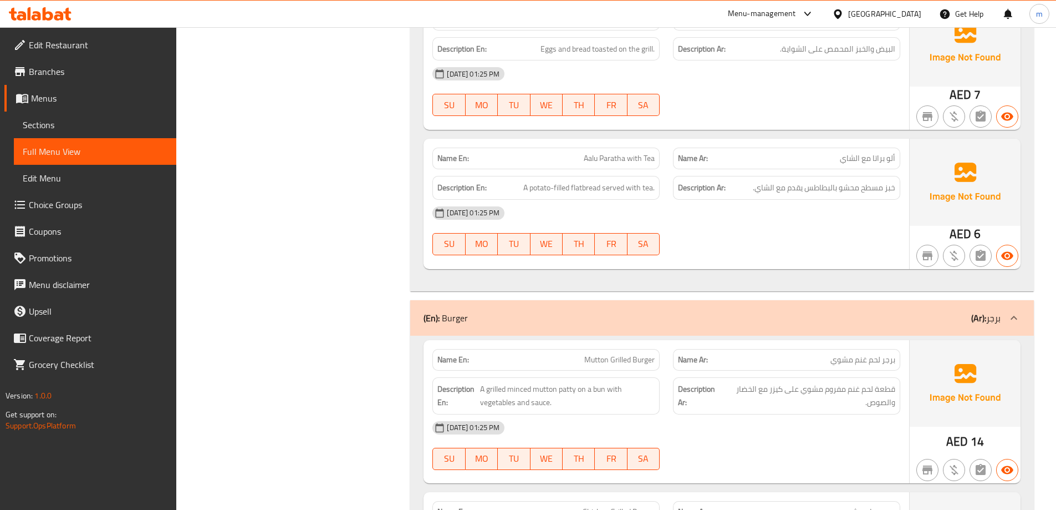
scroll to position [553, 0]
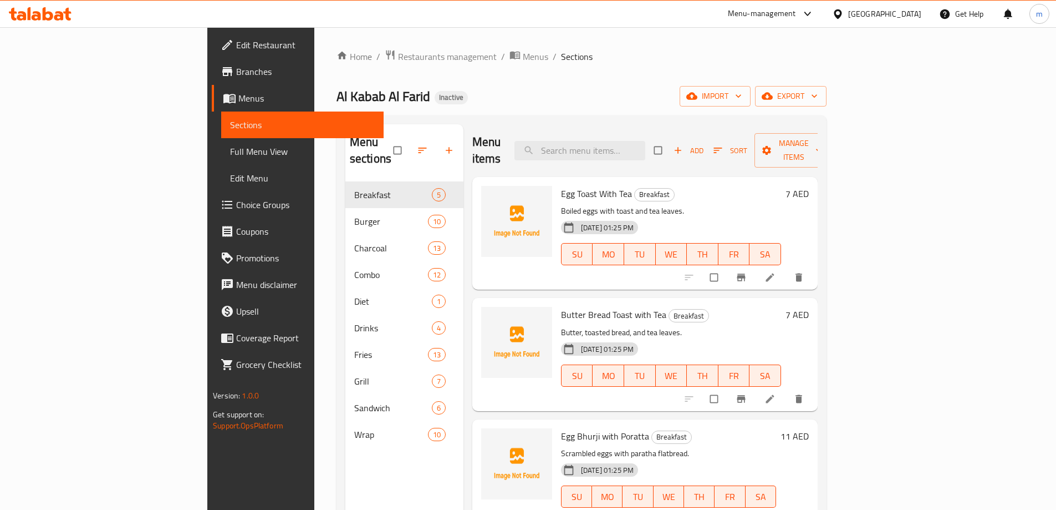
click at [230, 128] on span "Sections" at bounding box center [302, 124] width 145 height 13
click at [645, 145] on input "search" at bounding box center [580, 150] width 131 height 19
paste input "Chicken Grilled Burger Combo(Burger + Fries + Drink)"
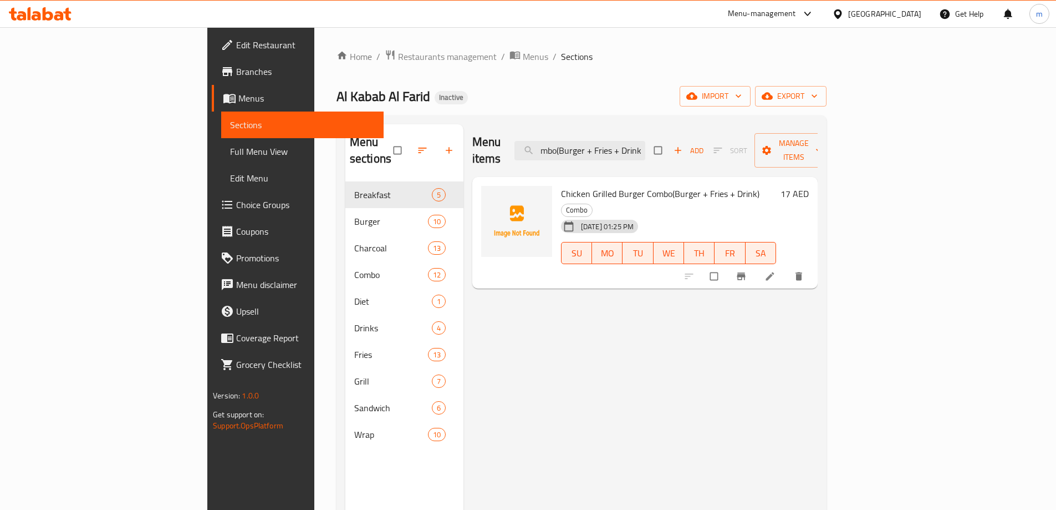
type input "Chicken Grilled Burger Combo(Burger + Fries + Drink)"
click at [776, 271] on icon at bounding box center [770, 276] width 11 height 11
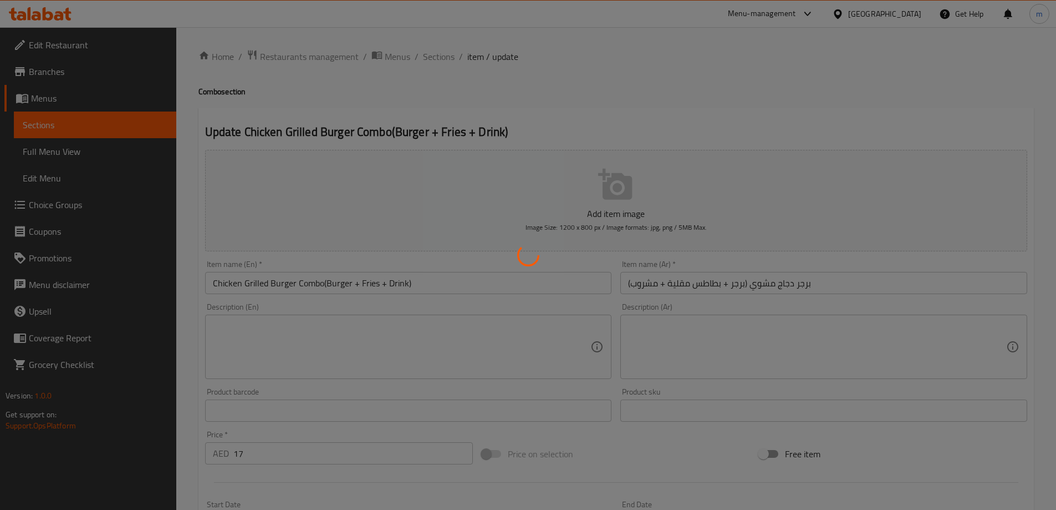
click at [751, 282] on div at bounding box center [528, 255] width 1056 height 510
click at [752, 282] on div at bounding box center [528, 255] width 1056 height 510
click at [746, 284] on div at bounding box center [528, 255] width 1056 height 510
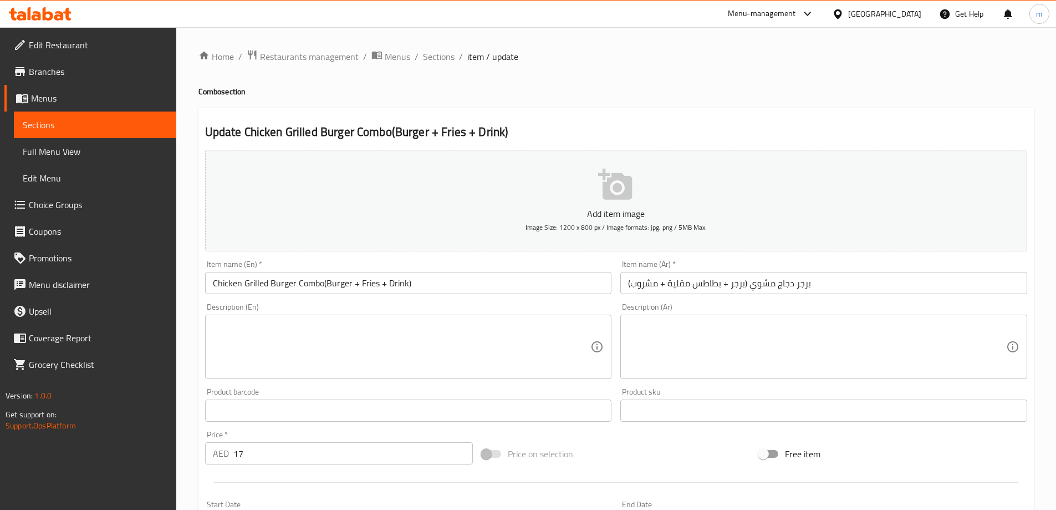
click at [746, 282] on input "برجر دجاج مشوي (برجر + بطاطس مقلية + مشروب)" at bounding box center [824, 283] width 407 height 22
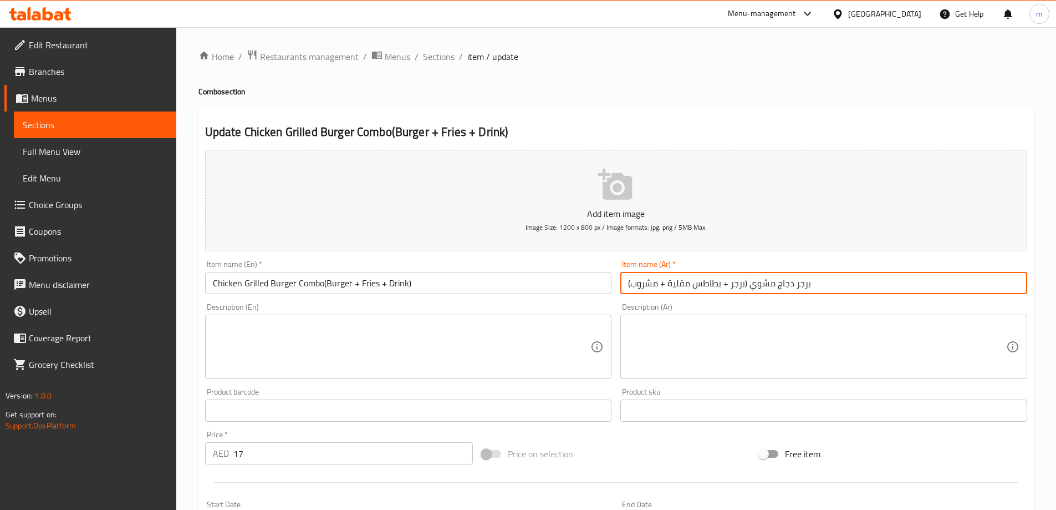
click at [752, 284] on input "برجر دجاج مشوي (برجر + بطاطس مقلية + مشروب)" at bounding box center [824, 283] width 407 height 22
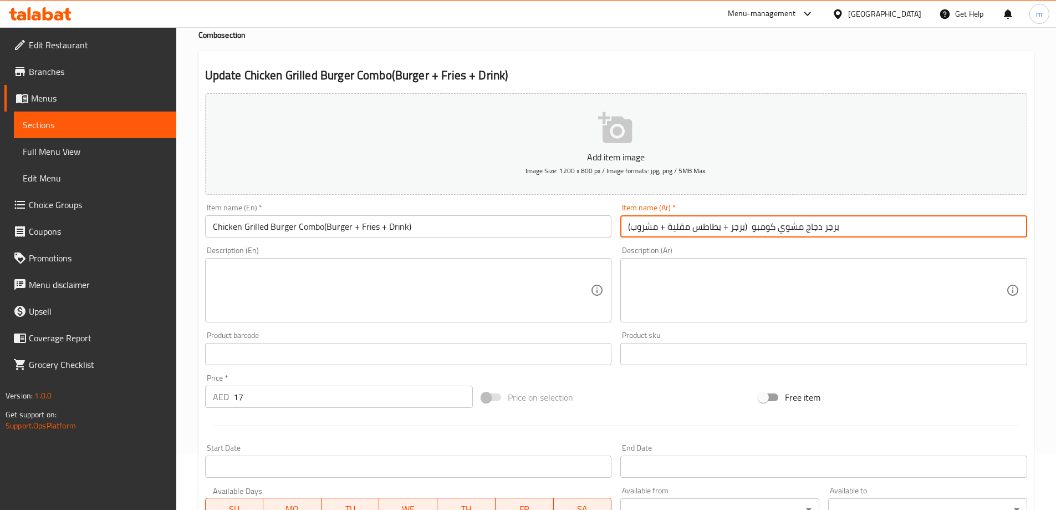
scroll to position [274, 0]
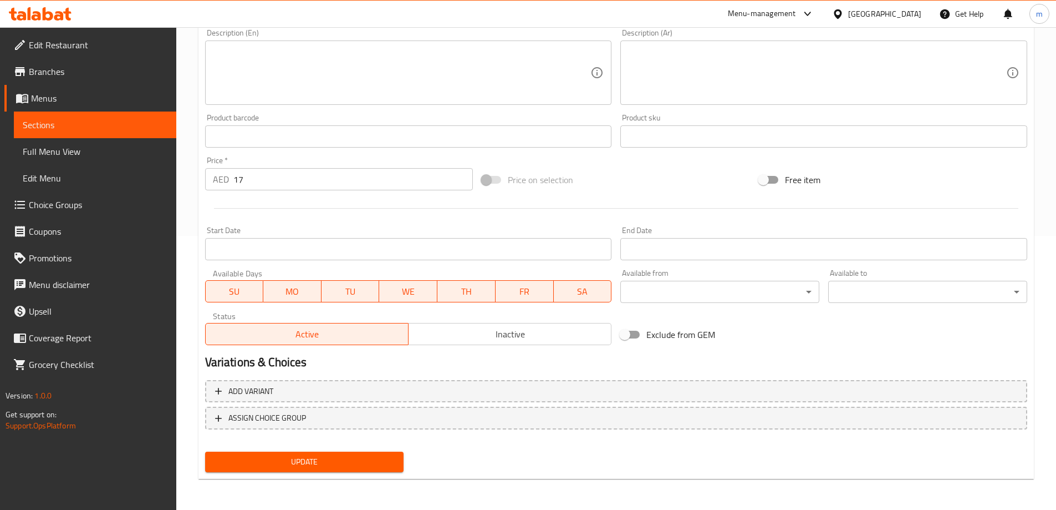
type input "برجر دجاج مشوي كومبو (برجر + بطاطس مقلية + مشروب)"
click at [325, 469] on button "Update" at bounding box center [304, 461] width 199 height 21
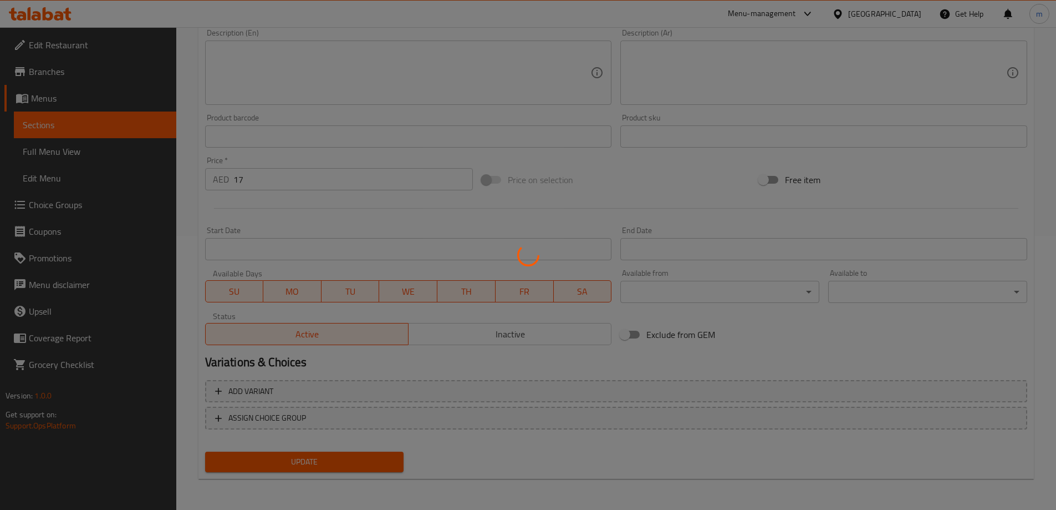
scroll to position [0, 0]
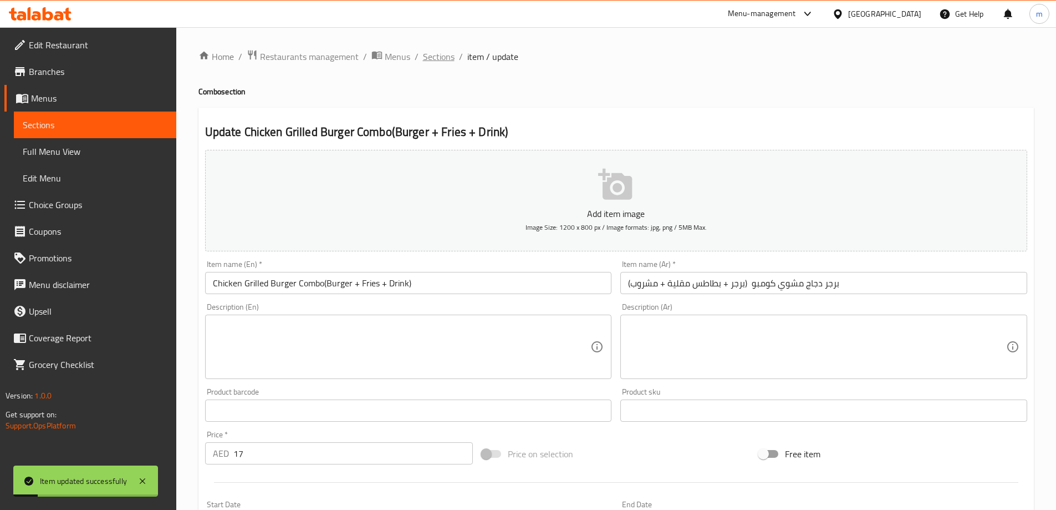
click at [437, 57] on span "Sections" at bounding box center [439, 56] width 32 height 13
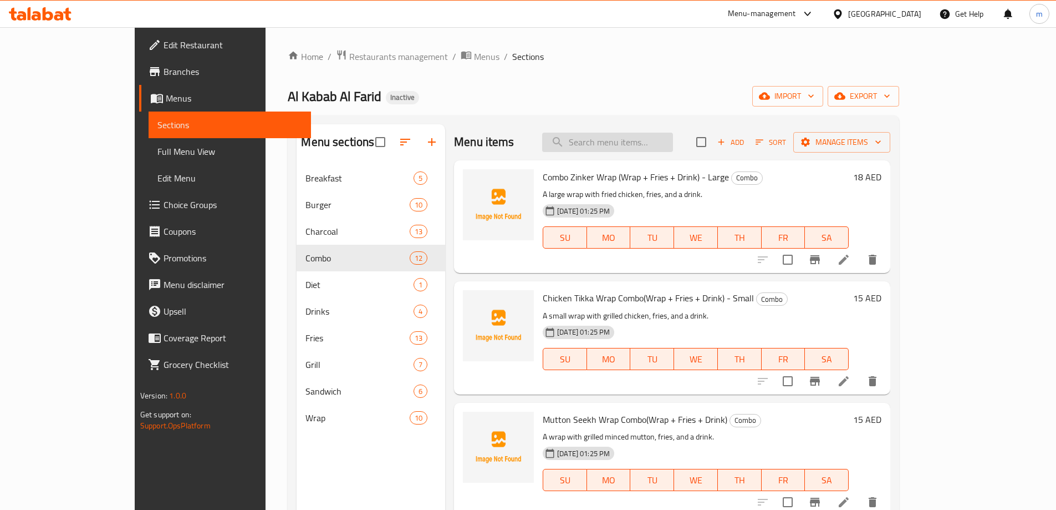
click at [614, 143] on input "search" at bounding box center [607, 142] width 131 height 19
paste input "-Chicken Grilled Burger Combo(Burger + Fries + Drink)"
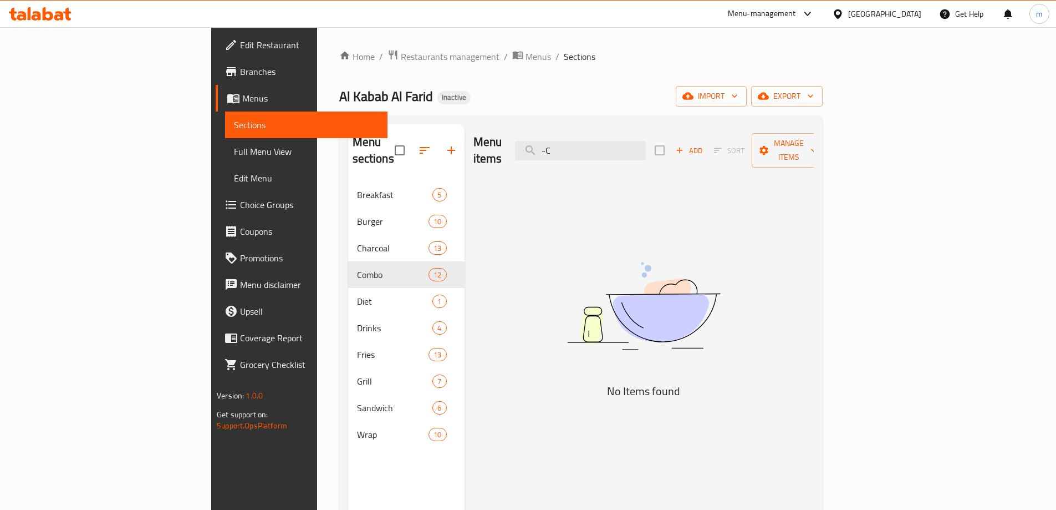
type input "-"
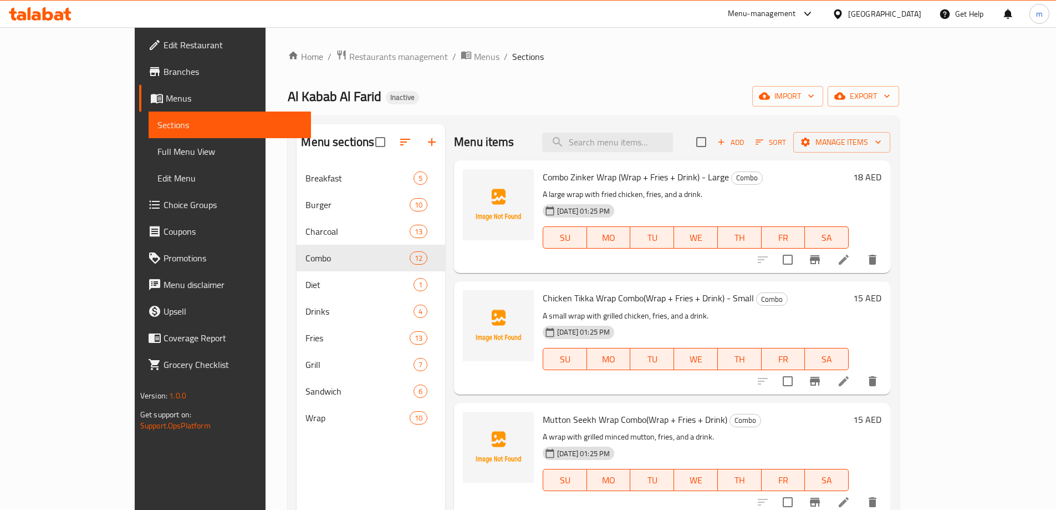
paste input "-Chicken Grilled Burger Combo(Burger + Fries + Drink)"
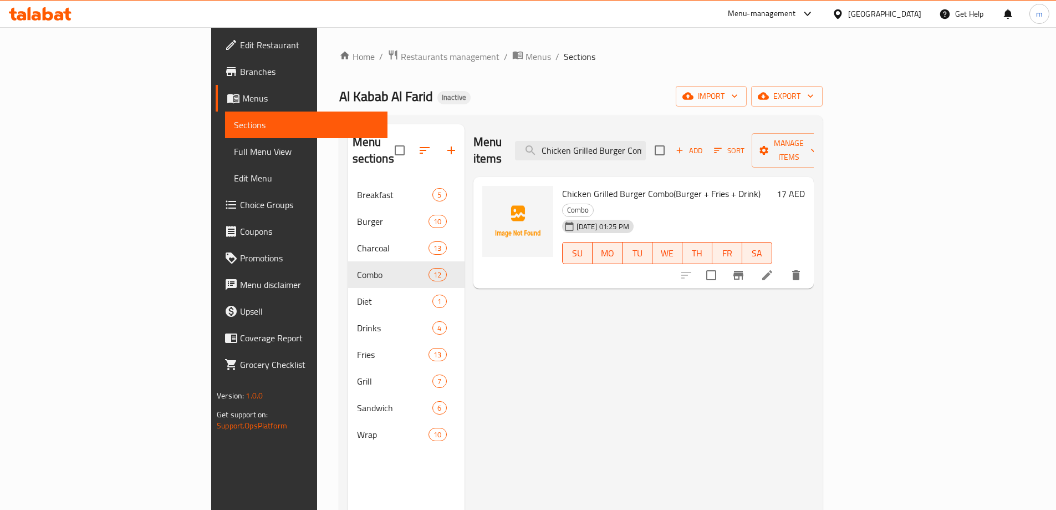
type input "Chicken Grilled Burger Combo(Burger + Fries + Drink)"
click at [783, 265] on li at bounding box center [767, 275] width 31 height 20
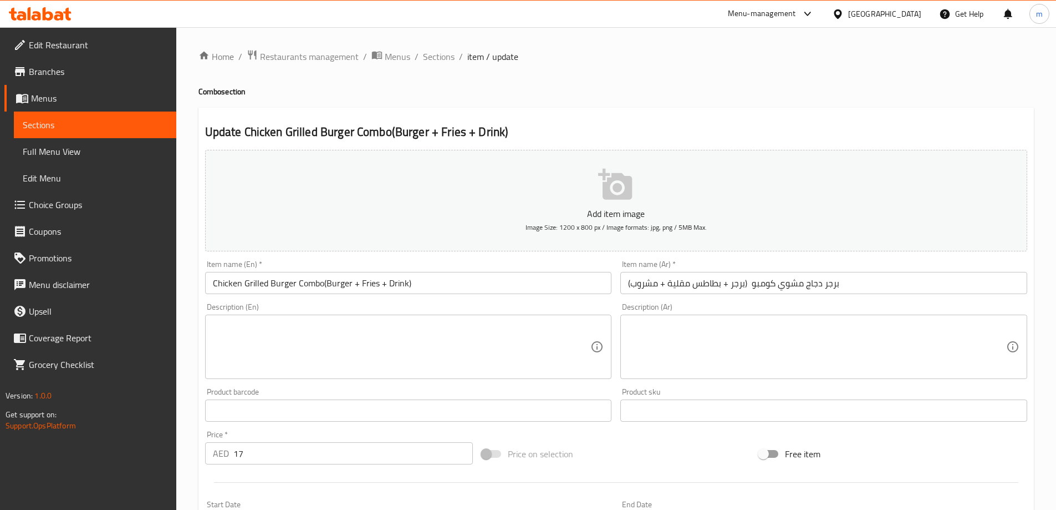
drag, startPoint x: 428, startPoint y: 57, endPoint x: 451, endPoint y: 71, distance: 27.1
click at [428, 57] on span "Sections" at bounding box center [439, 56] width 32 height 13
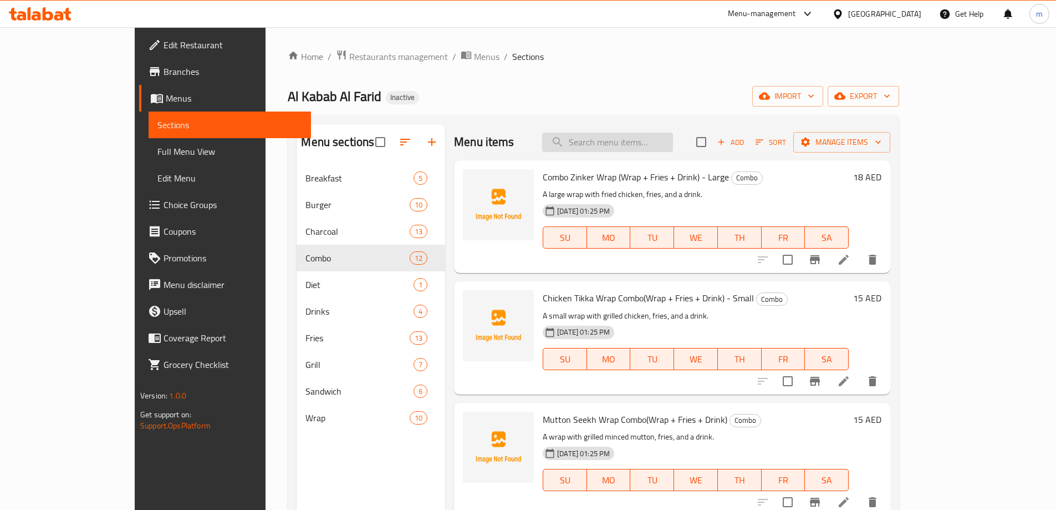
click at [611, 138] on input "search" at bounding box center [607, 142] width 131 height 19
paste input "Chicken Grilled Burger Combo(Burger + Fries + Drink)"
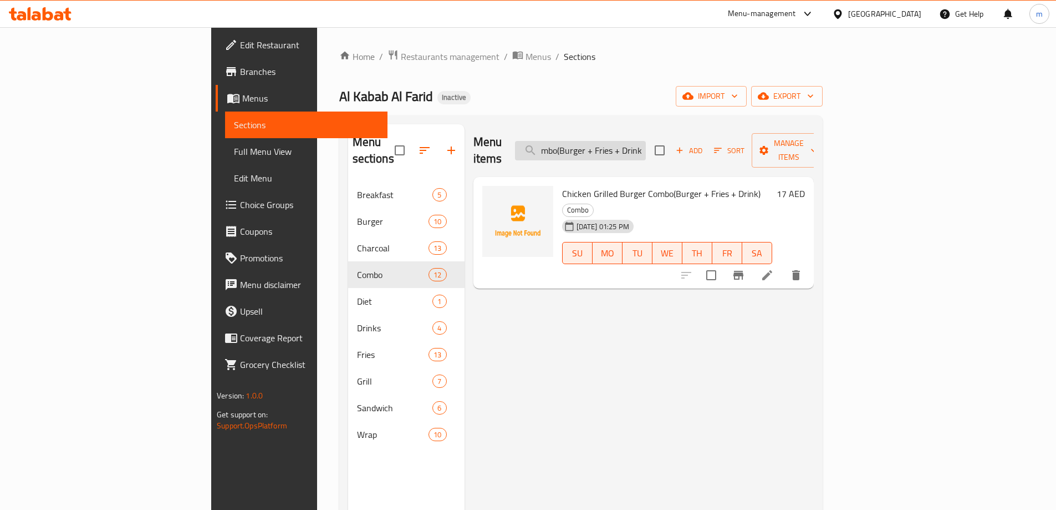
drag, startPoint x: 635, startPoint y: 143, endPoint x: 716, endPoint y: 135, distance: 81.3
click at [646, 141] on input "Chicken Grilled Burger Combo(Burger + Fries + Drink)" at bounding box center [580, 150] width 131 height 19
drag, startPoint x: 631, startPoint y: 140, endPoint x: 731, endPoint y: 142, distance: 100.4
click at [731, 142] on div "Menu items Chicken Grilled Burger Combo(Burger + Fries + Drink) Add Sort Manage…" at bounding box center [644, 150] width 340 height 53
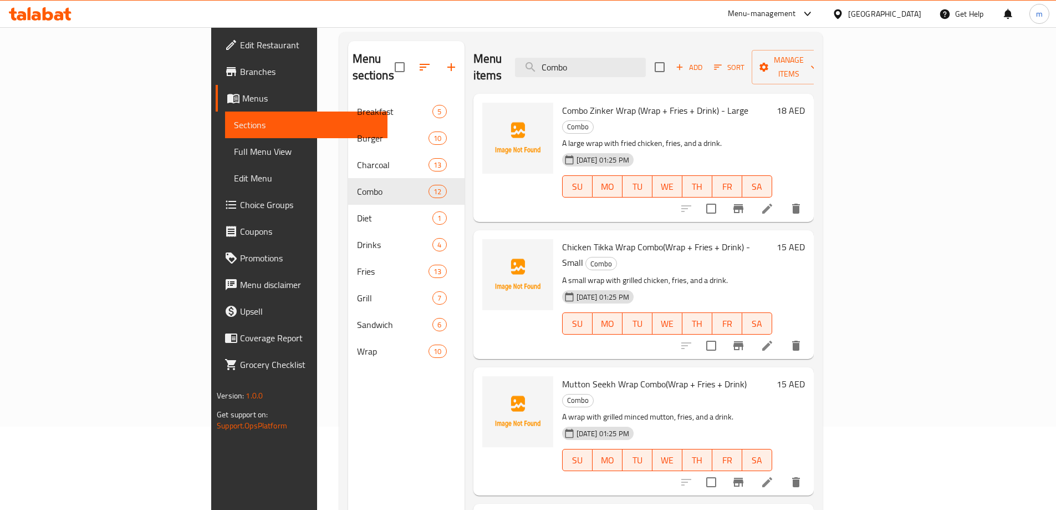
scroll to position [0, 0]
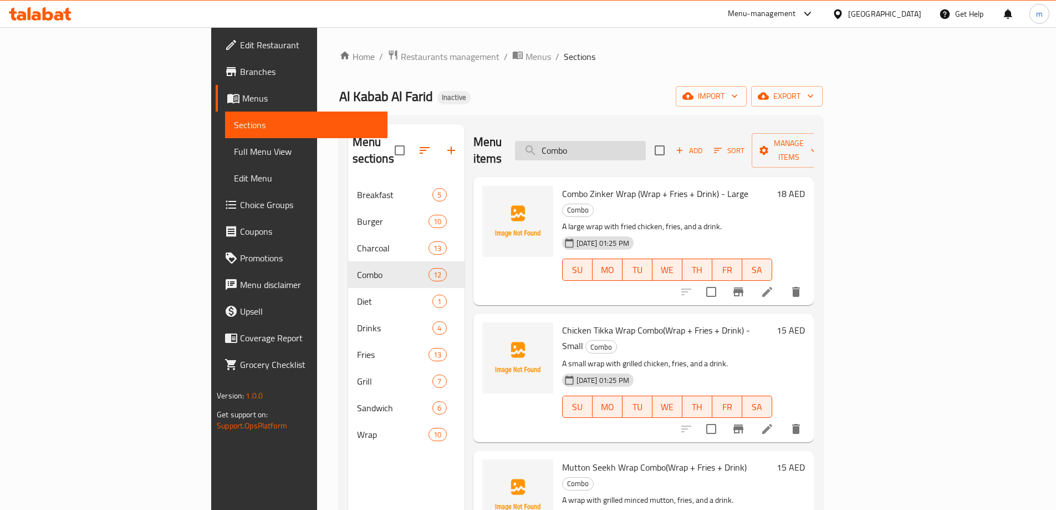
click at [646, 143] on input "Combo" at bounding box center [580, 150] width 131 height 19
paste input "Family Club(2 Chicken Zinger Burger + 2 Chicken Sandwich + 2 Chicken Zinger San…"
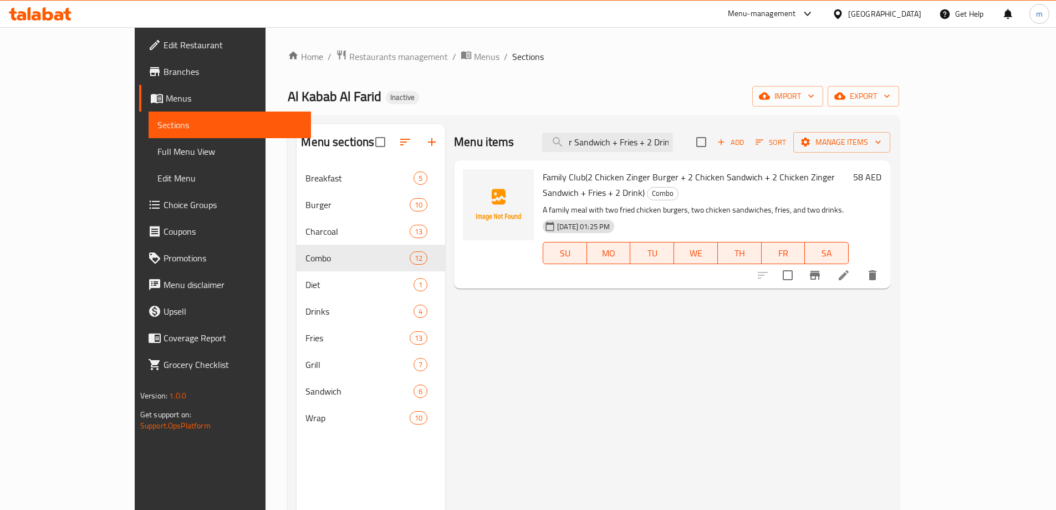
type input "Family Club(2 Chicken Zinger Burger + 2 Chicken Sandwich + 2 Chicken Zinger San…"
click at [859, 265] on li at bounding box center [843, 275] width 31 height 20
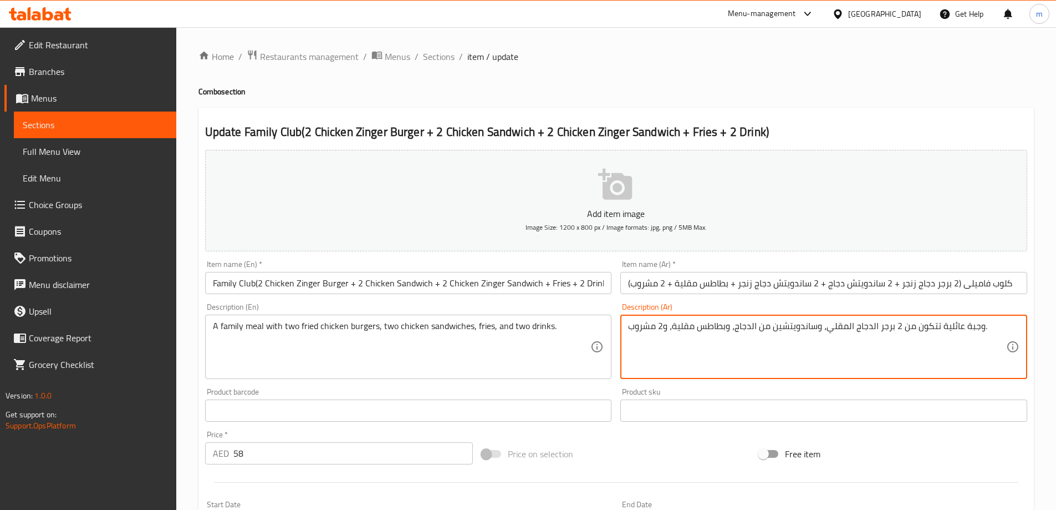
drag, startPoint x: 902, startPoint y: 329, endPoint x: 937, endPoint y: 323, distance: 36.1
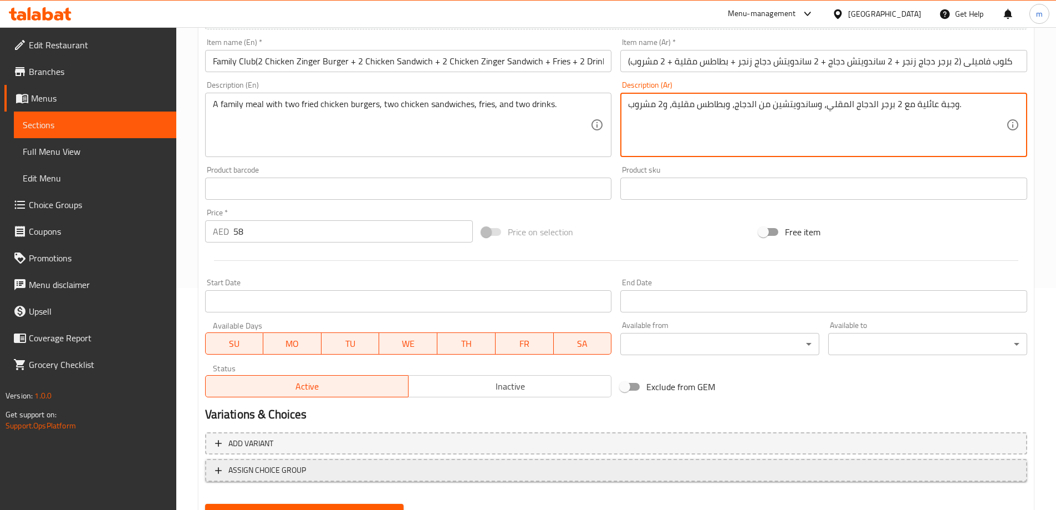
scroll to position [274, 0]
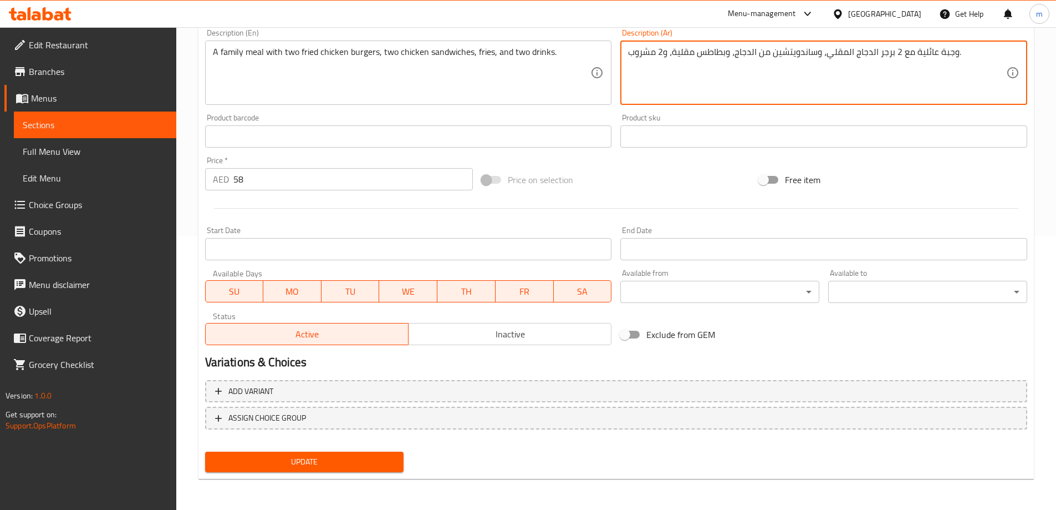
type textarea "وجبة عائلية مع 2 برجر الدجاج المقلي، وساندويتشين من الدجاج، وبطاطس مقلية، و2 مش…"
click at [360, 456] on span "Update" at bounding box center [304, 462] width 181 height 14
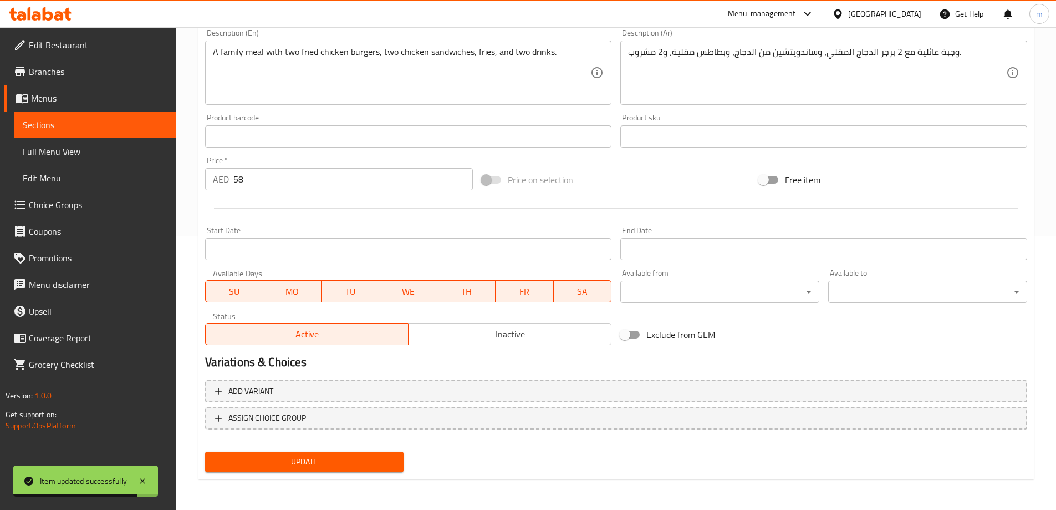
scroll to position [0, 0]
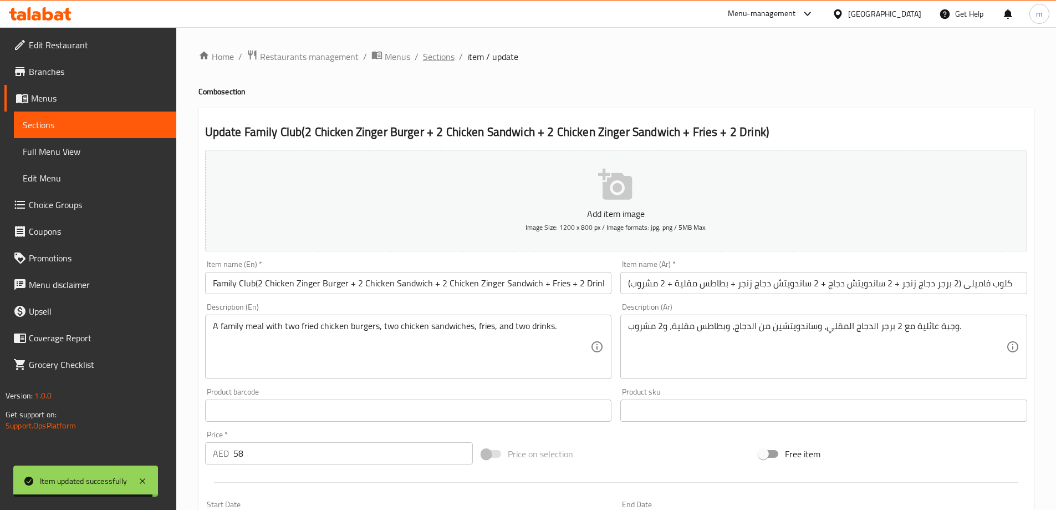
click at [444, 59] on span "Sections" at bounding box center [439, 56] width 32 height 13
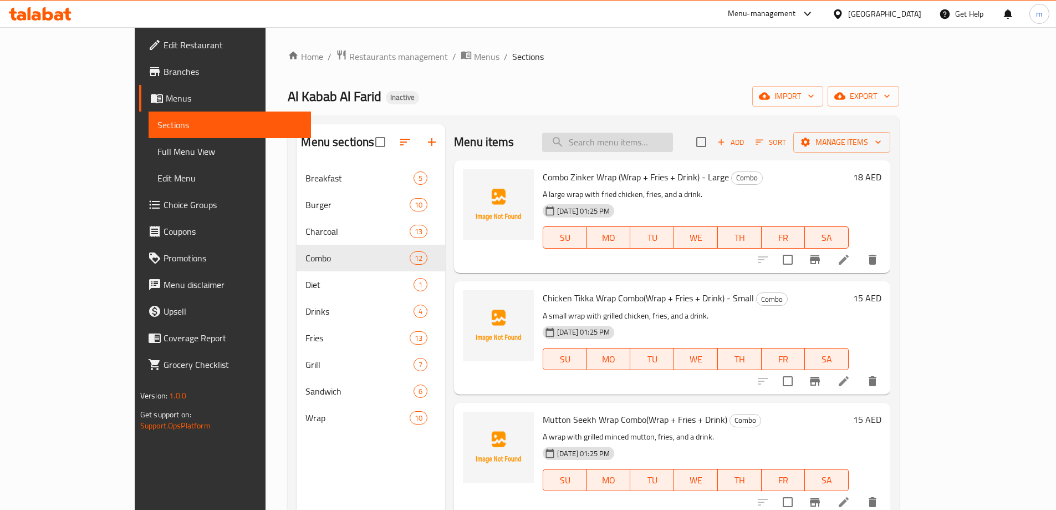
click at [652, 151] on input "search" at bounding box center [607, 142] width 131 height 19
paste input "Potato Fries - Small"
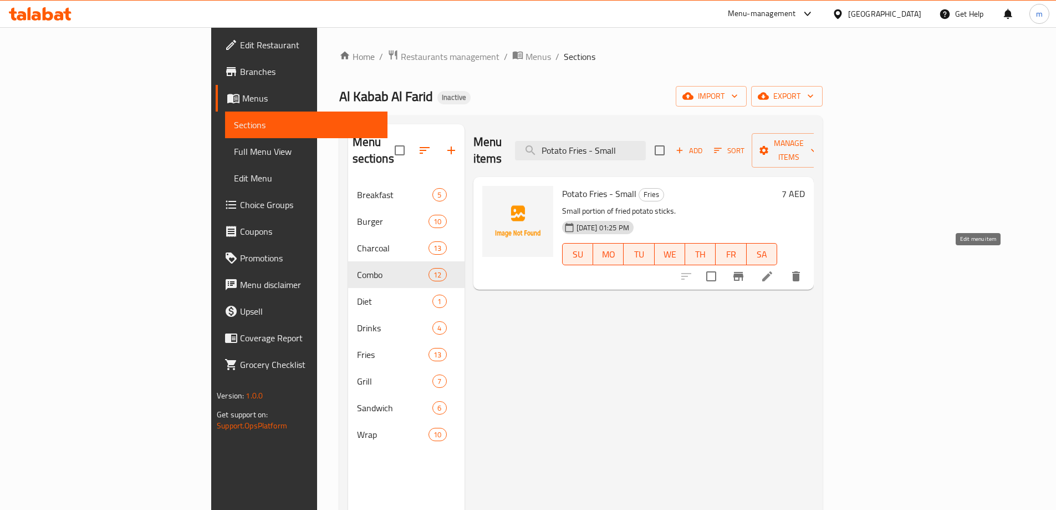
type input "Potato Fries - Small"
click at [772, 271] on icon at bounding box center [767, 276] width 10 height 10
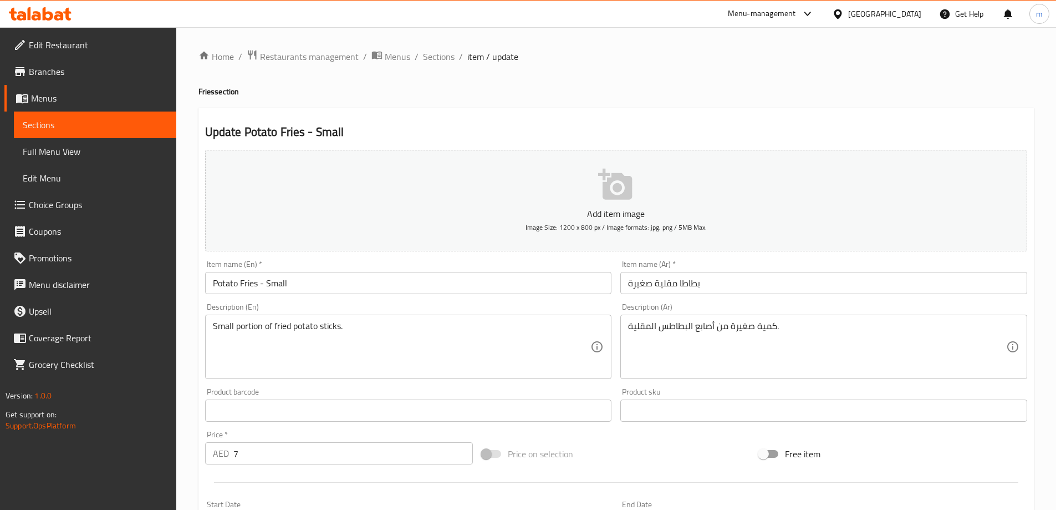
click at [679, 284] on input "بطاطا مقلية صغيرة" at bounding box center [824, 283] width 407 height 22
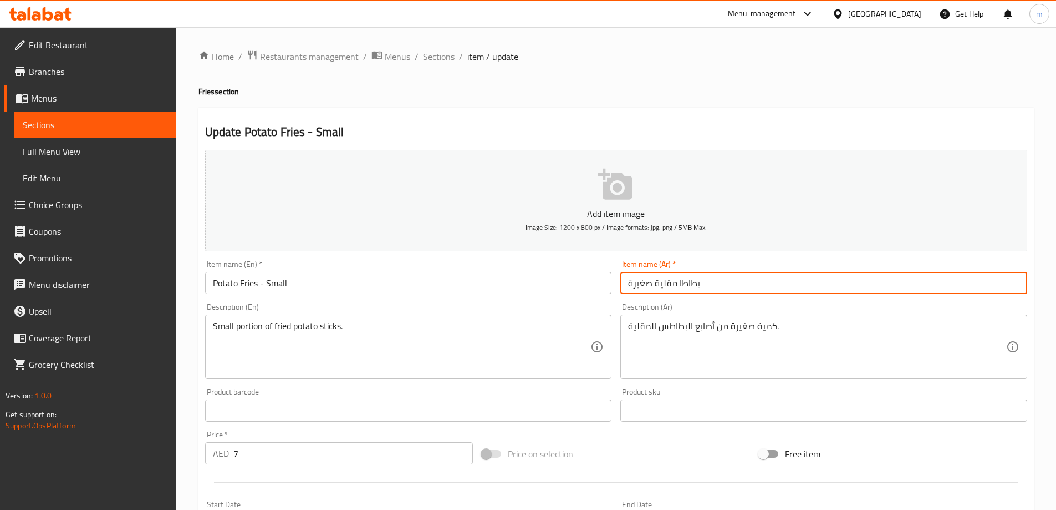
drag, startPoint x: 654, startPoint y: 284, endPoint x: 685, endPoint y: 289, distance: 30.9
click at [685, 289] on input "بطاطا مقلية صغيرة" at bounding box center [824, 283] width 407 height 22
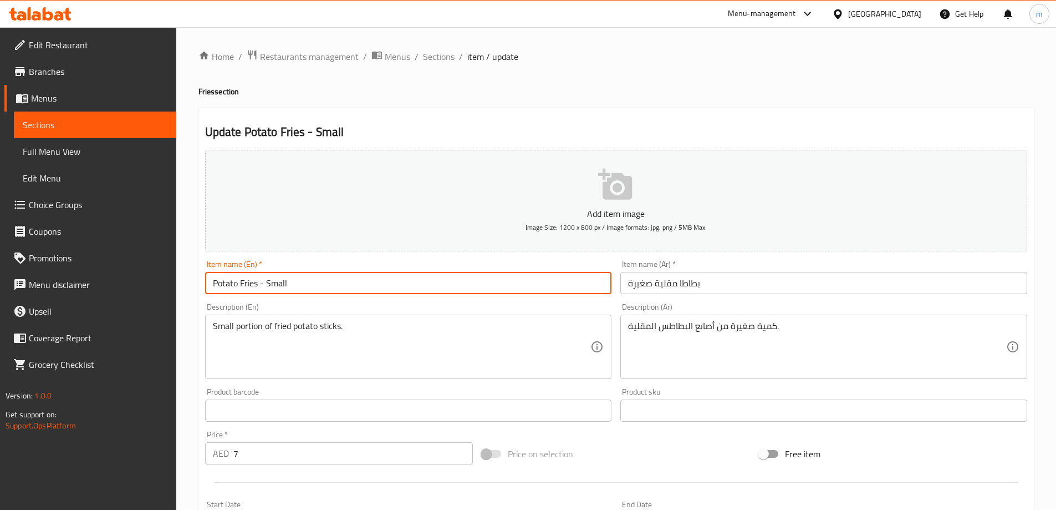
drag, startPoint x: 257, startPoint y: 284, endPoint x: 201, endPoint y: 291, distance: 55.8
click at [201, 291] on div "Item name (En)   * Potato Fries - Small Item name (En) *" at bounding box center [409, 277] width 416 height 43
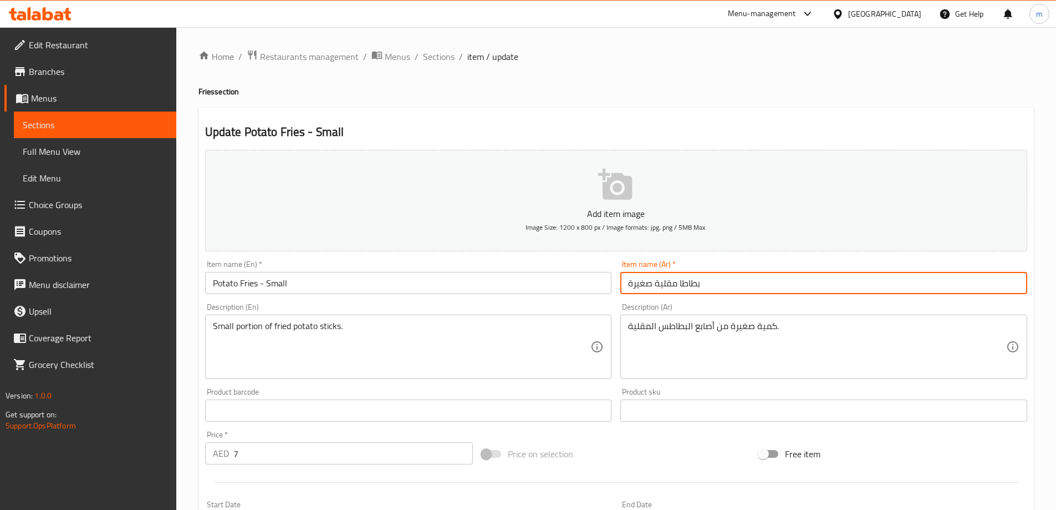
drag, startPoint x: 653, startPoint y: 286, endPoint x: 677, endPoint y: 286, distance: 23.3
click at [677, 286] on input "بطاطا مقلية صغيرة" at bounding box center [824, 283] width 407 height 22
click at [667, 289] on input "بطاطا مقلية صغيرة" at bounding box center [824, 283] width 407 height 22
drag, startPoint x: 654, startPoint y: 286, endPoint x: 675, endPoint y: 285, distance: 21.1
click at [675, 285] on input "بطاطا مقلية صغيرة" at bounding box center [824, 283] width 407 height 22
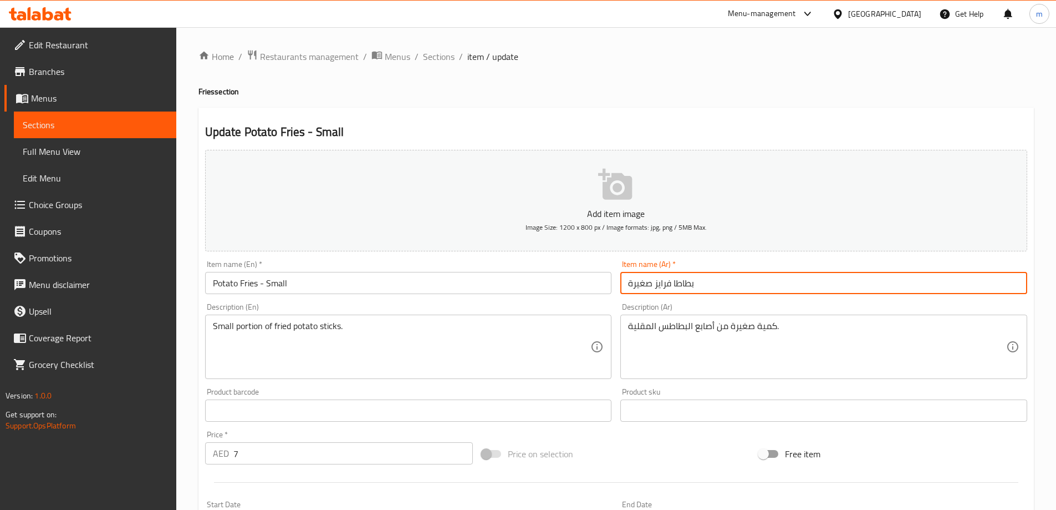
click at [674, 286] on input "بطاطا فرايز صغيرة" at bounding box center [824, 283] width 407 height 22
click at [654, 286] on input "بطاطس فرايز صغيرة" at bounding box center [824, 283] width 407 height 22
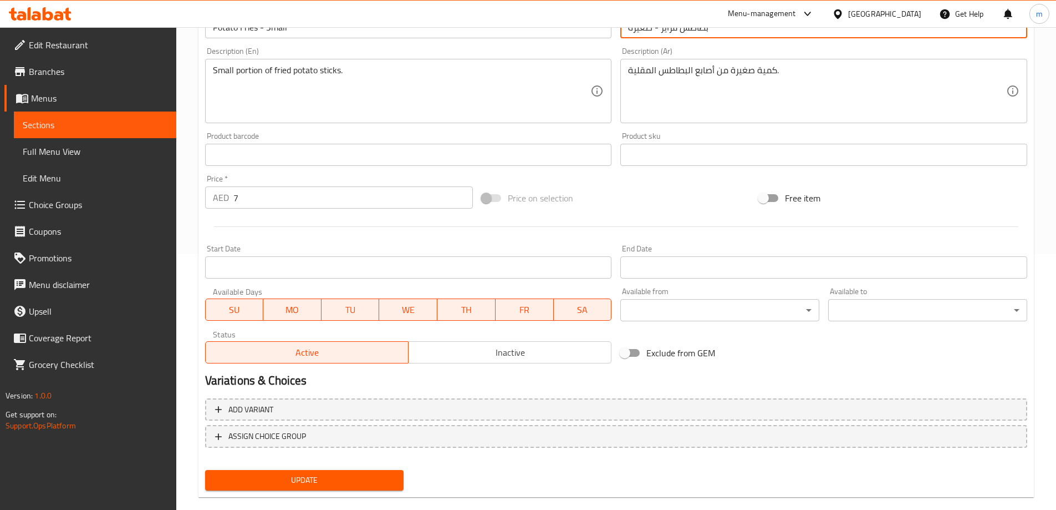
scroll to position [274, 0]
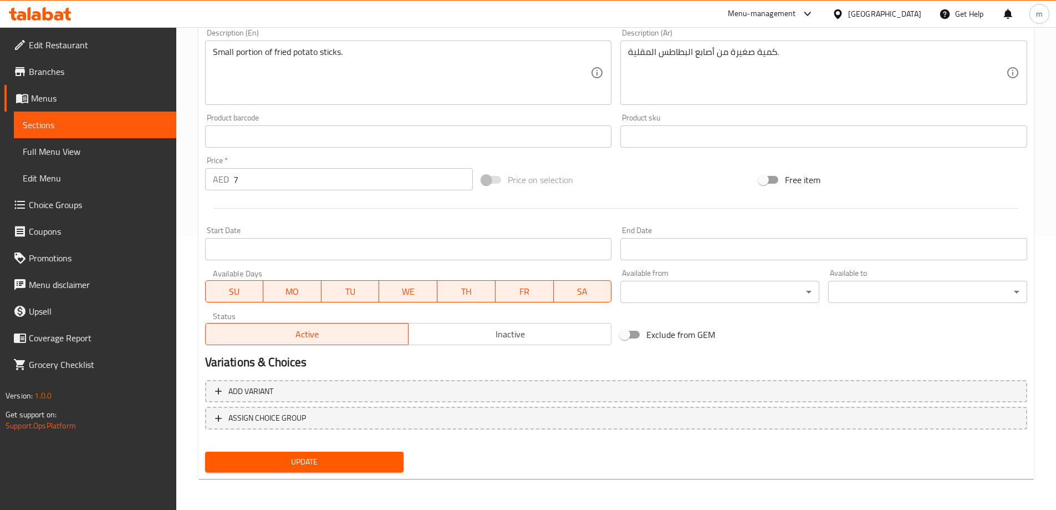
type input "بطاطس فرايز - صغيرة"
click at [388, 462] on span "Update" at bounding box center [304, 462] width 181 height 14
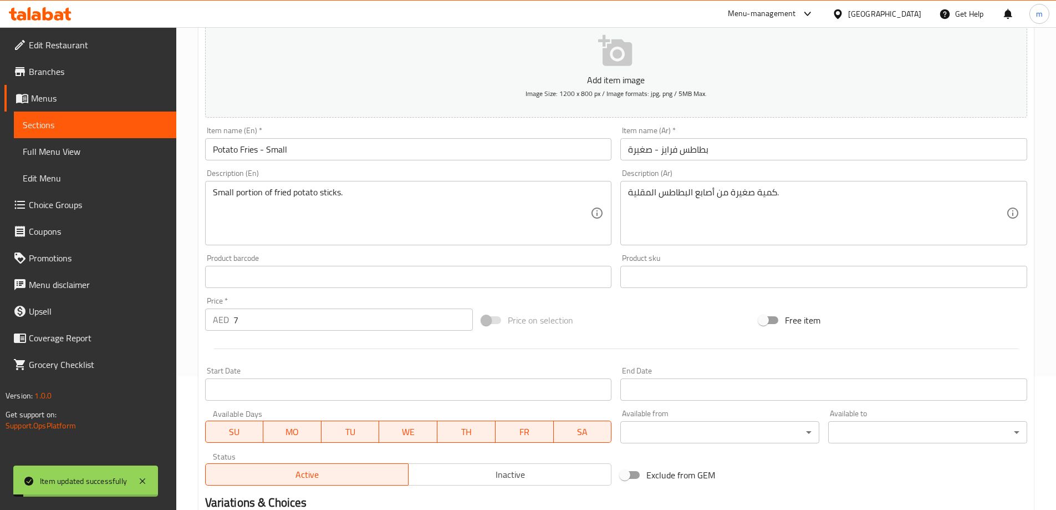
scroll to position [0, 0]
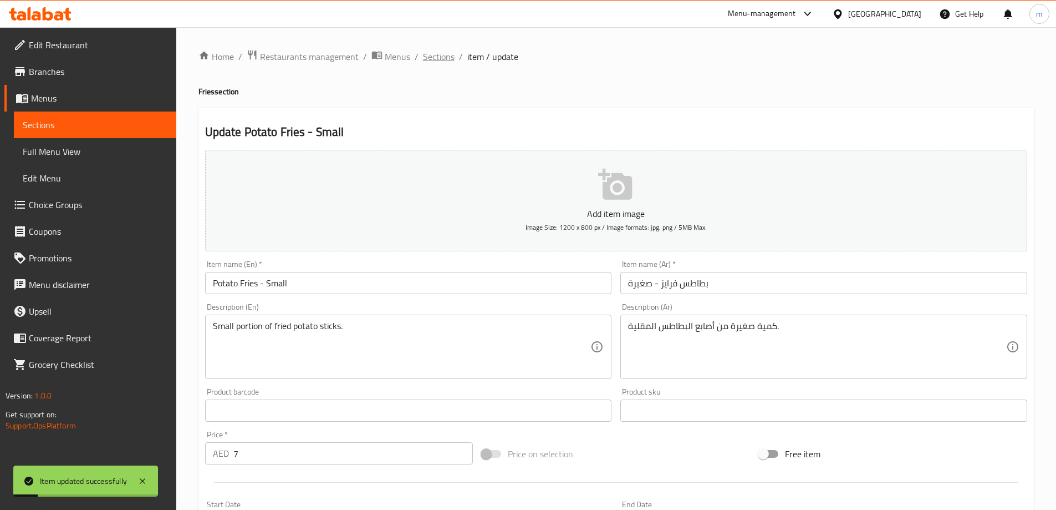
click at [440, 54] on span "Sections" at bounding box center [439, 56] width 32 height 13
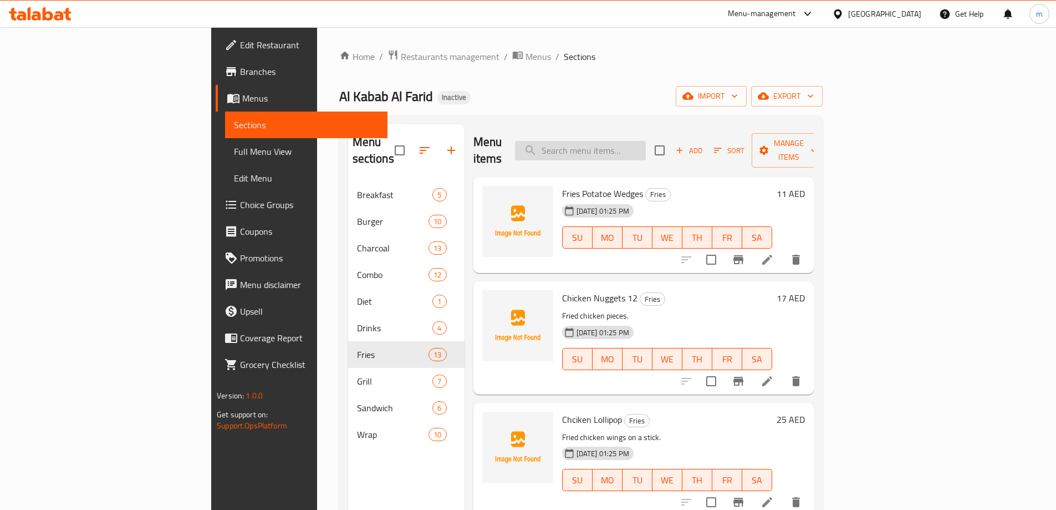
click at [646, 141] on input "search" at bounding box center [580, 150] width 131 height 19
paste input "Potato Fries"
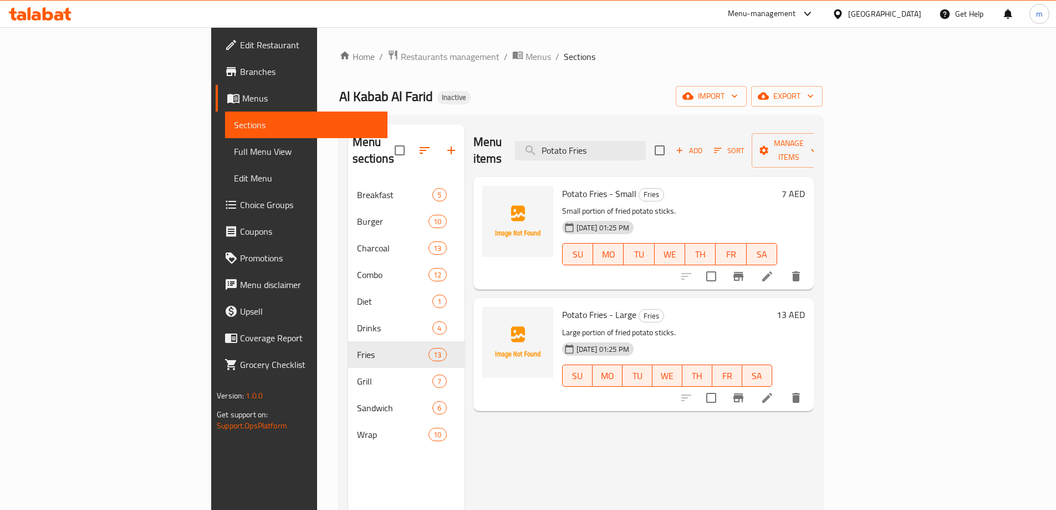
type input "Potato Fries"
click at [783, 388] on li at bounding box center [767, 398] width 31 height 20
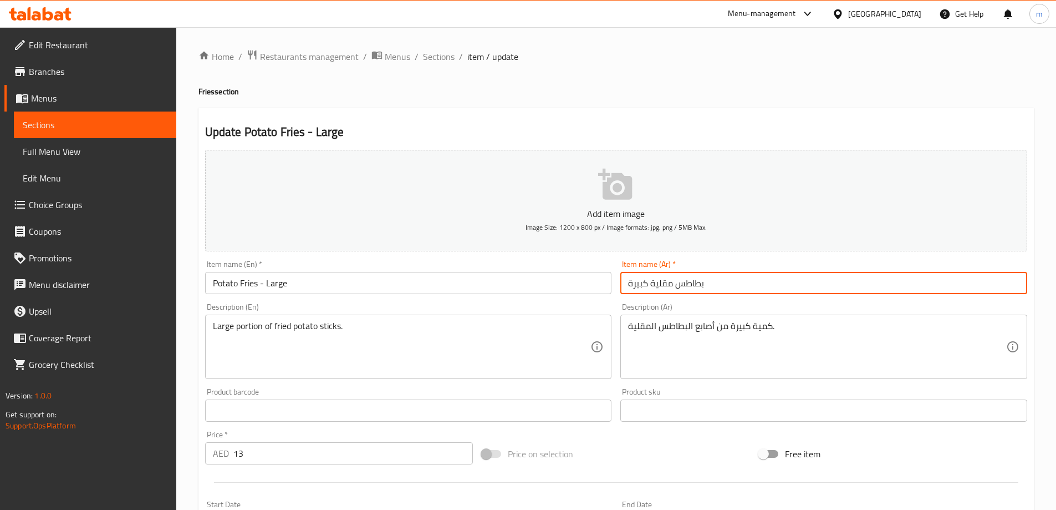
drag, startPoint x: 651, startPoint y: 284, endPoint x: 674, endPoint y: 289, distance: 23.7
click at [674, 289] on input "بطاطس مقلية كبيرة" at bounding box center [824, 283] width 407 height 22
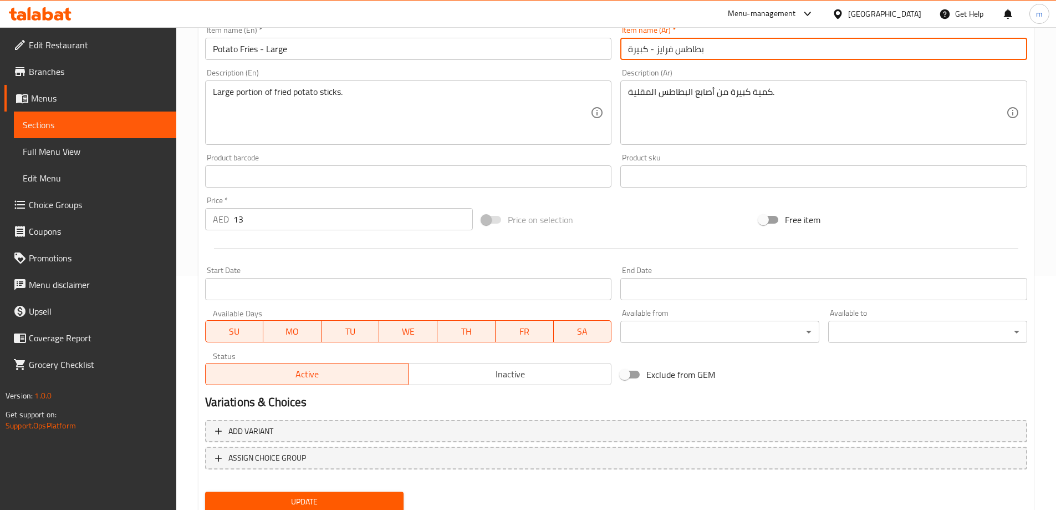
scroll to position [274, 0]
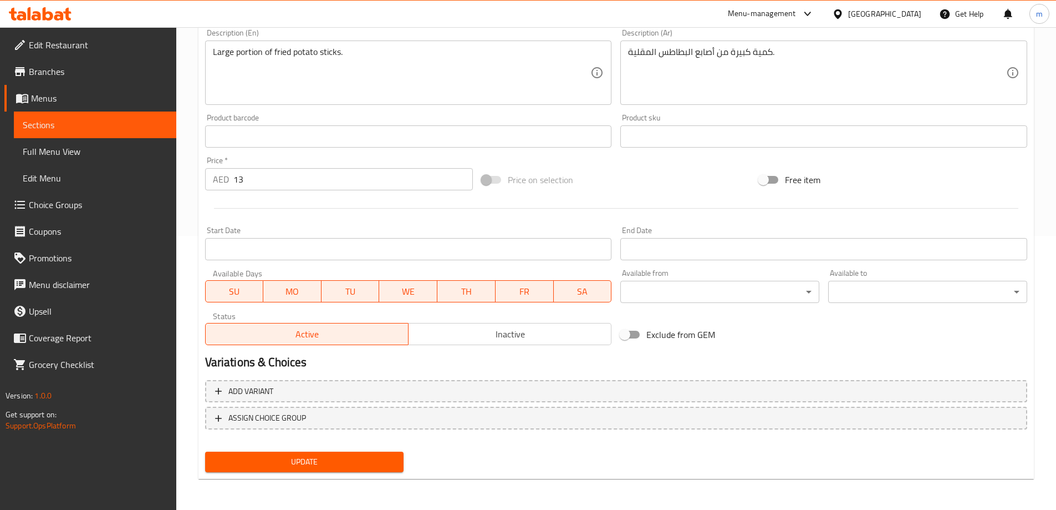
type input "بطاطس فرايز - كبيرة"
click at [374, 462] on span "Update" at bounding box center [304, 462] width 181 height 14
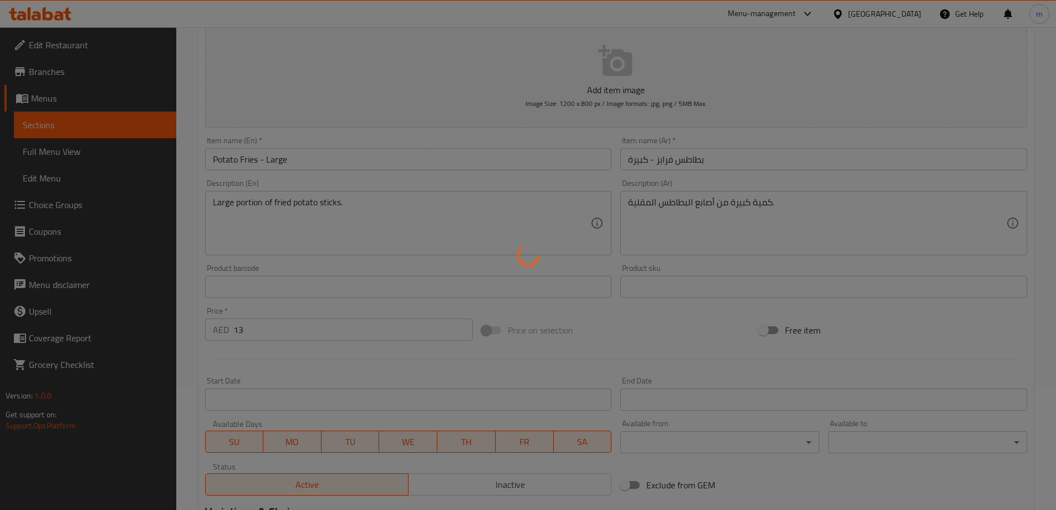
scroll to position [0, 0]
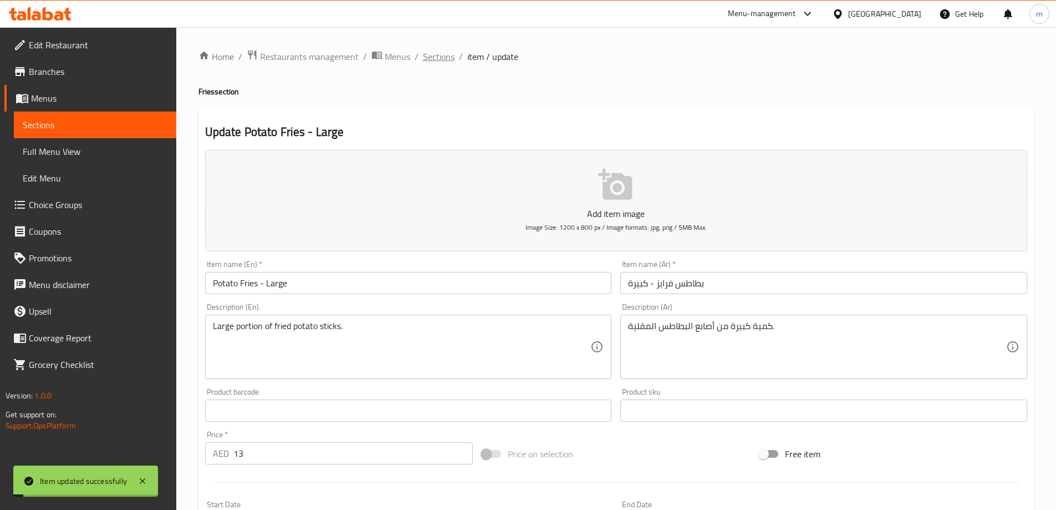
click at [430, 55] on span "Sections" at bounding box center [439, 56] width 32 height 13
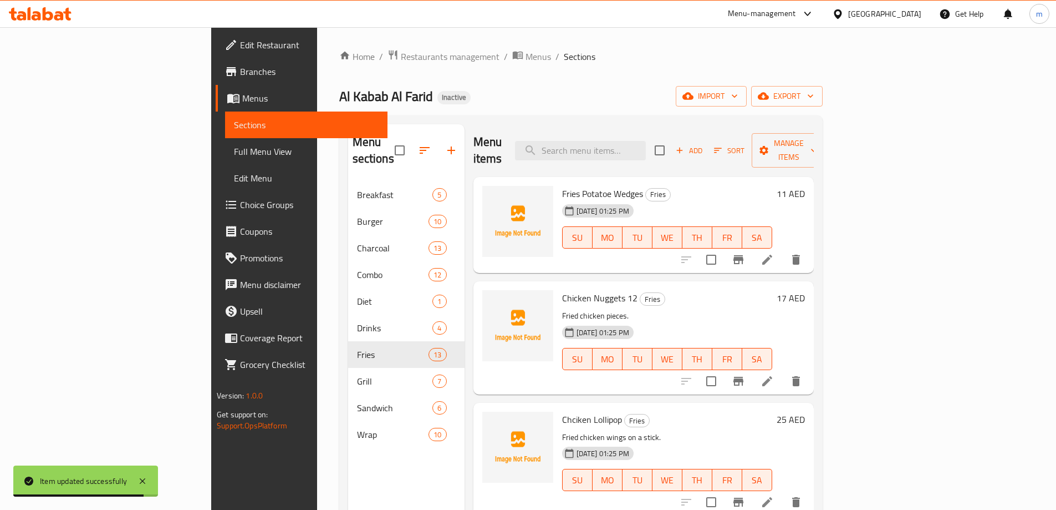
click at [689, 130] on div "Menu items Add Sort Manage items" at bounding box center [644, 150] width 340 height 53
click at [646, 141] on input "search" at bounding box center [580, 150] width 131 height 19
click at [646, 142] on input "ر" at bounding box center [580, 150] width 131 height 19
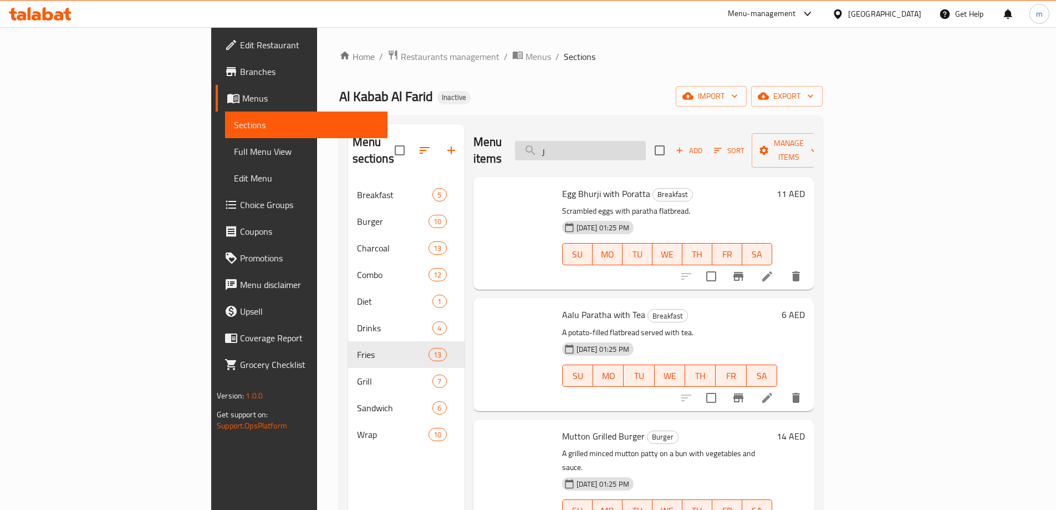
click at [646, 142] on input "ر" at bounding box center [580, 150] width 131 height 19
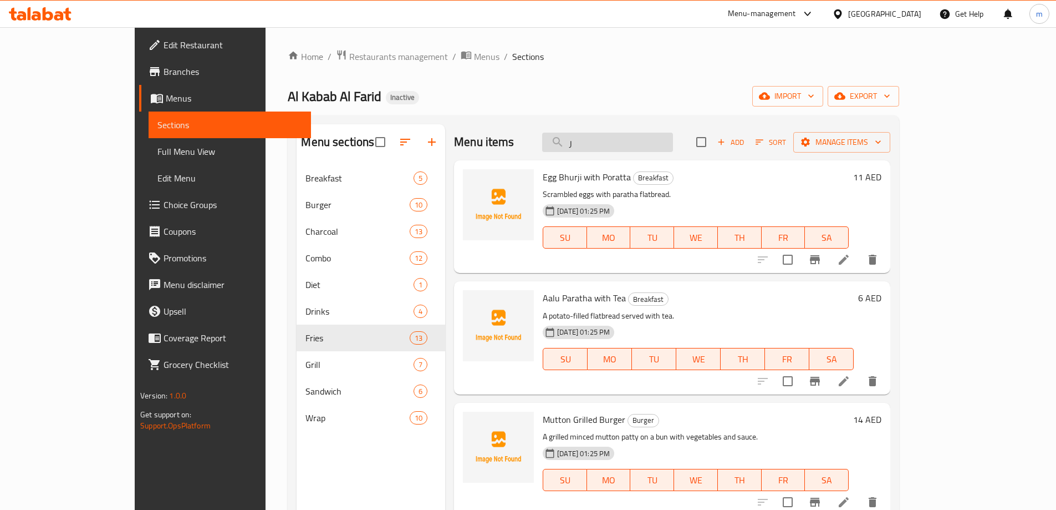
paste input "Cheese Fries"
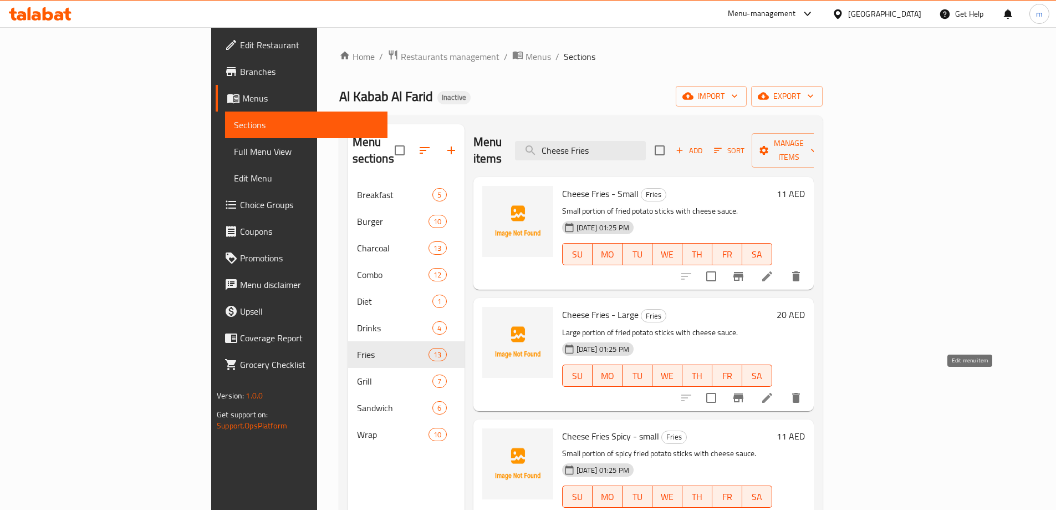
type input "Cheese Fries"
click at [772, 393] on icon at bounding box center [767, 398] width 10 height 10
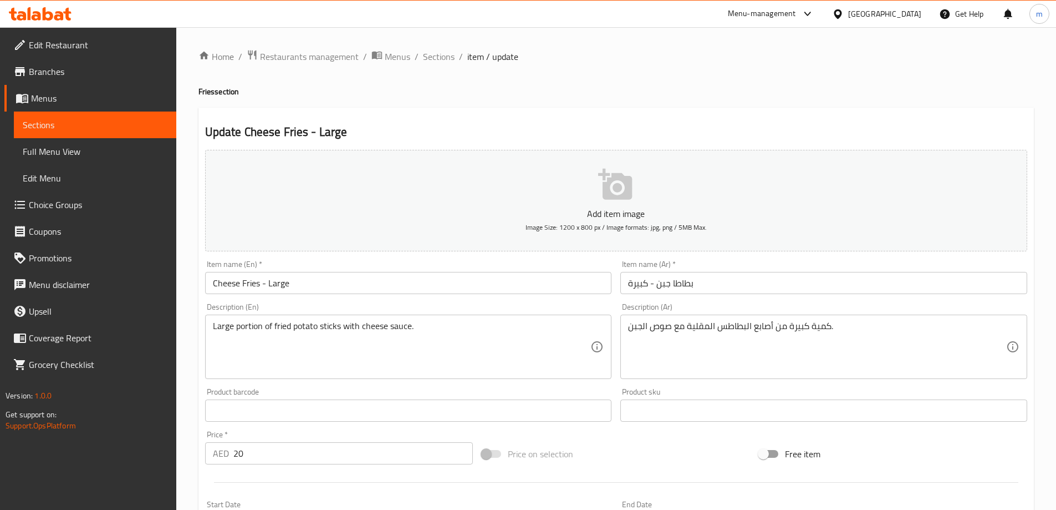
click at [676, 284] on input "بطاطا جبن - كبيرة" at bounding box center [824, 283] width 407 height 22
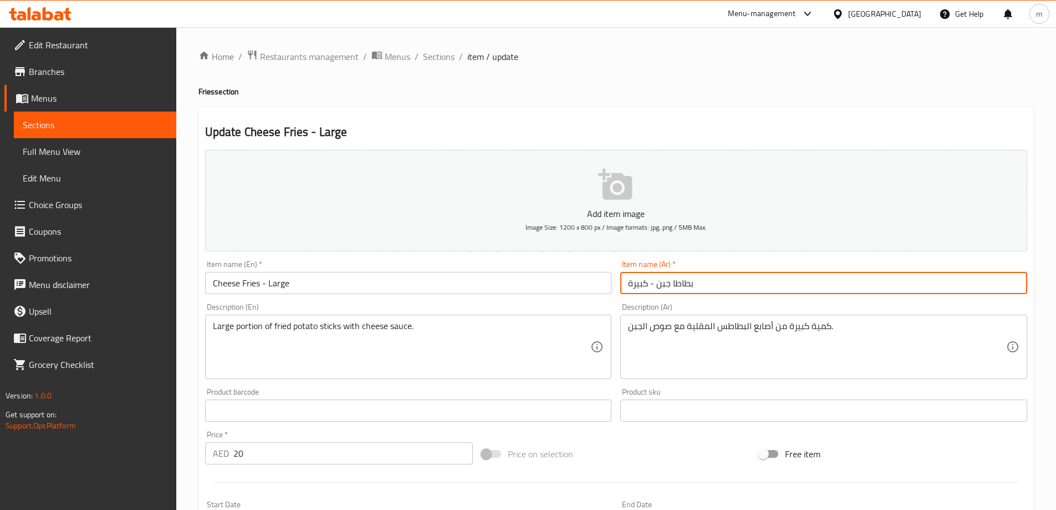
click at [670, 286] on input "بطاطا جبن - كبيرة" at bounding box center [824, 283] width 407 height 22
click at [674, 281] on input "بطاطا جبن - كبيرة" at bounding box center [824, 283] width 407 height 22
click at [671, 285] on input "بطاطا جبن - كبيرة" at bounding box center [824, 283] width 407 height 22
click at [674, 287] on input "بطاطا جبن - كبيرة" at bounding box center [824, 283] width 407 height 22
click at [674, 288] on input "بطاطا جبن - كبيرة" at bounding box center [824, 283] width 407 height 22
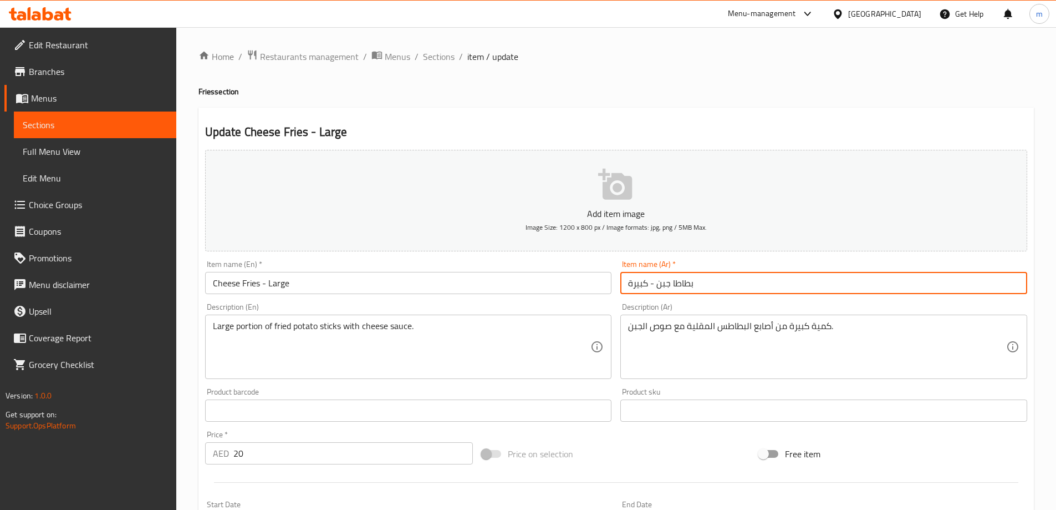
click at [674, 280] on input "بطاطا جبن - كبيرة" at bounding box center [824, 283] width 407 height 22
click at [674, 282] on input "بطاطا جبن - كبيرة" at bounding box center [824, 283] width 407 height 22
click at [672, 283] on input "بطاطا جبن - كبيرة" at bounding box center [824, 283] width 407 height 22
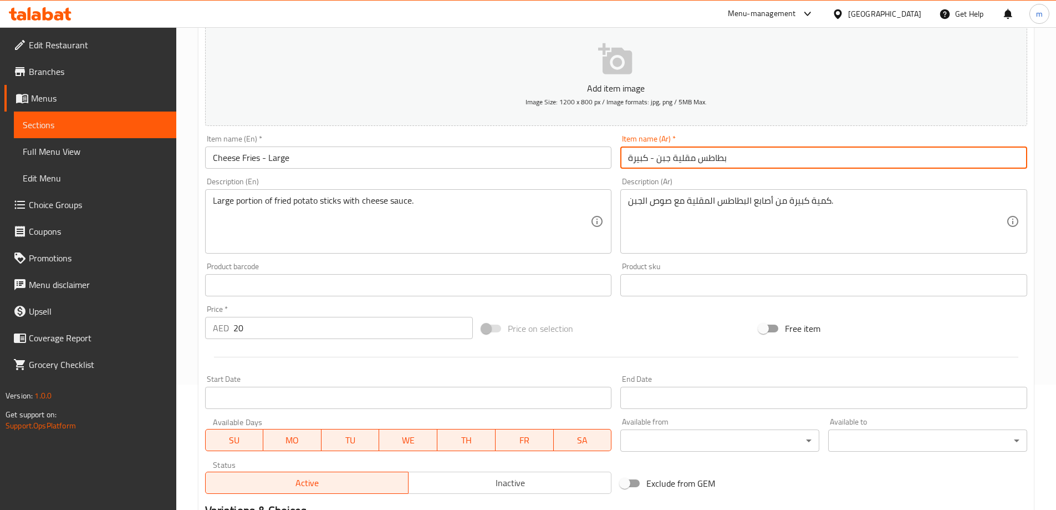
scroll to position [274, 0]
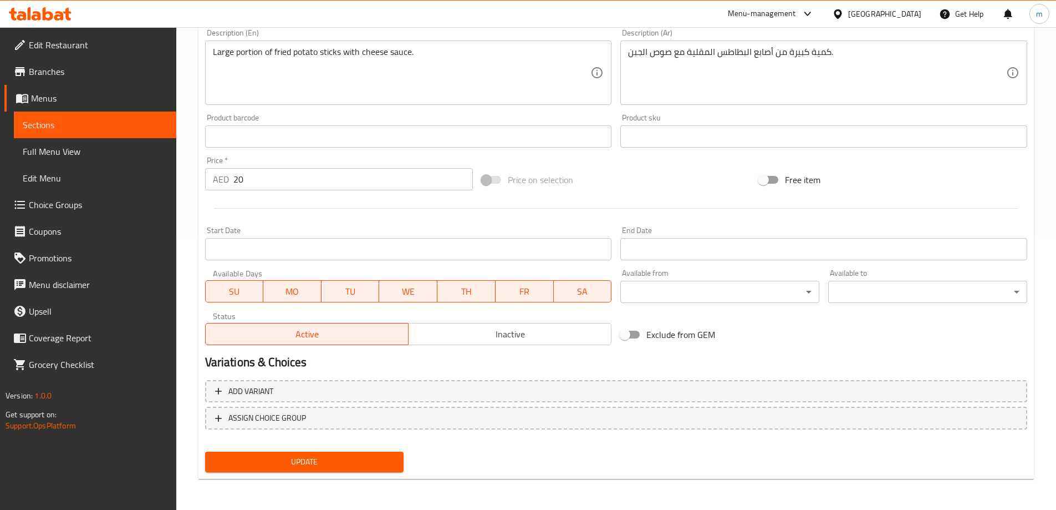
type input "بطاطس مقلية جبن - كبيرة"
click at [361, 454] on button "Update" at bounding box center [304, 461] width 199 height 21
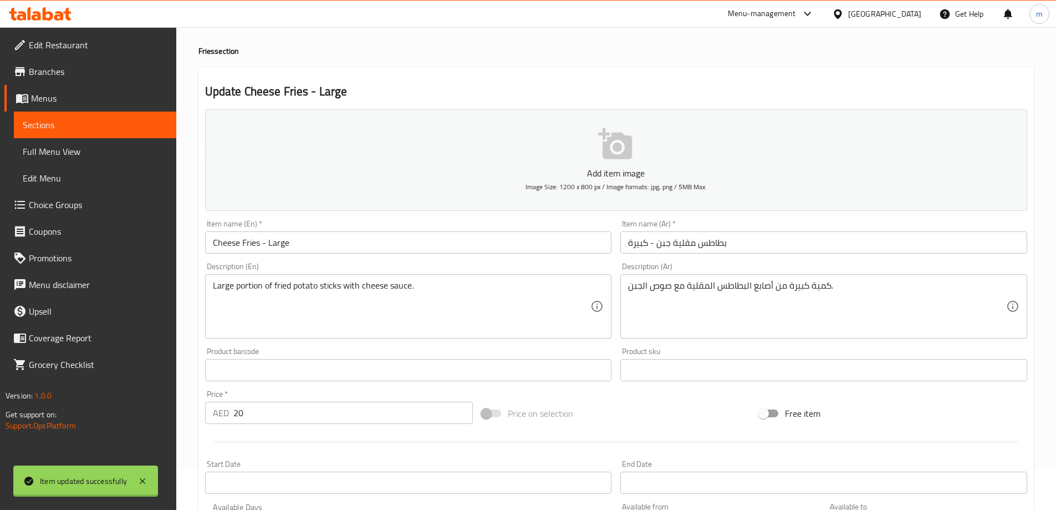
scroll to position [0, 0]
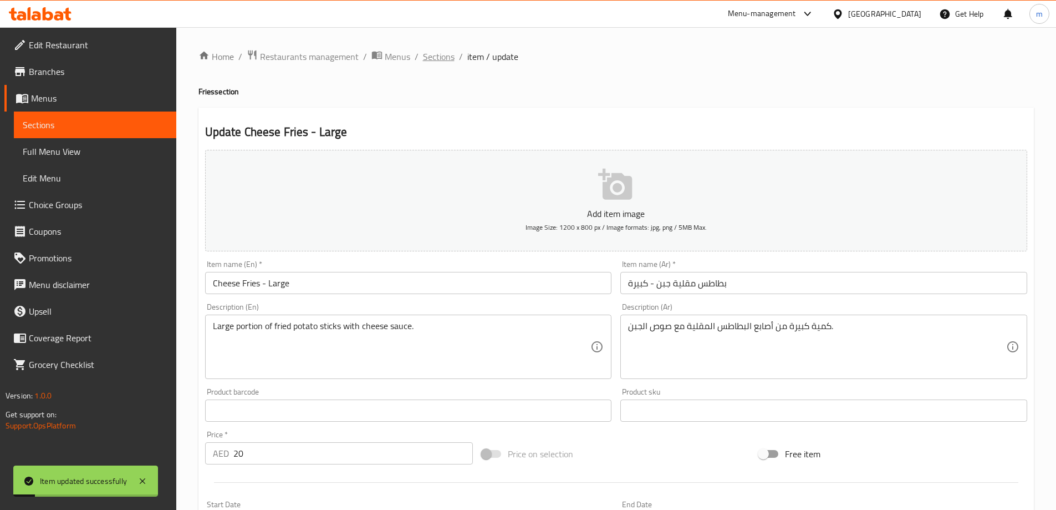
click at [434, 57] on span "Sections" at bounding box center [439, 56] width 32 height 13
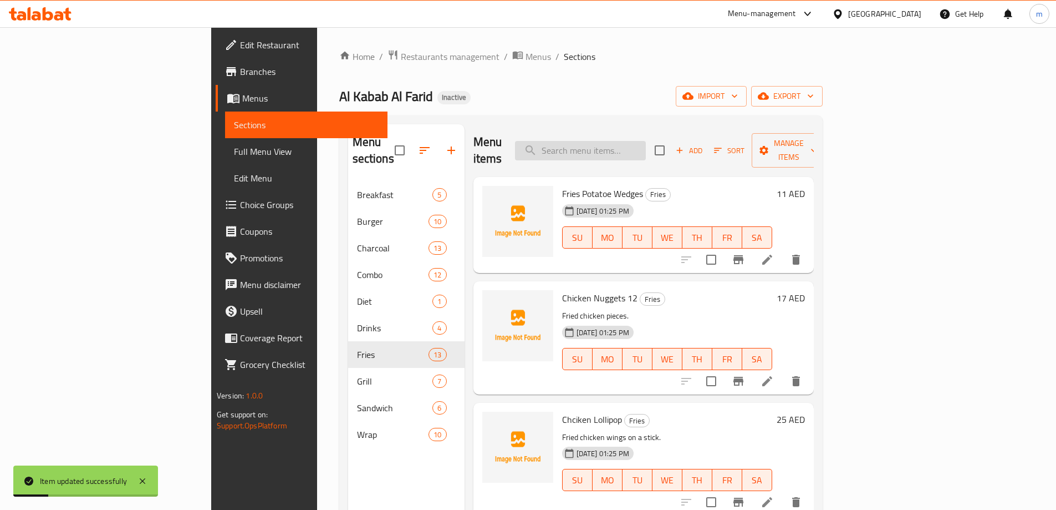
click at [646, 150] on input "search" at bounding box center [580, 150] width 131 height 19
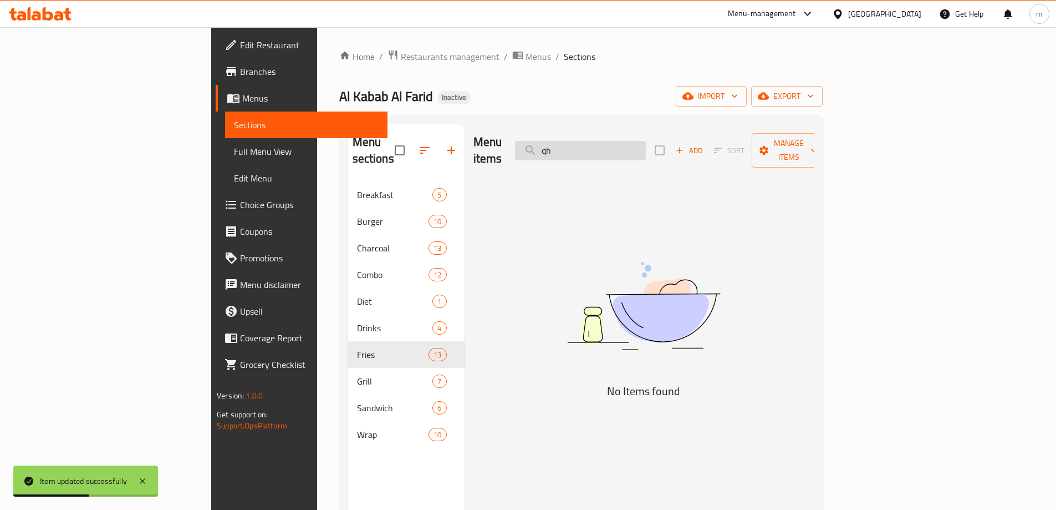
type input "q"
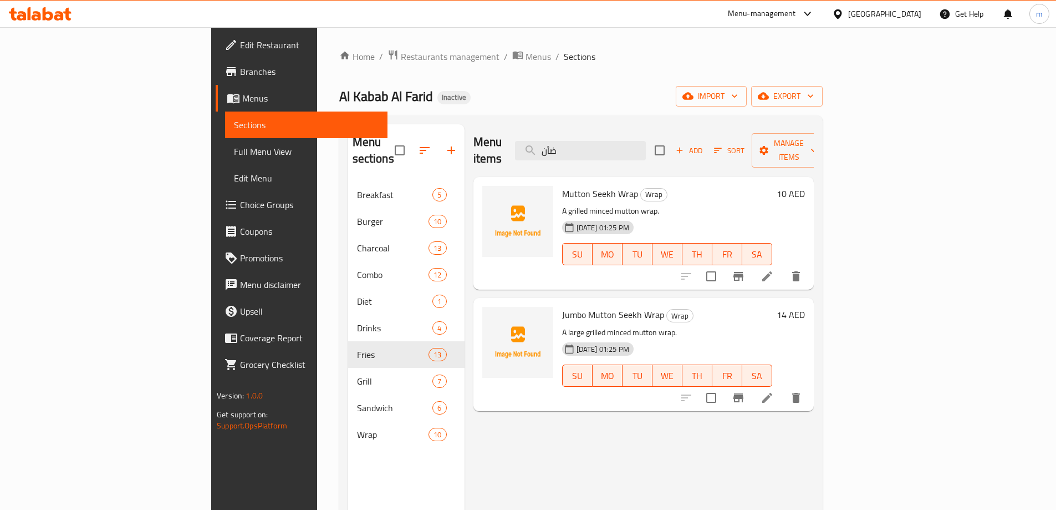
type input "ضأن"
click at [783, 266] on li at bounding box center [767, 276] width 31 height 20
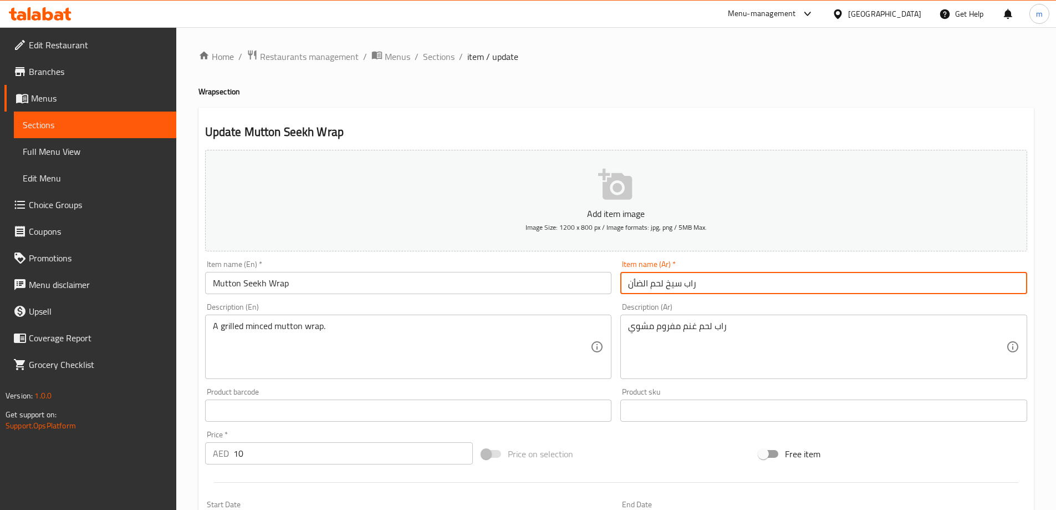
drag, startPoint x: 627, startPoint y: 284, endPoint x: 648, endPoint y: 284, distance: 20.5
click at [648, 284] on input "راب سيخ لحم الضأن" at bounding box center [824, 283] width 407 height 22
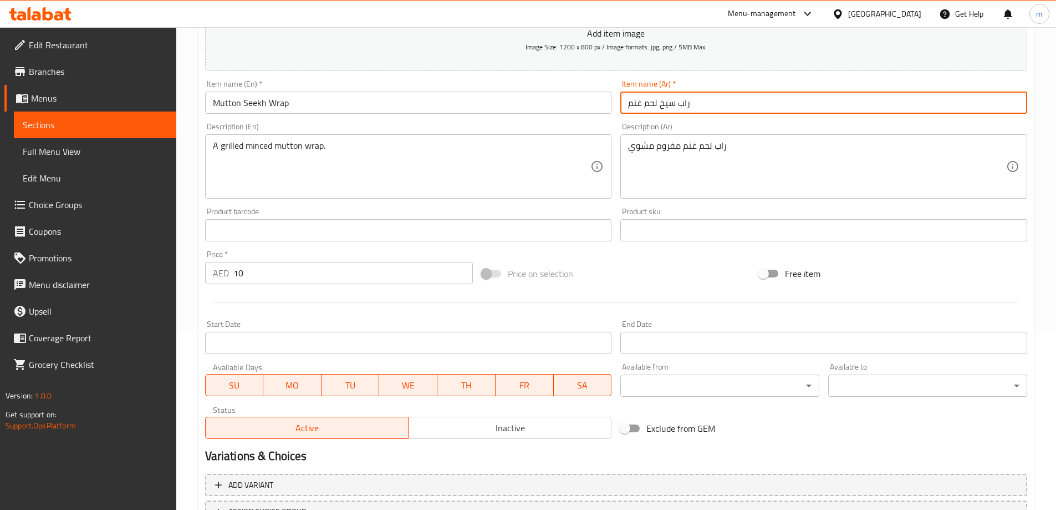
scroll to position [274, 0]
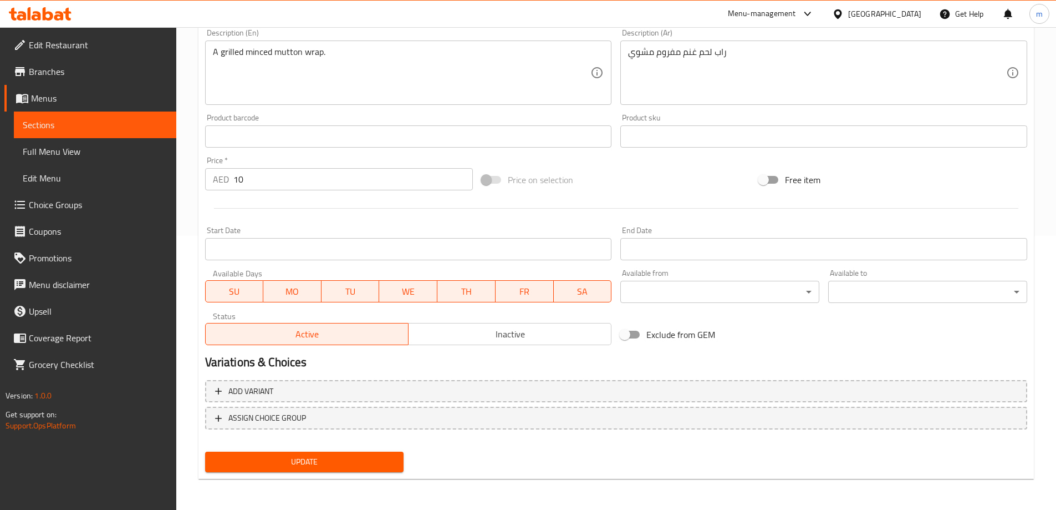
type input "راب سيخ لحم غنم"
click at [352, 461] on span "Update" at bounding box center [304, 462] width 181 height 14
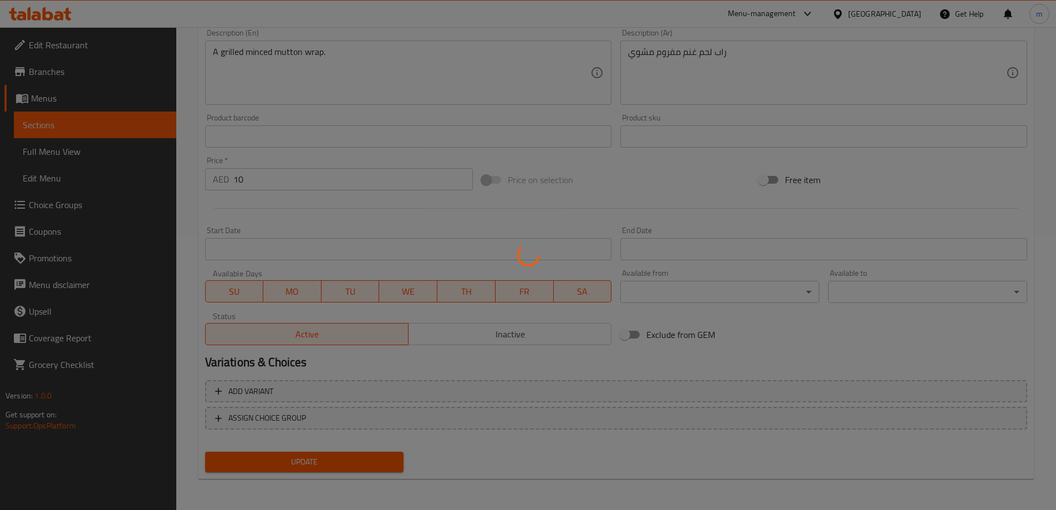
scroll to position [0, 0]
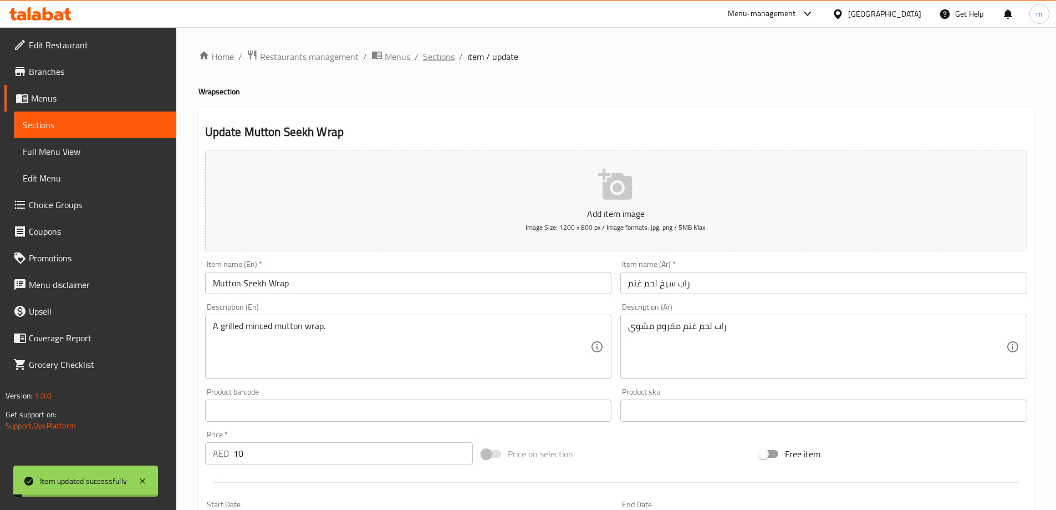
drag, startPoint x: 440, startPoint y: 54, endPoint x: 503, endPoint y: 81, distance: 68.1
click at [441, 55] on span "Sections" at bounding box center [439, 56] width 32 height 13
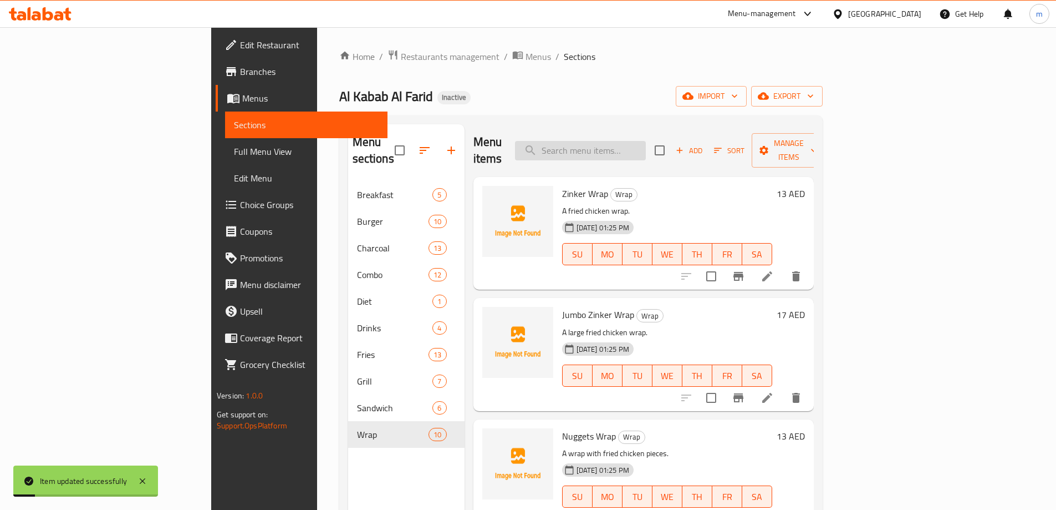
click at [633, 141] on input "search" at bounding box center [580, 150] width 131 height 19
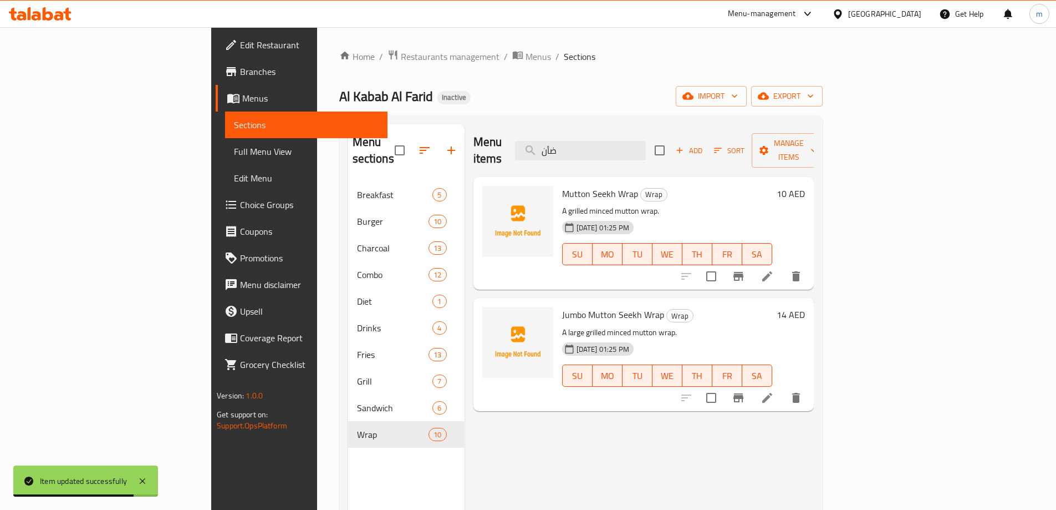
type input "ضأن"
click at [693, 101] on div "Al Kabab Al Farid Inactive import export" at bounding box center [581, 96] width 484 height 21
click at [783, 388] on li at bounding box center [767, 398] width 31 height 20
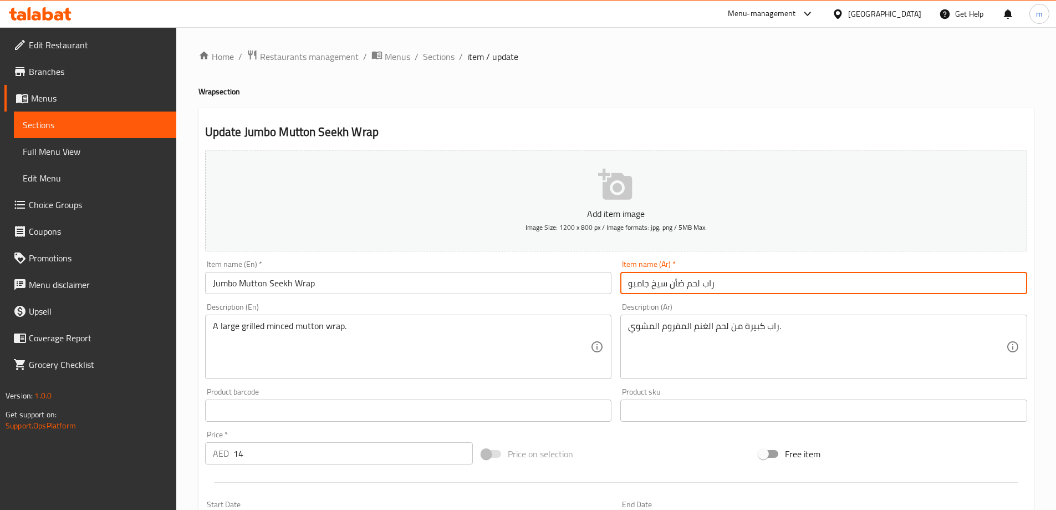
drag, startPoint x: 669, startPoint y: 285, endPoint x: 683, endPoint y: 283, distance: 14.0
click at [683, 283] on input "راب لحم ضأن سيخ جامبو" at bounding box center [824, 283] width 407 height 22
type input "راب لحم غنم سيخ جامبو"
click at [430, 53] on span "Sections" at bounding box center [439, 56] width 32 height 13
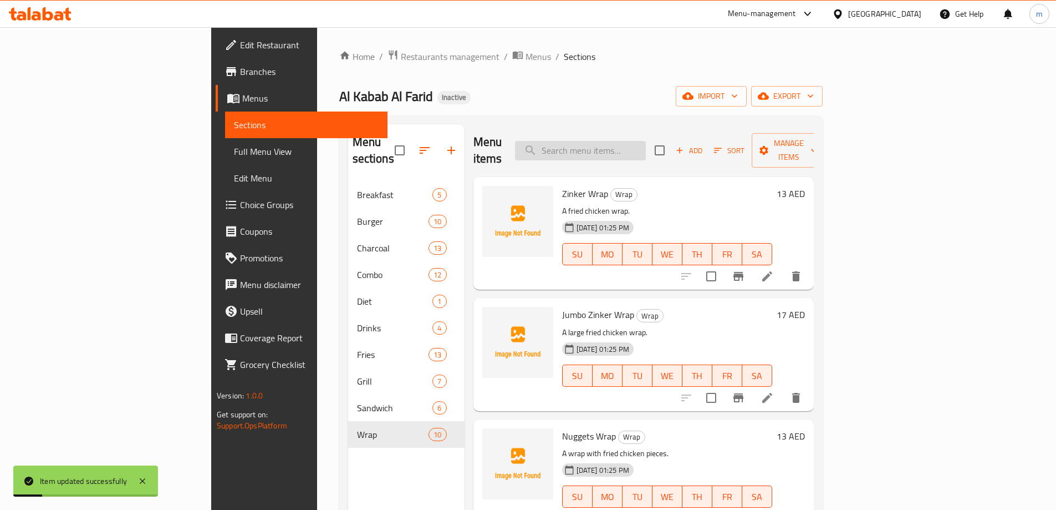
click at [628, 141] on input "search" at bounding box center [580, 150] width 131 height 19
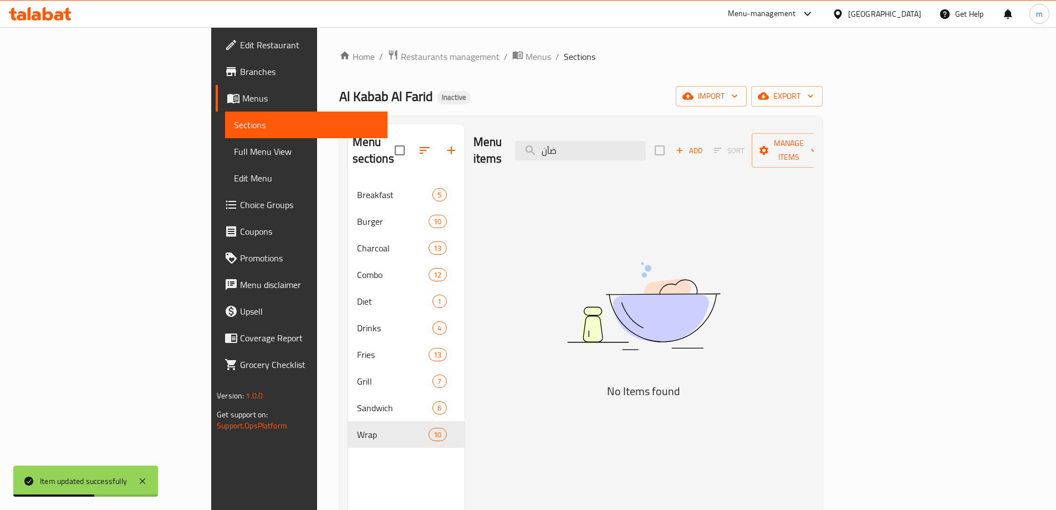
click at [623, 288] on img at bounding box center [643, 305] width 277 height 147
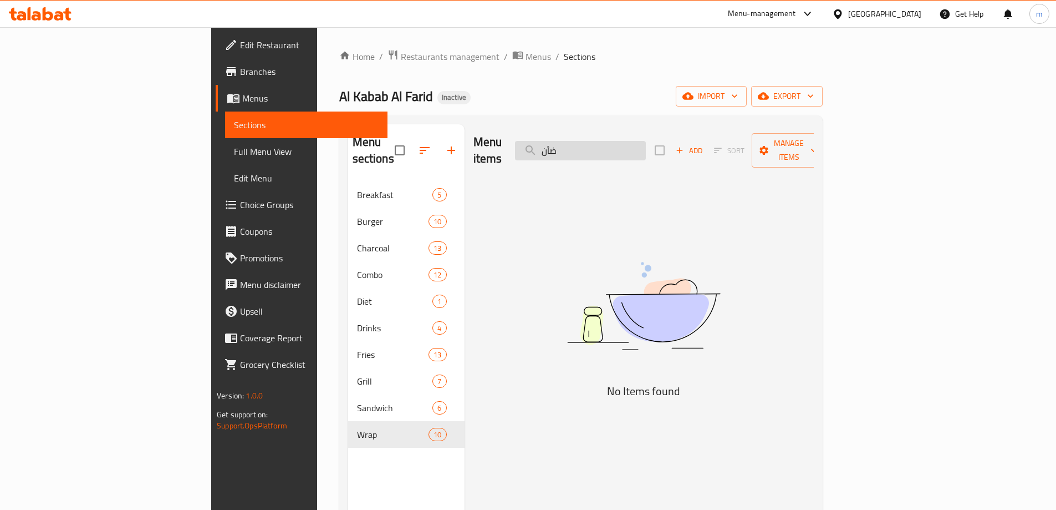
click at [624, 141] on input "ضأن" at bounding box center [580, 150] width 131 height 19
click at [633, 143] on input "ضأن" at bounding box center [580, 150] width 131 height 19
paste input "Mutton Grilled Burger Combo(Burger + Fries + Drink)"
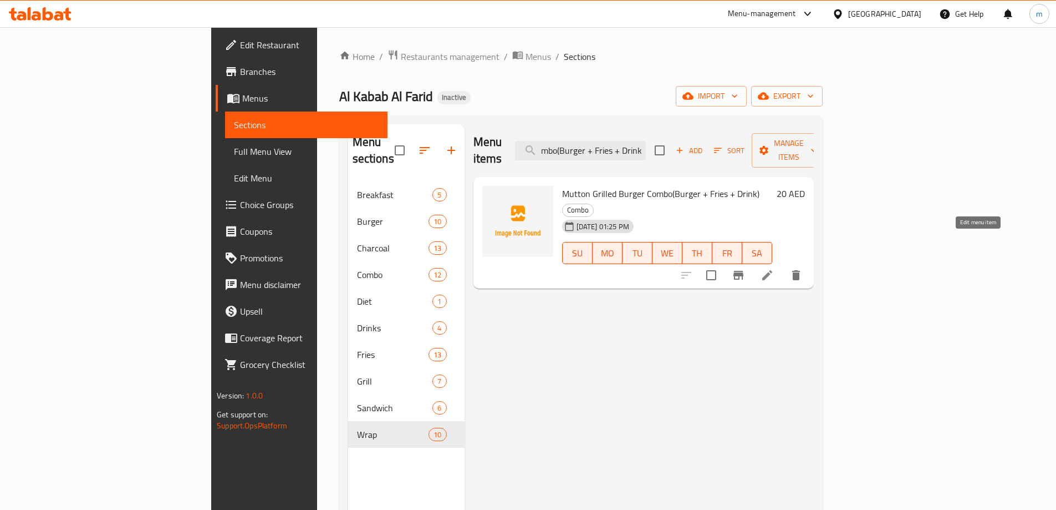
type input "Mutton Grilled Burger Combo(Burger + Fries + Drink)"
click at [774, 268] on icon at bounding box center [767, 274] width 13 height 13
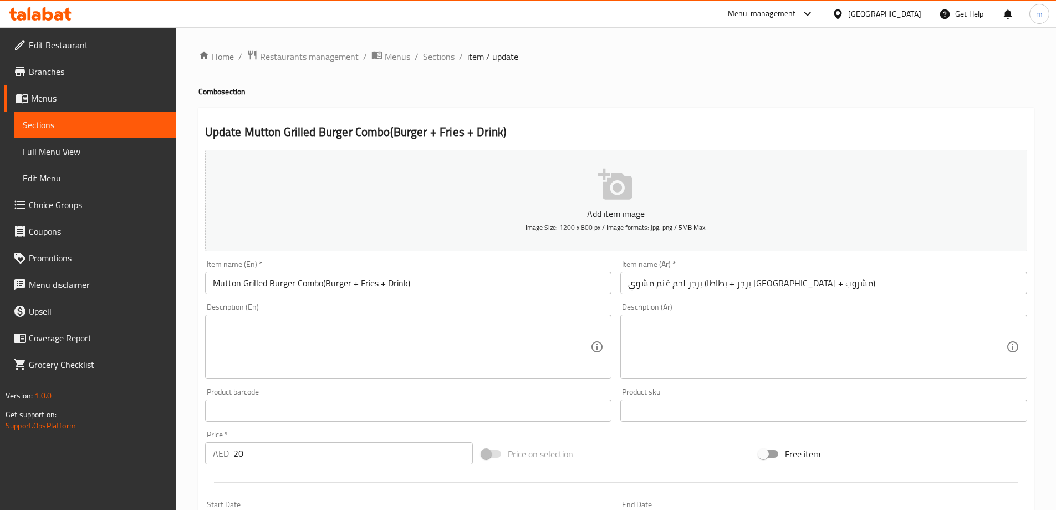
click at [694, 285] on input "برجر لحم غنم مشوي (برجر + بطاطا مقلية + مشروب)" at bounding box center [824, 283] width 407 height 22
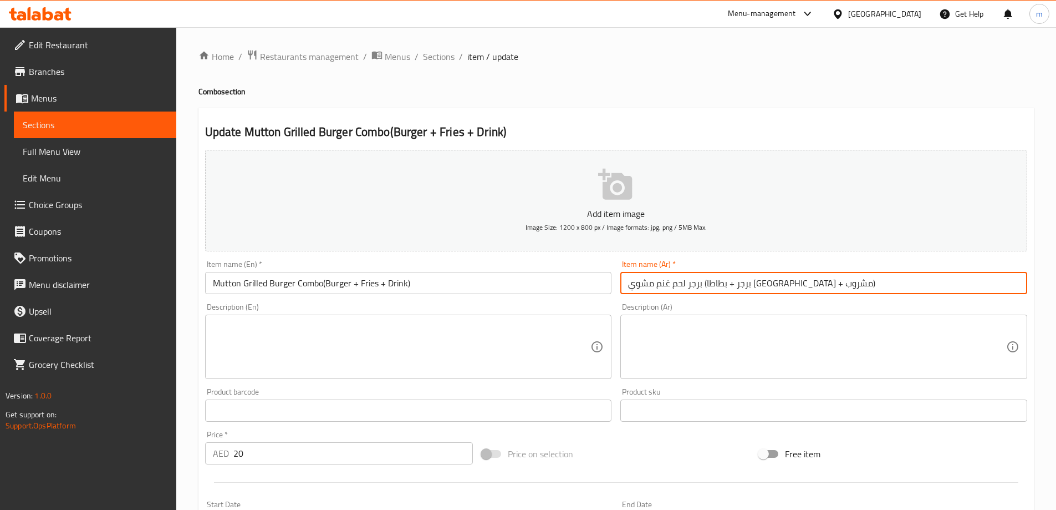
click at [695, 283] on input "برجر لحم غنم مشوي (برجر + بطاطا مقلية + مشروب)" at bounding box center [824, 283] width 407 height 22
click at [693, 283] on input "برجر لحم غنم مشوي (برجر + بطاطا مقلية + مشروب)" at bounding box center [824, 283] width 407 height 22
type input "برجر لحم غنم مشوي (برجر + بطاطس مقلية + مشروب)"
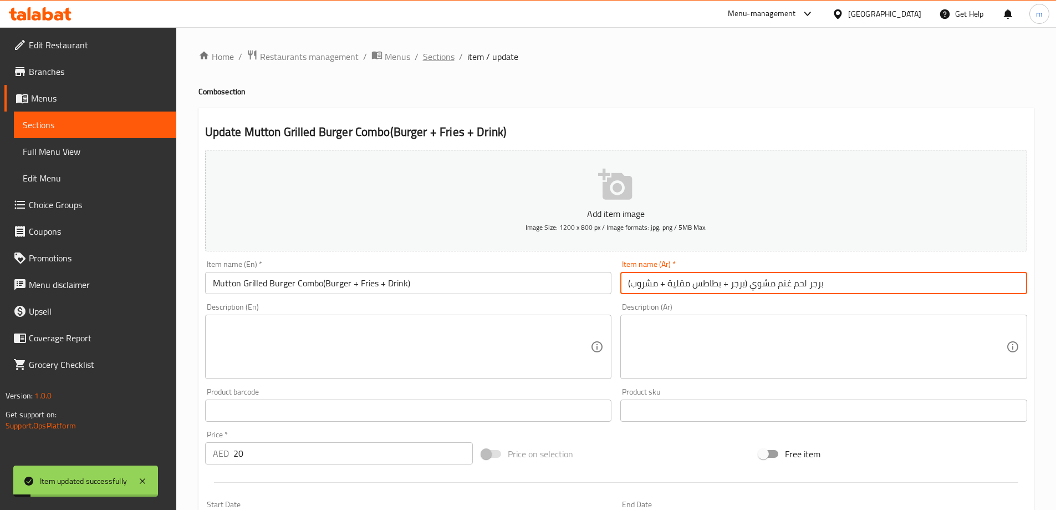
click at [435, 55] on span "Sections" at bounding box center [439, 56] width 32 height 13
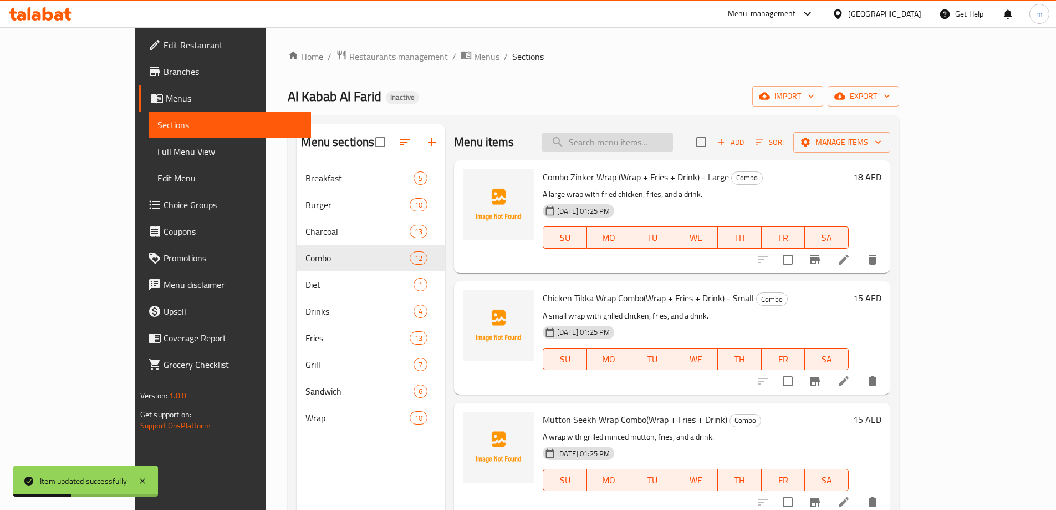
click at [665, 148] on input "search" at bounding box center [607, 142] width 131 height 19
paste input "Chicken Club Sandwich(2Sandwich + Fries + Drink)"
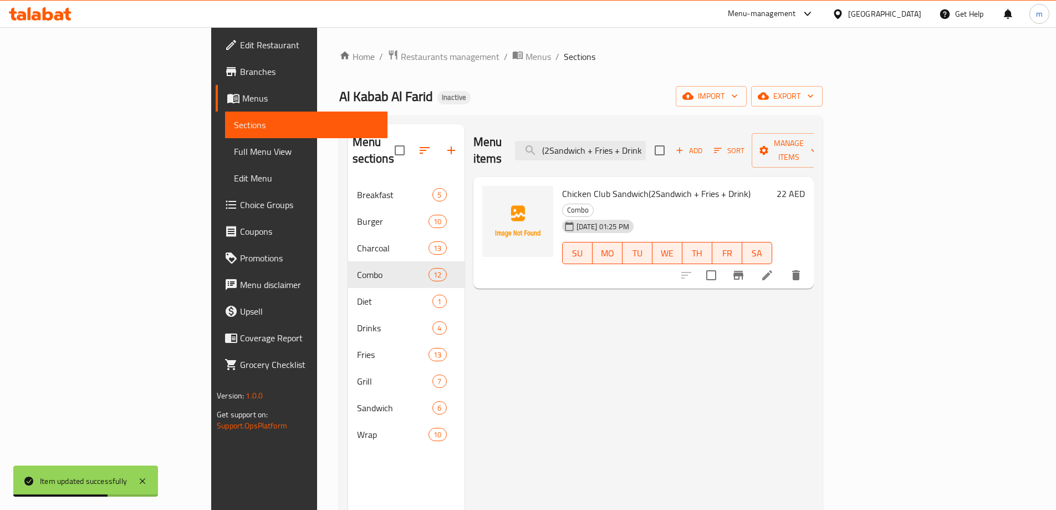
type input "Chicken Club Sandwich(2Sandwich + Fries + Drink)"
click at [774, 268] on icon at bounding box center [767, 274] width 13 height 13
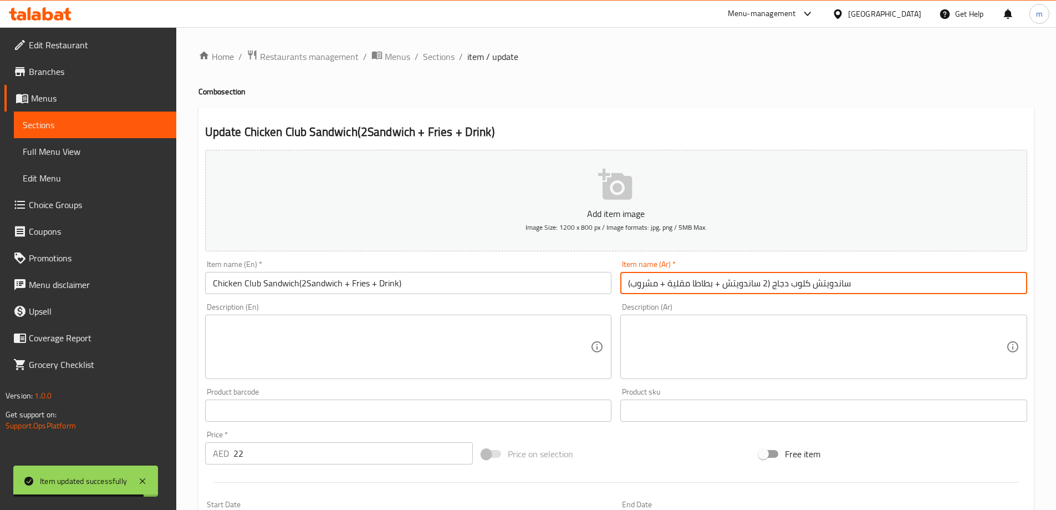
click at [691, 284] on input "ساندويتش كلوب دجاج (2 ساندويتش + بطاطا مقلية + مشروب)" at bounding box center [824, 283] width 407 height 22
type input "ساندويتش كلوب دجاج (2 ساندويتش + بطاطس مقلية + مشروب)"
click at [429, 54] on span "Sections" at bounding box center [439, 56] width 32 height 13
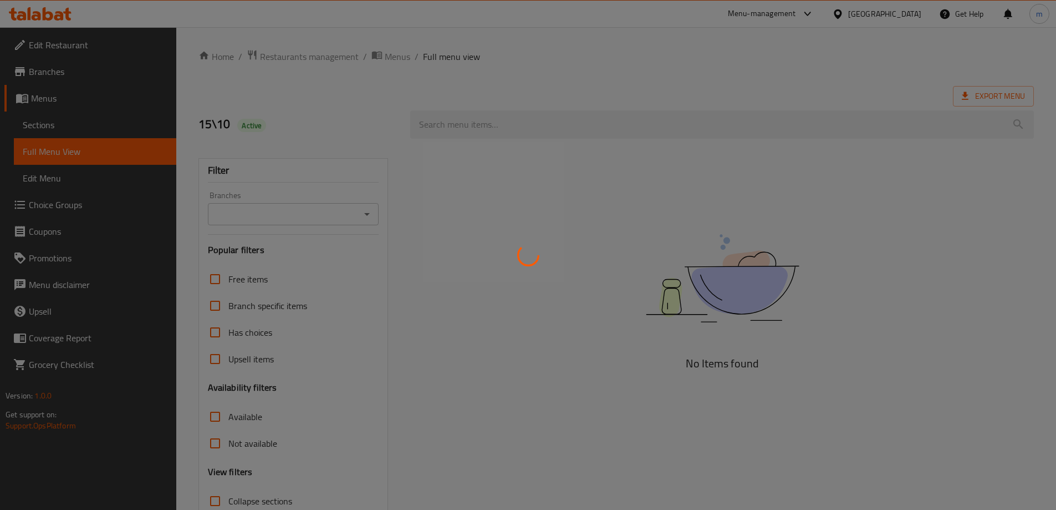
click at [525, 127] on div at bounding box center [528, 255] width 1056 height 510
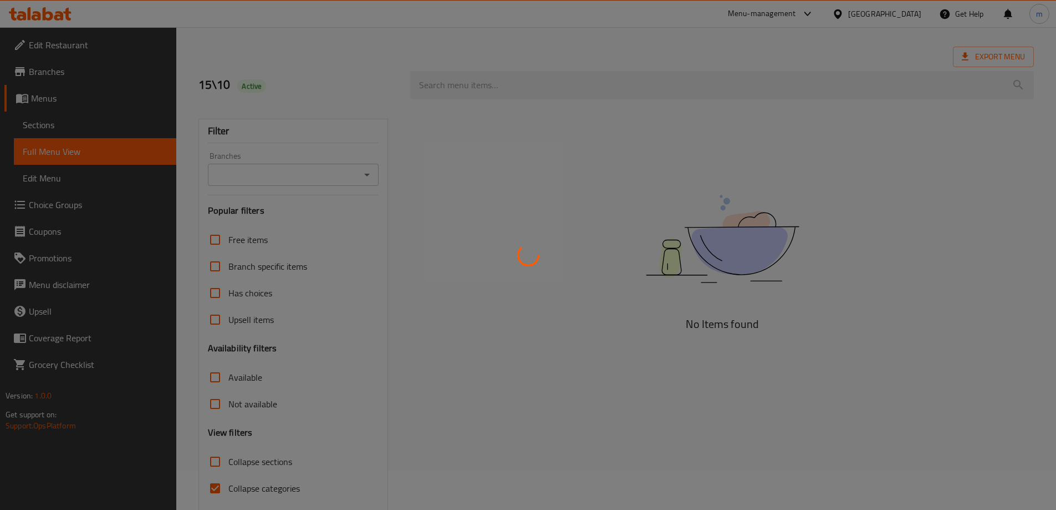
scroll to position [80, 0]
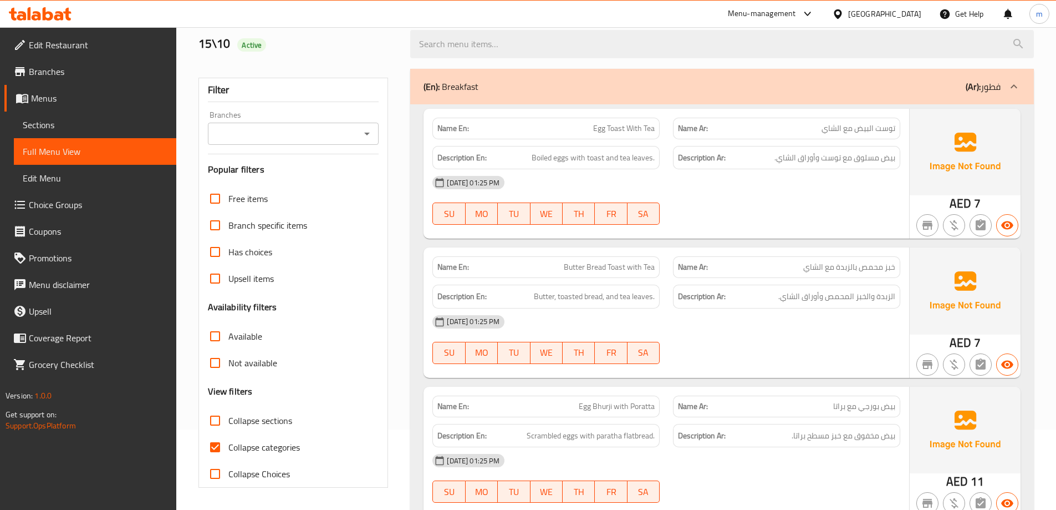
click at [215, 446] on input "Collapse categories" at bounding box center [215, 447] width 27 height 27
checkbox input "false"
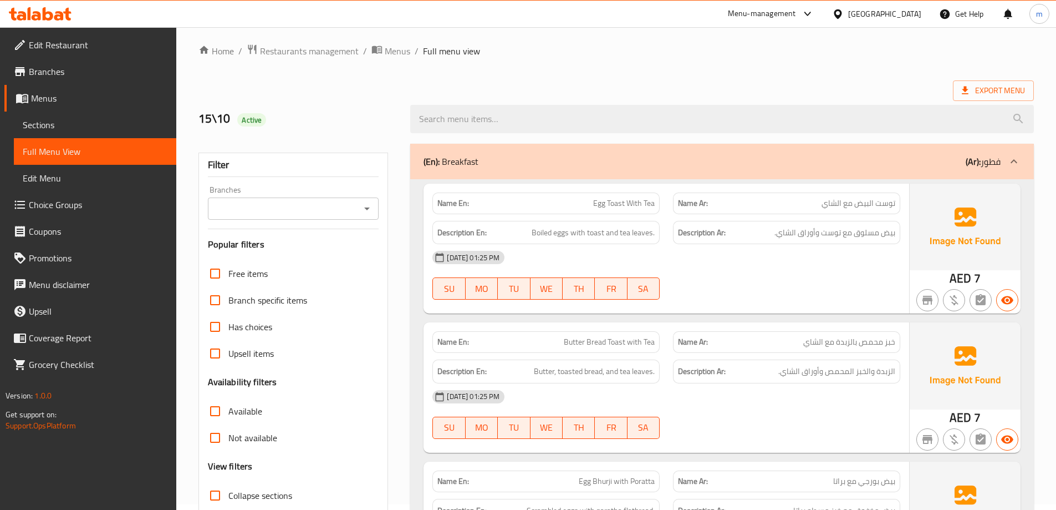
scroll to position [0, 0]
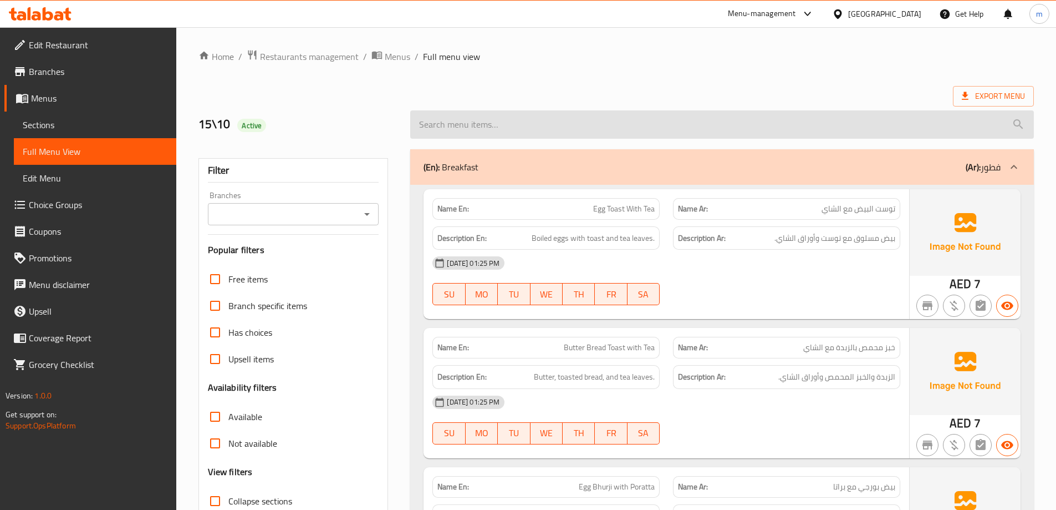
click at [513, 118] on input "search" at bounding box center [722, 124] width 624 height 28
paste input "Fries"
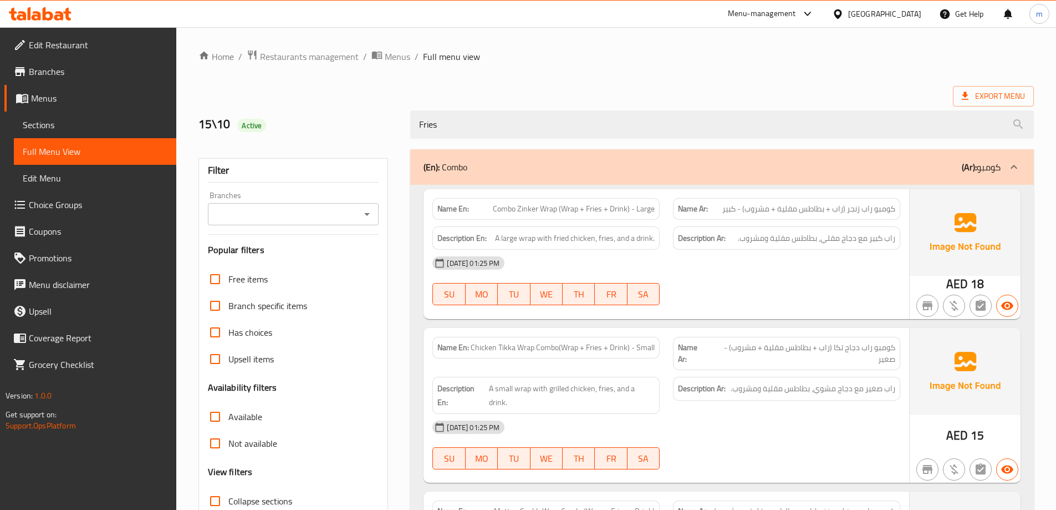
scroll to position [55, 0]
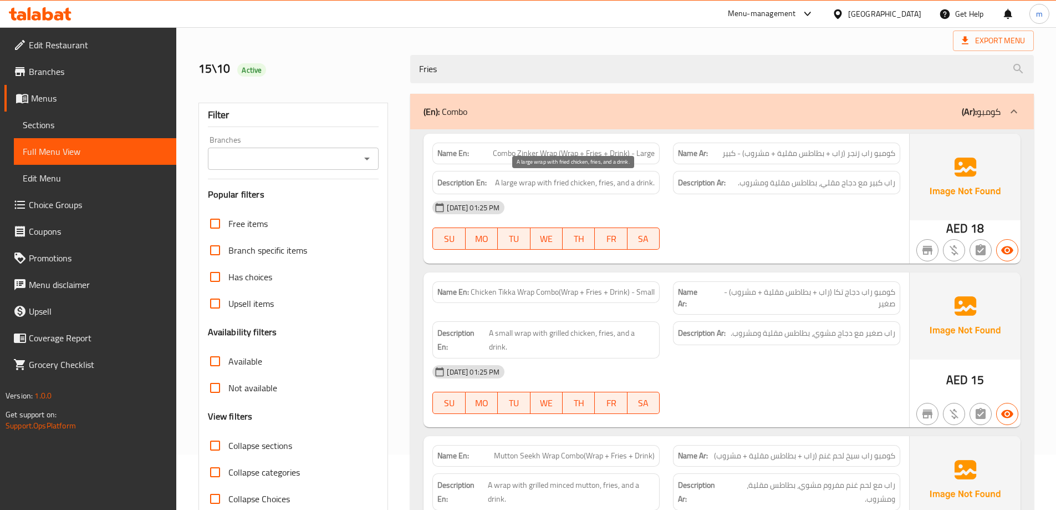
type input "Fries"
click at [560, 185] on span "A large wrap with fried chicken, fries, and a drink." at bounding box center [575, 183] width 160 height 14
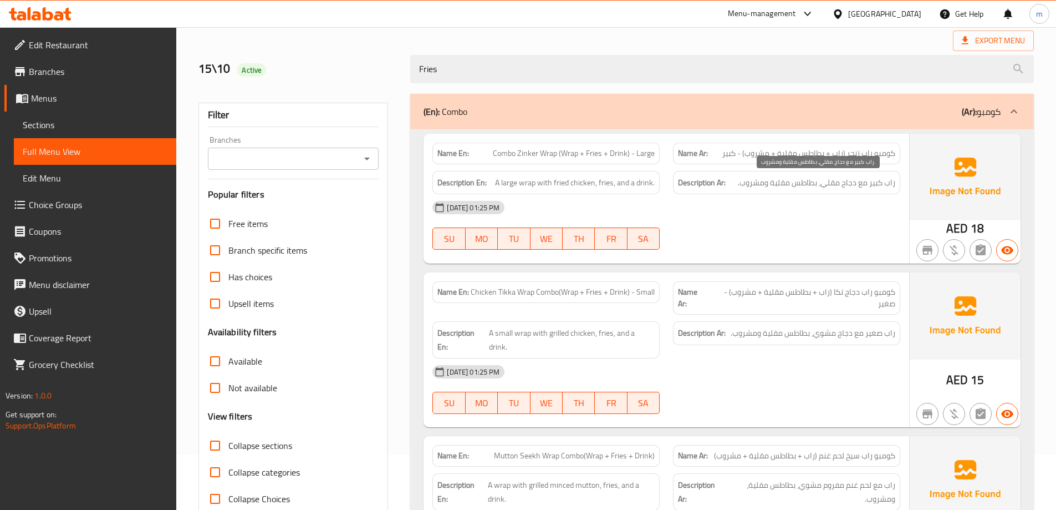
click at [795, 179] on span "راب كبير مع دجاج مقلي، بطاطس مقلية ومشروب." at bounding box center [816, 183] width 157 height 14
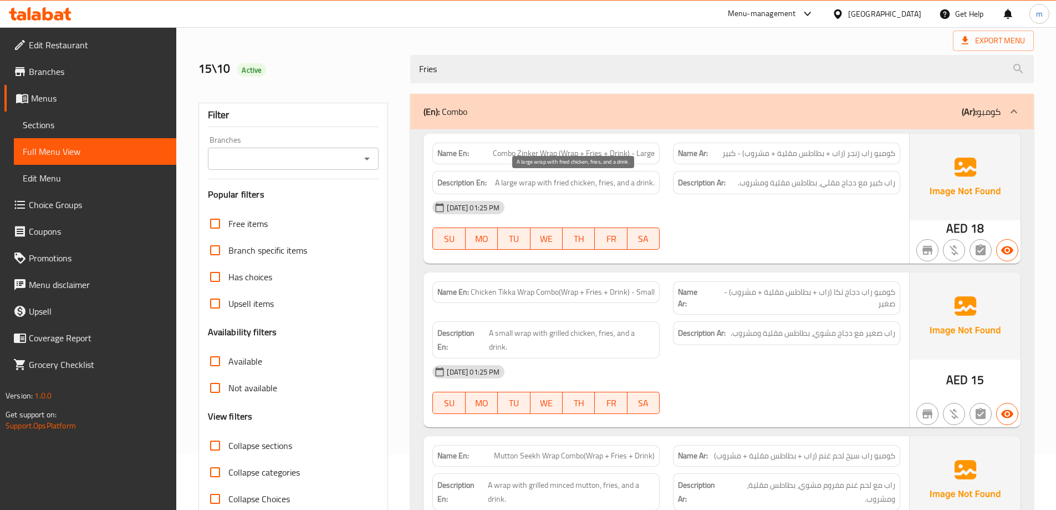
click at [555, 187] on span "A large wrap with fried chicken, fries, and a drink." at bounding box center [575, 183] width 160 height 14
click at [608, 187] on span "A large wrap with fried chicken, fries, and a drink." at bounding box center [575, 183] width 160 height 14
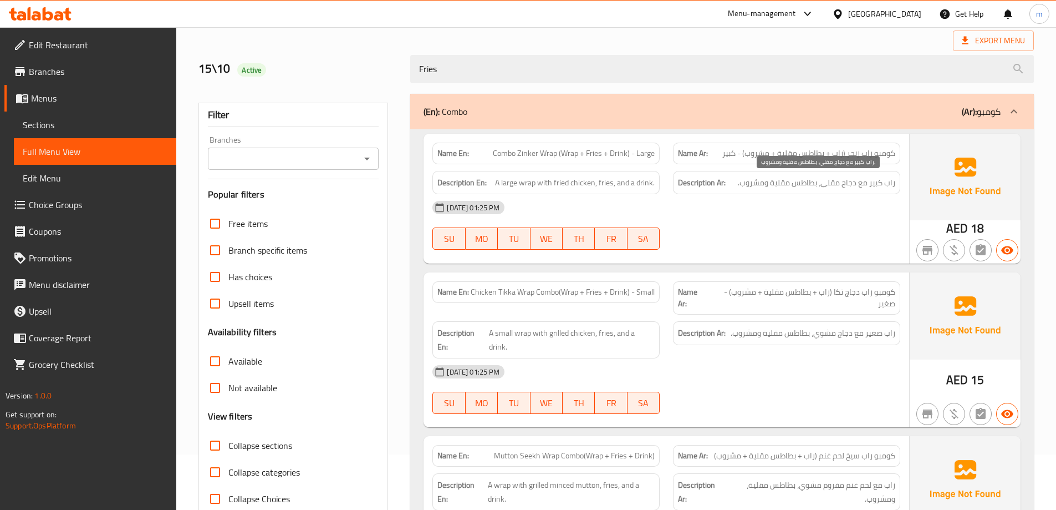
click at [788, 186] on span "راب كبير مع دجاج مقلي، بطاطس مقلية ومشروب." at bounding box center [816, 183] width 157 height 14
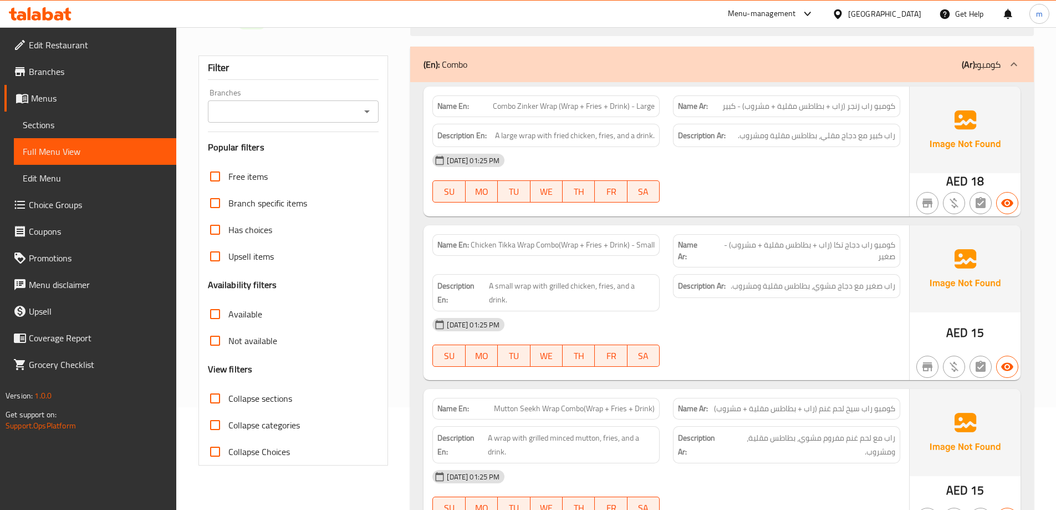
scroll to position [166, 0]
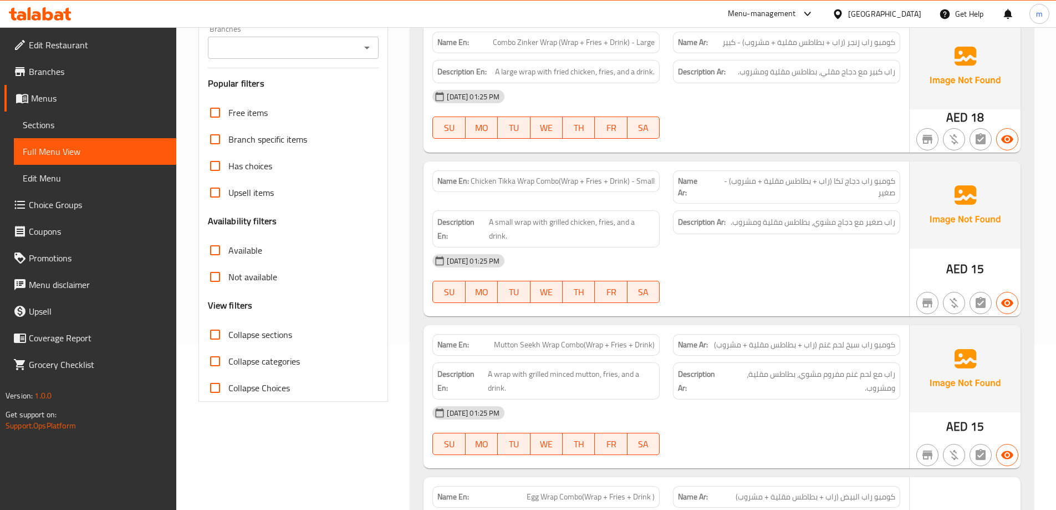
drag, startPoint x: 581, startPoint y: 202, endPoint x: 752, endPoint y: 172, distance: 174.4
click at [611, 195] on div "Name En: Chicken Tikka Wrap Combo(Wrap + Fries + Drink) - Small" at bounding box center [546, 187] width 241 height 47
click at [753, 172] on div "Name Ar: كومبو راب دجاج تكا (راب + بطاطس مقلية + مشروب) - صغير" at bounding box center [786, 186] width 227 height 33
click at [643, 221] on span "A small wrap with grilled chicken, fries, and a drink." at bounding box center [572, 228] width 166 height 27
click at [824, 217] on span "راب صغير مع دجاج مشوي، بطاطس مقلية ومشروب." at bounding box center [813, 222] width 165 height 14
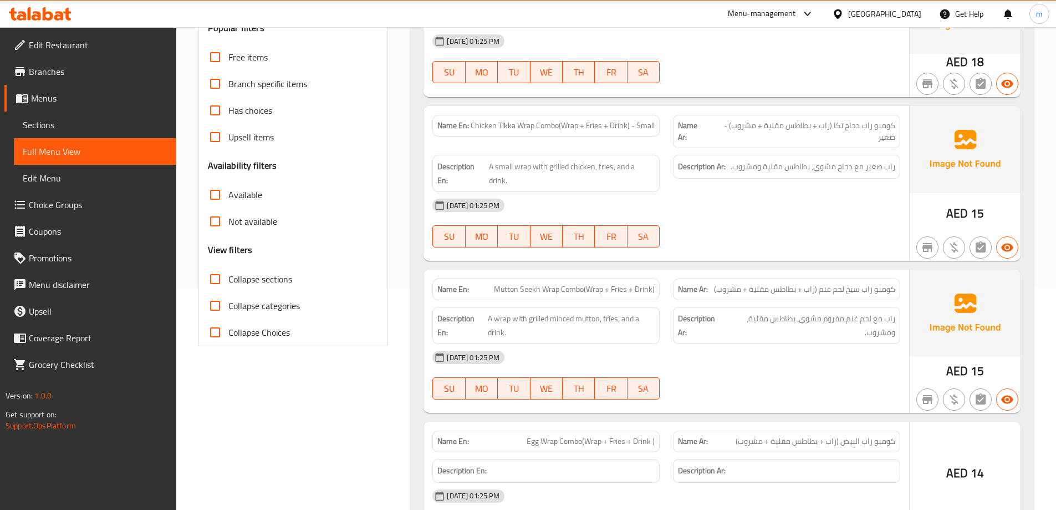
scroll to position [277, 0]
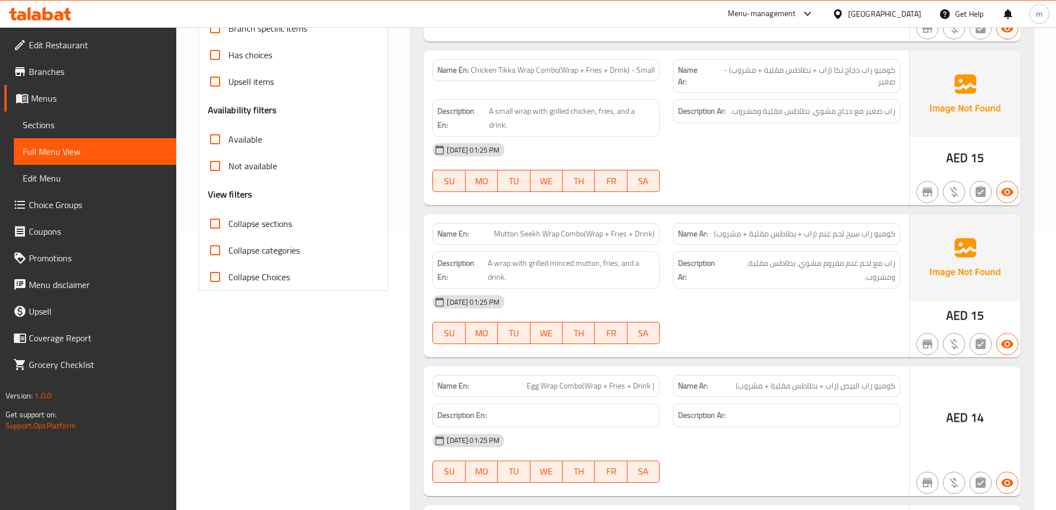
click at [582, 228] on span "Mutton Seekh Wrap Combo(Wrap + Fries + Drink)" at bounding box center [574, 234] width 161 height 12
click at [751, 228] on div "Name Ar: كومبو راب سيخ لحم غنم (راب + بطاطس مقلية + مشروب)" at bounding box center [786, 234] width 227 height 22
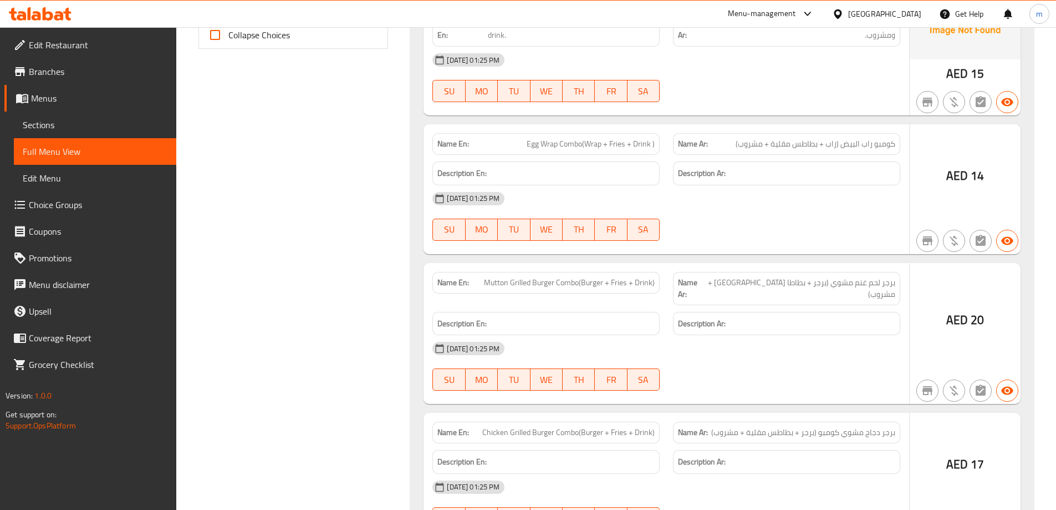
scroll to position [499, 0]
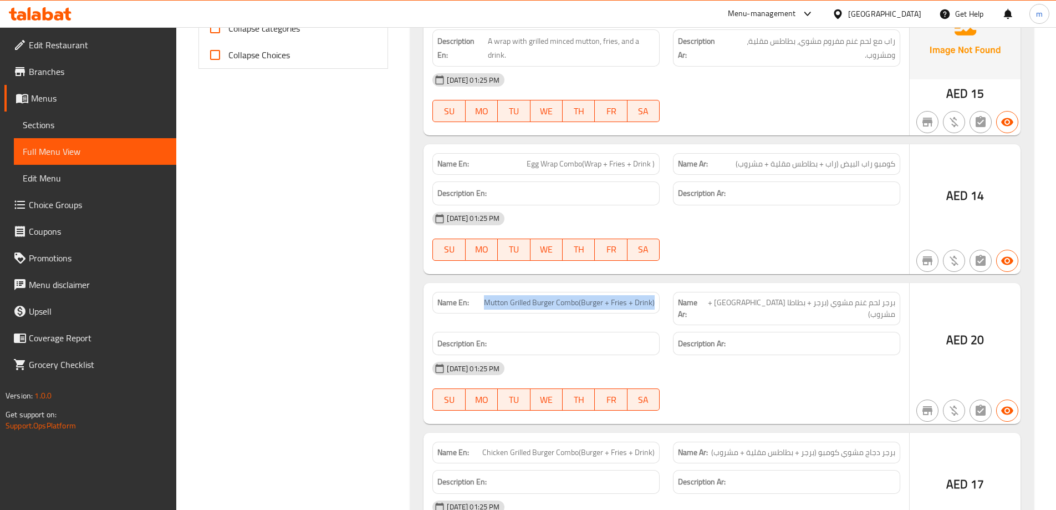
drag, startPoint x: 482, startPoint y: 290, endPoint x: 662, endPoint y: 291, distance: 179.1
click at [662, 291] on div "Name En: Mutton Grilled Burger Combo(Burger + Fries + Drink)" at bounding box center [546, 308] width 241 height 47
copy span "Mutton Grilled Burger Combo(Burger + Fries + Drink)"
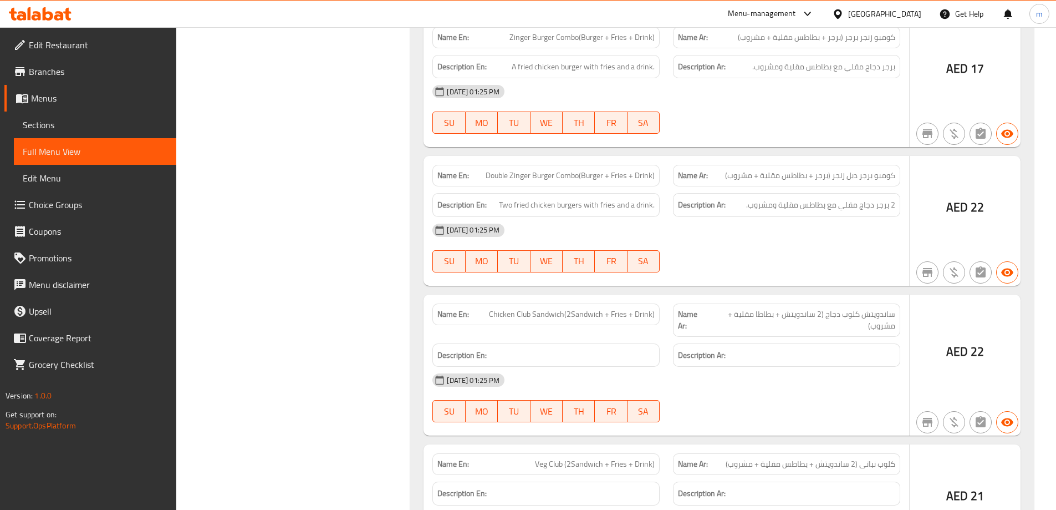
scroll to position [1054, 0]
drag, startPoint x: 485, startPoint y: 294, endPoint x: 669, endPoint y: 289, distance: 183.6
click at [669, 296] on div "Name En: Chicken Club Sandwich(2Sandwich + Fries + Drink) Name Ar: ساندويتش كلو…" at bounding box center [666, 319] width 481 height 47
copy span "Chicken Club Sandwich(2Sandwich + Fries + Drink)"
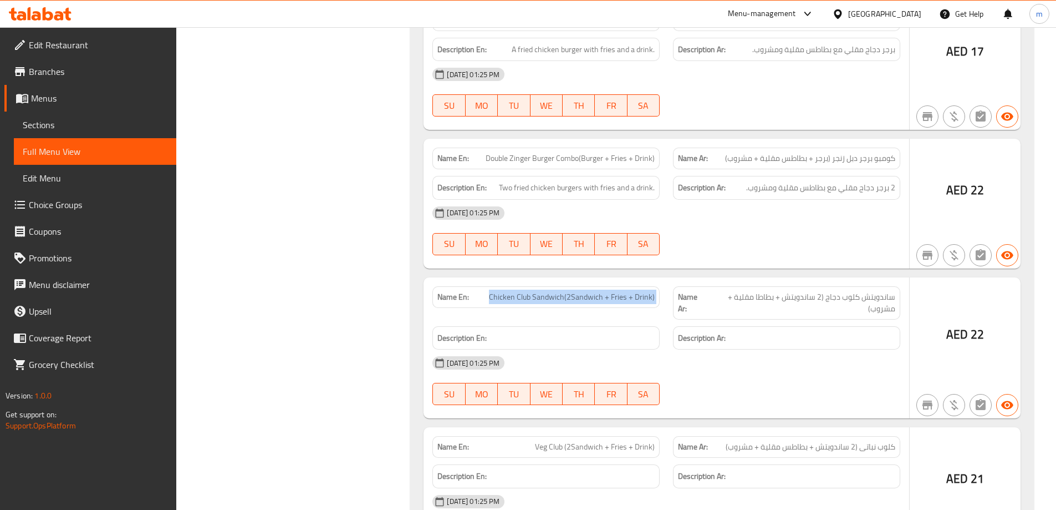
scroll to position [897, 0]
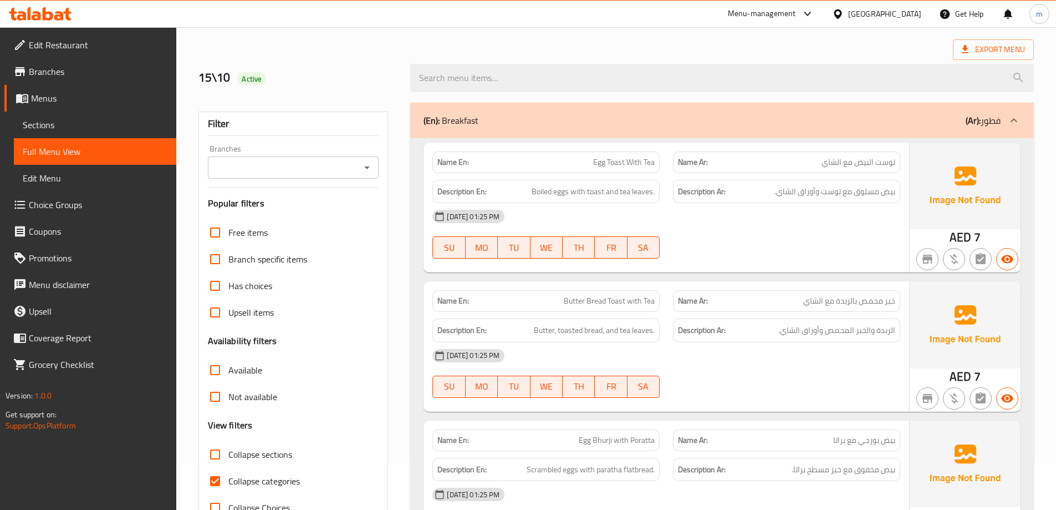
scroll to position [166, 0]
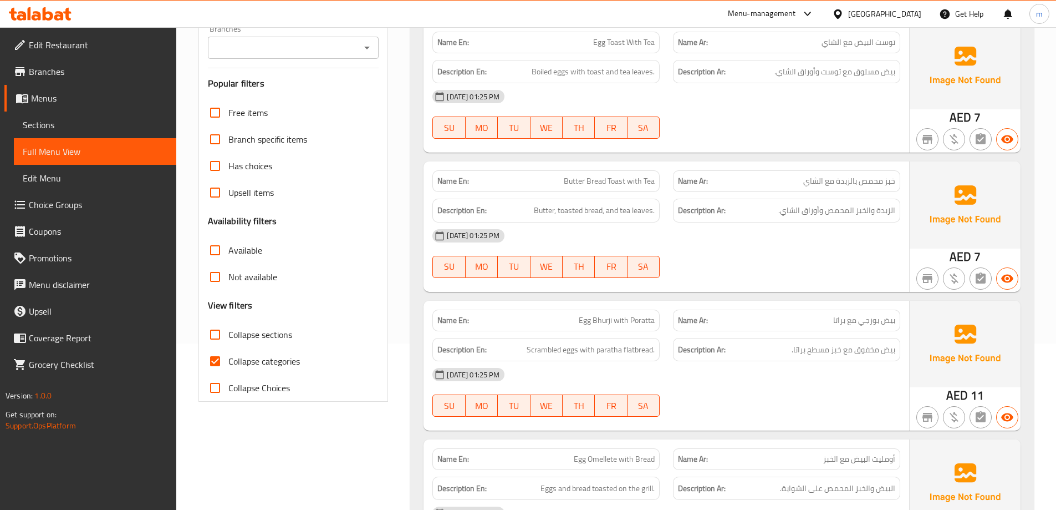
click at [238, 363] on span "Collapse categories" at bounding box center [264, 360] width 72 height 13
click at [228, 363] on input "Collapse categories" at bounding box center [215, 361] width 27 height 27
checkbox input "false"
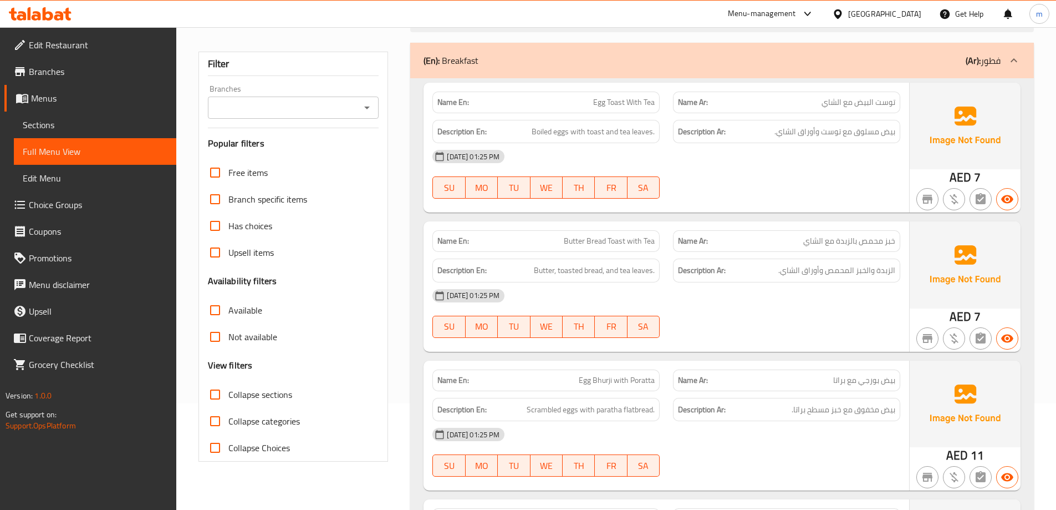
scroll to position [0, 0]
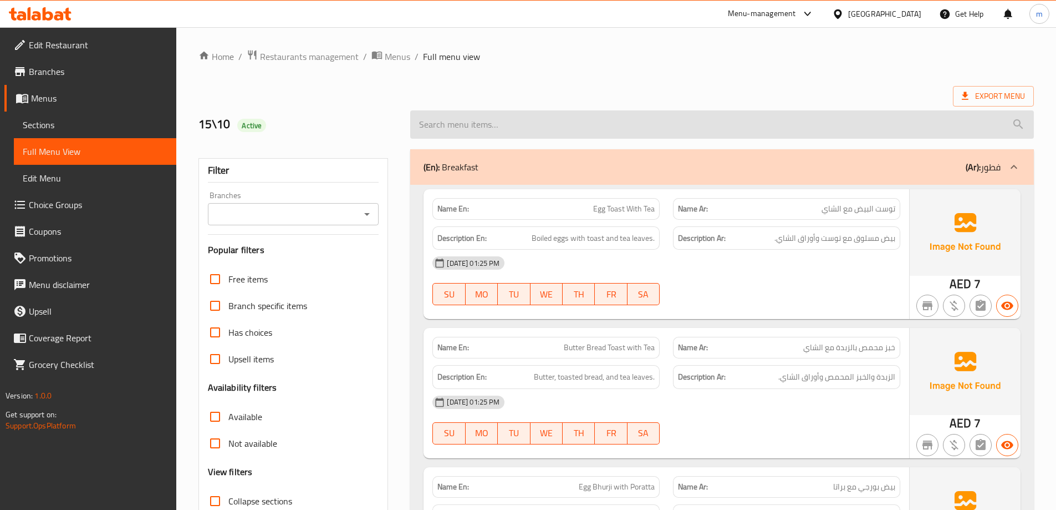
click at [747, 126] on input "search" at bounding box center [722, 124] width 624 height 28
type input "ض"
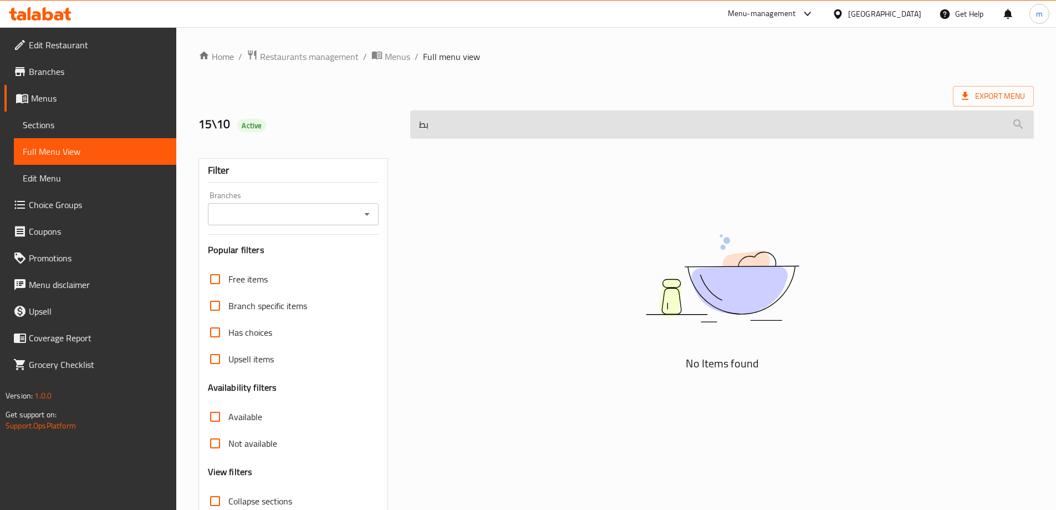
type input "ب"
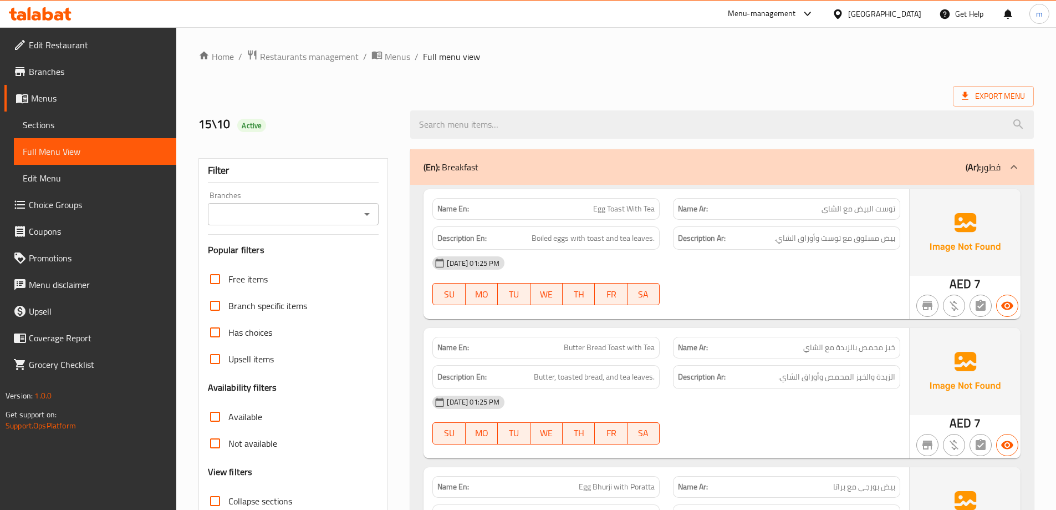
click at [750, 94] on div "Export Menu" at bounding box center [617, 96] width 836 height 21
click at [972, 98] on span "Export Menu" at bounding box center [993, 96] width 63 height 14
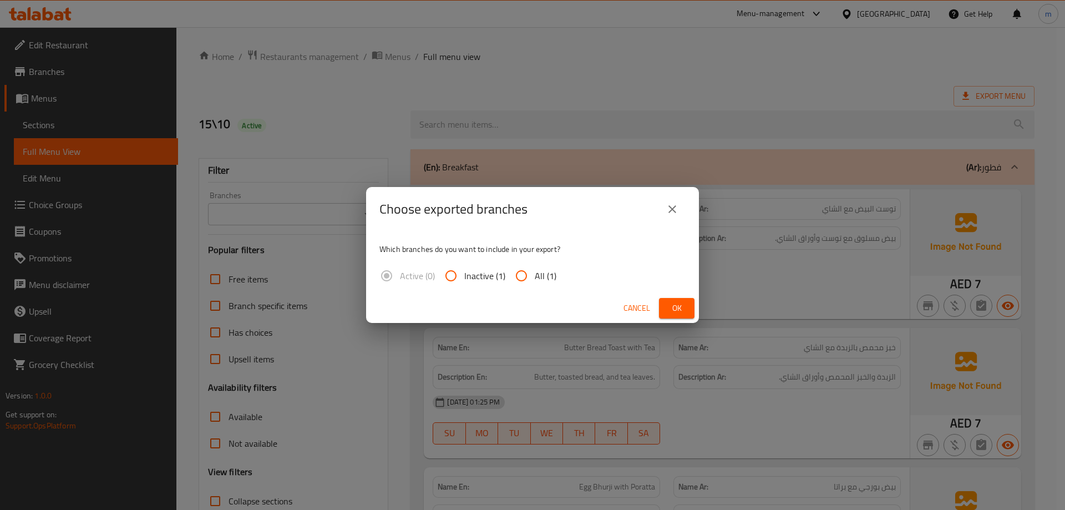
click at [537, 282] on span "All (1)" at bounding box center [546, 275] width 22 height 13
click at [535, 282] on input "All (1)" at bounding box center [521, 275] width 27 height 27
radio input "true"
click at [670, 304] on span "Ok" at bounding box center [677, 308] width 18 height 14
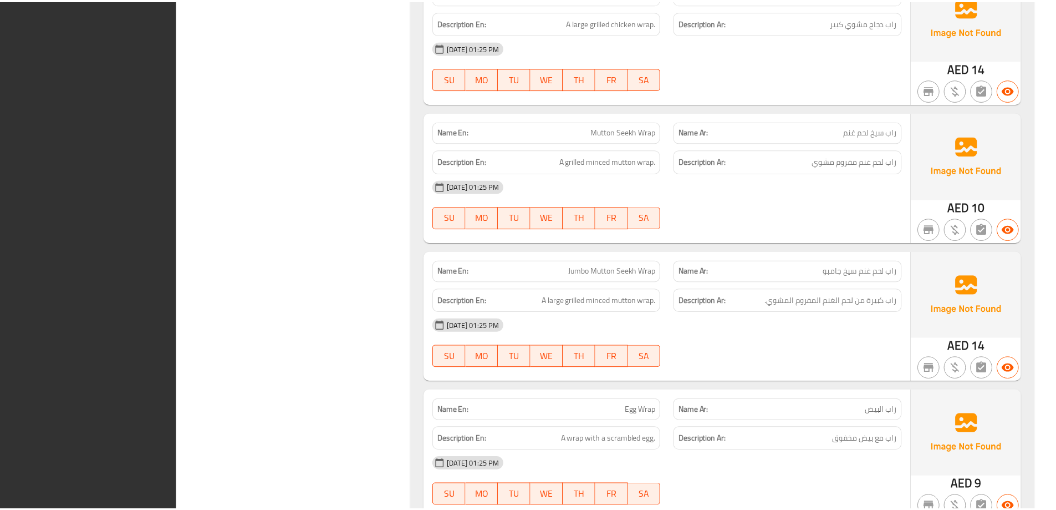
scroll to position [11880, 0]
